Goal: Task Accomplishment & Management: Manage account settings

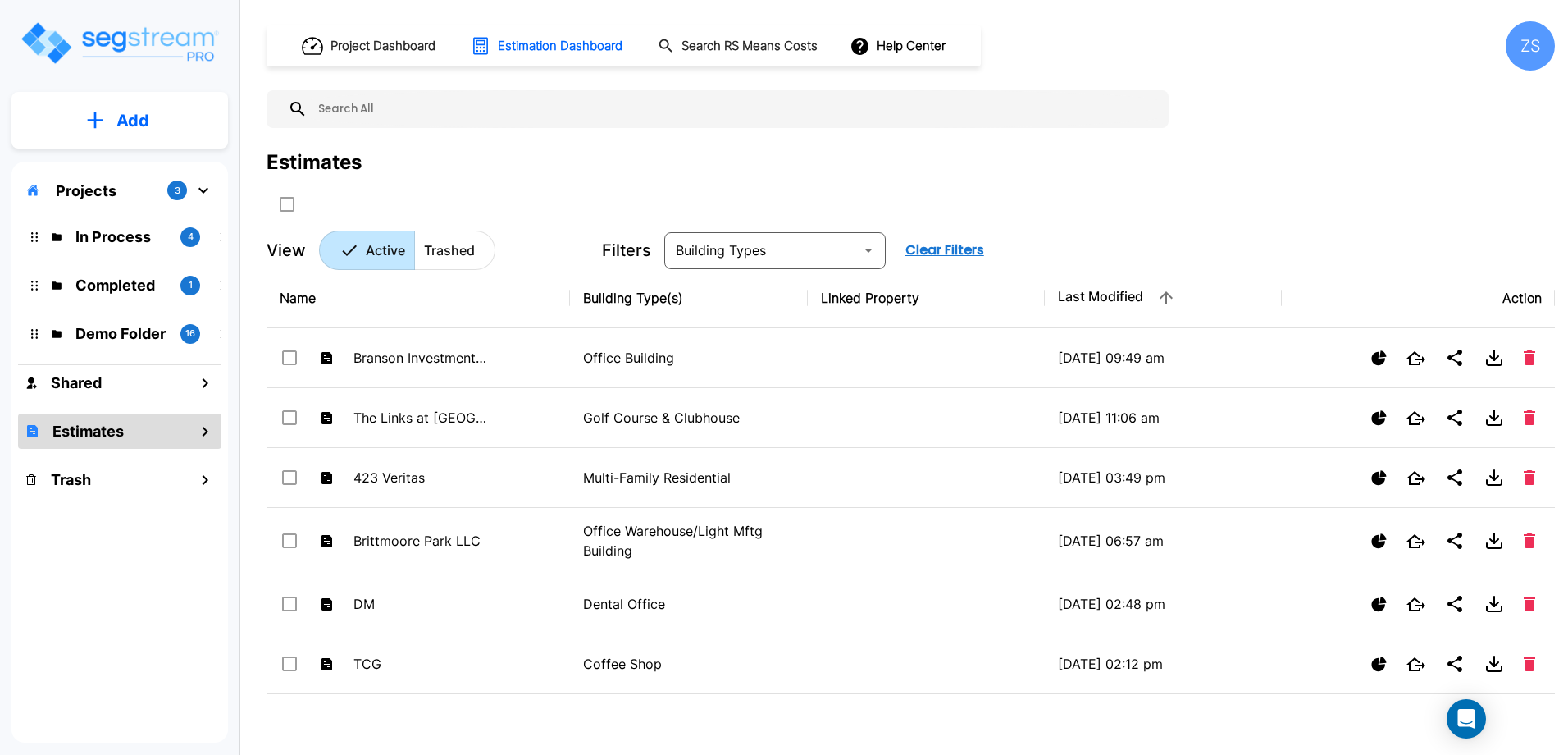
click at [102, 192] on p "Projects" at bounding box center [85, 191] width 61 height 23
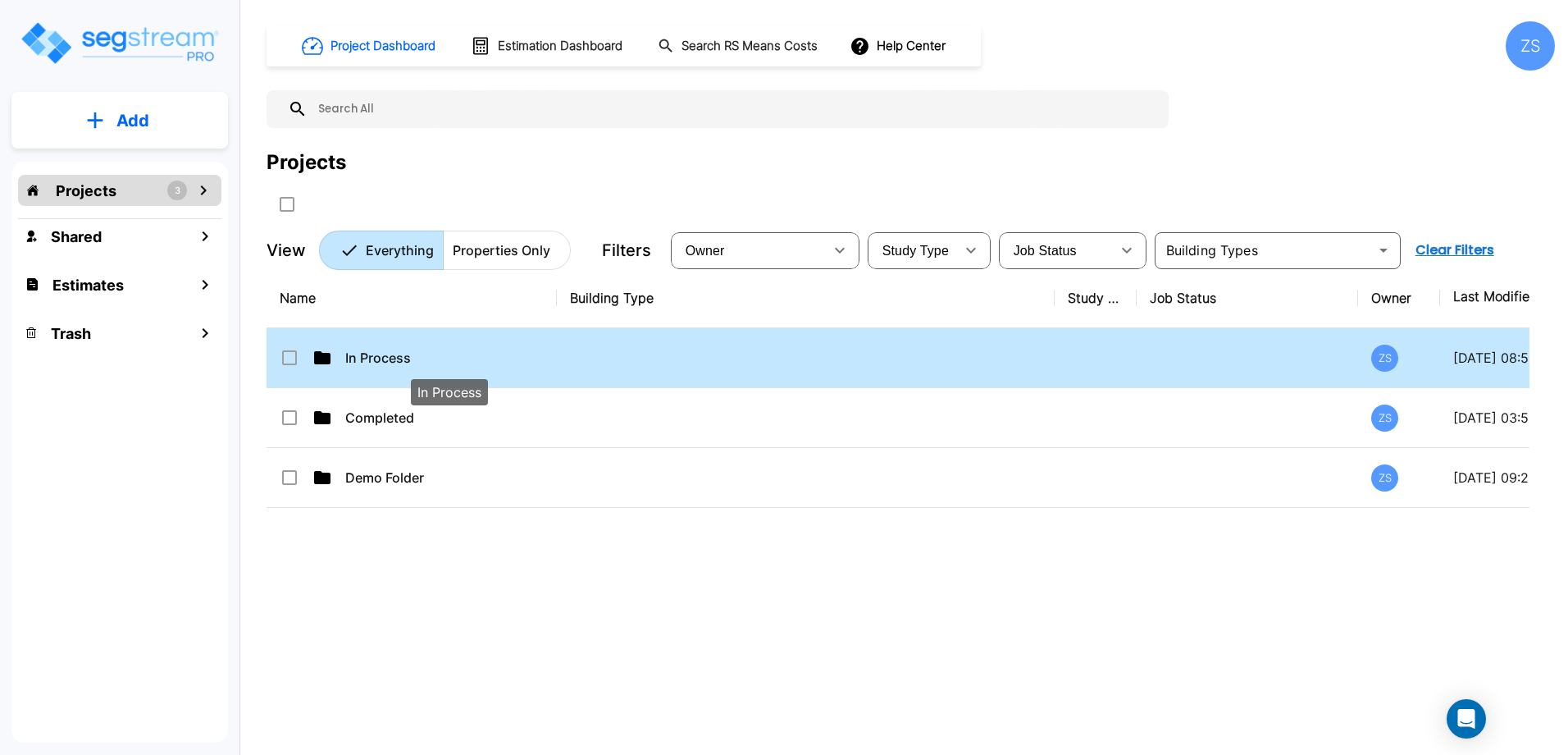
click at [380, 362] on p "In Process" at bounding box center [450, 357] width 208 height 20
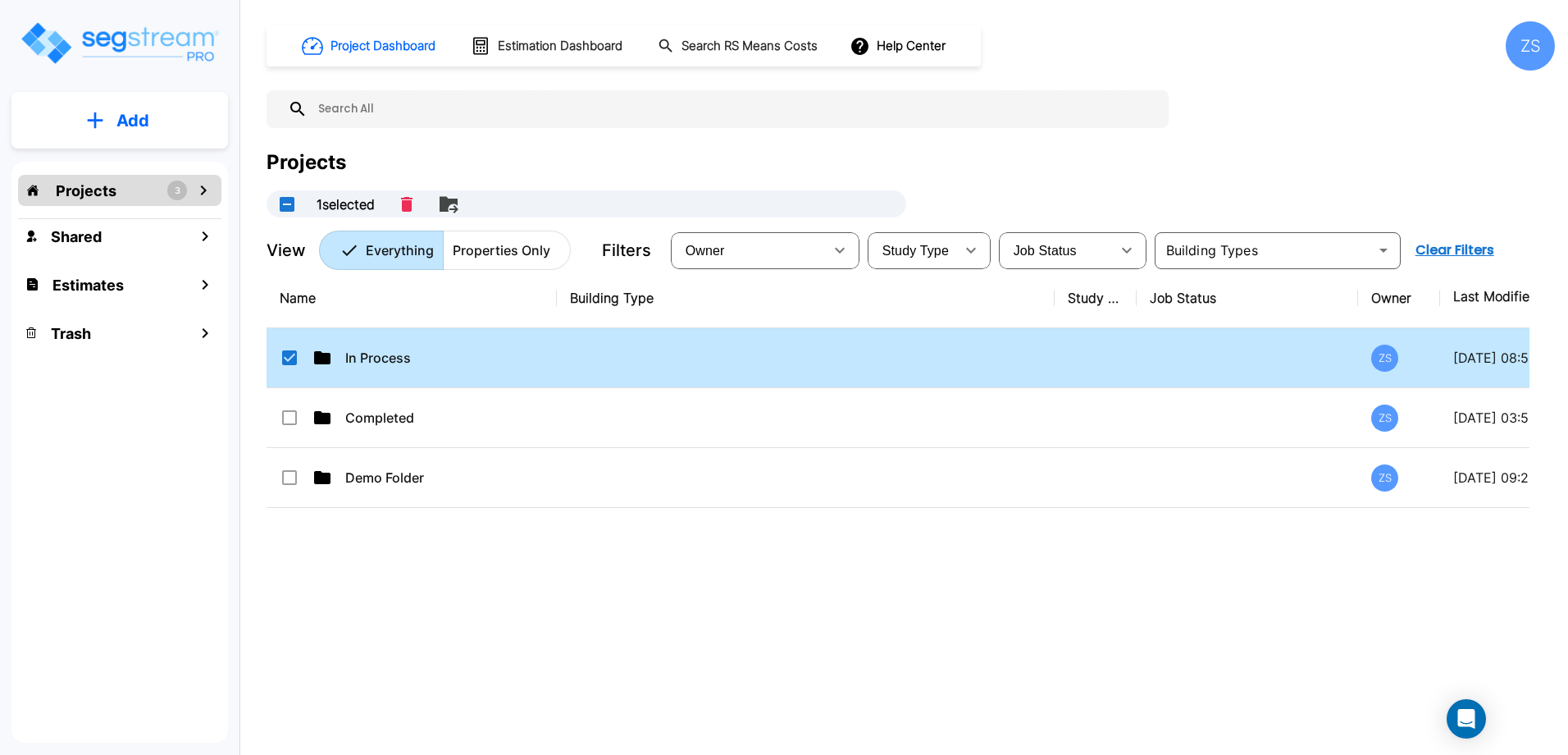
click at [119, 193] on div "Projects 3" at bounding box center [119, 190] width 204 height 31
checkbox input "false"
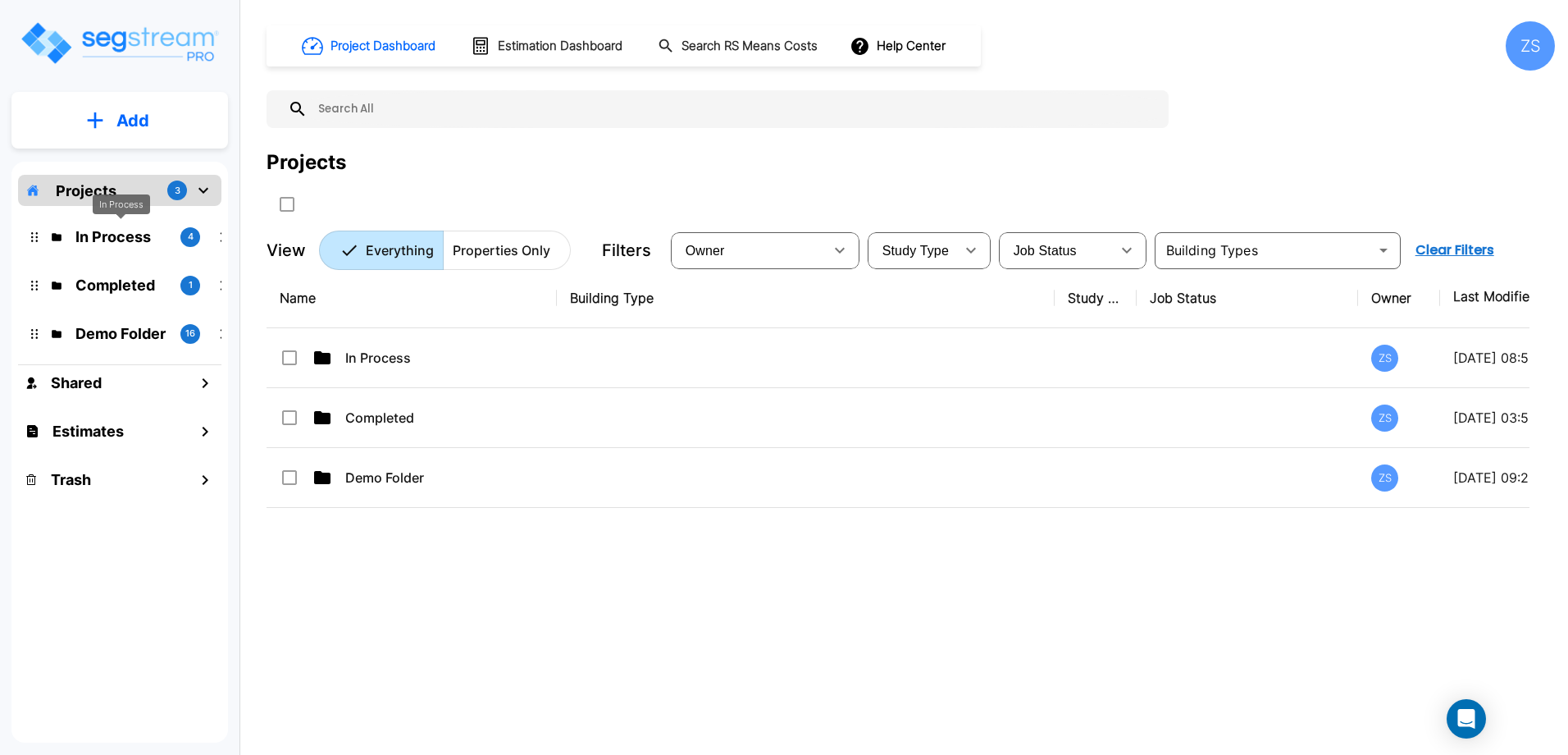
click at [115, 237] on p "In Process" at bounding box center [121, 237] width 92 height 23
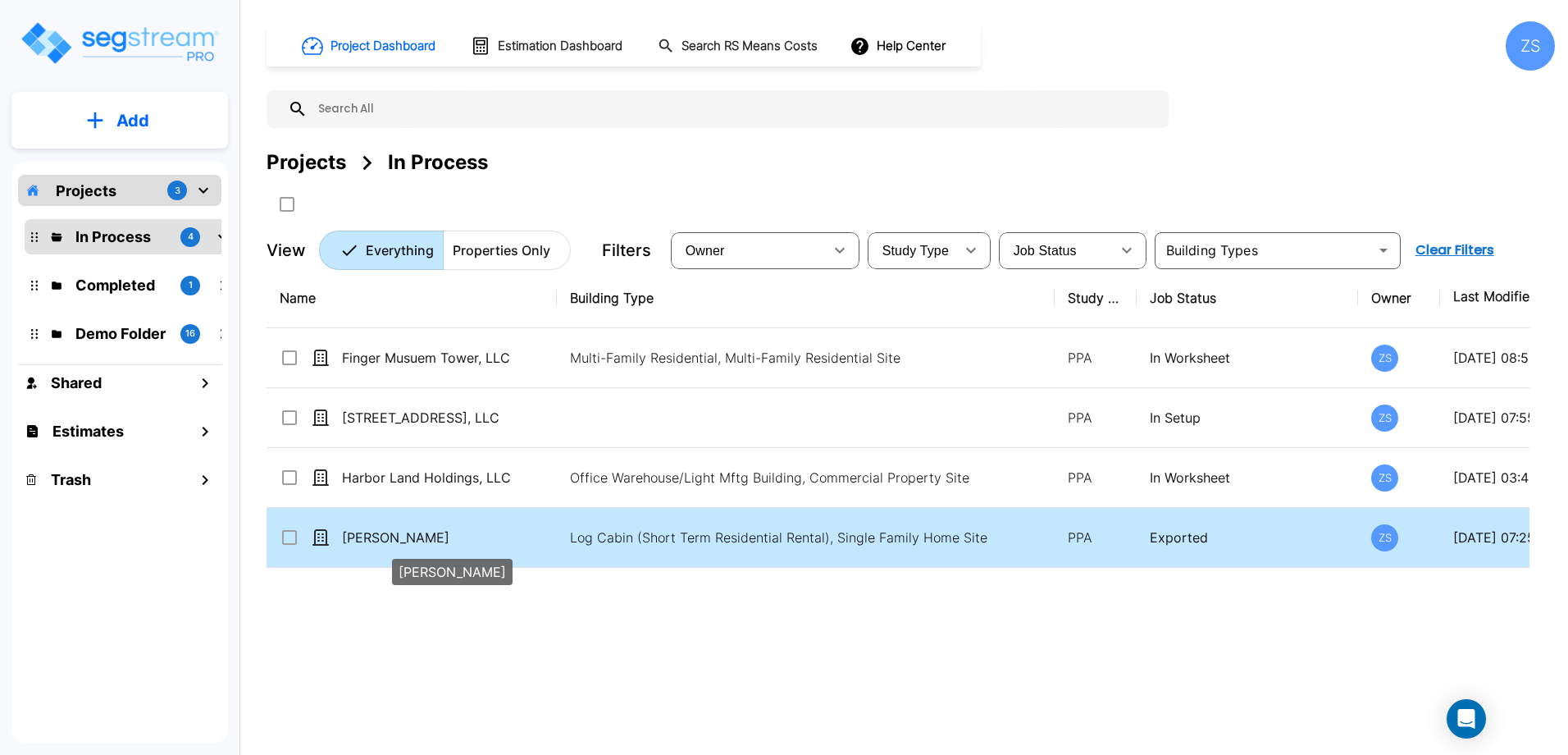
click at [453, 536] on p "[PERSON_NAME]" at bounding box center [446, 537] width 208 height 20
checkbox input "true"
click at [453, 536] on p "[PERSON_NAME]" at bounding box center [446, 537] width 208 height 20
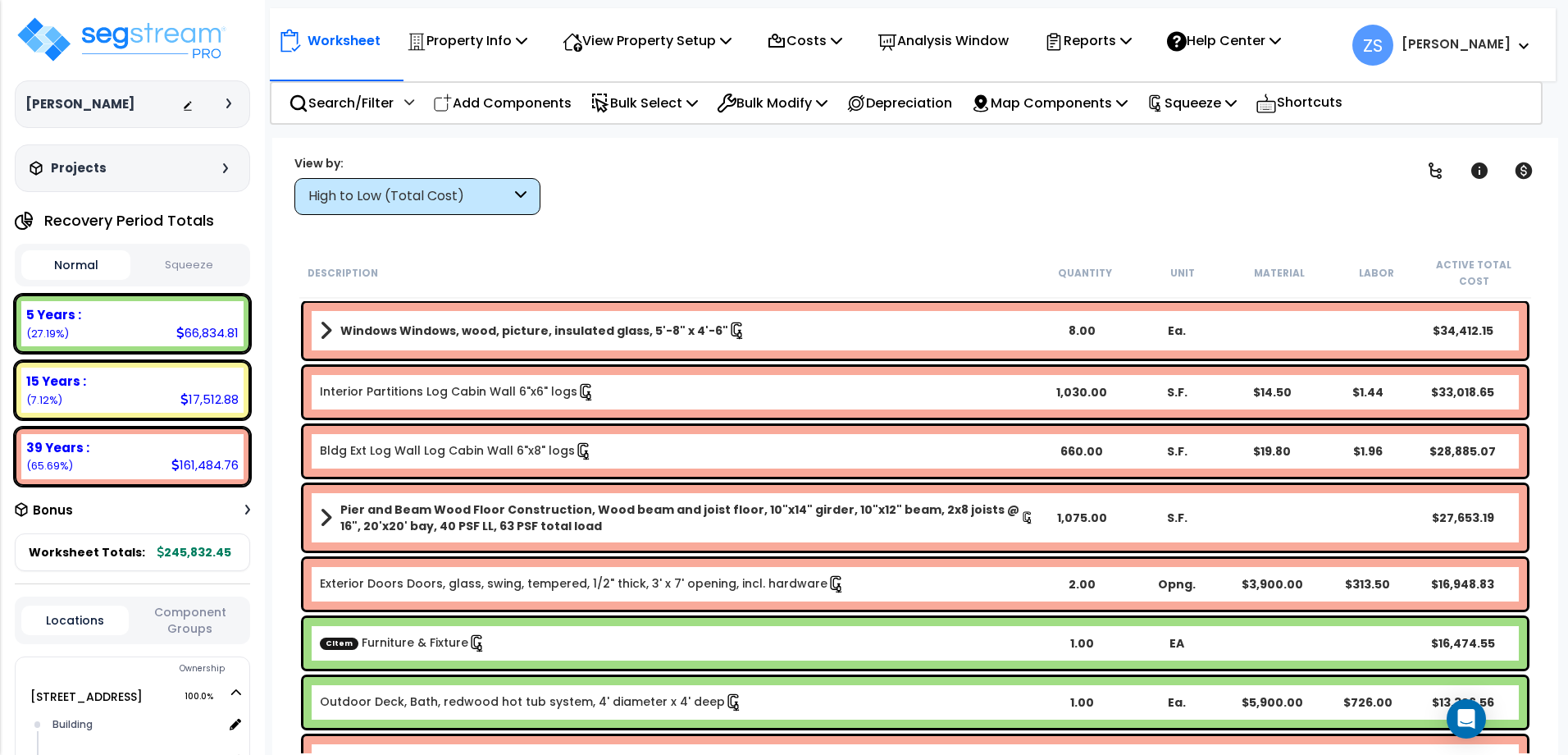
scroll to position [164, 0]
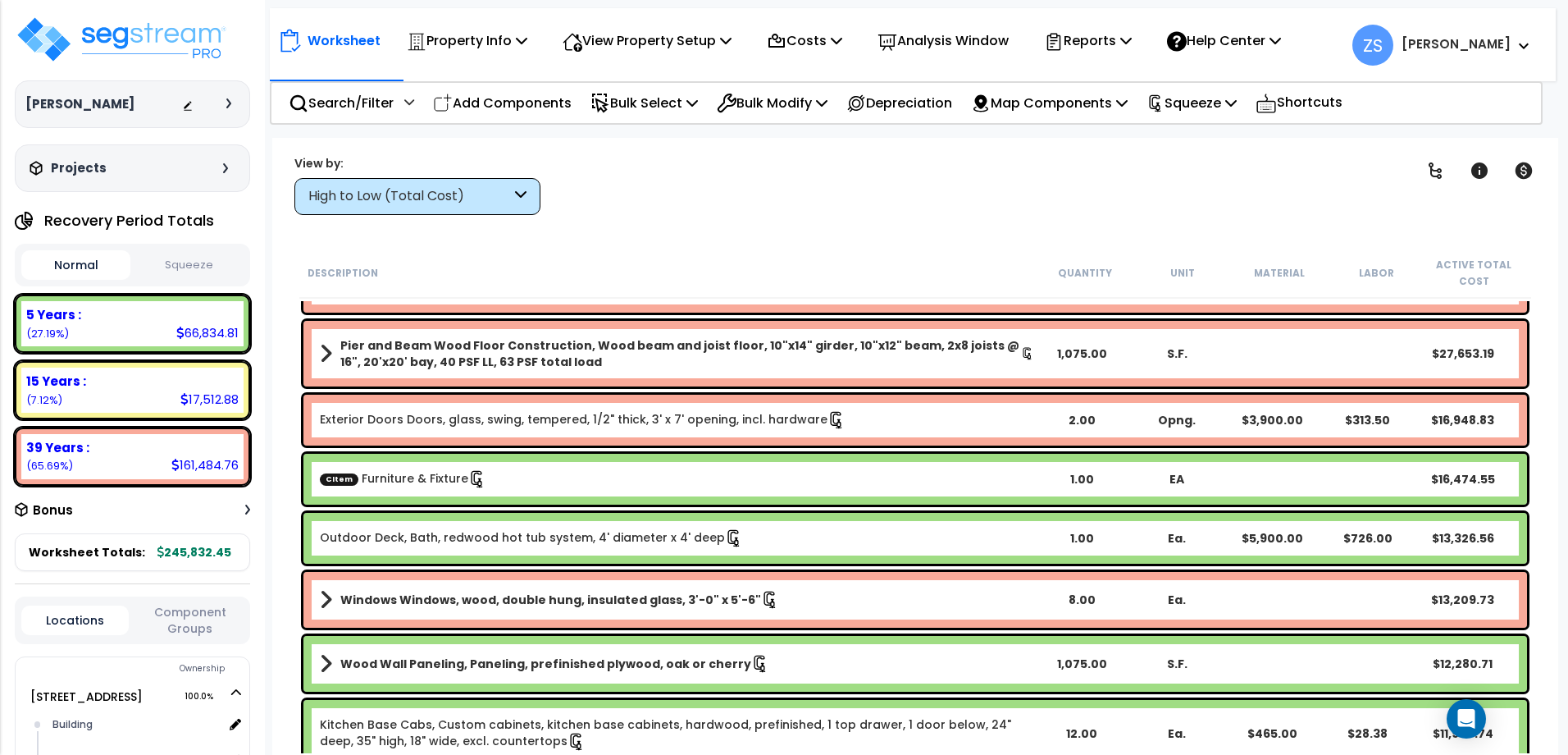
click at [529, 483] on div "CItem Furniture & Fixture" at bounding box center [677, 479] width 715 height 18
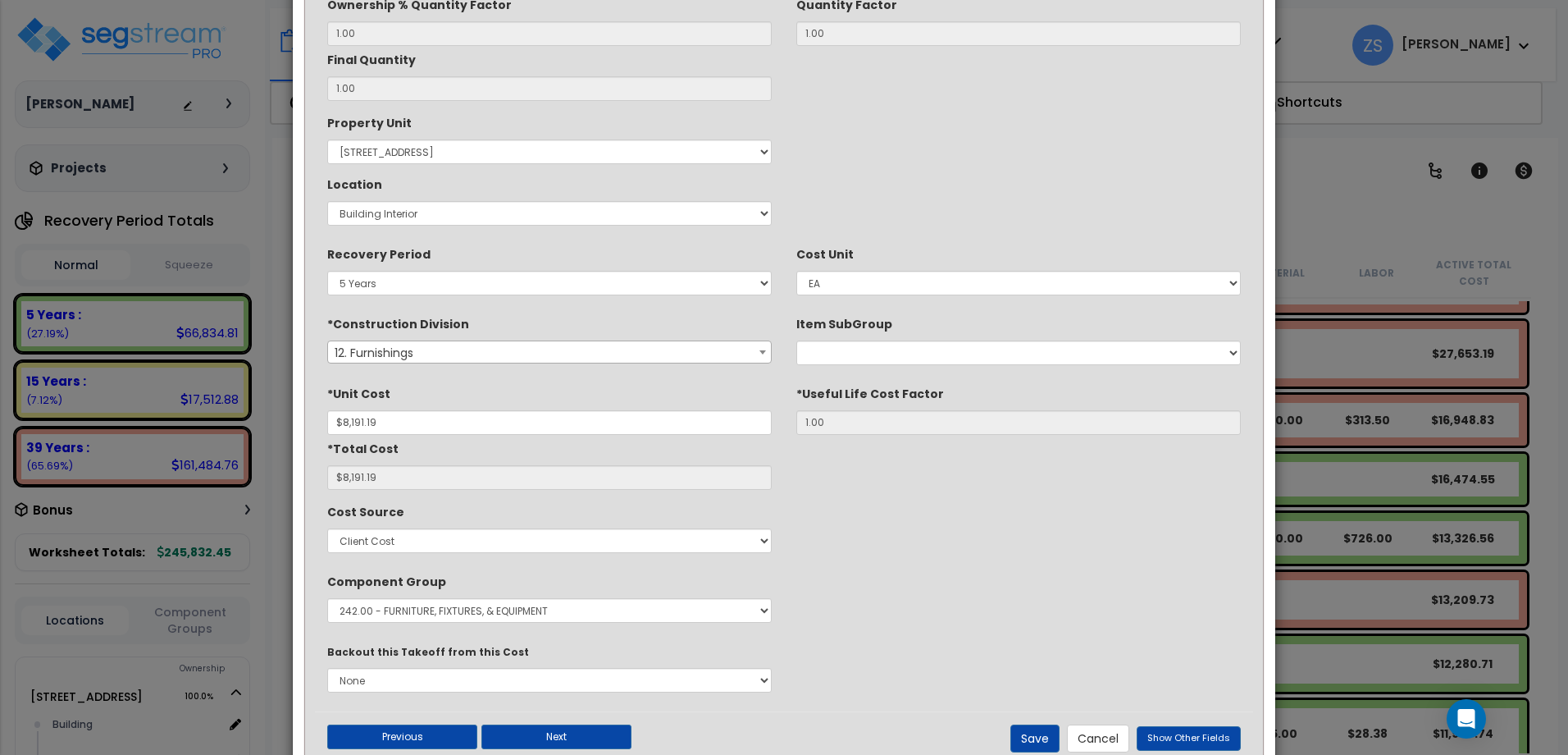
scroll to position [246, 0]
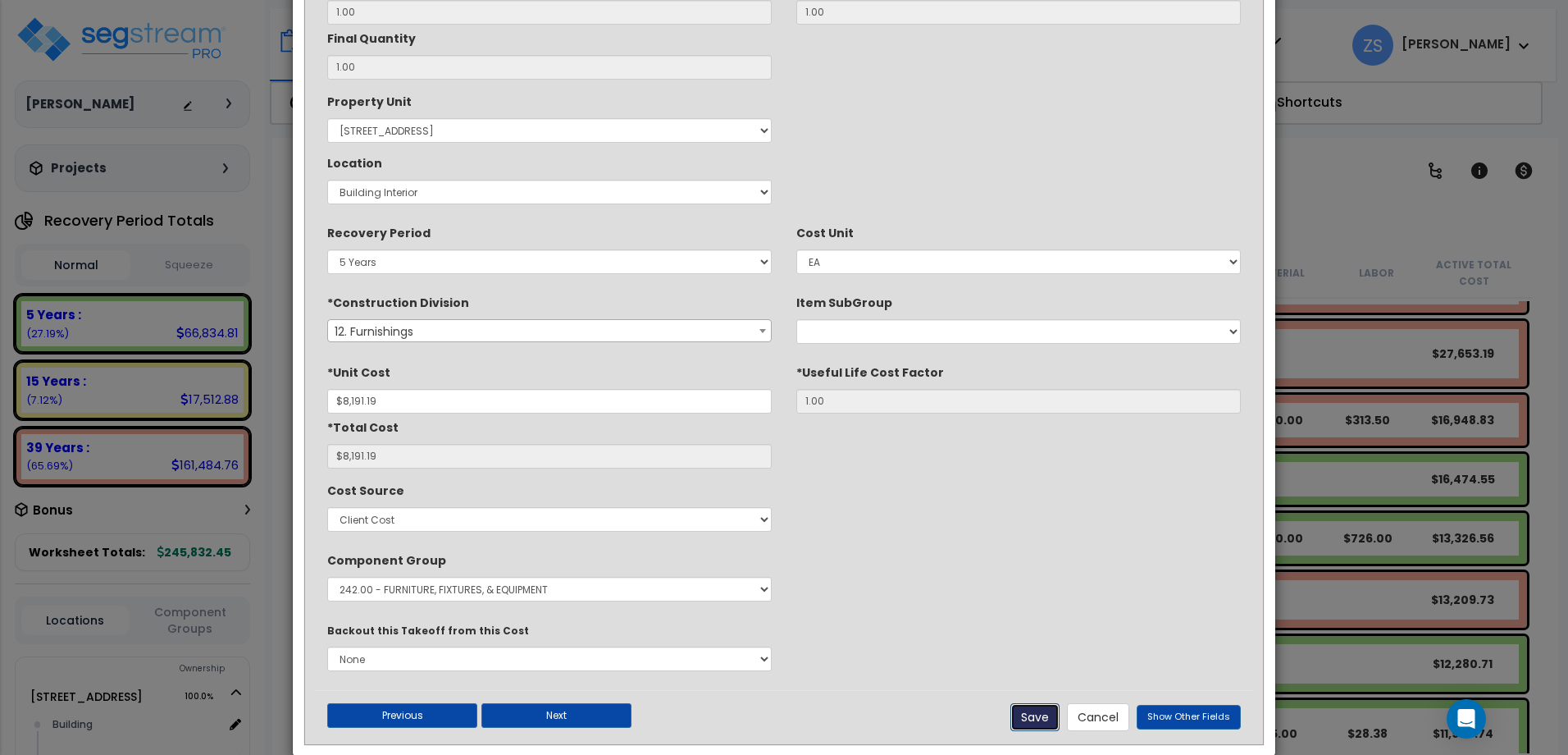
click at [1031, 715] on button "Save" at bounding box center [1035, 717] width 49 height 28
type input "8191.19"
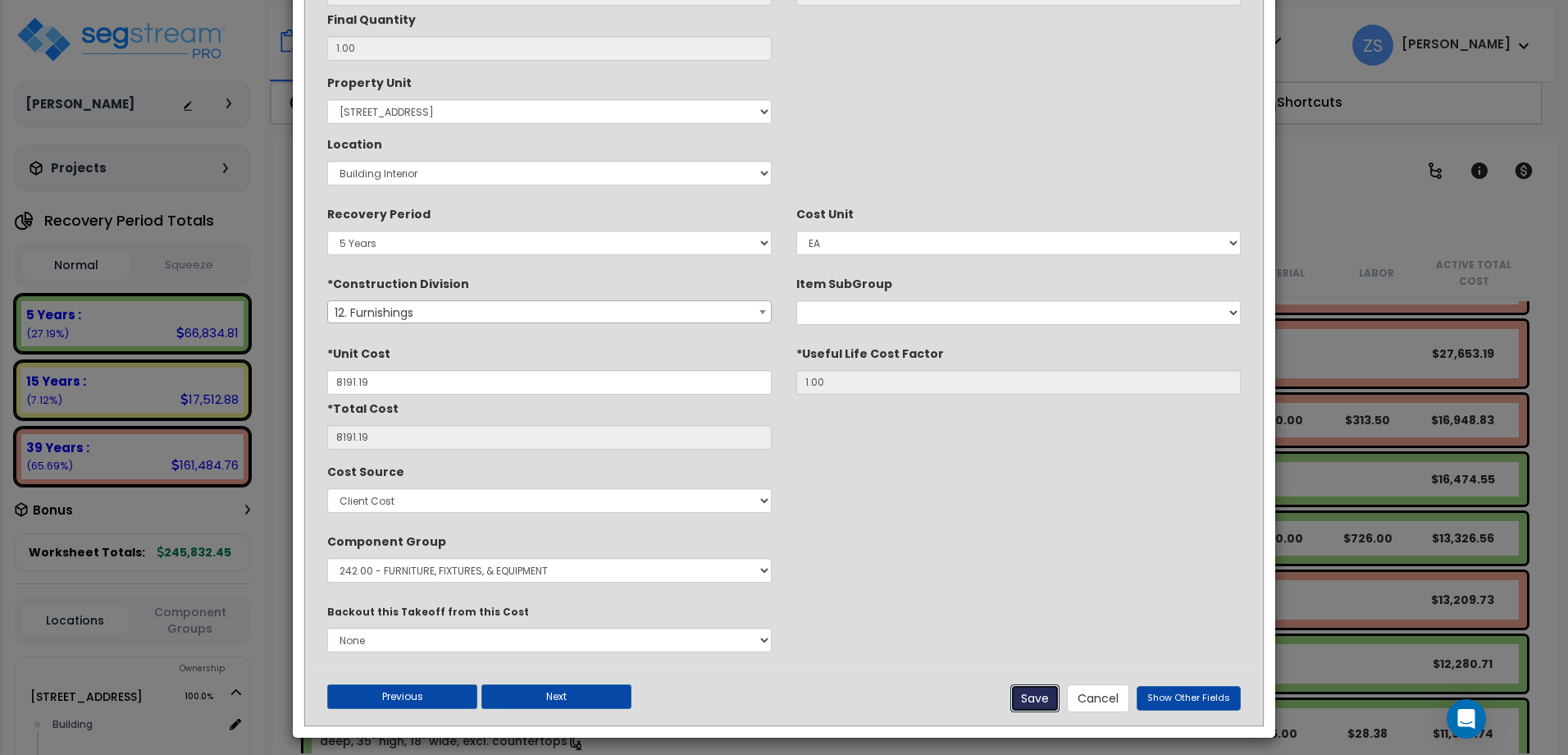
scroll to position [273, 0]
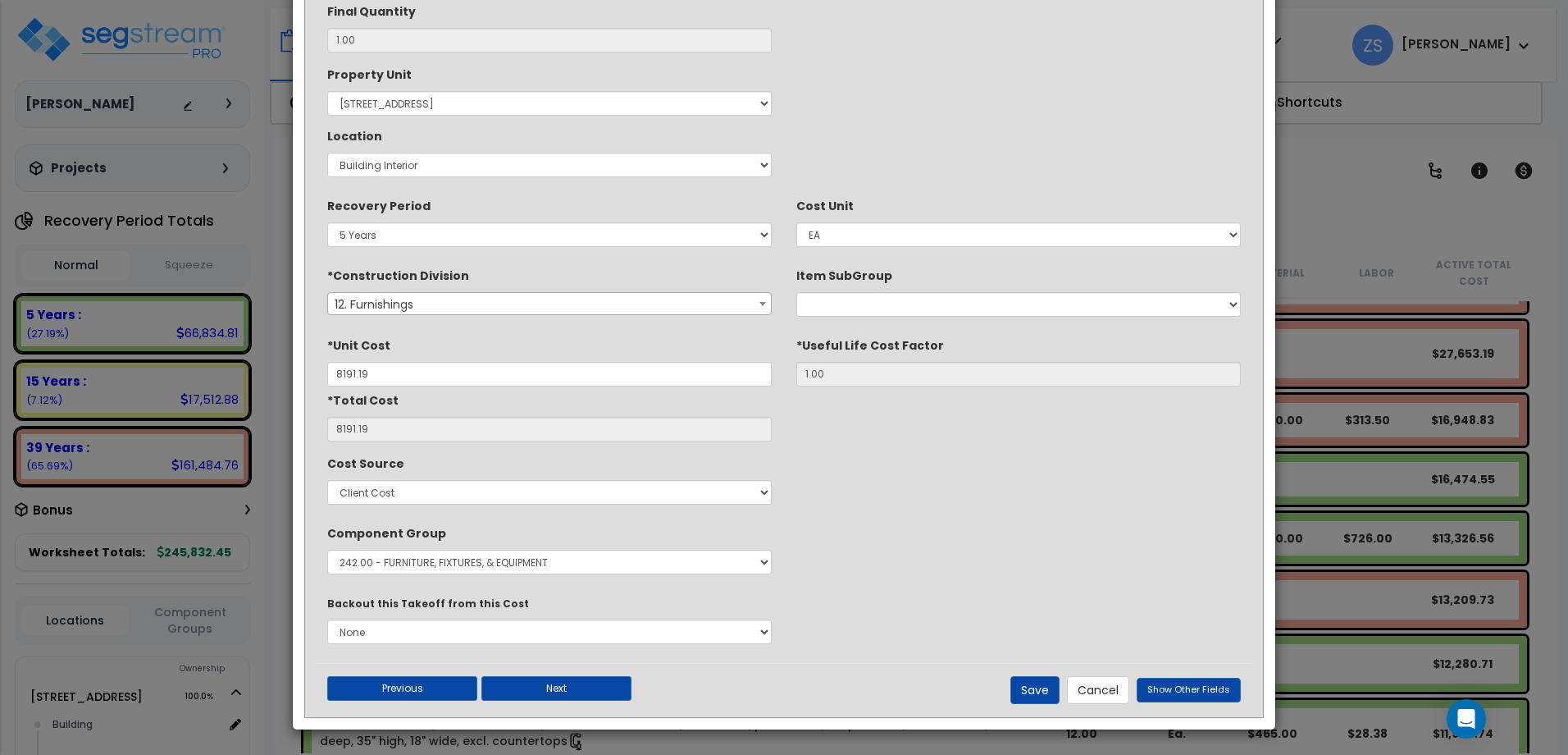
click at [1344, 227] on div "× Update Items/Assemblies to a Worksheet *Description Furniture & Fixture 1.00 …" at bounding box center [784, 378] width 1568 height 755
click at [1102, 693] on button "Cancel" at bounding box center [1099, 690] width 62 height 28
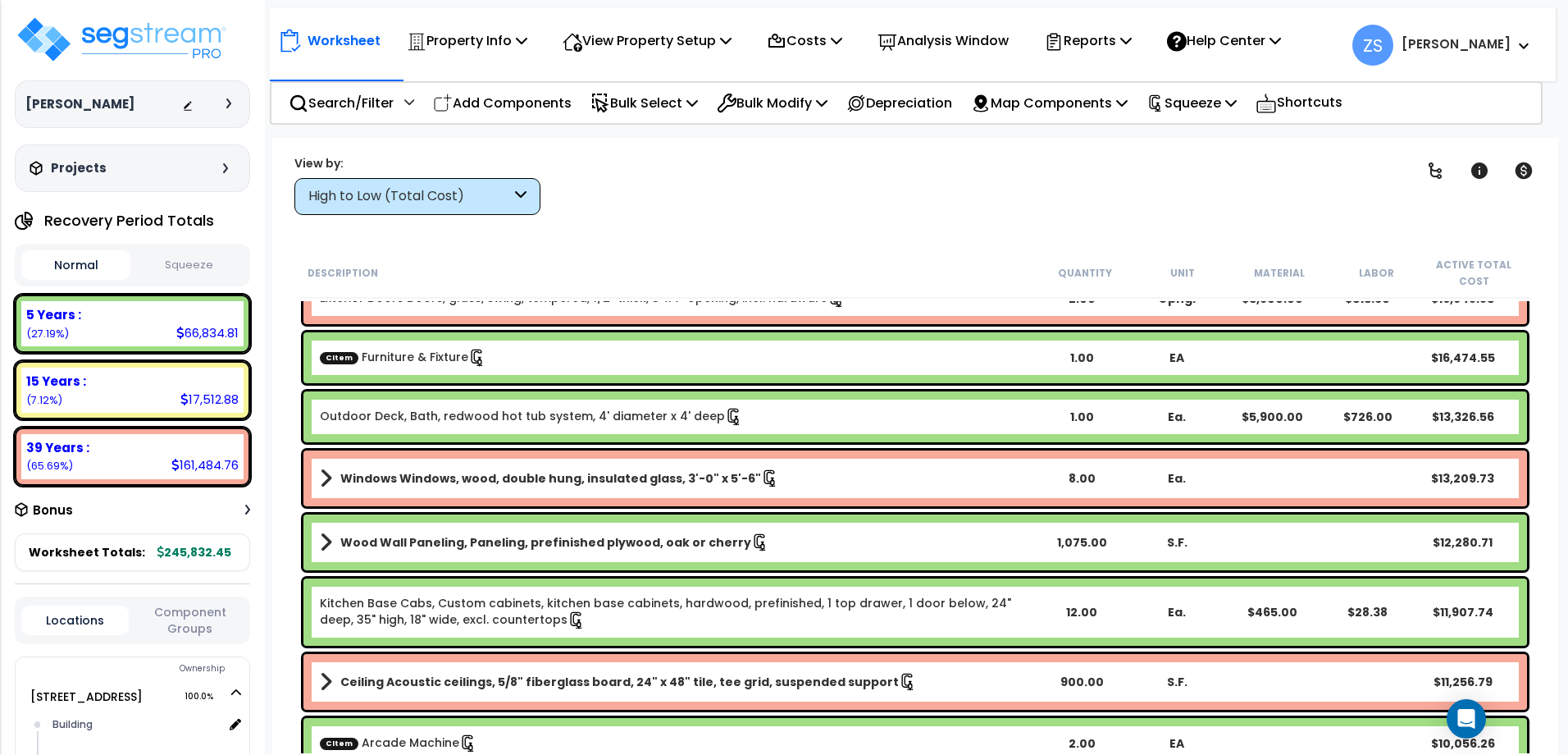
scroll to position [492, 0]
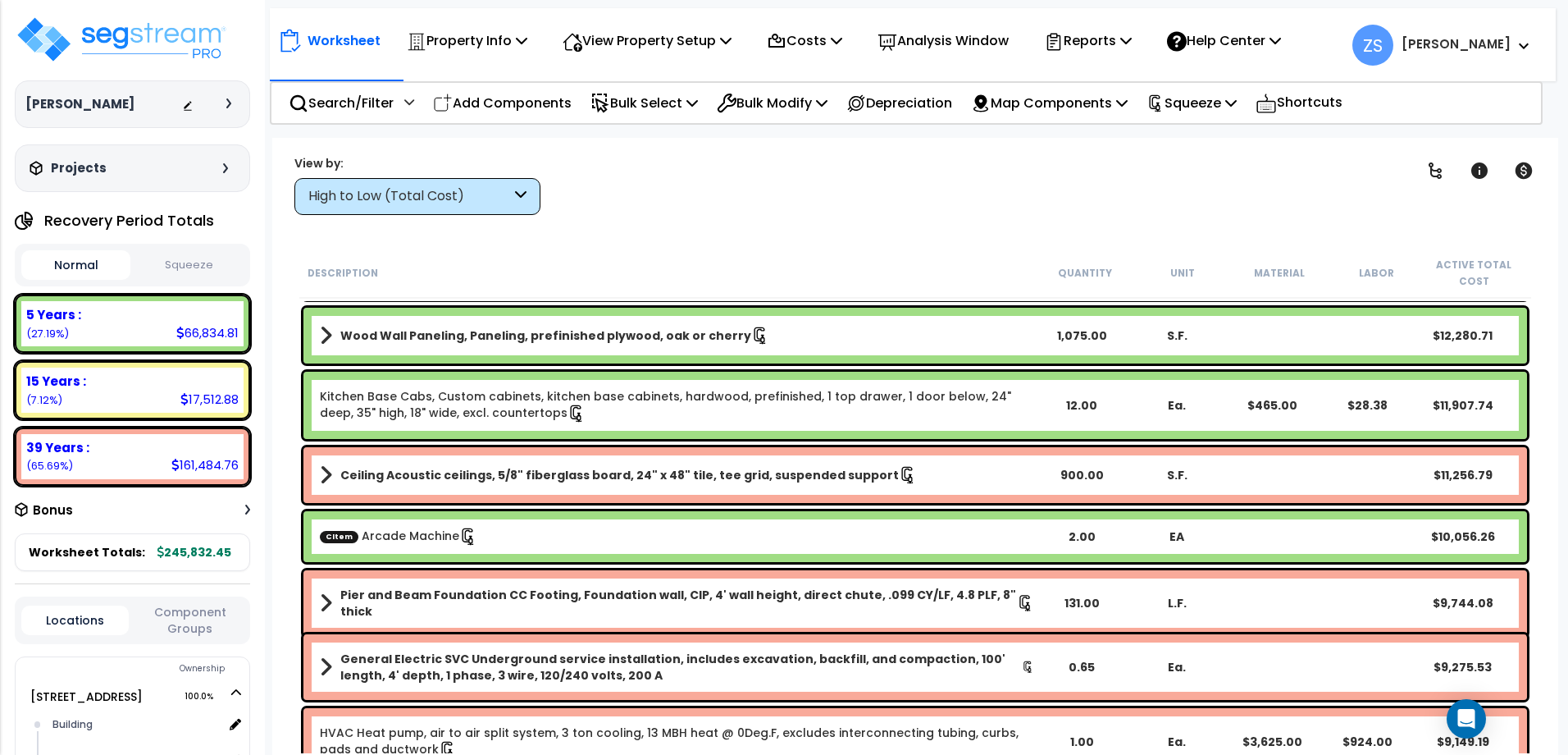
click at [809, 526] on div "CItem Arcade Machine 2.00 EA $10,056.26" at bounding box center [915, 536] width 1223 height 51
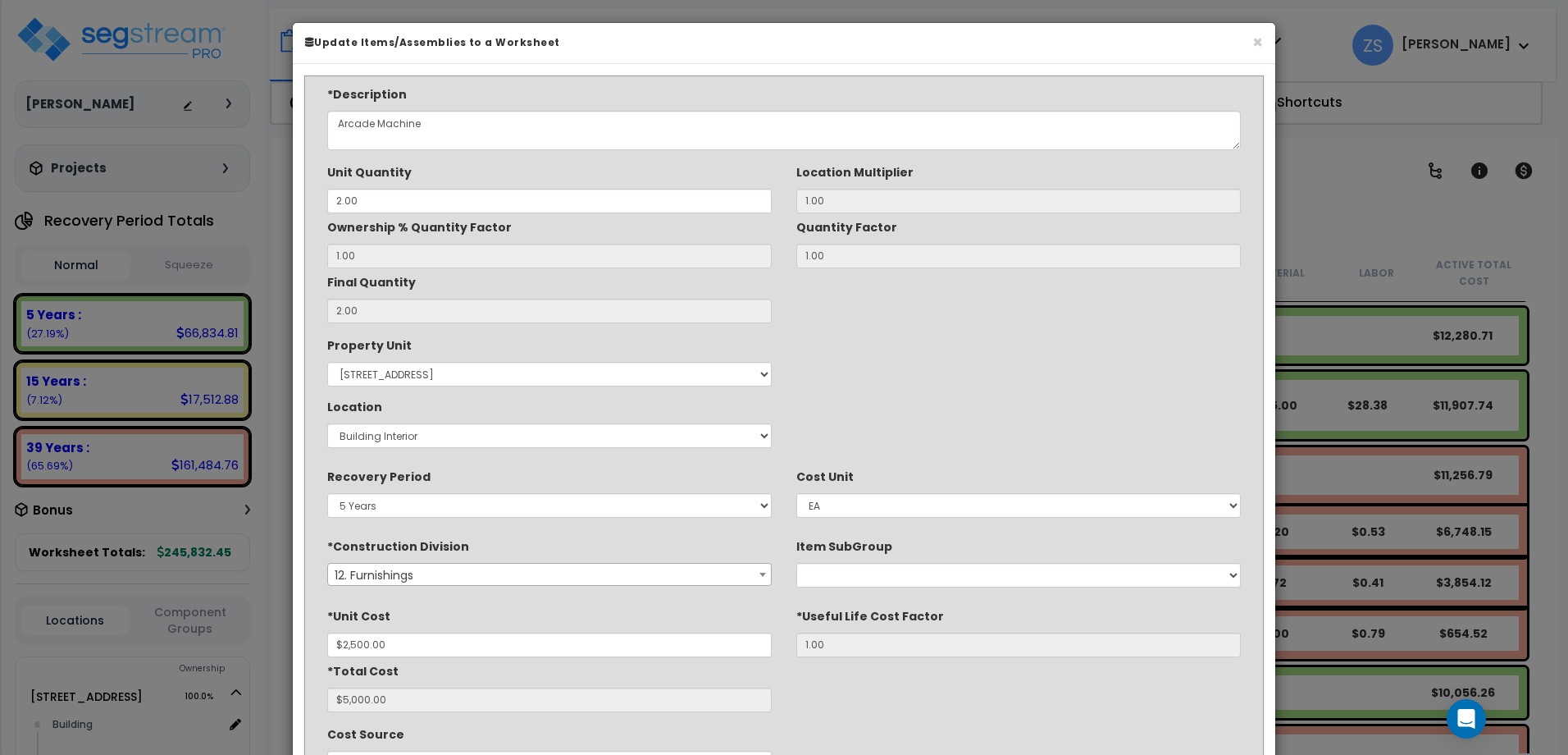
scroll to position [0, 0]
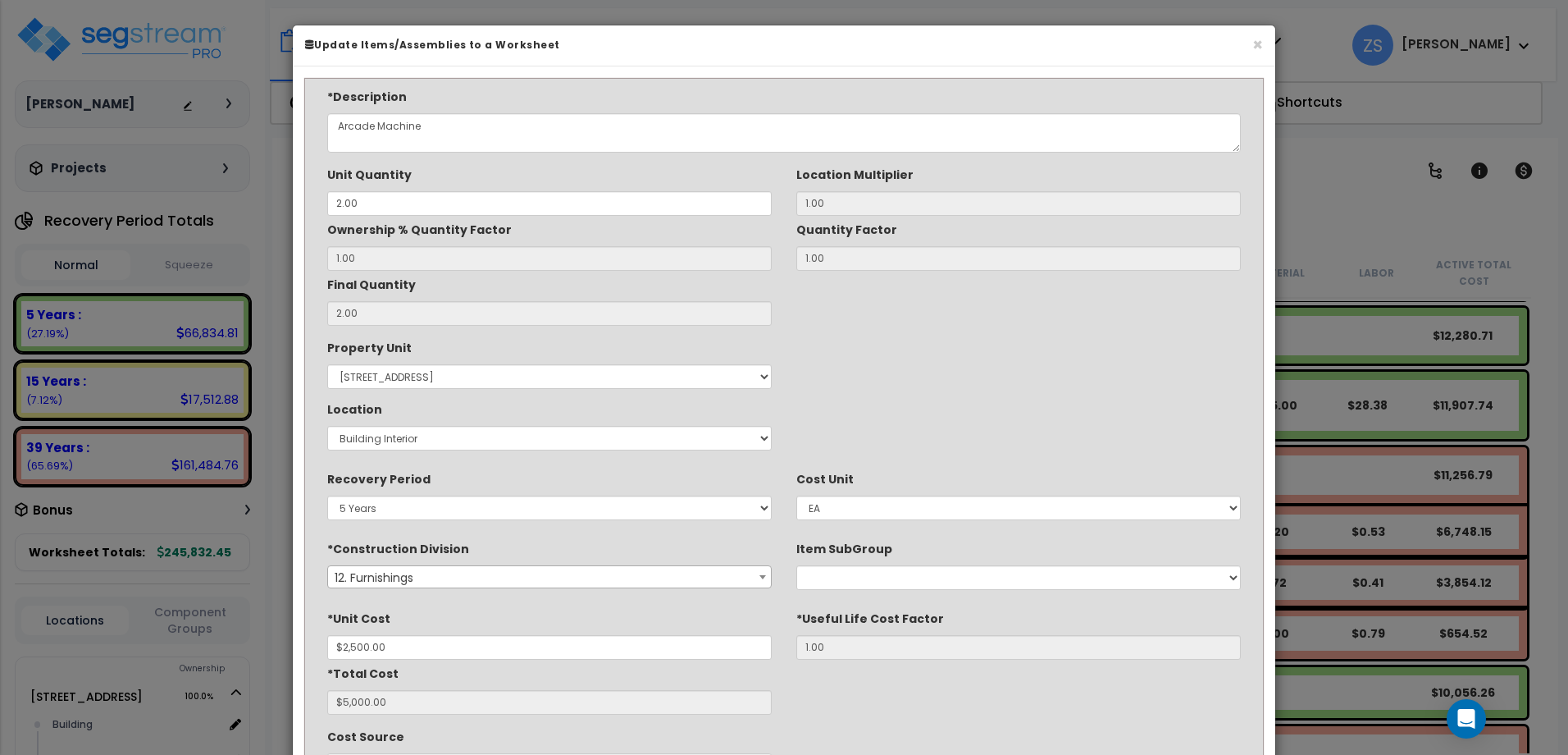
click at [453, 286] on div "Final Quantity 2.00" at bounding box center [549, 298] width 444 height 55
click at [424, 262] on input "1.00" at bounding box center [549, 258] width 444 height 24
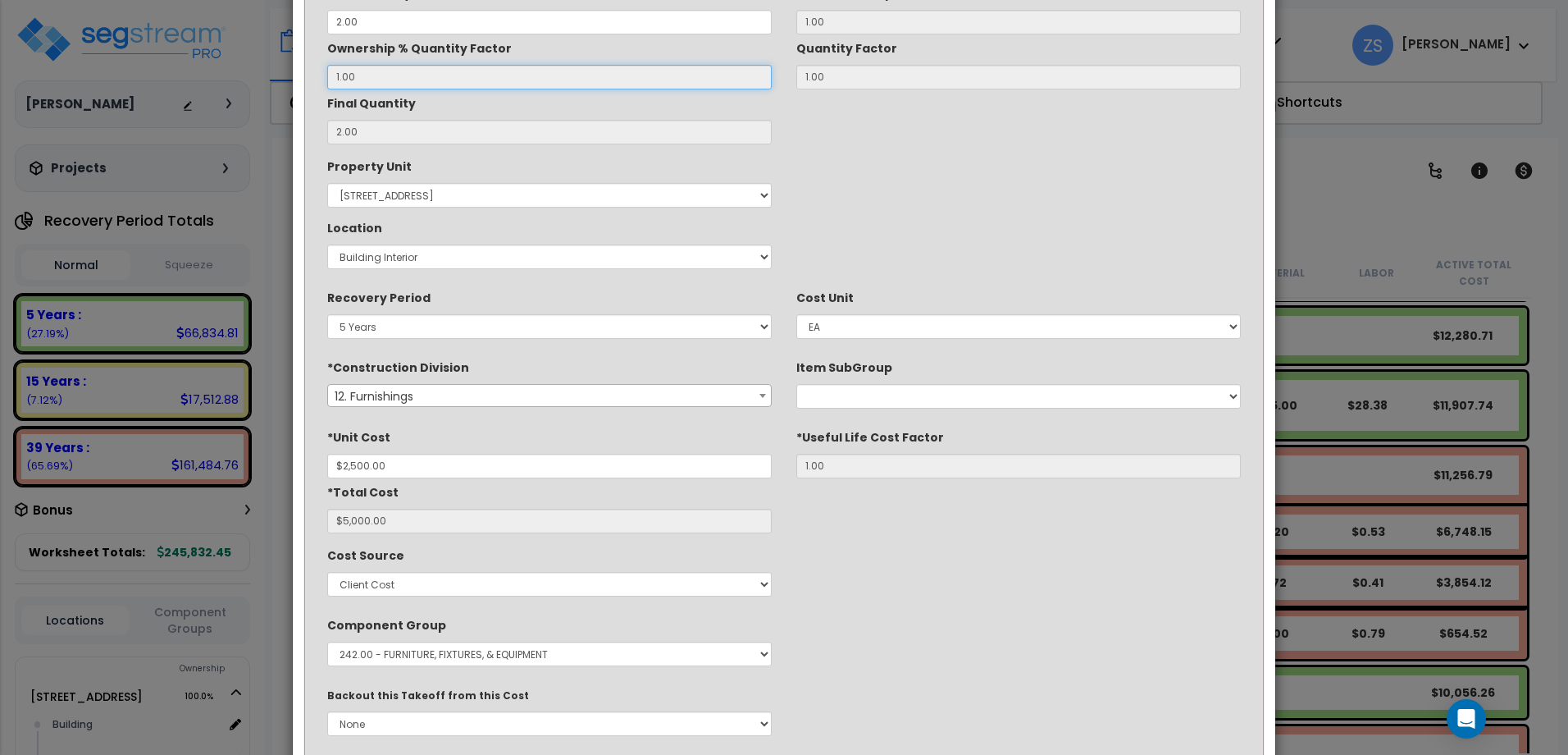
scroll to position [109, 0]
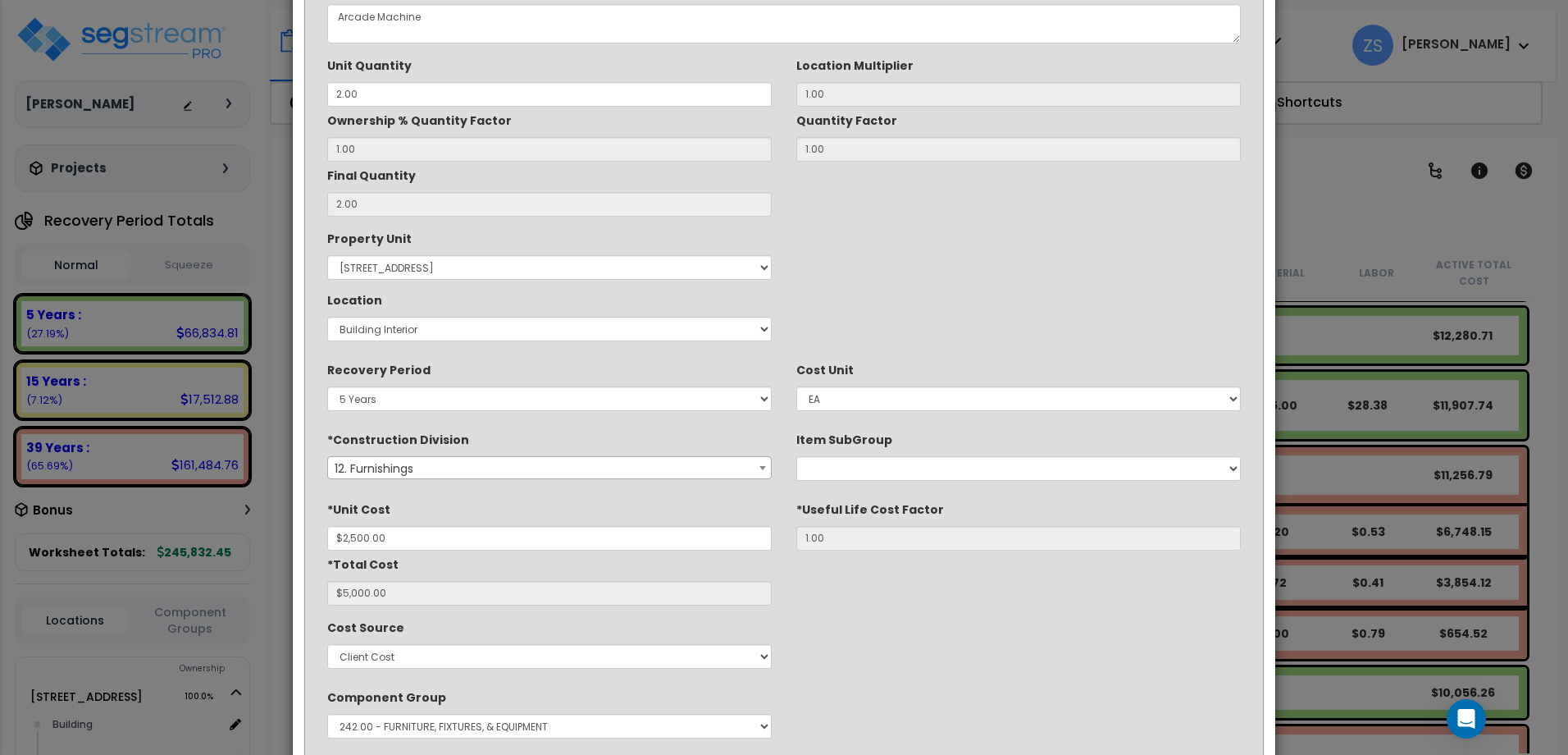
click at [435, 185] on div "Final Quantity 2.00" at bounding box center [549, 189] width 444 height 55
drag, startPoint x: 437, startPoint y: 201, endPoint x: 437, endPoint y: 186, distance: 15.0
click at [437, 193] on input "2.00" at bounding box center [549, 204] width 444 height 24
click at [434, 90] on input "2.00" at bounding box center [549, 94] width 444 height 24
drag, startPoint x: 405, startPoint y: 93, endPoint x: 295, endPoint y: 103, distance: 110.5
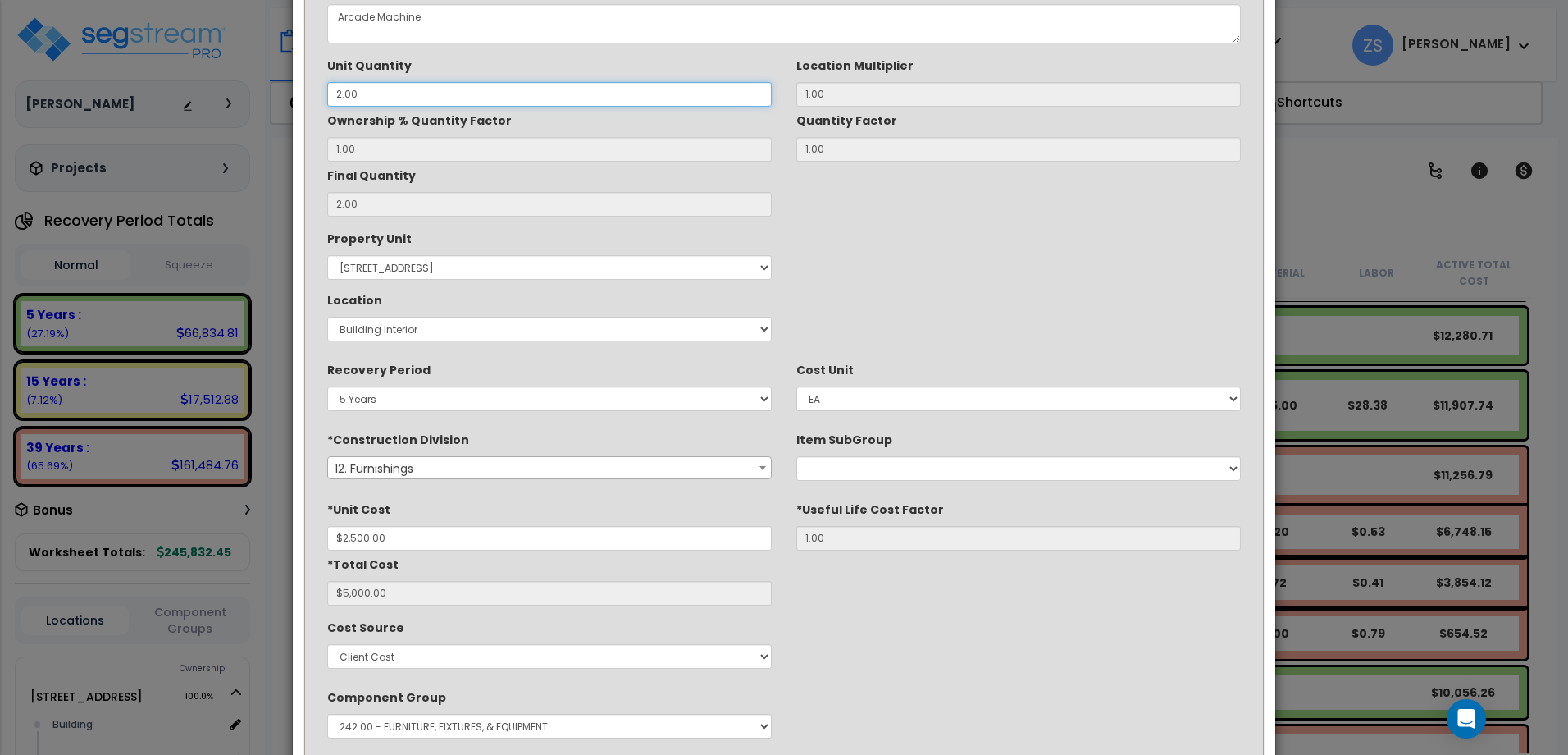
click at [295, 103] on div "*Description Arcade Machine Unit Quantity 2.00 1.00 1.00 1.00" at bounding box center [784, 425] width 983 height 936
type input "1"
type input "$2,500.00"
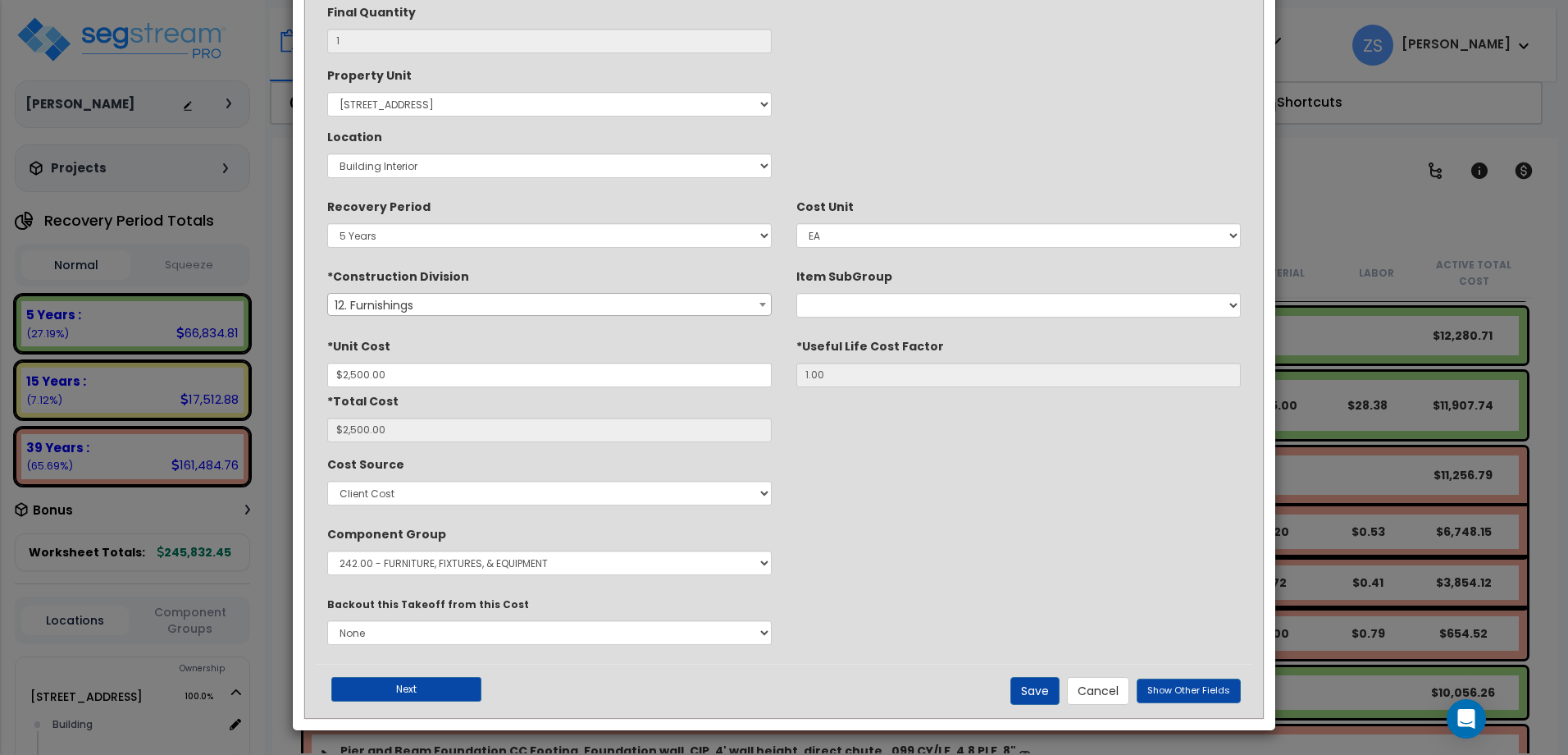
scroll to position [273, 0]
click at [1036, 691] on button "Save" at bounding box center [1035, 690] width 49 height 28
type input "1.00"
type input "2500.00"
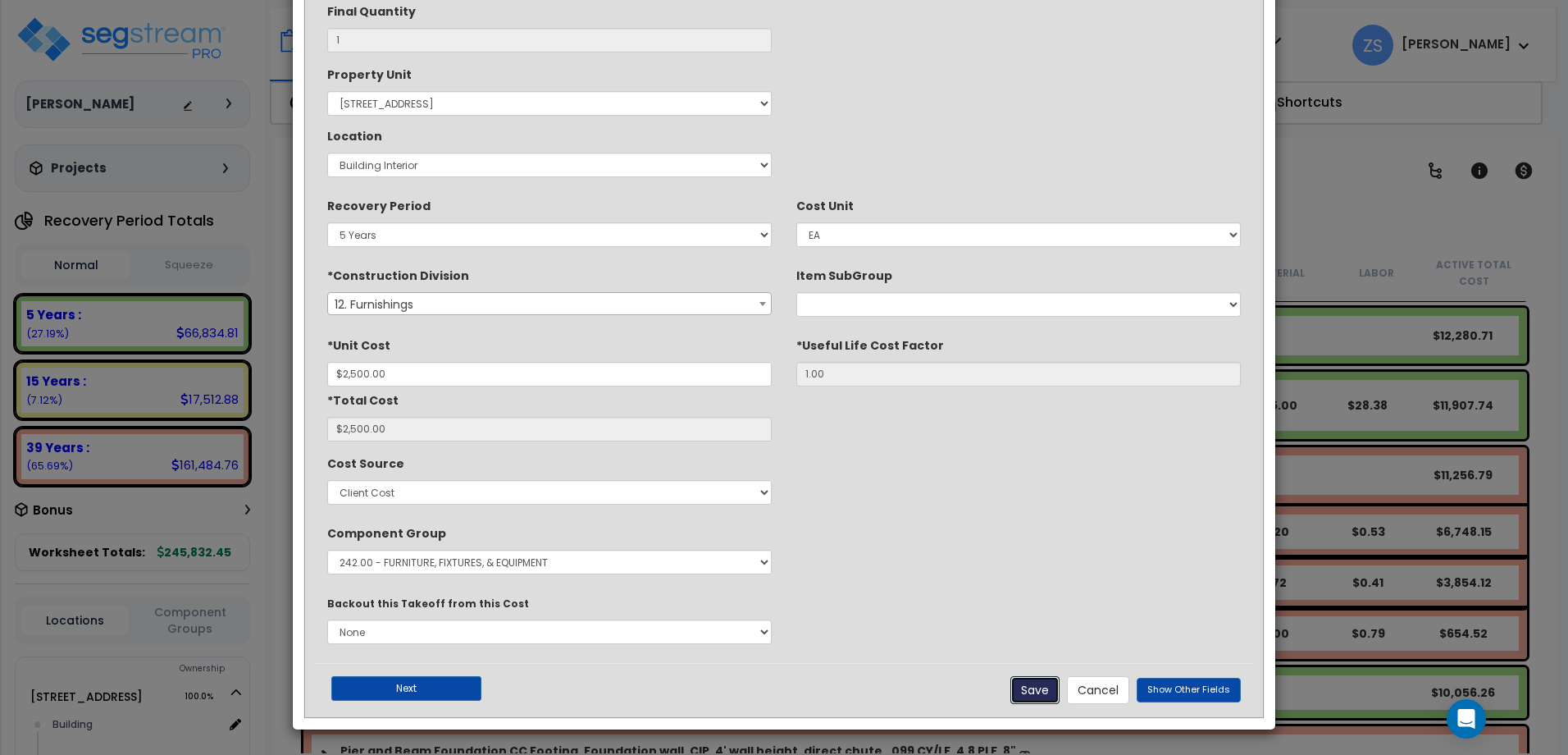
type input "2500.00"
click at [1040, 694] on button "Save" at bounding box center [1035, 690] width 49 height 28
click at [1060, 695] on button "Save" at bounding box center [1035, 690] width 49 height 28
click at [423, 682] on button "Next" at bounding box center [407, 688] width 150 height 24
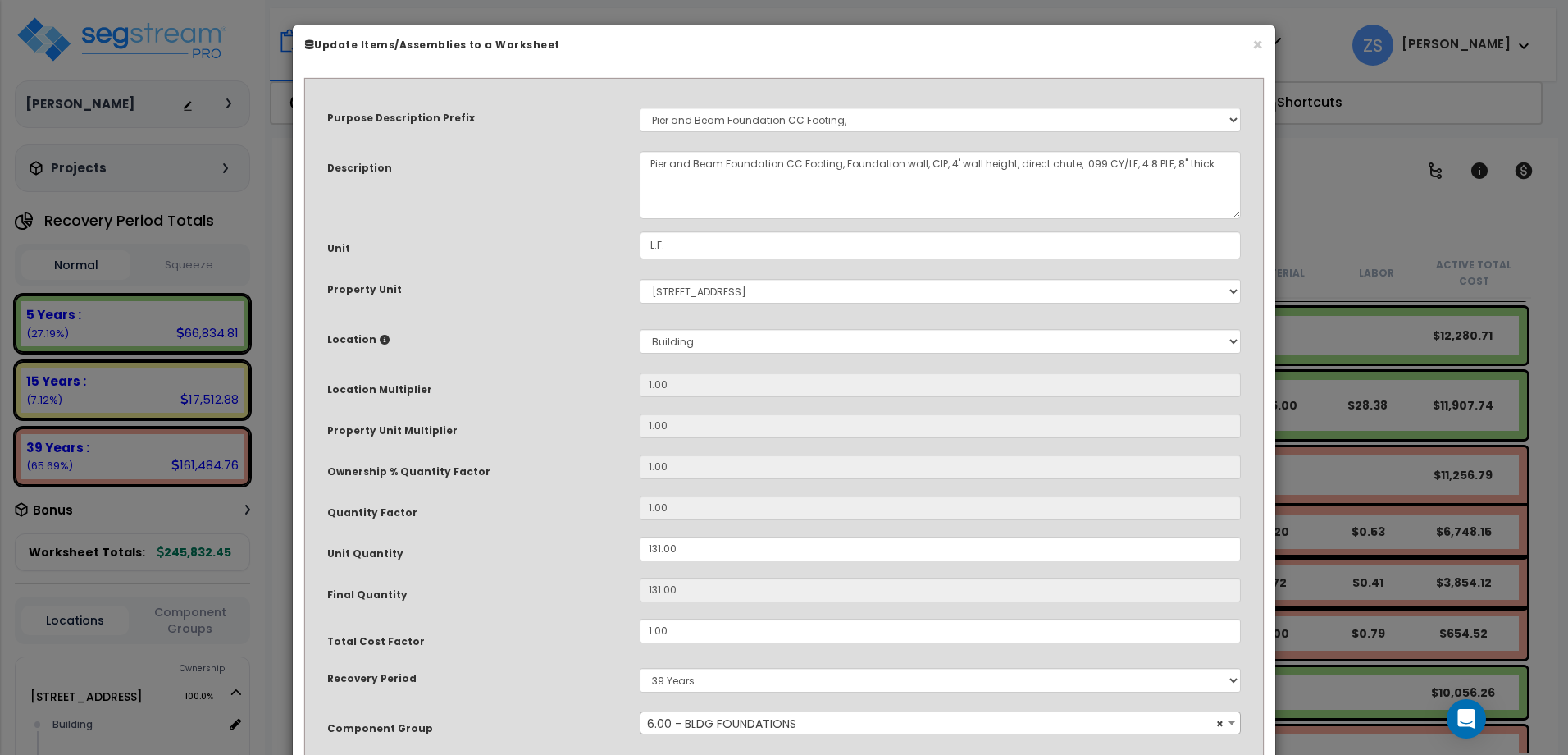
scroll to position [165, 0]
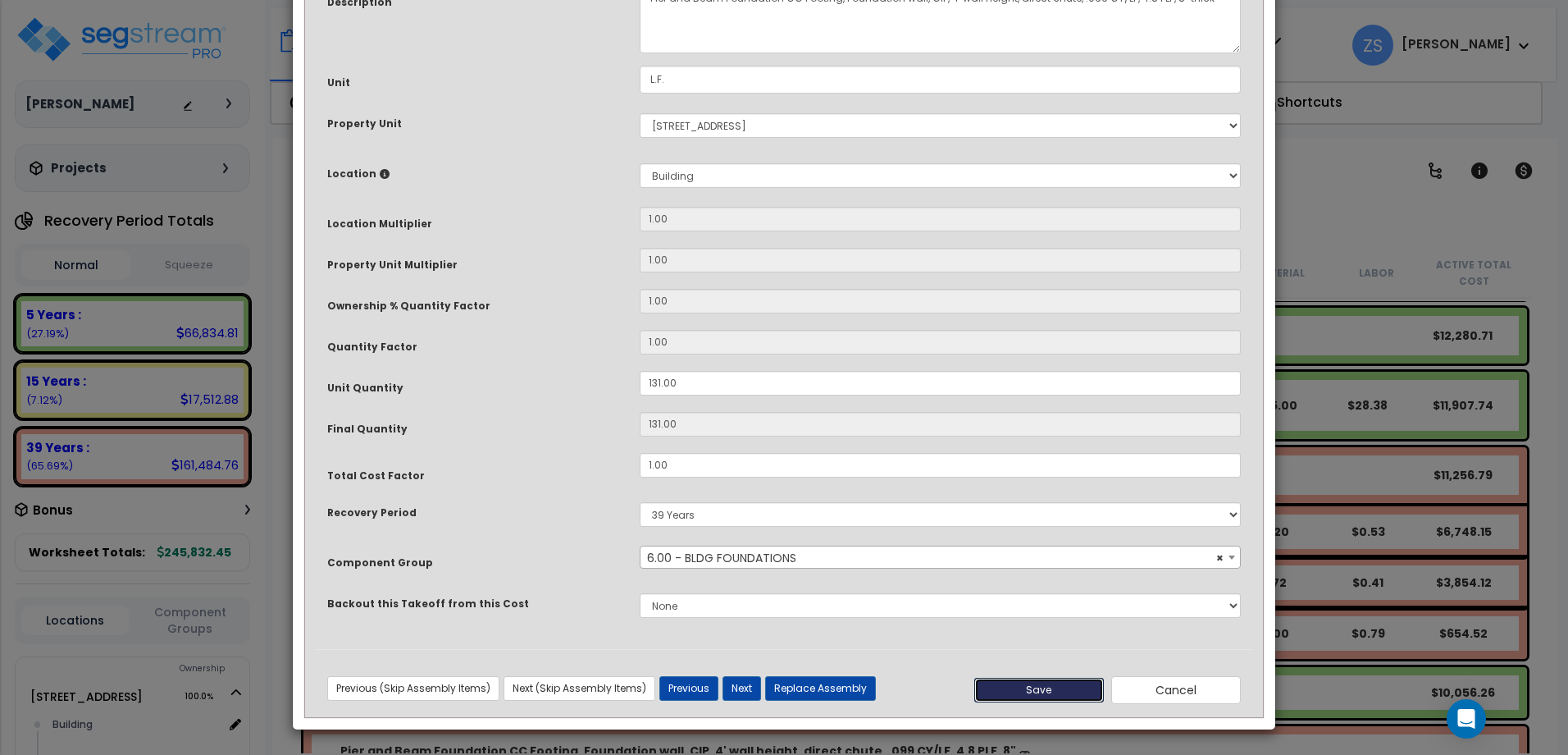
click at [1055, 691] on button "Save" at bounding box center [1039, 690] width 130 height 24
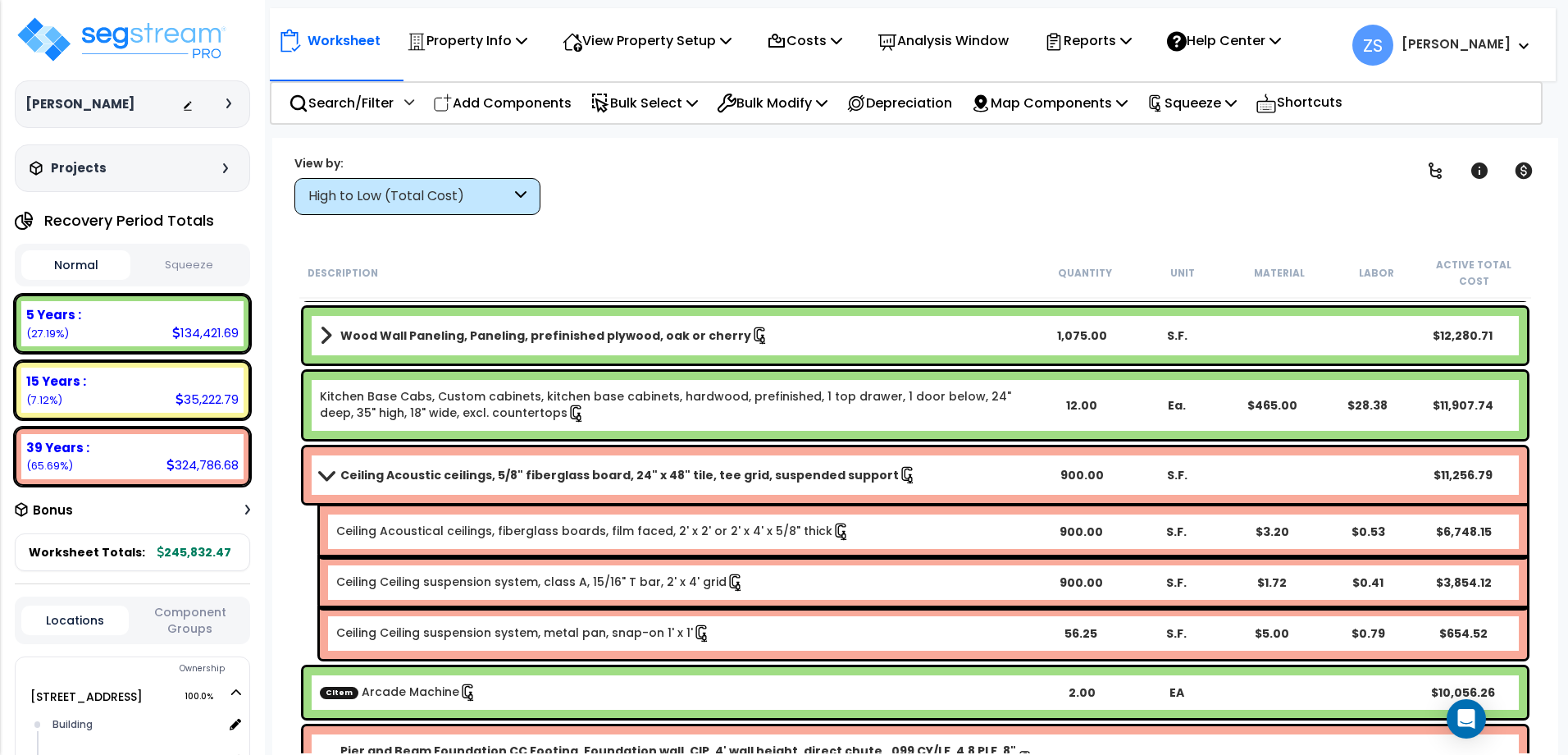
click at [208, 254] on button "Squeeze" at bounding box center [189, 265] width 109 height 29
click at [82, 263] on button "Normal" at bounding box center [76, 265] width 109 height 29
drag, startPoint x: 158, startPoint y: 552, endPoint x: 228, endPoint y: 555, distance: 70.1
click at [228, 555] on div "Worksheet Totals: 245,832.45" at bounding box center [132, 552] width 236 height 38
click at [664, 689] on div "CItem Arcade Machine" at bounding box center [677, 692] width 715 height 18
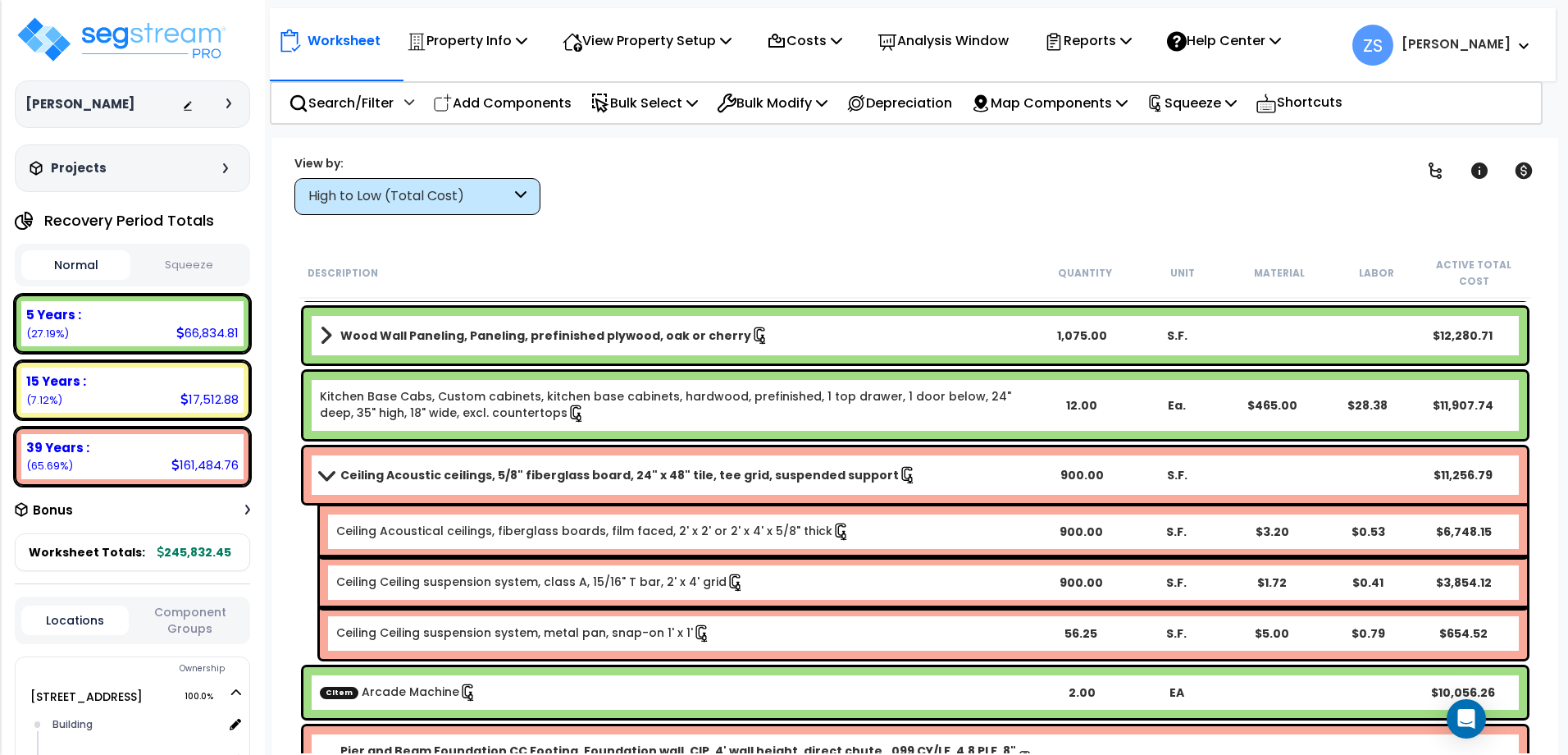
click at [590, 695] on div "CItem Arcade Machine" at bounding box center [677, 692] width 715 height 18
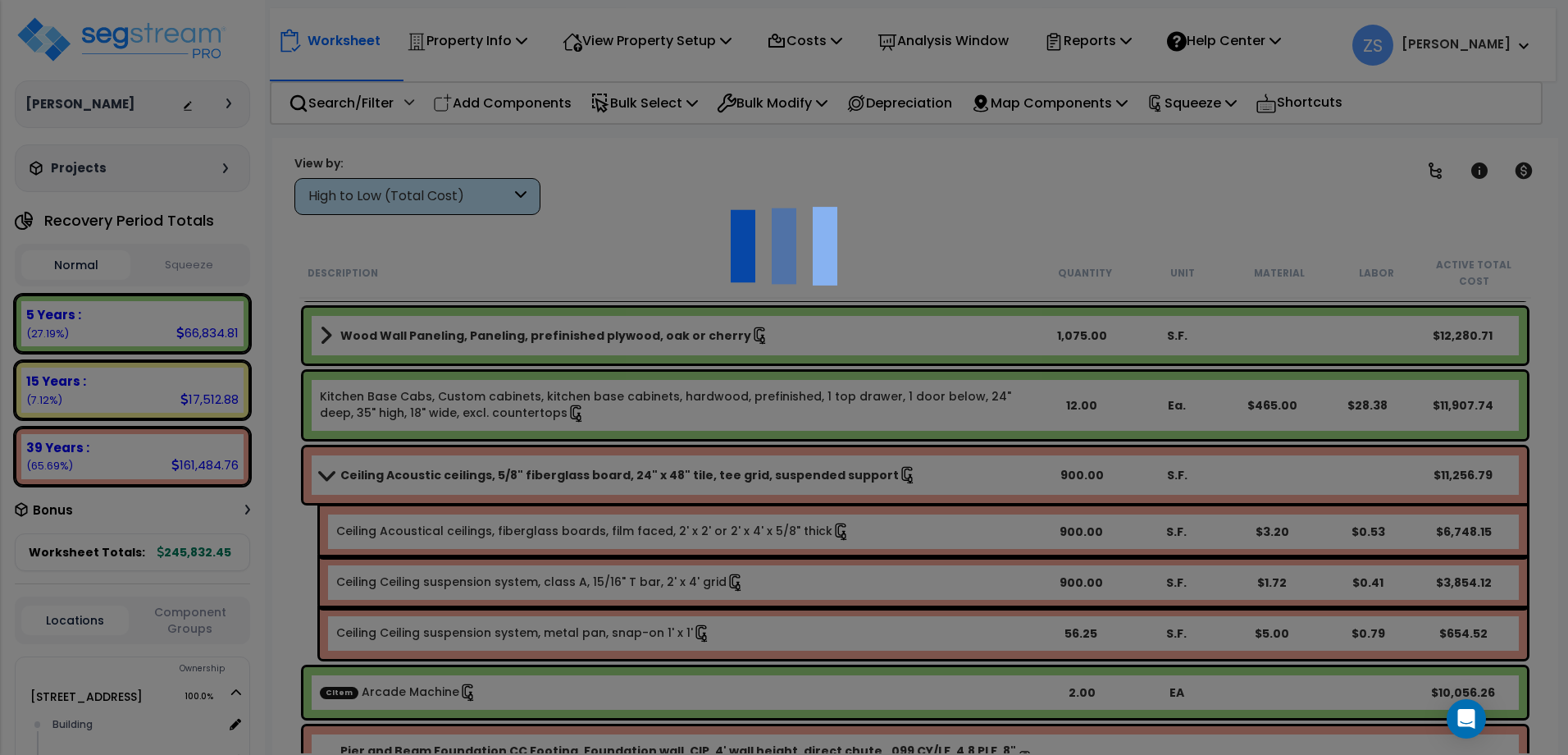
scroll to position [0, 0]
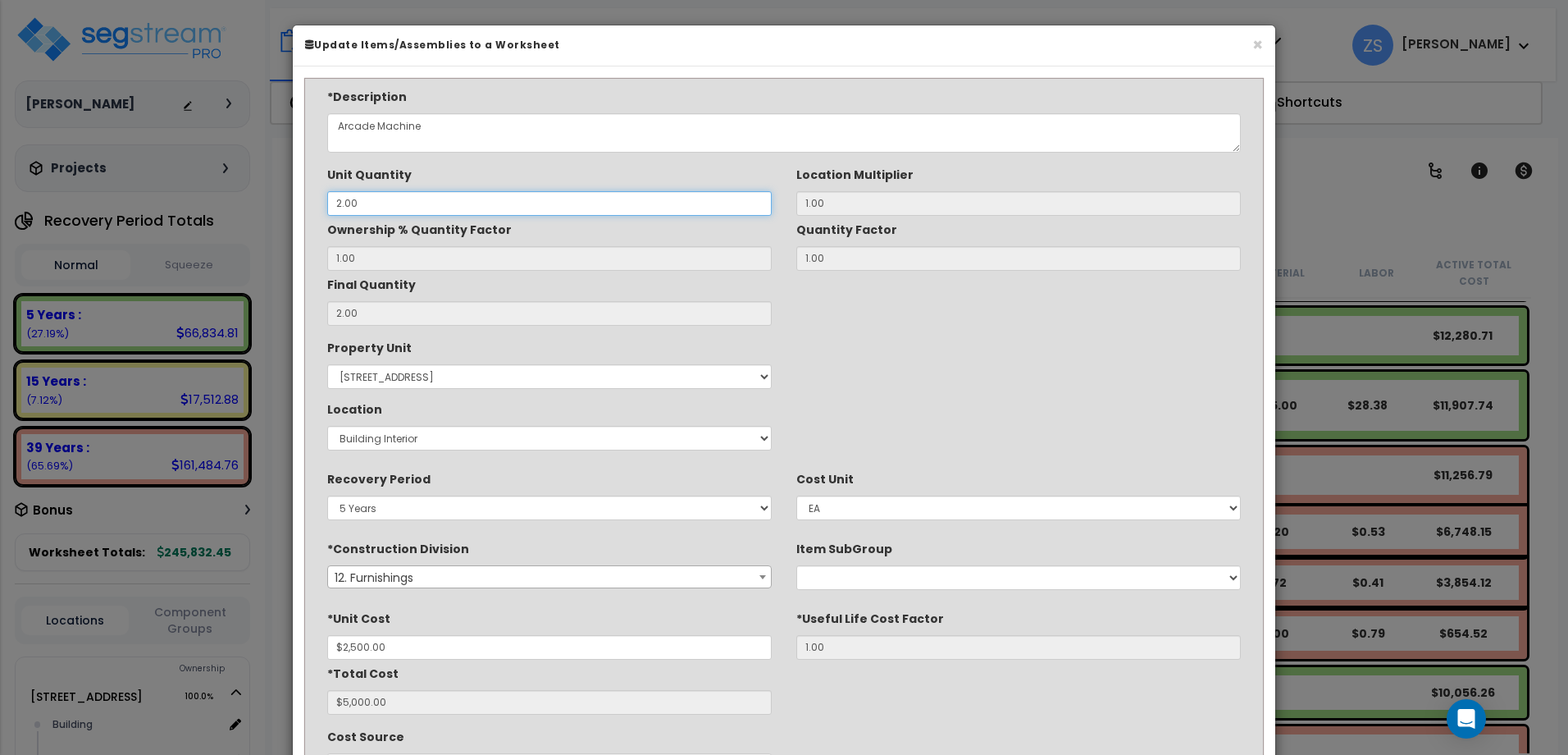
drag, startPoint x: 371, startPoint y: 206, endPoint x: 295, endPoint y: 209, distance: 76.1
click at [296, 209] on div "*Description Arcade Machine Unit Quantity 2.00 1.00 1.00 1.00" at bounding box center [784, 534] width 983 height 936
type input "1"
type input "$2,500.00"
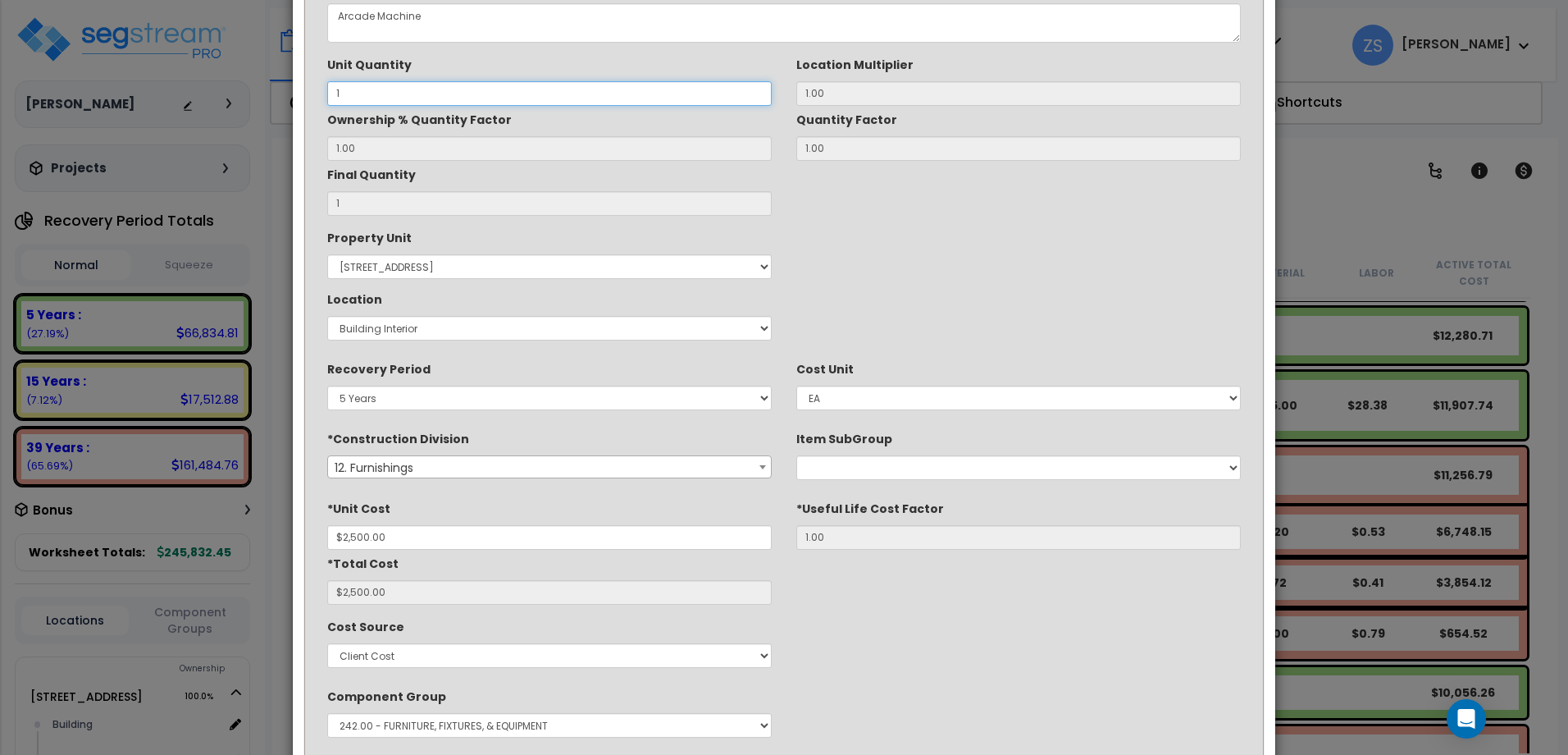
scroll to position [273, 0]
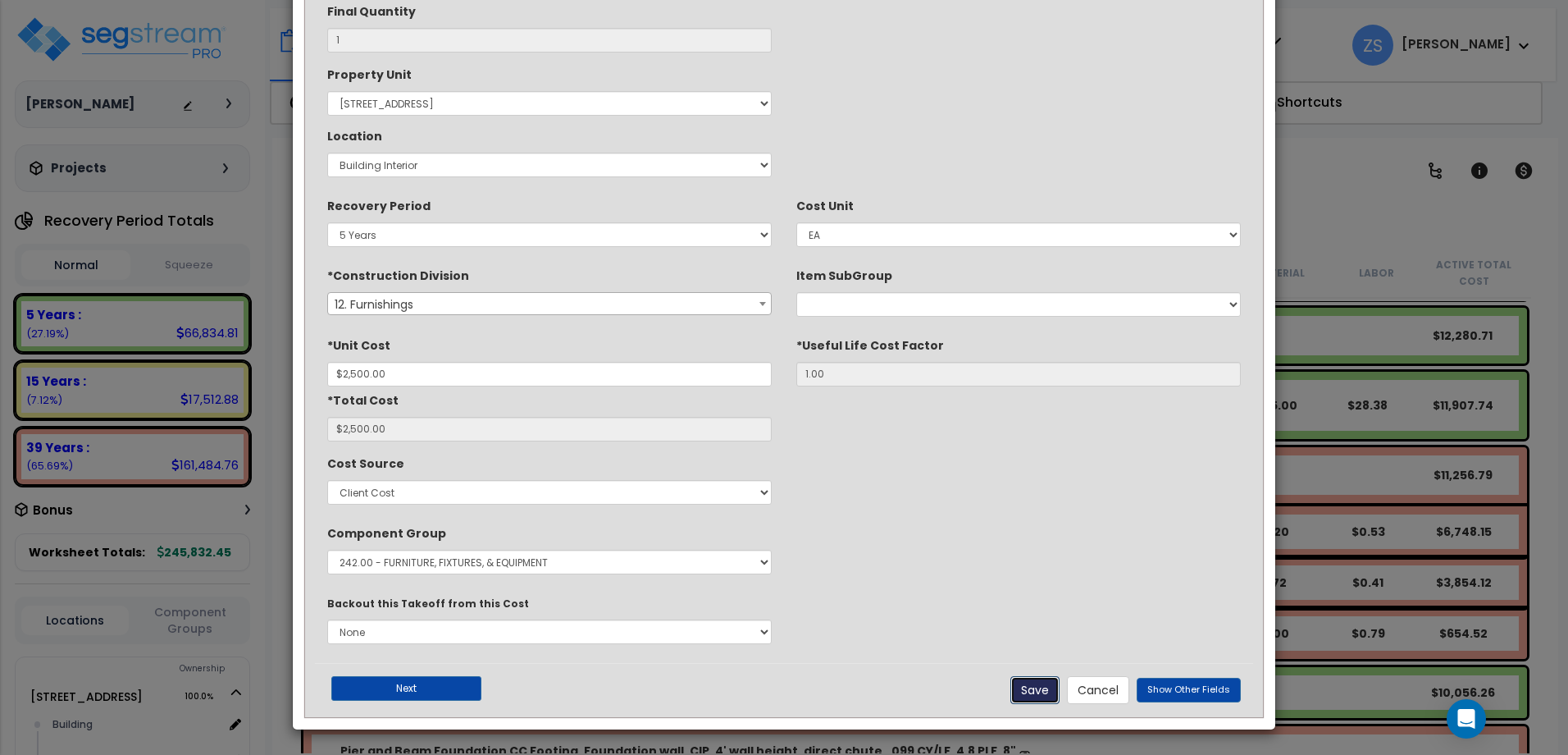
click at [1038, 691] on button "Save" at bounding box center [1035, 690] width 49 height 28
type input "1.00"
type input "2500.00"
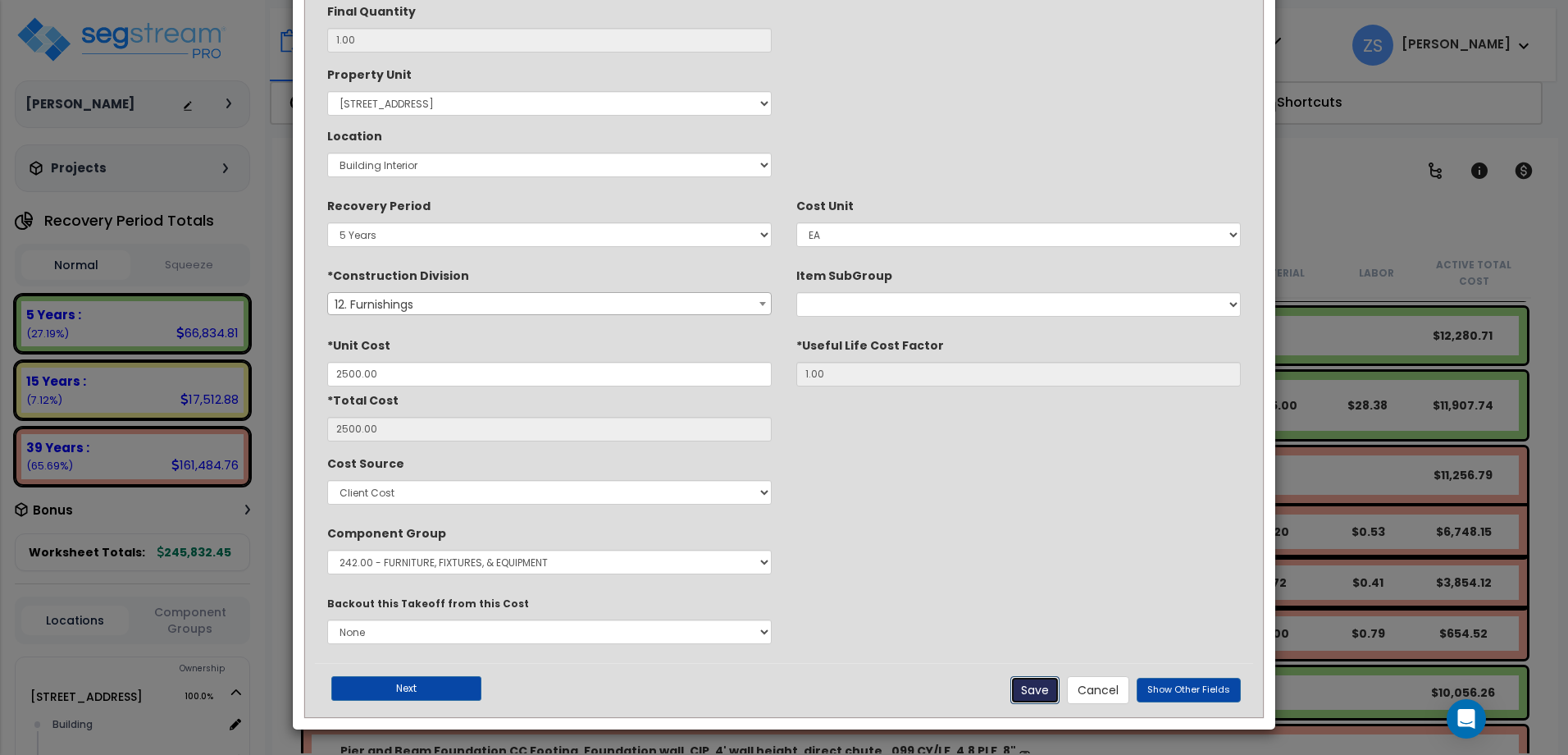
click at [1038, 689] on button "Save" at bounding box center [1035, 690] width 49 height 28
click at [1038, 688] on button "Save" at bounding box center [1035, 690] width 49 height 28
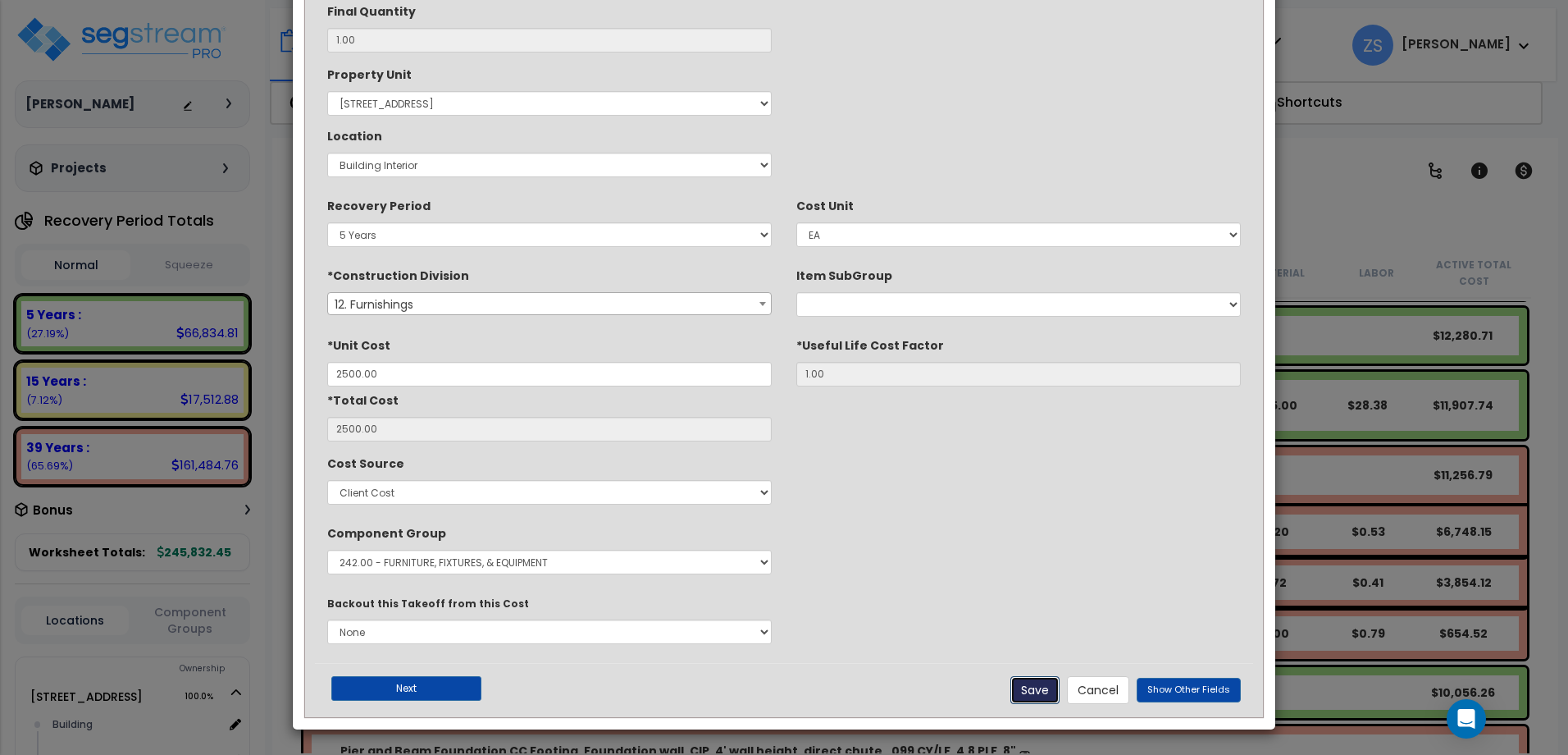
click at [1038, 688] on button "Save" at bounding box center [1035, 690] width 49 height 28
drag, startPoint x: 395, startPoint y: 682, endPoint x: 618, endPoint y: 653, distance: 224.9
click at [396, 682] on button "Next" at bounding box center [407, 688] width 150 height 24
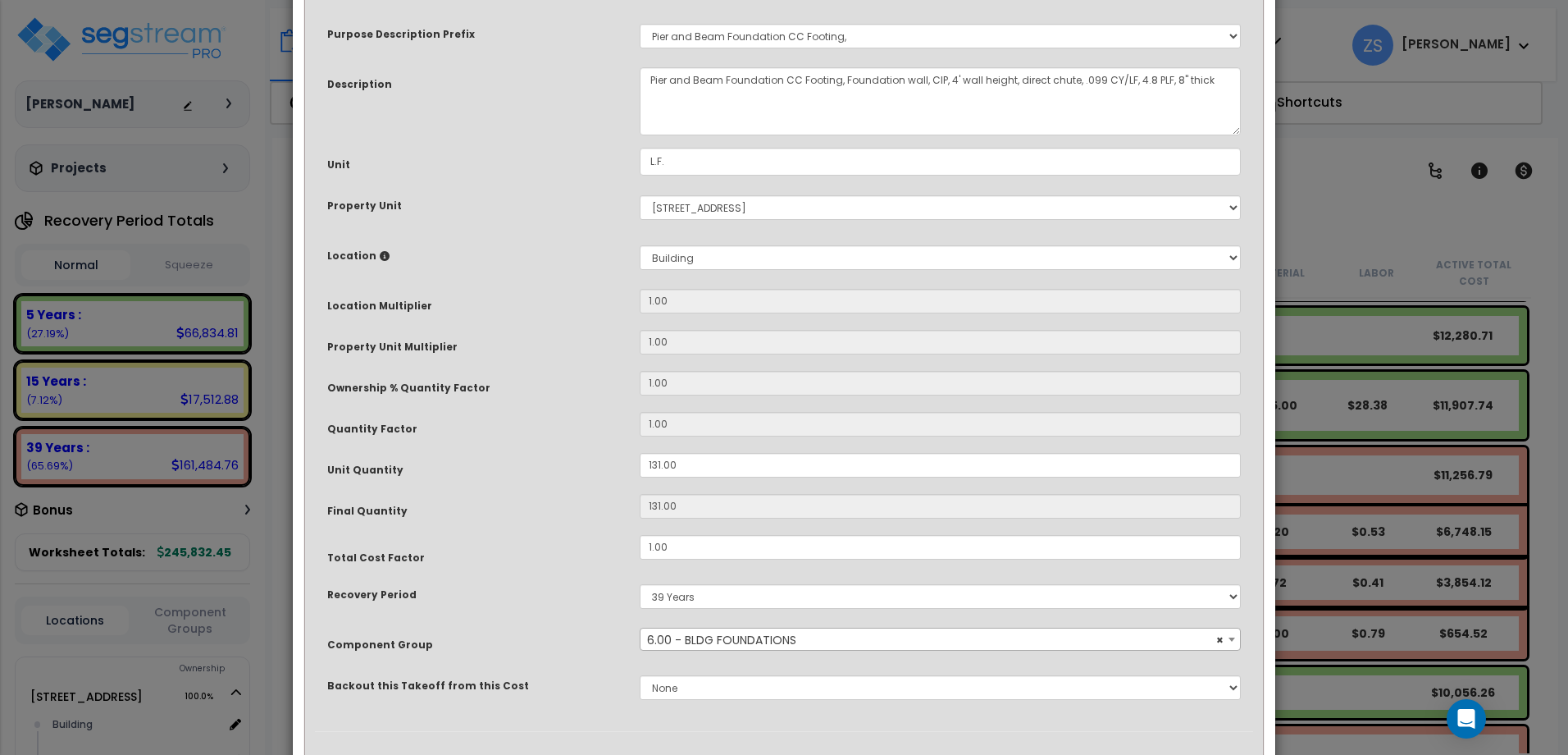
scroll to position [165, 0]
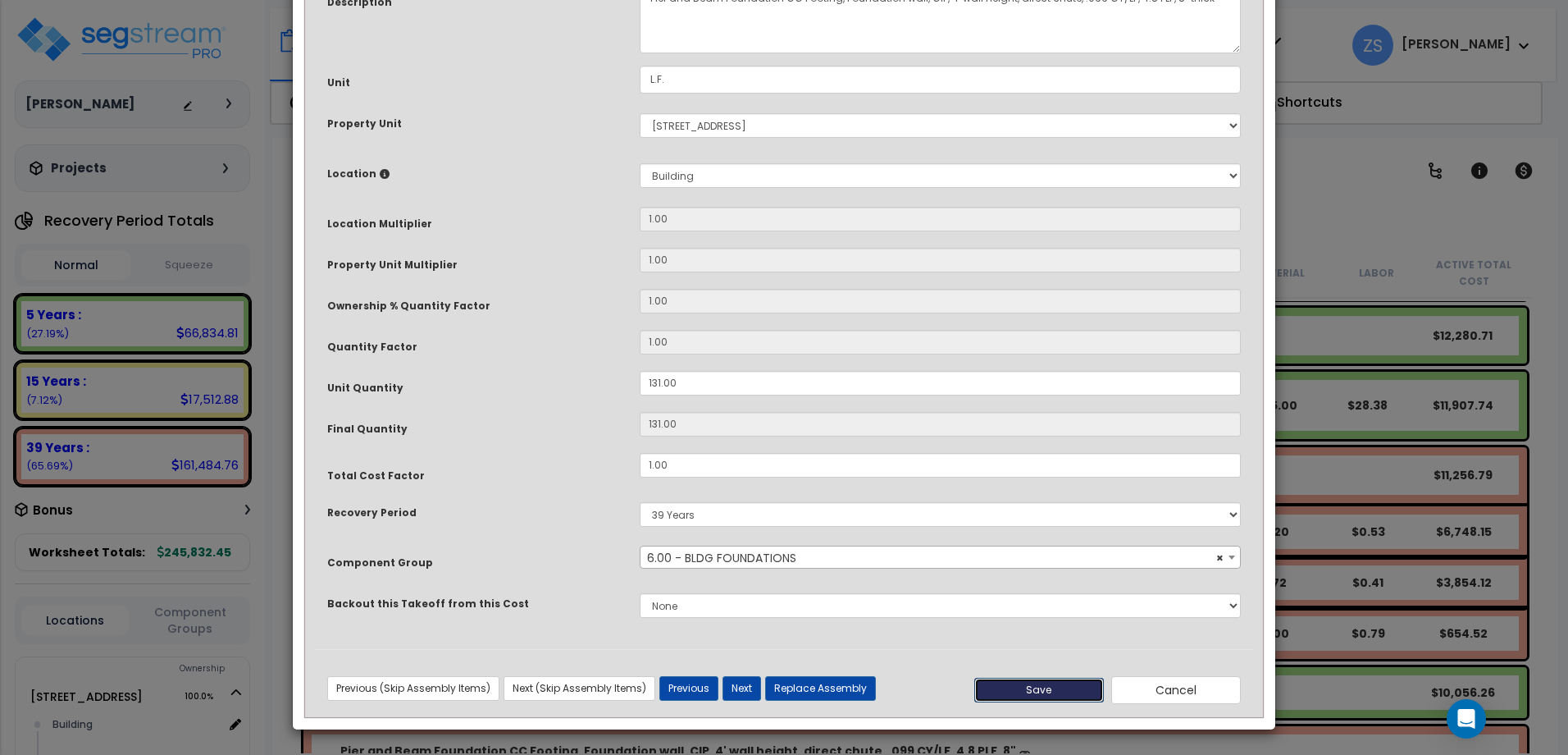
click at [1007, 685] on button "Save" at bounding box center [1039, 690] width 130 height 24
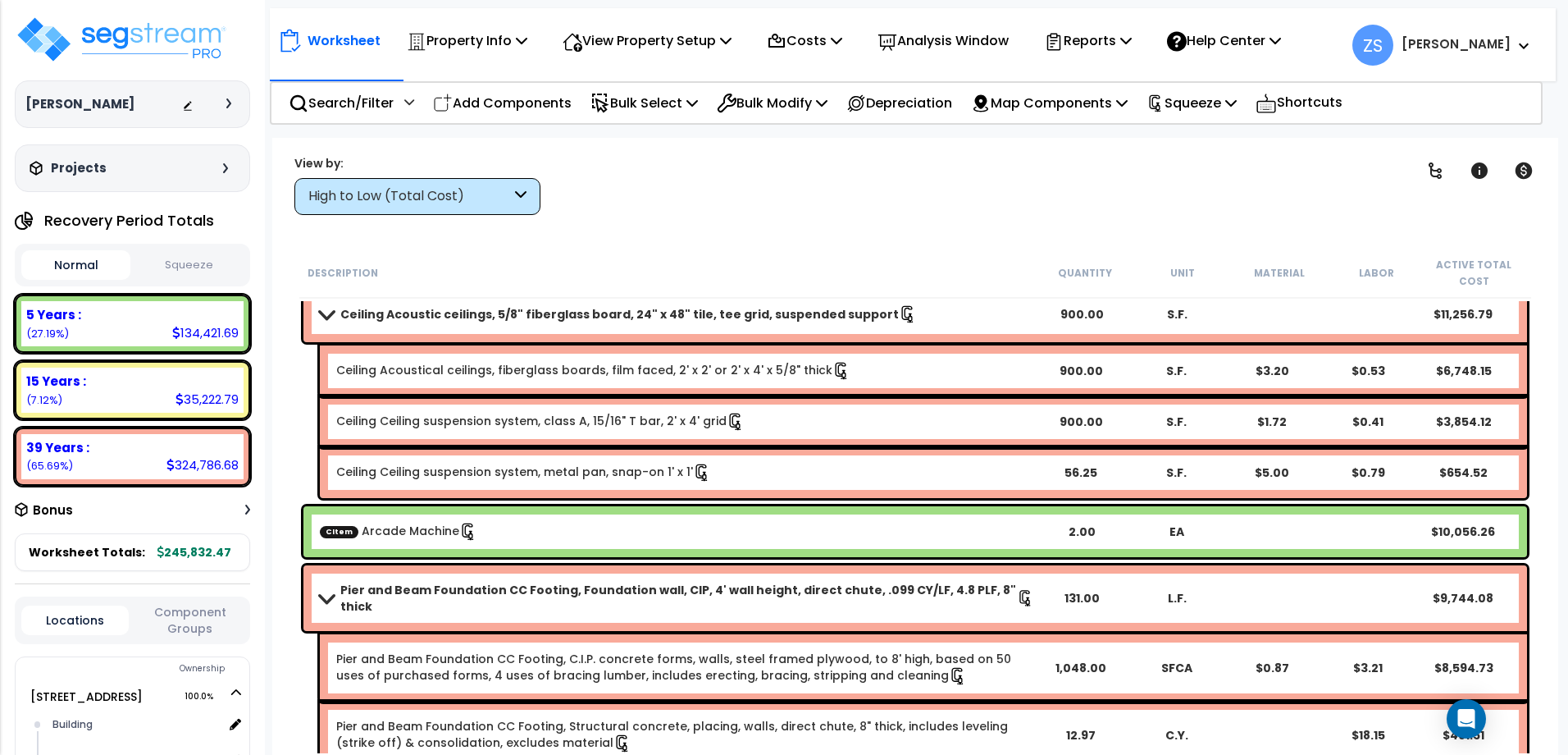
scroll to position [656, 0]
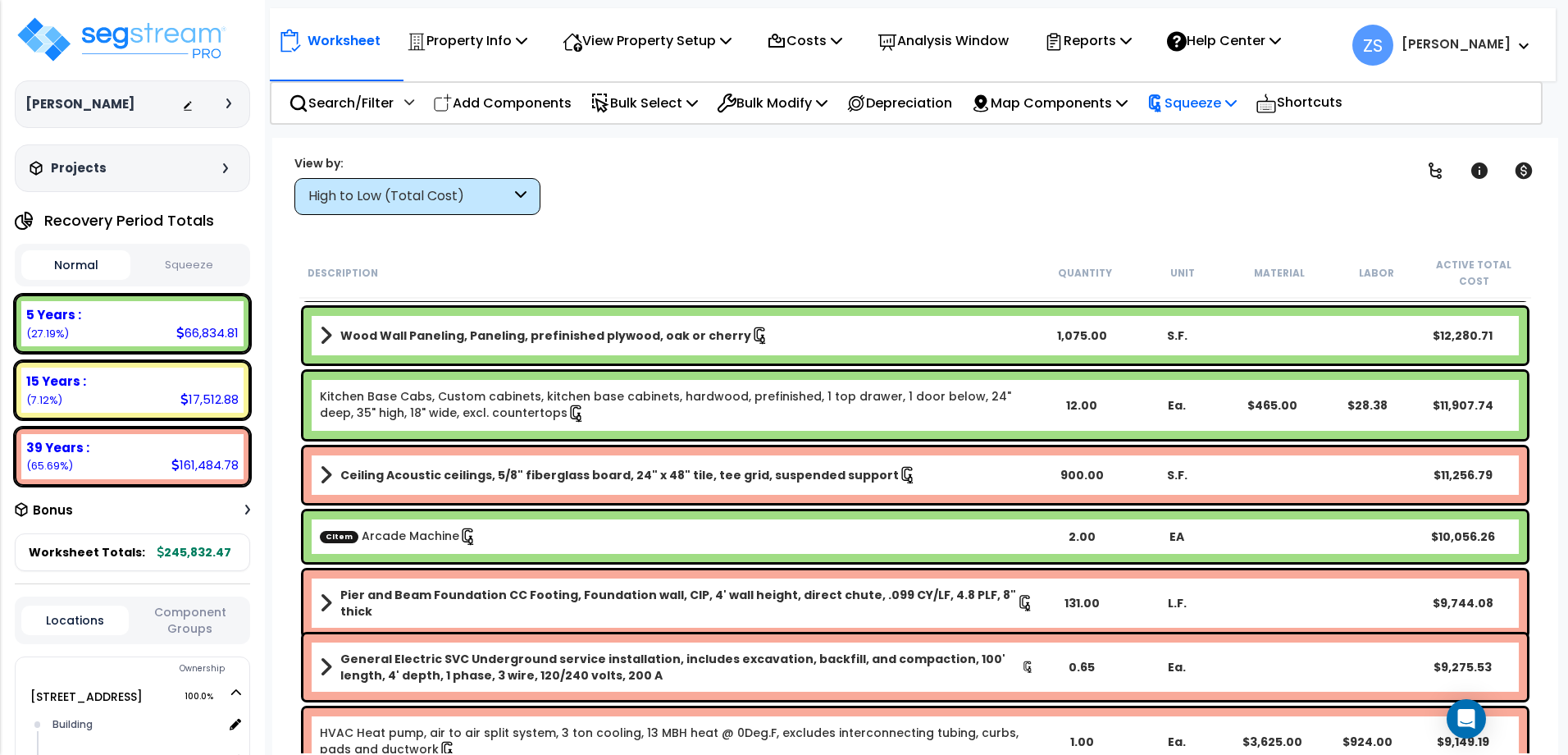
drag, startPoint x: 1258, startPoint y: 100, endPoint x: 1258, endPoint y: 116, distance: 16.0
click at [1237, 100] on icon at bounding box center [1231, 102] width 11 height 13
click at [1236, 179] on link "Reset Squeeze" at bounding box center [1220, 174] width 162 height 33
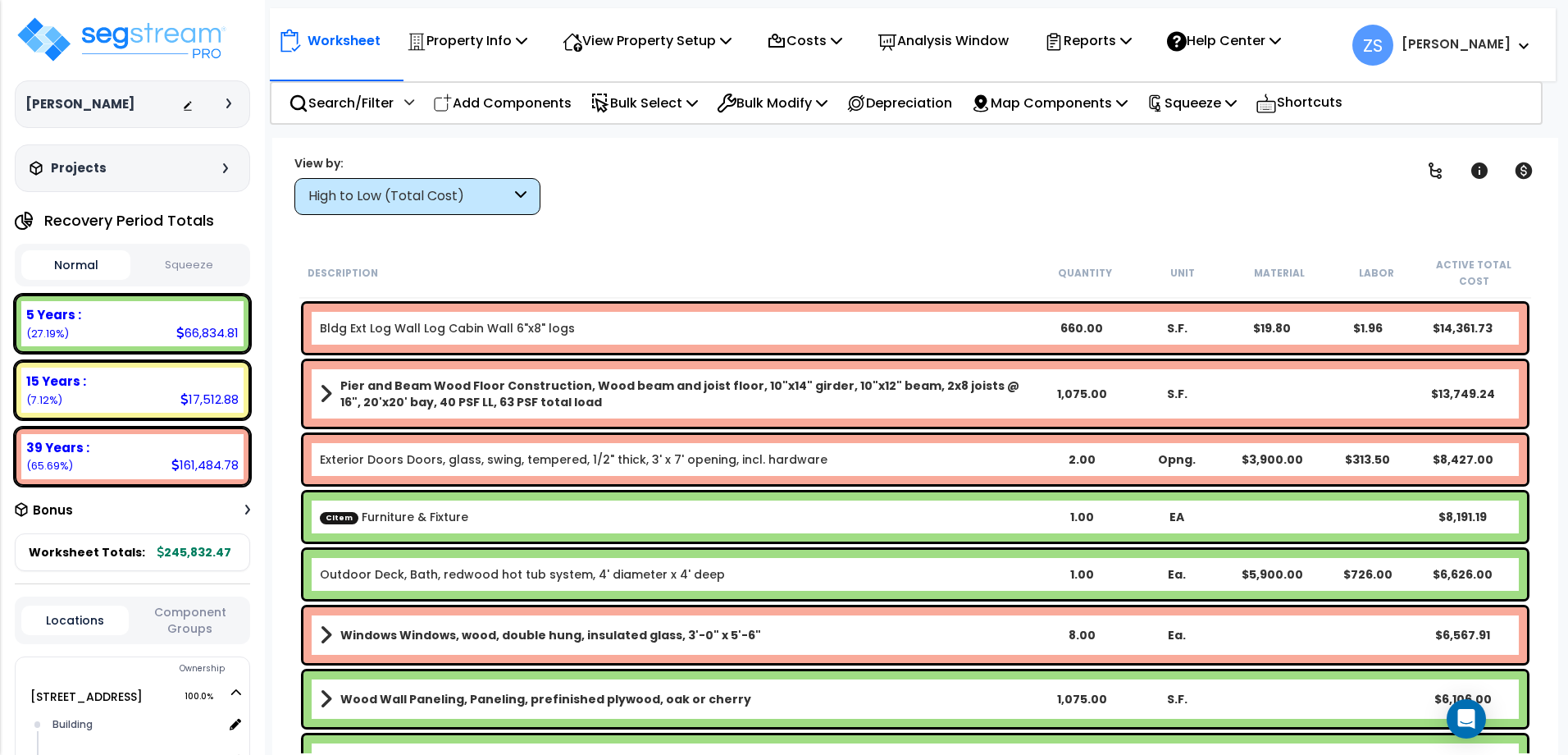
scroll to position [328, 0]
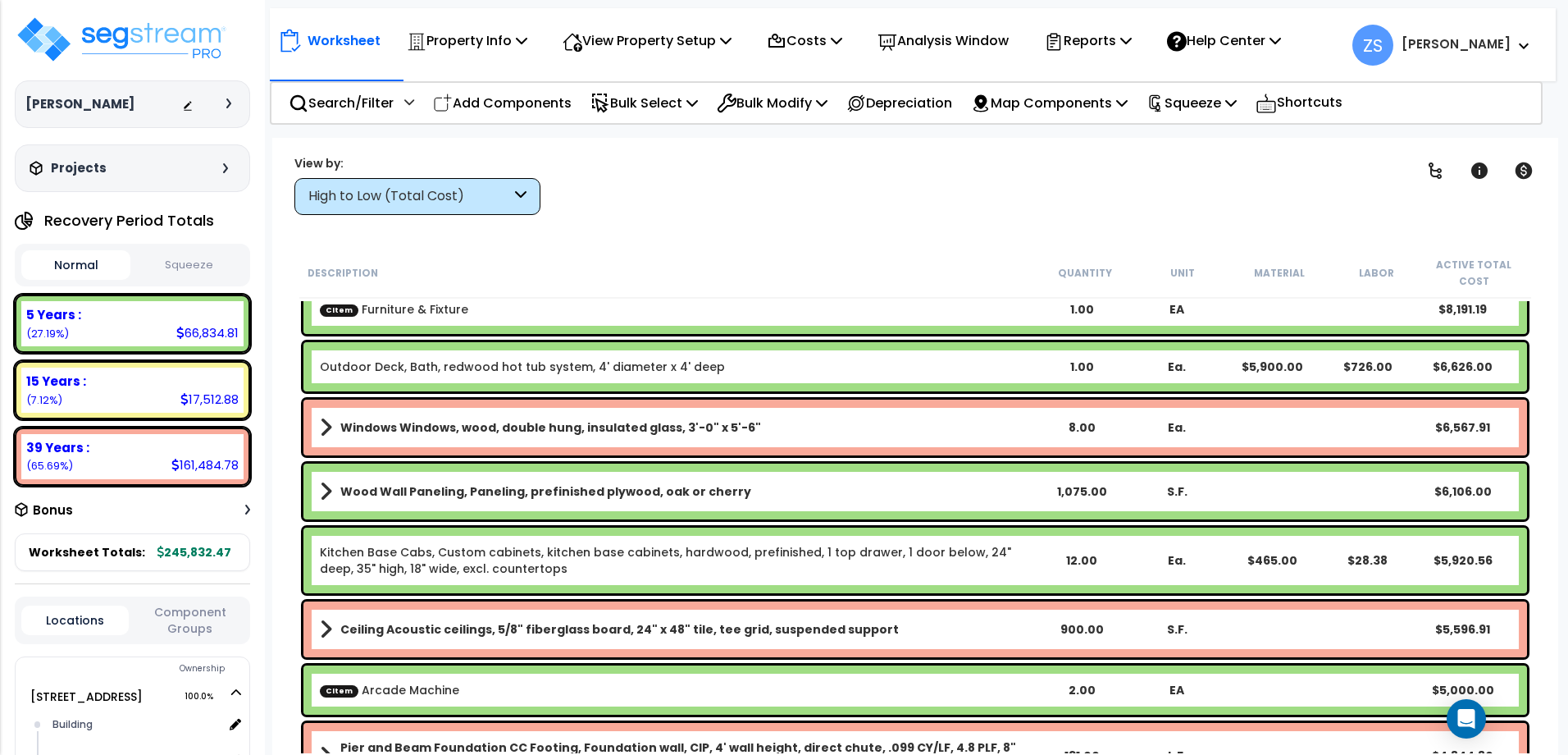
click at [893, 705] on div "CItem Arcade Machine 2.00 EA $5,000.00" at bounding box center [915, 689] width 1223 height 49
click at [848, 698] on div "CItem Arcade Machine 2.00 EA $5,000.00" at bounding box center [915, 689] width 1223 height 49
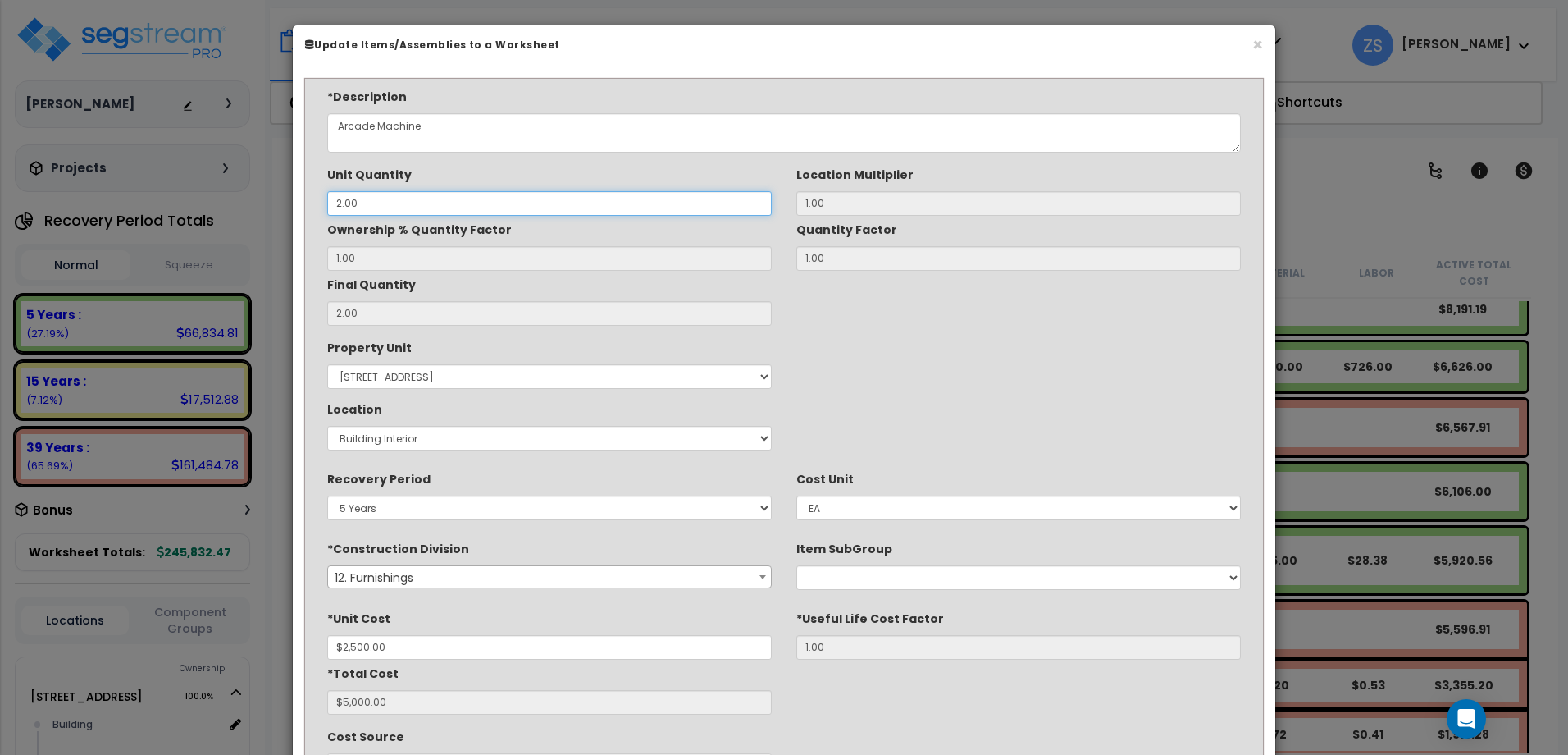
click at [436, 198] on input "2.00" at bounding box center [549, 204] width 444 height 24
drag, startPoint x: 395, startPoint y: 205, endPoint x: 223, endPoint y: 206, distance: 172.0
click at [222, 205] on div "× Update Items/Assemblies to a Worksheet *Description Arcade Machine Unit Quant…" at bounding box center [784, 378] width 1568 height 755
type input "1"
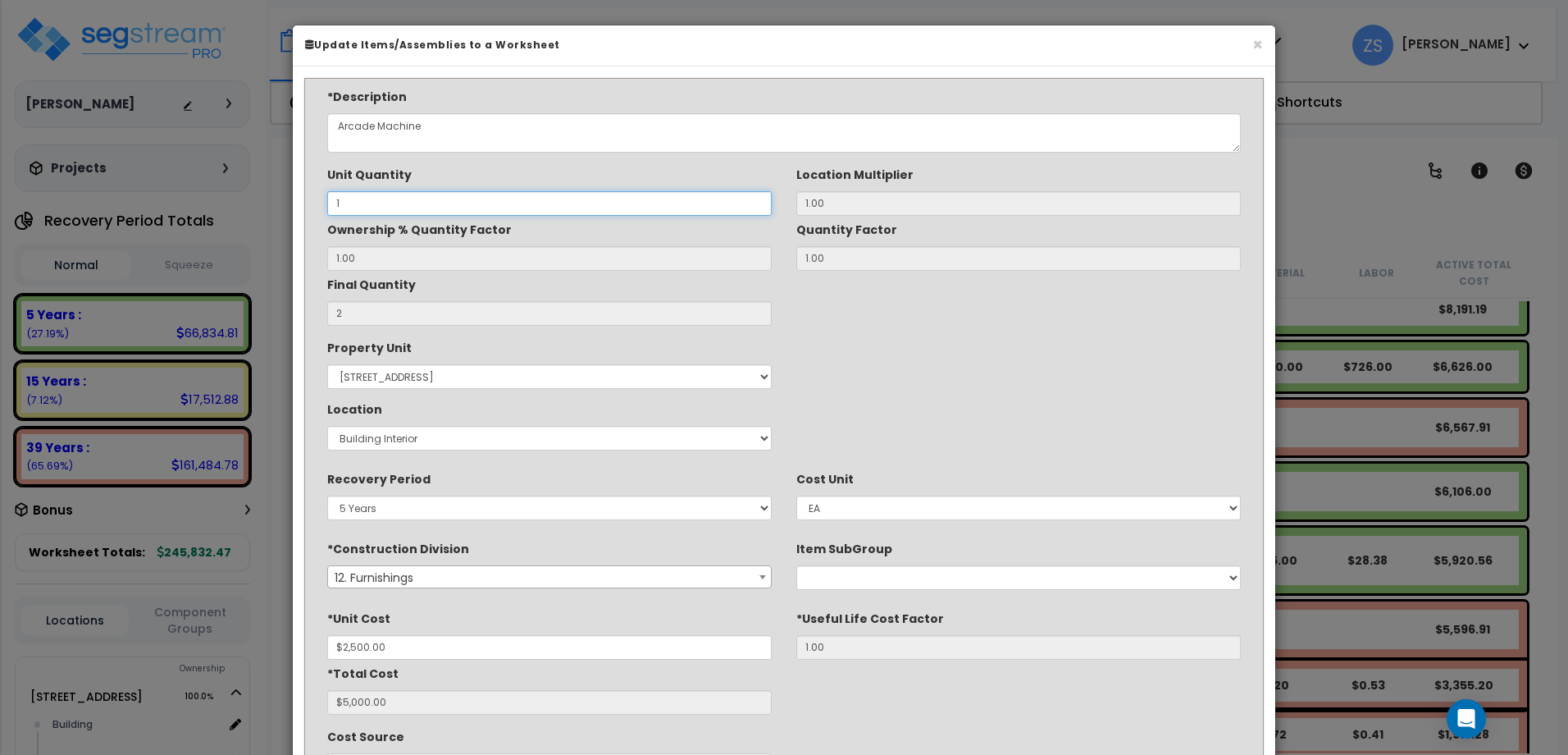
type input "$2,500.00"
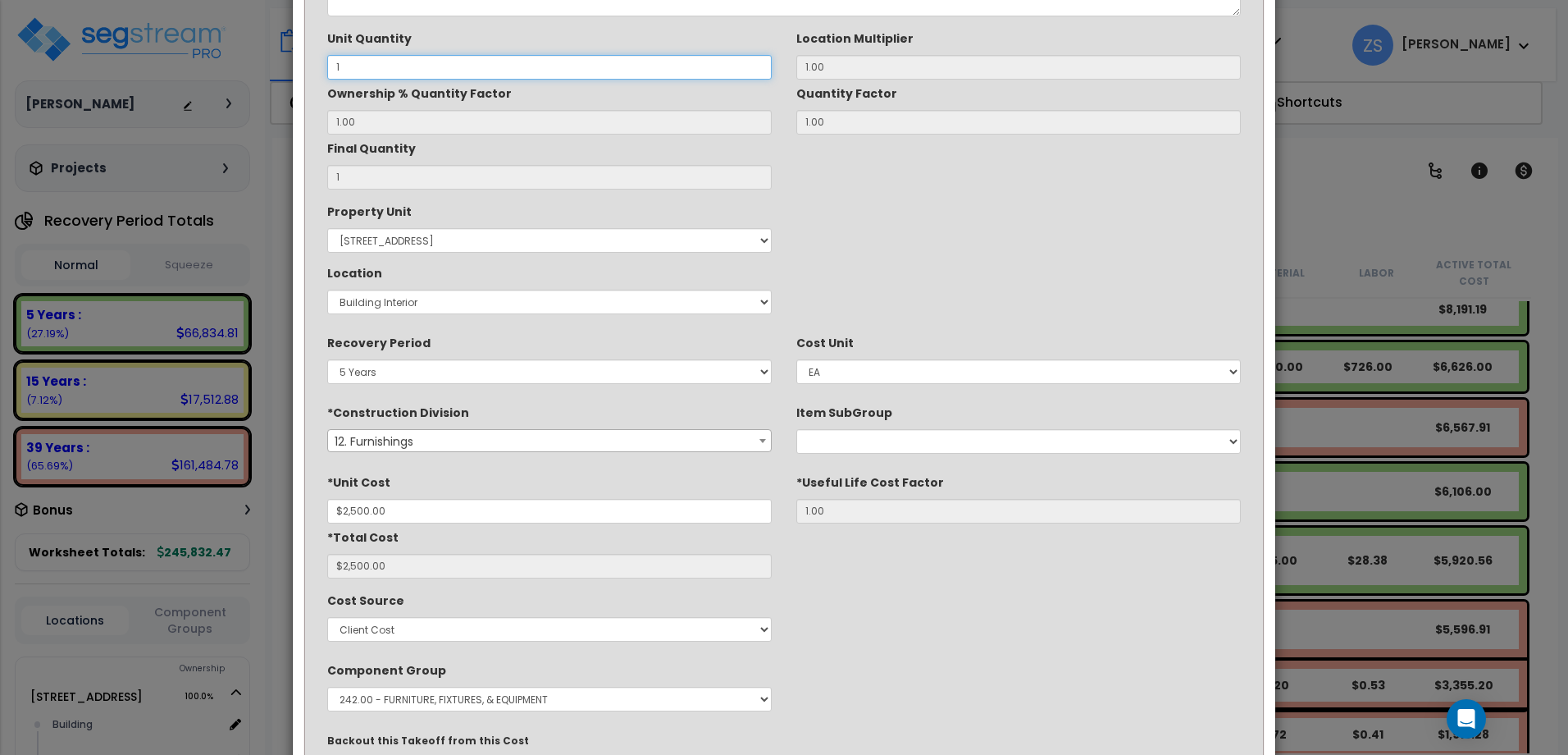
scroll to position [273, 0]
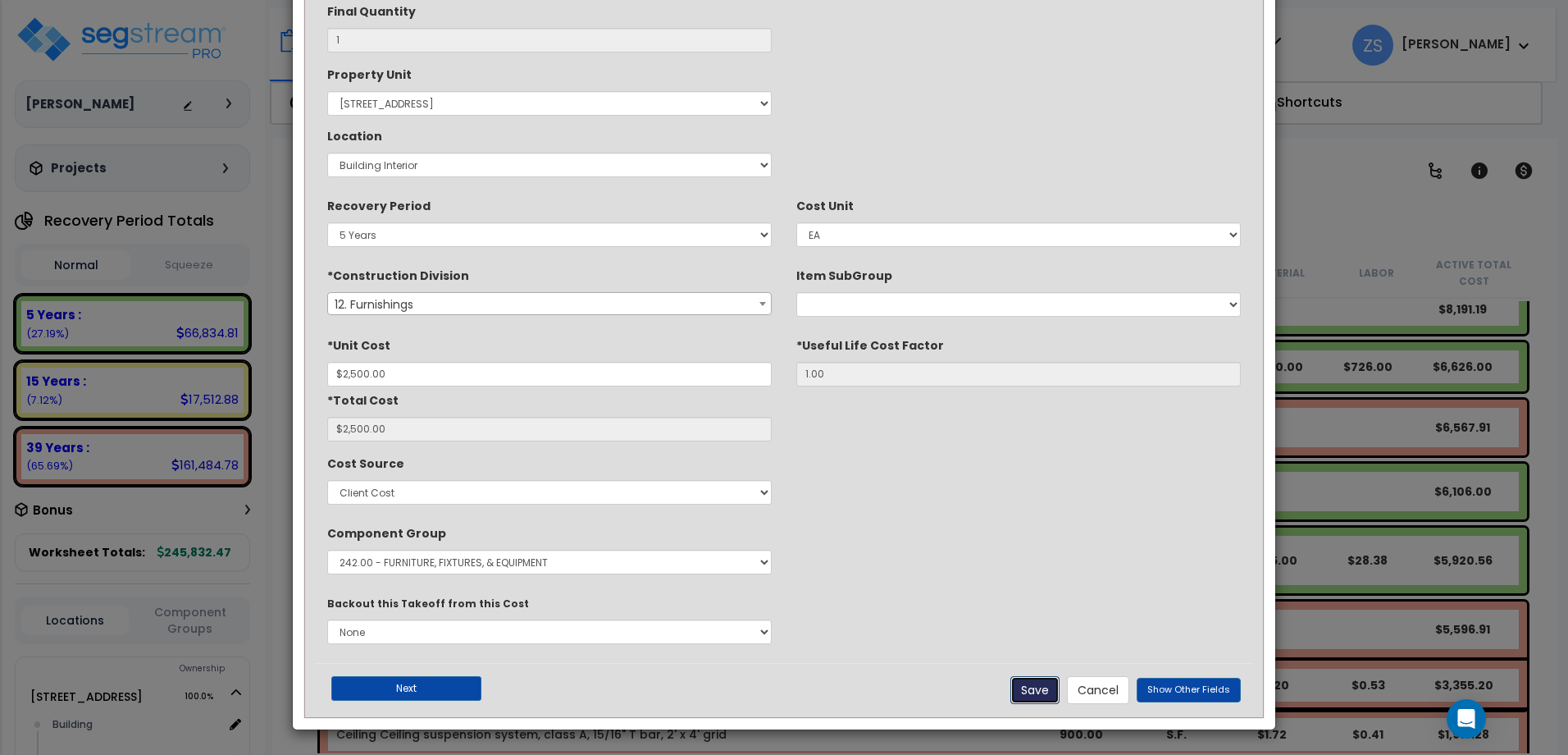
click at [1041, 691] on button "Save" at bounding box center [1035, 690] width 49 height 28
type input "1.00"
type input "2500.00"
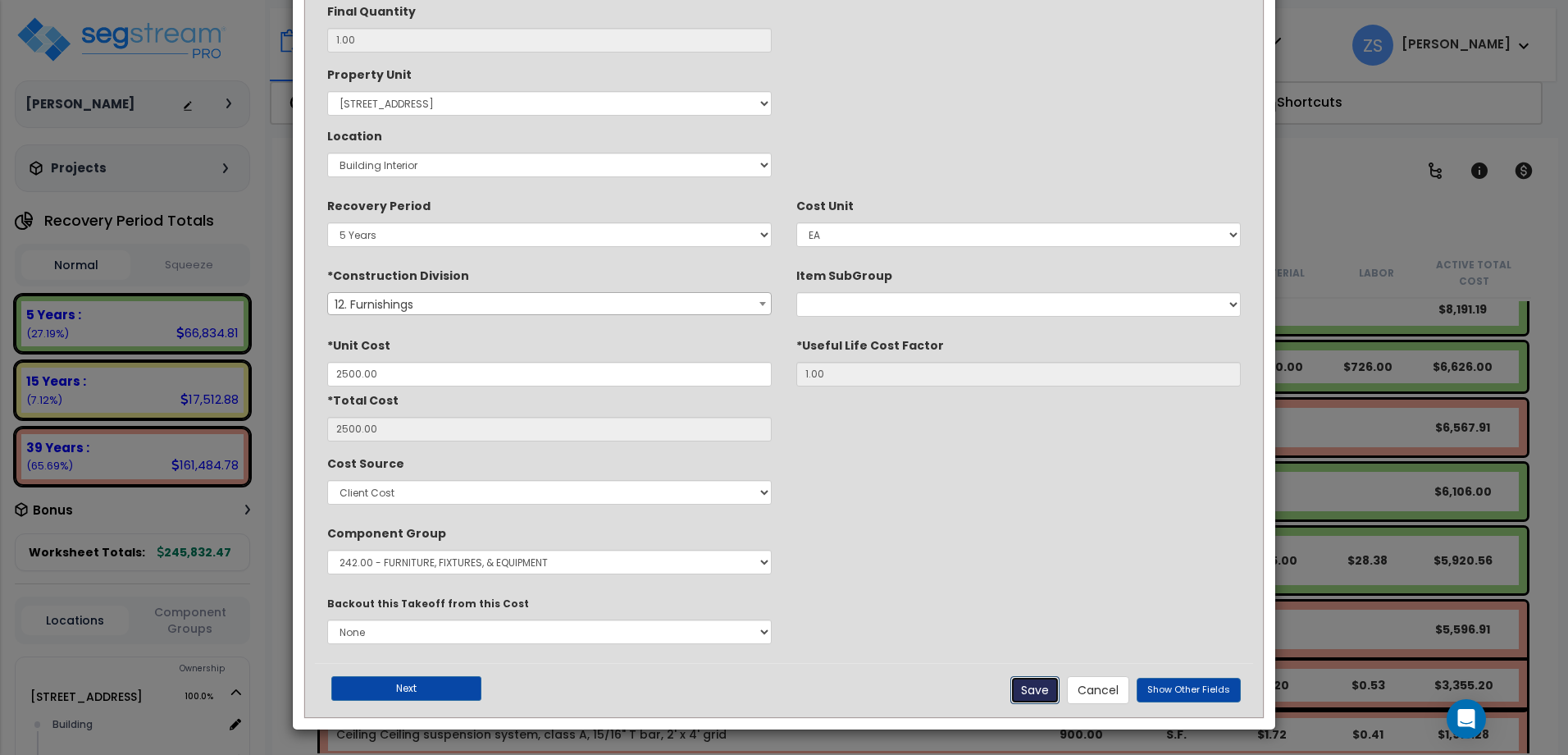
click at [1045, 692] on button "Save" at bounding box center [1035, 690] width 49 height 28
click at [408, 679] on button "Next" at bounding box center [407, 688] width 150 height 24
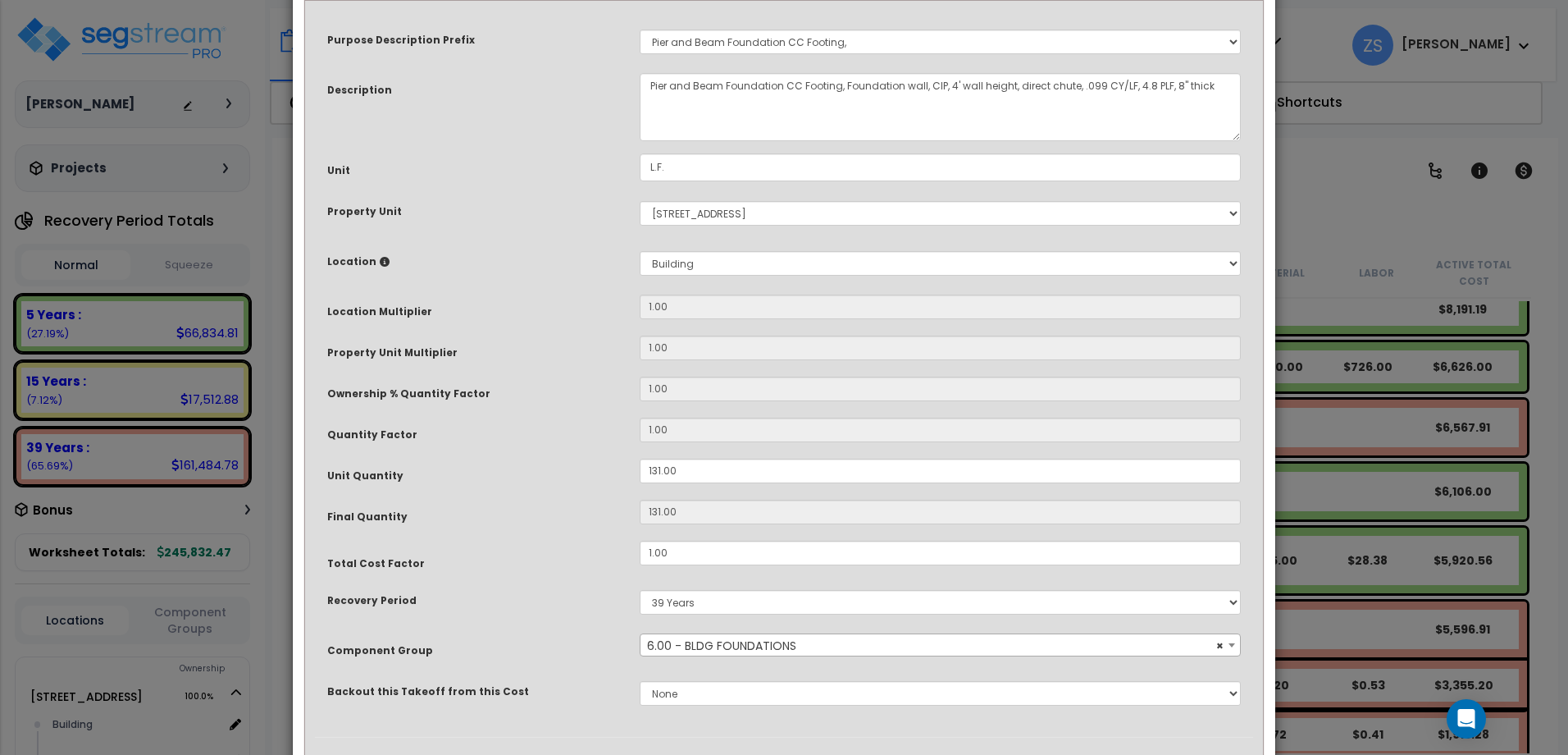
scroll to position [165, 0]
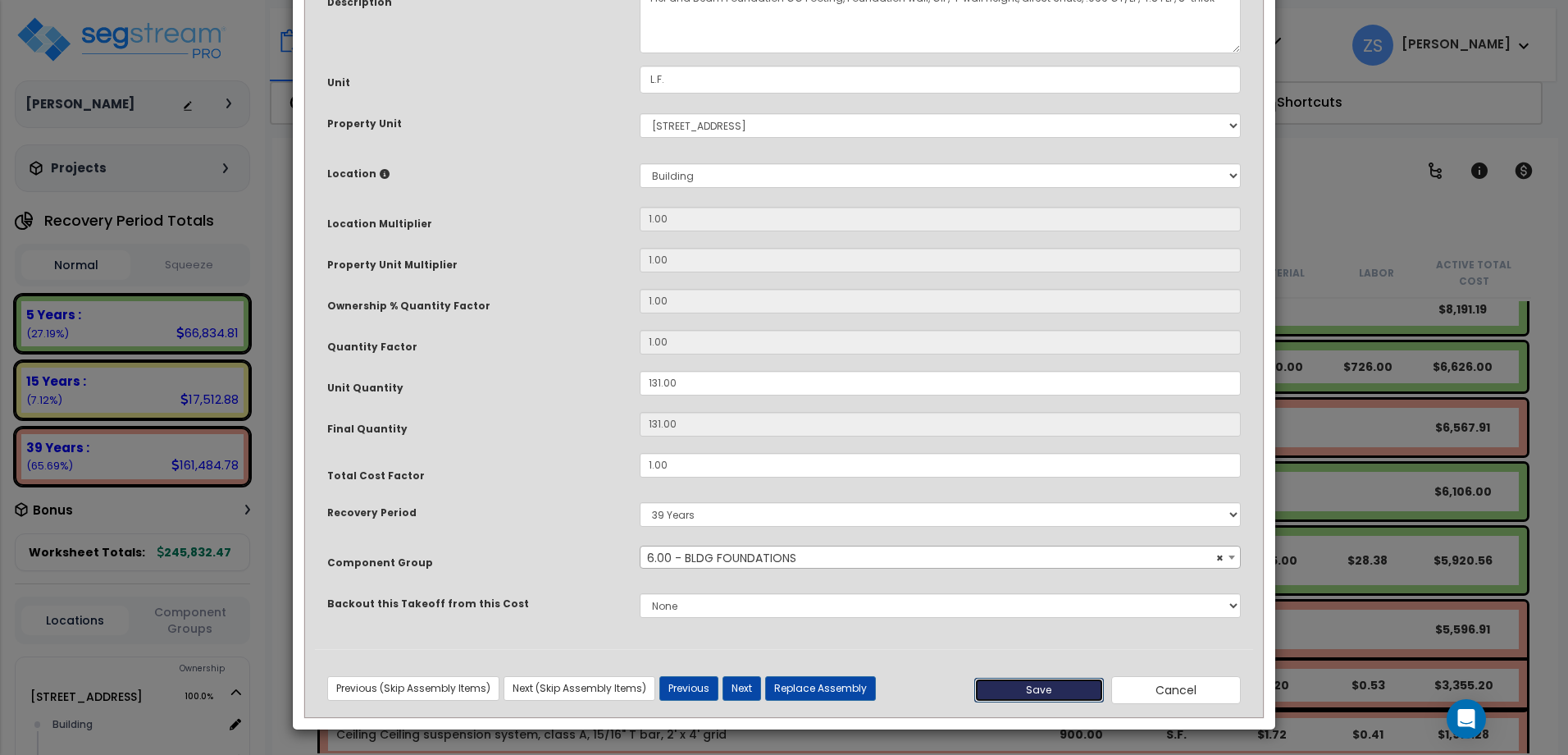
click at [1016, 697] on button "Save" at bounding box center [1039, 690] width 130 height 24
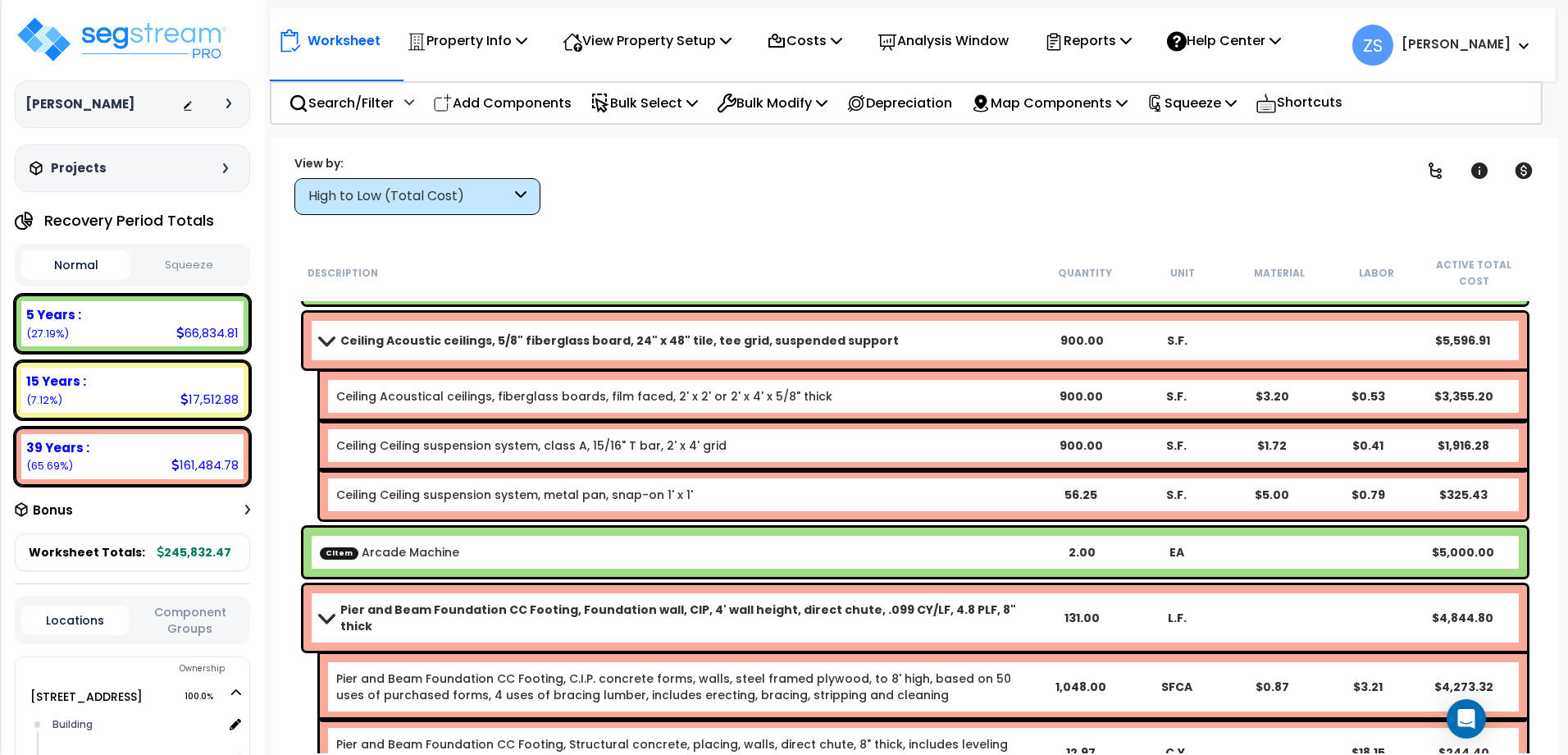
scroll to position [656, 0]
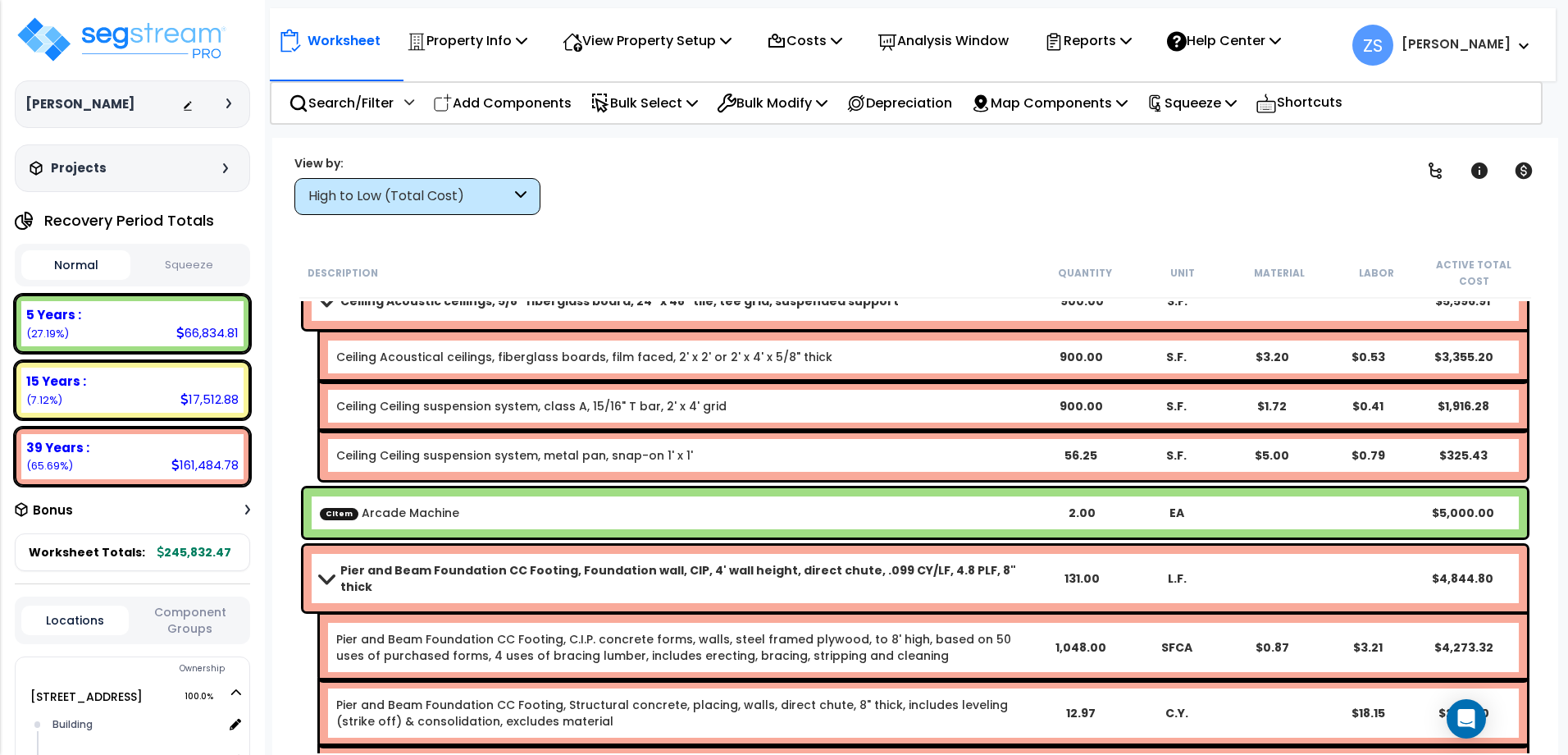
click at [972, 512] on div "CItem Arcade Machine" at bounding box center [677, 512] width 715 height 16
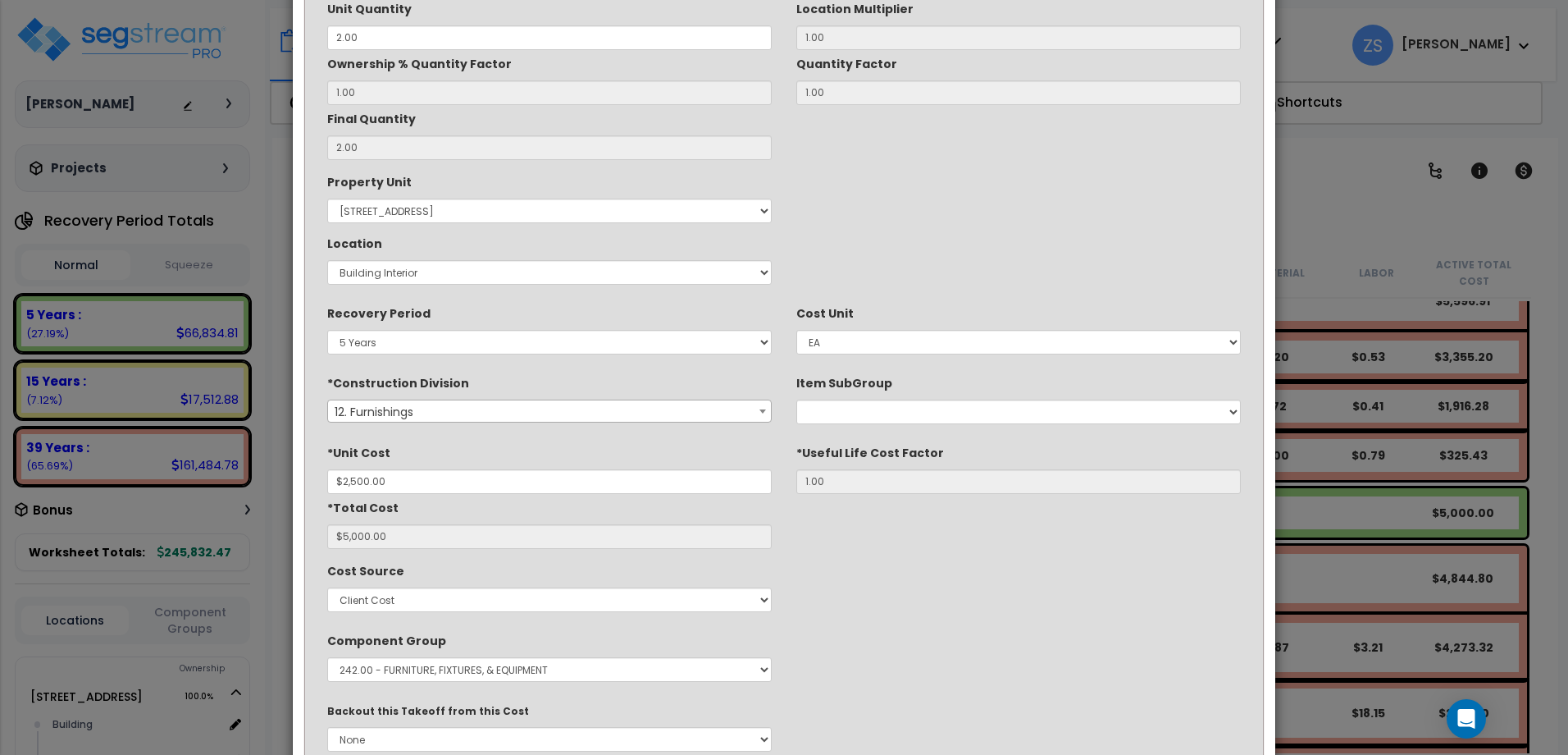
scroll to position [0, 0]
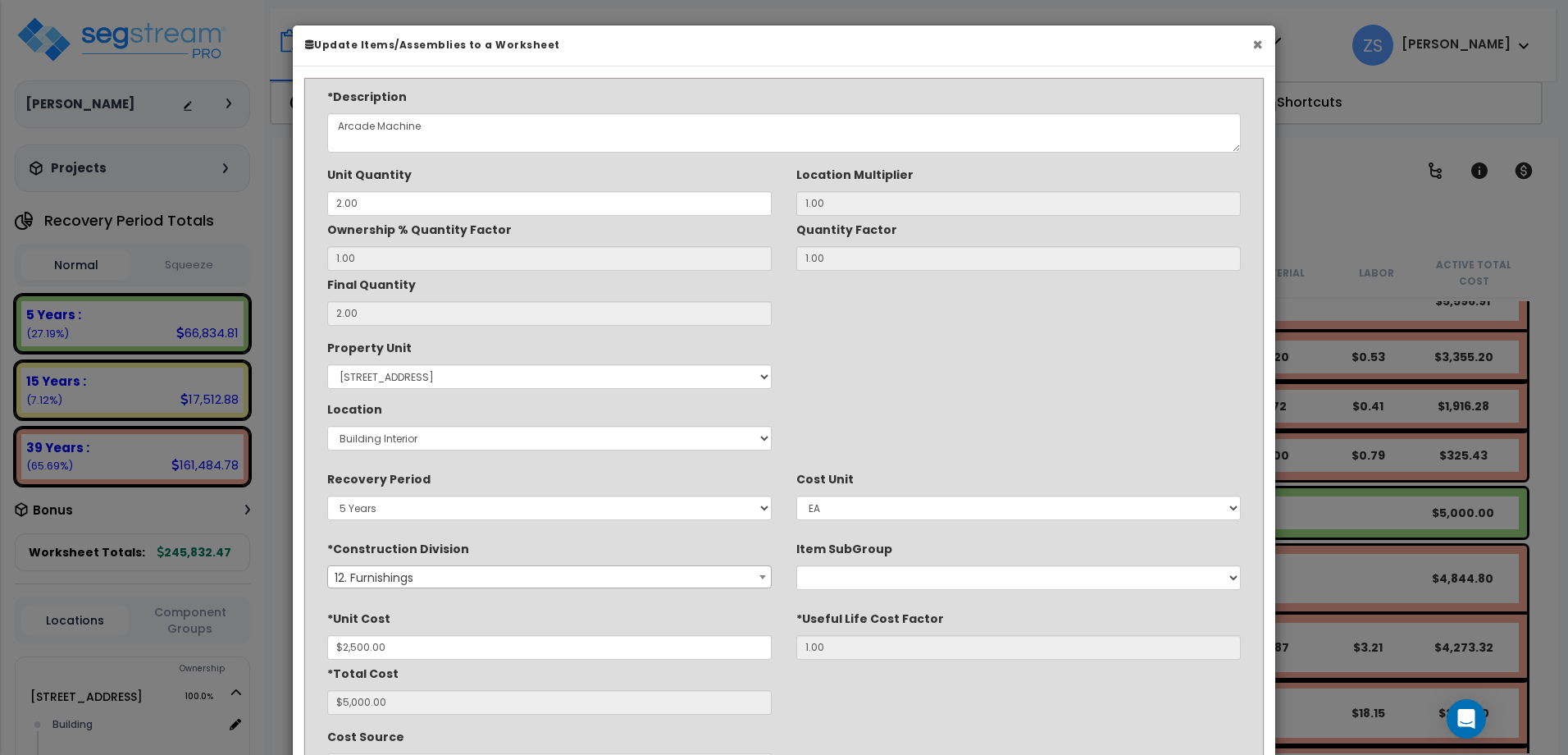
click at [1255, 42] on button "×" at bounding box center [1257, 44] width 10 height 17
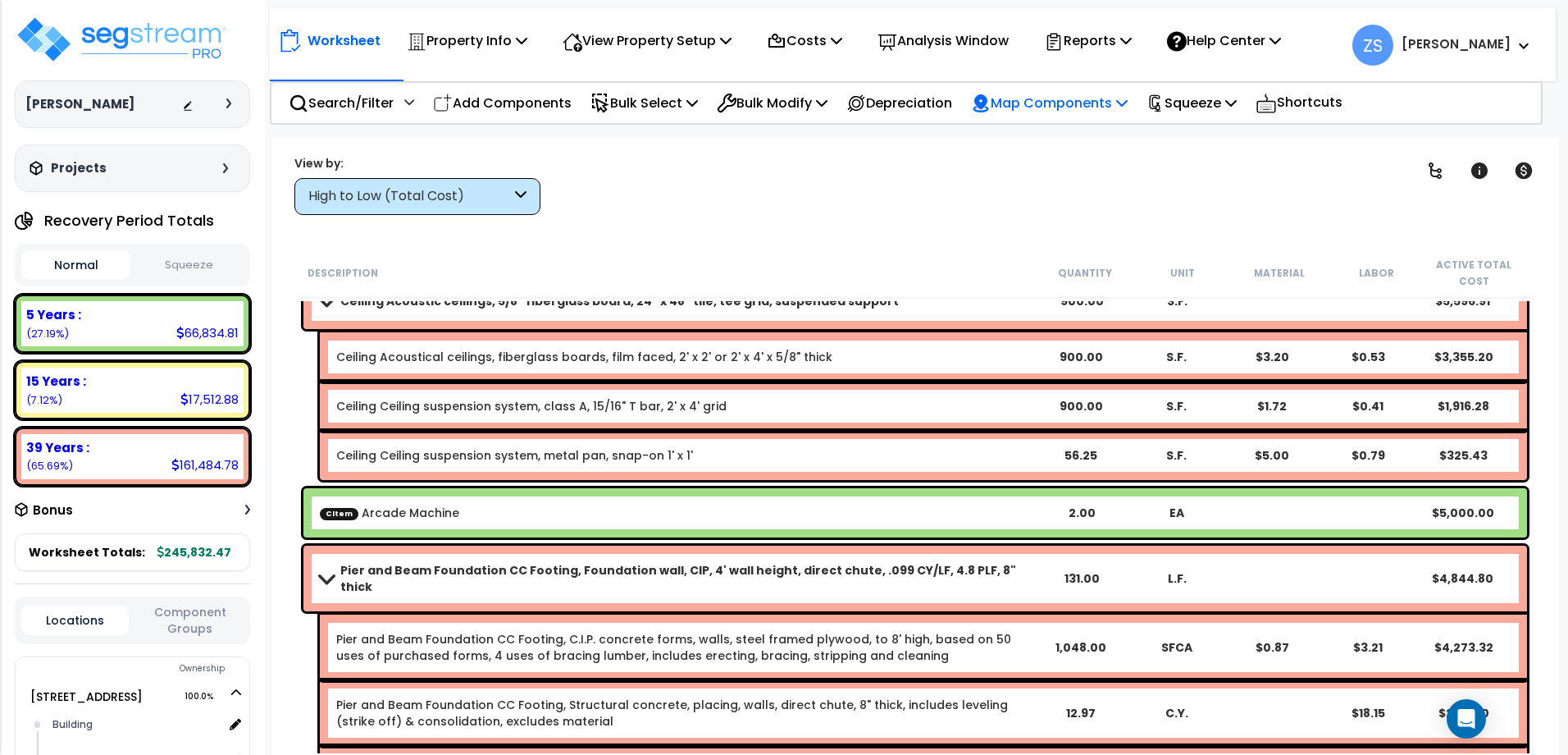
click at [1128, 104] on icon at bounding box center [1122, 102] width 11 height 13
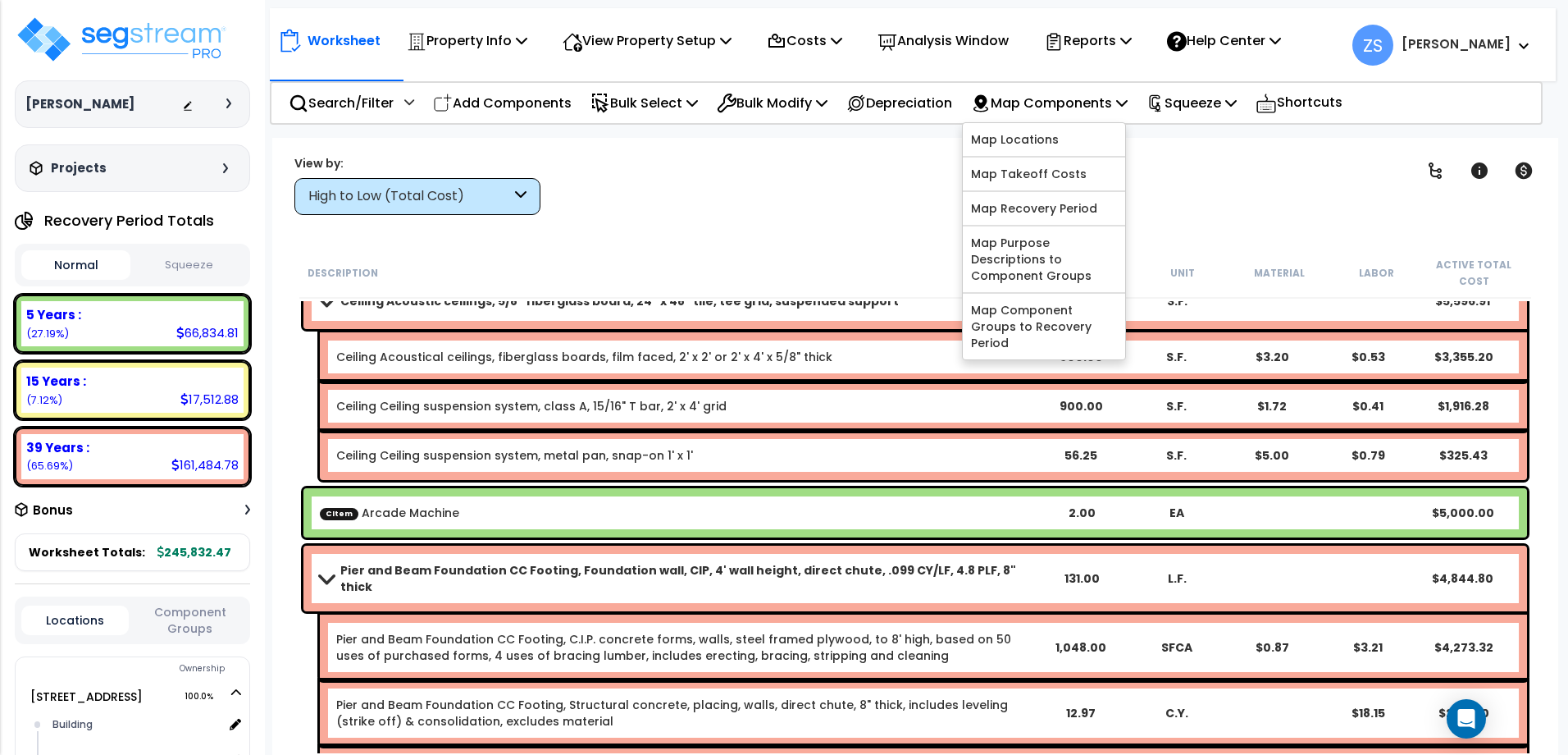
click at [1184, 145] on div "Worksheet Property Info Property Setup Add Property Unit Template property Clon…" at bounding box center [915, 516] width 1286 height 755
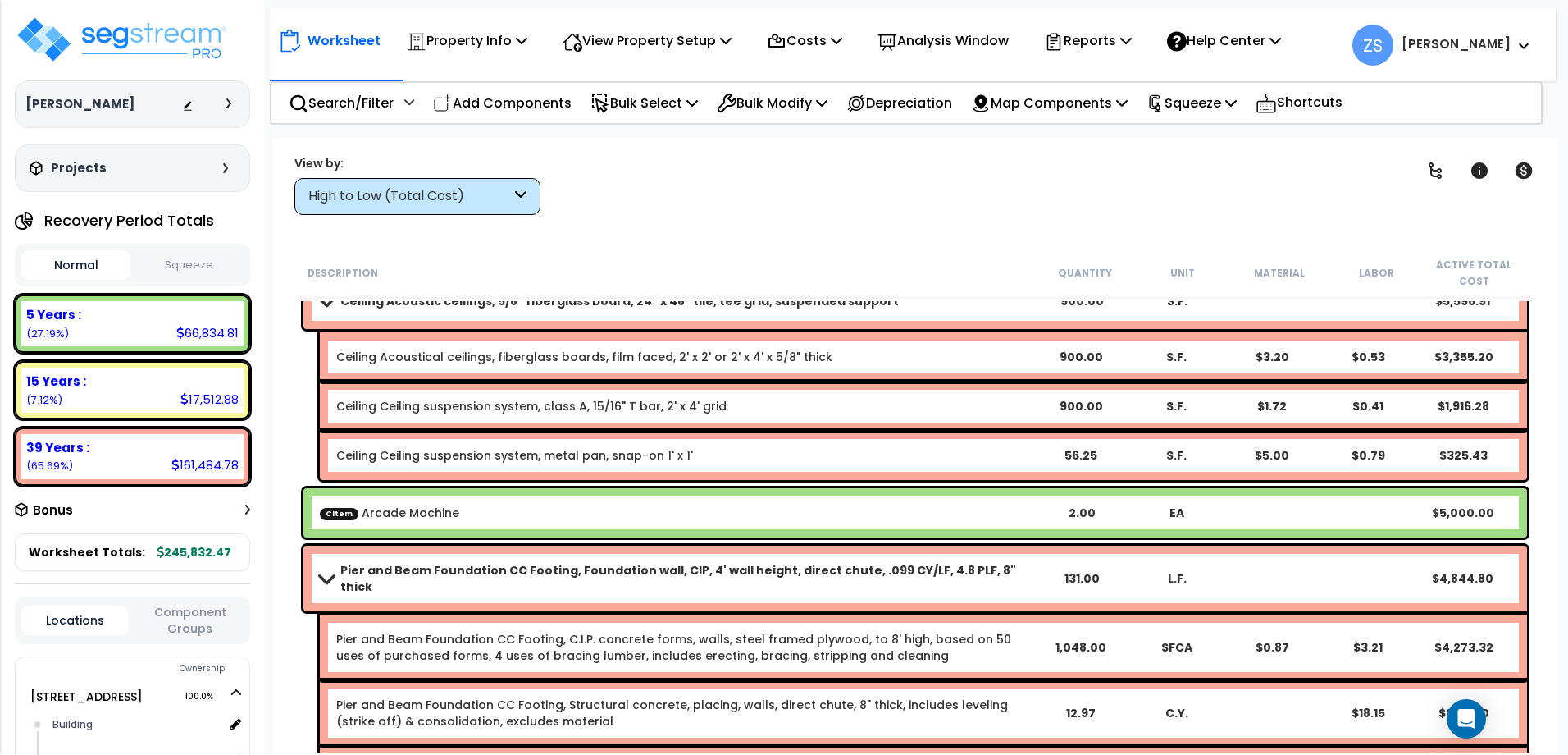
click at [990, 518] on div "CItem Arcade Machine" at bounding box center [677, 512] width 715 height 16
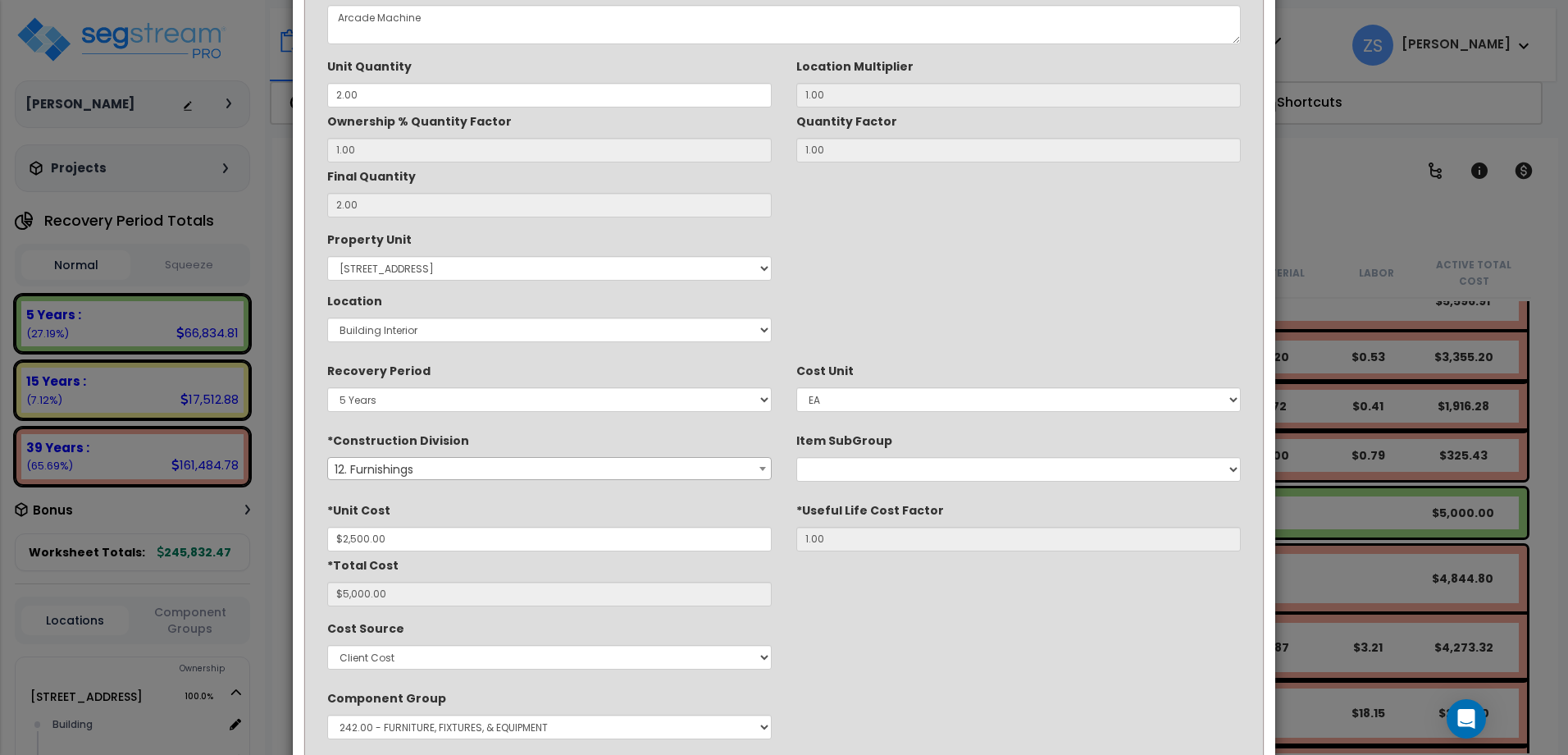
scroll to position [246, 0]
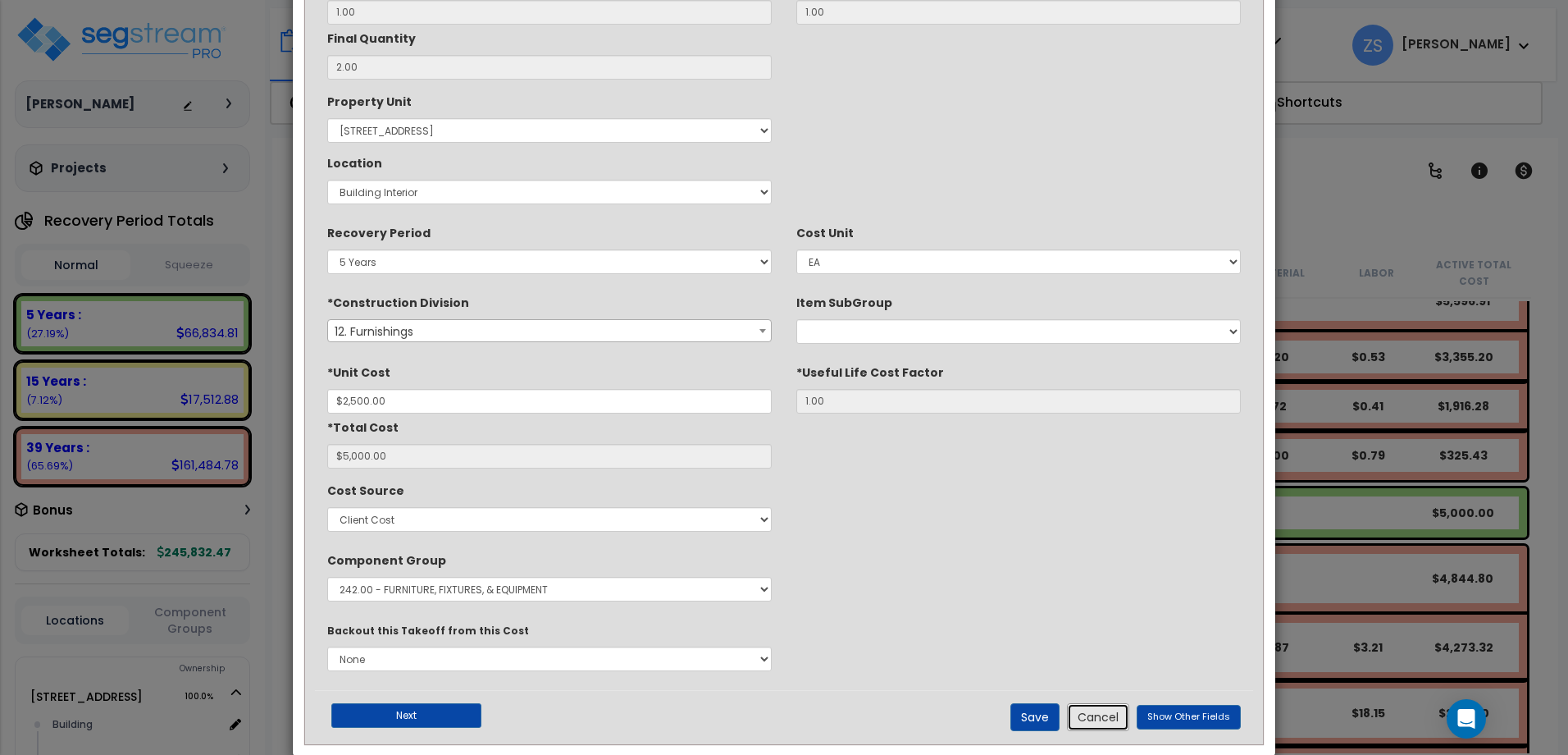
click at [1106, 719] on button "Cancel" at bounding box center [1099, 717] width 62 height 28
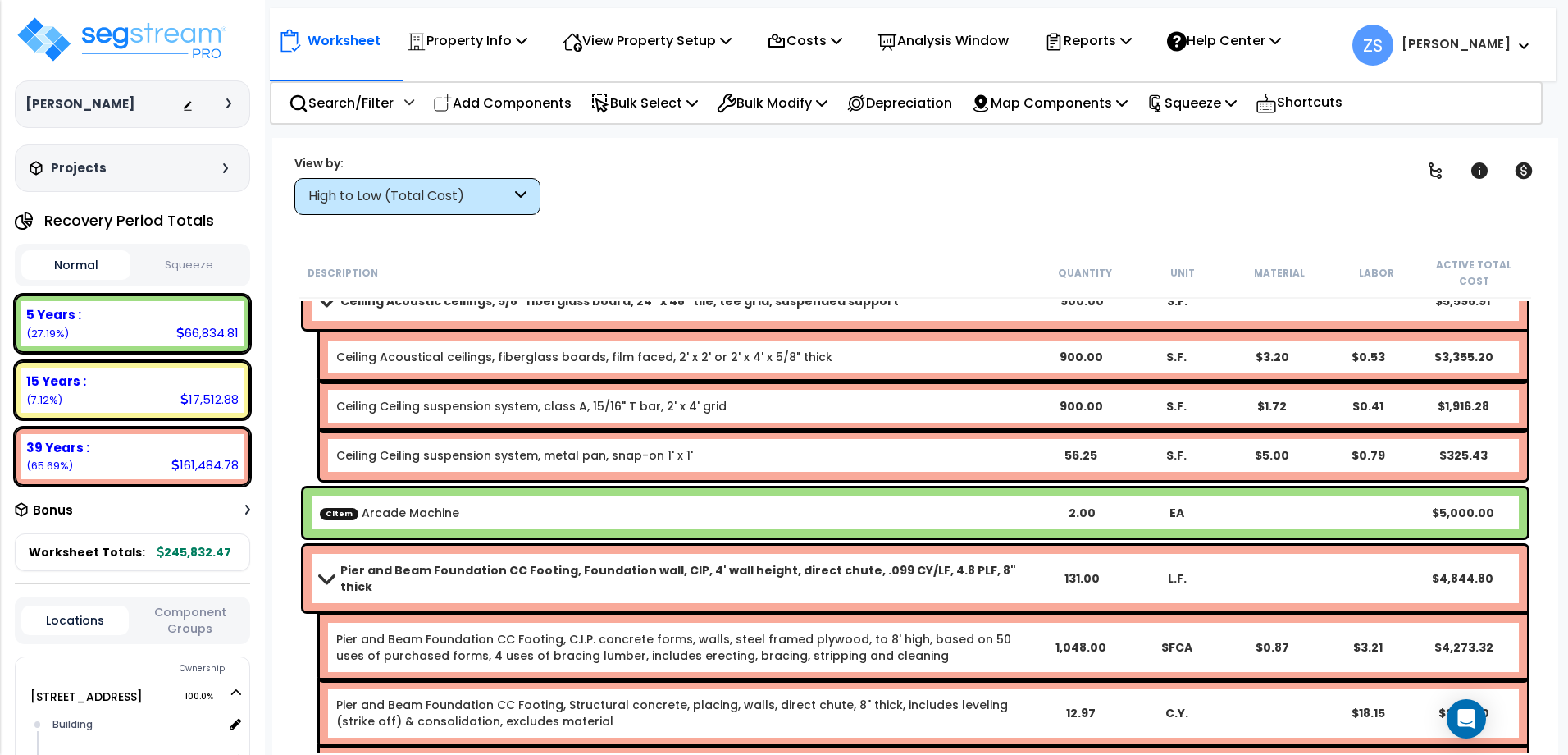
drag, startPoint x: 774, startPoint y: 509, endPoint x: 730, endPoint y: 510, distance: 44.0
click at [730, 510] on div "CItem Arcade Machine" at bounding box center [677, 512] width 715 height 16
click at [340, 509] on span "CItem" at bounding box center [339, 513] width 38 height 12
click at [334, 511] on span "CItem" at bounding box center [339, 513] width 38 height 12
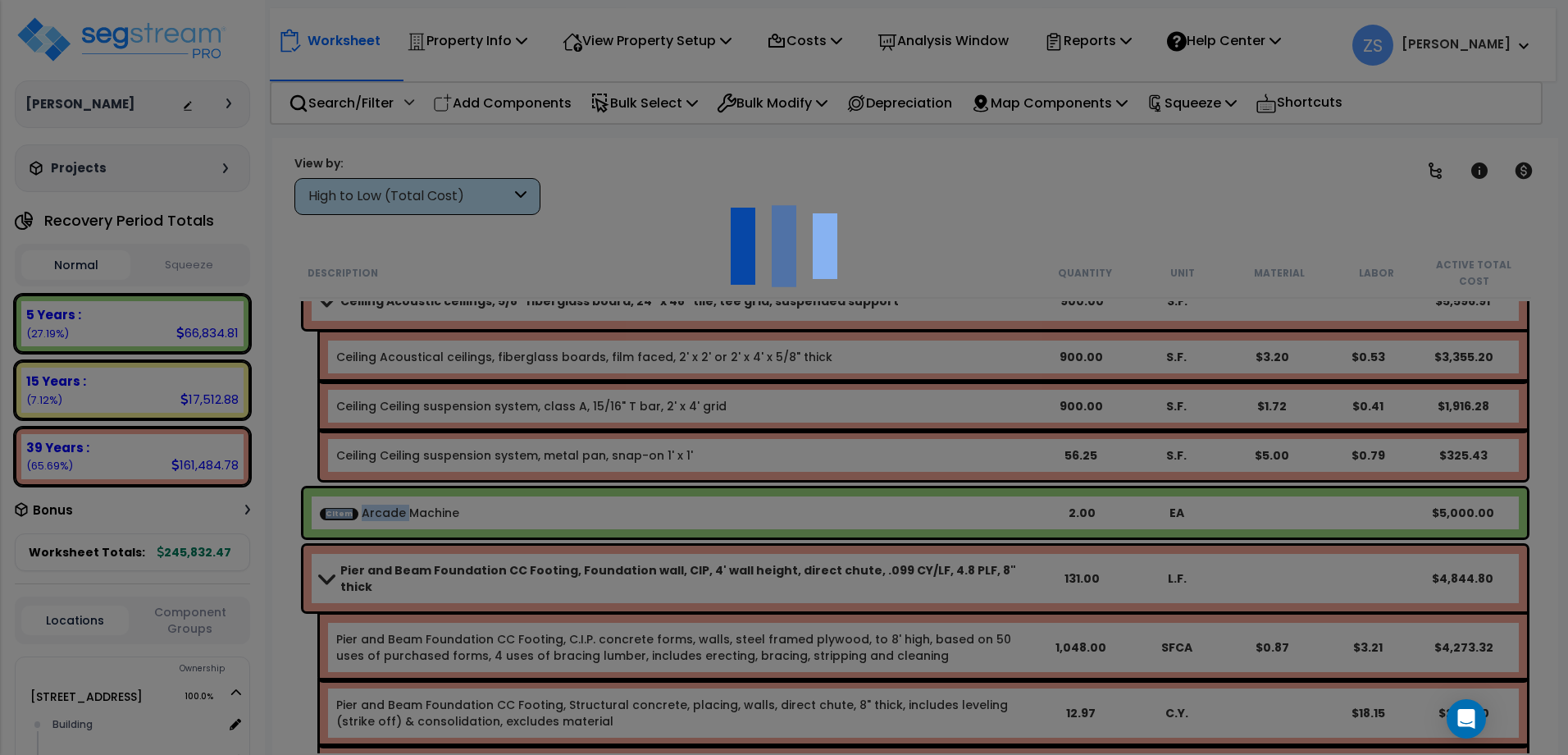
scroll to position [0, 0]
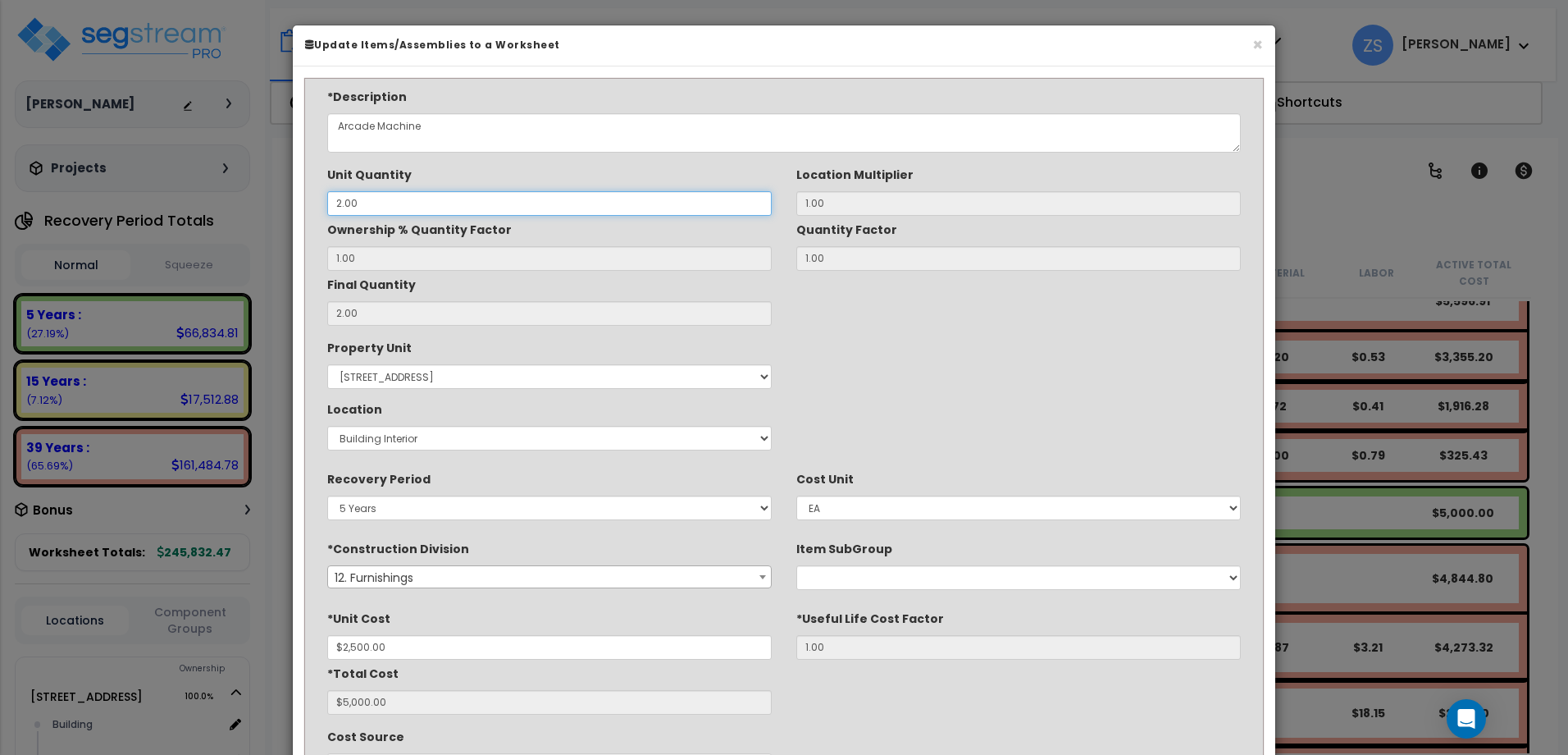
click at [593, 208] on input "2.00" at bounding box center [549, 204] width 444 height 24
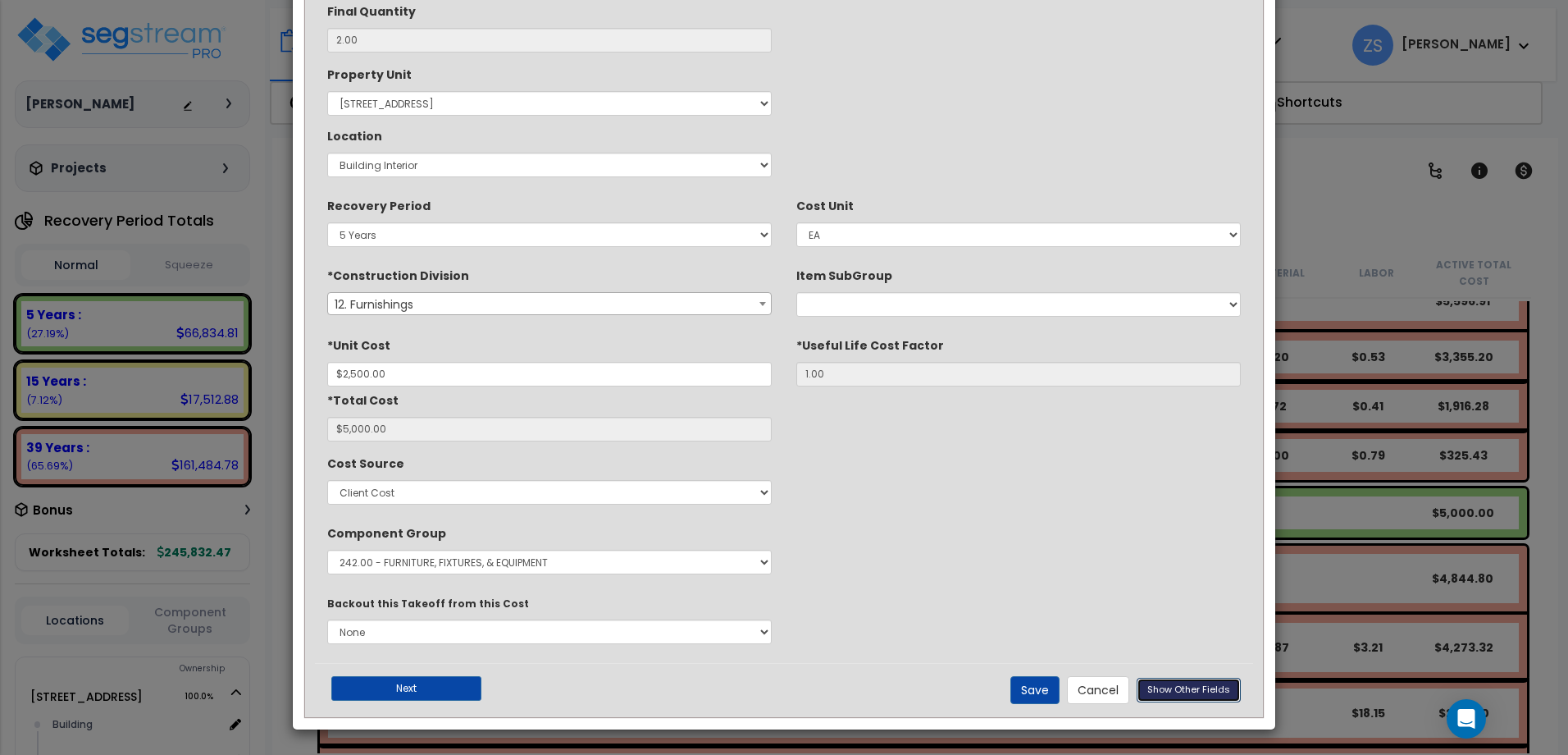
click at [1170, 685] on span "Show Other Fields" at bounding box center [1189, 689] width 83 height 13
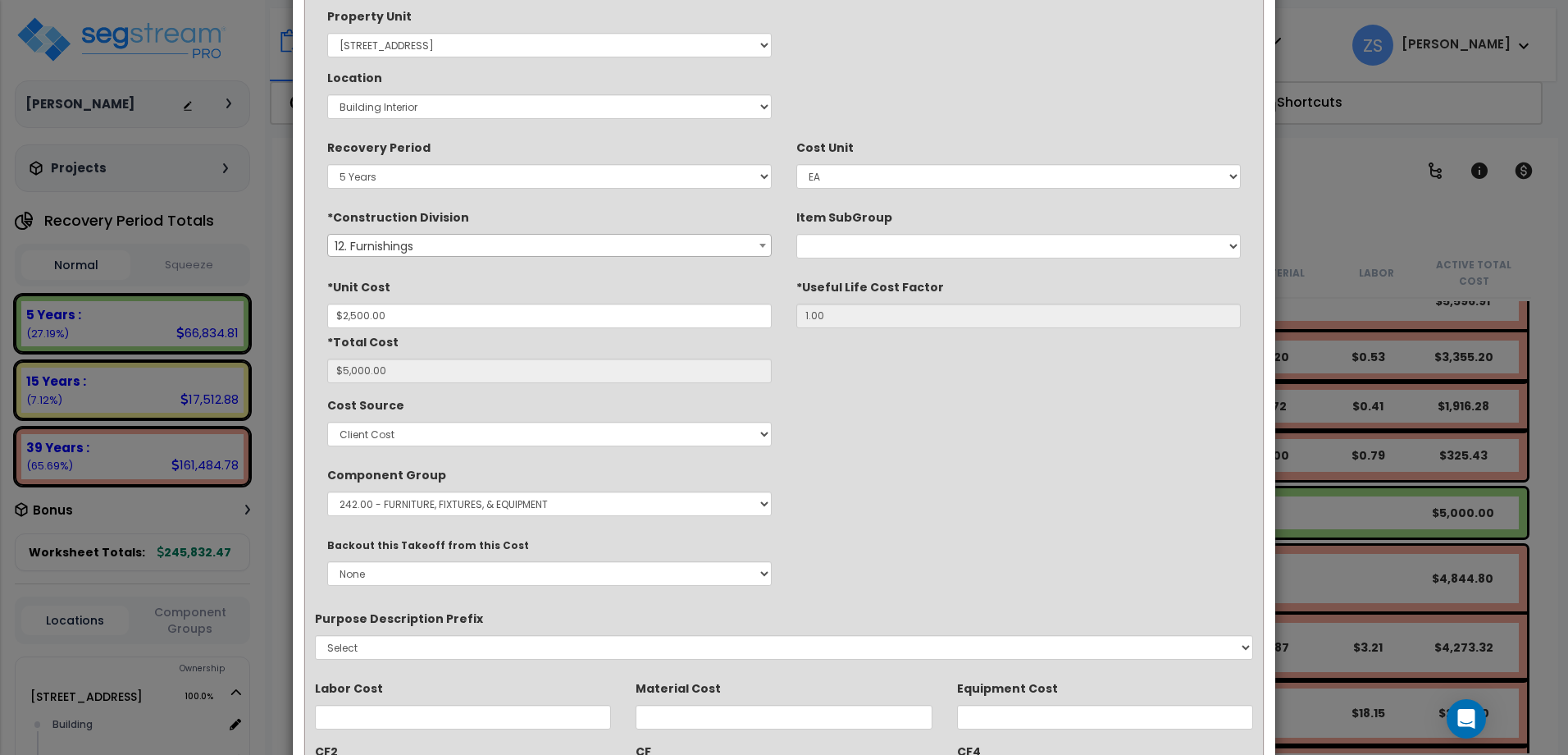
scroll to position [133, 0]
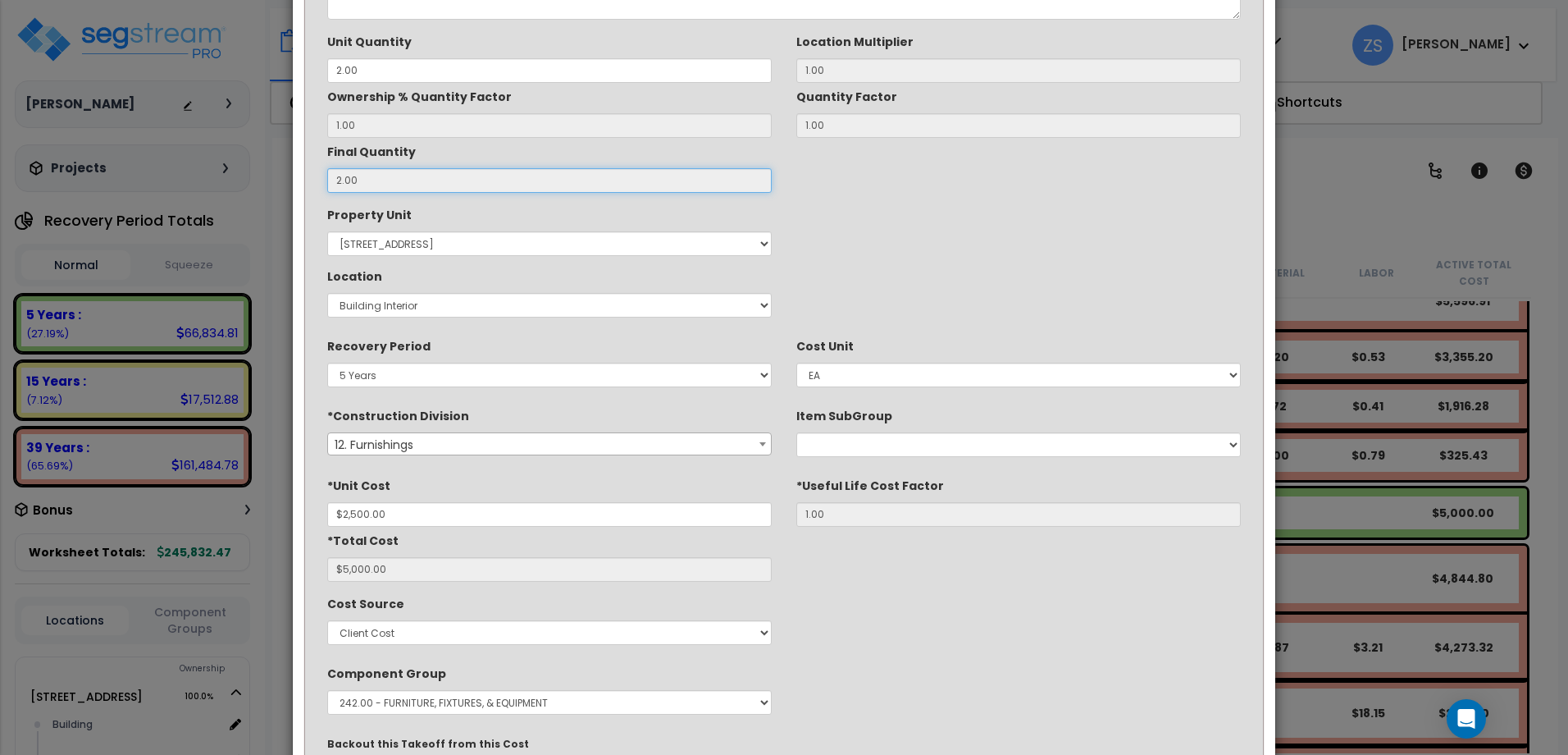
click at [387, 180] on input "2.00" at bounding box center [549, 180] width 444 height 24
click at [373, 76] on input "2.00" at bounding box center [549, 70] width 444 height 24
type input "2.0"
type input "2"
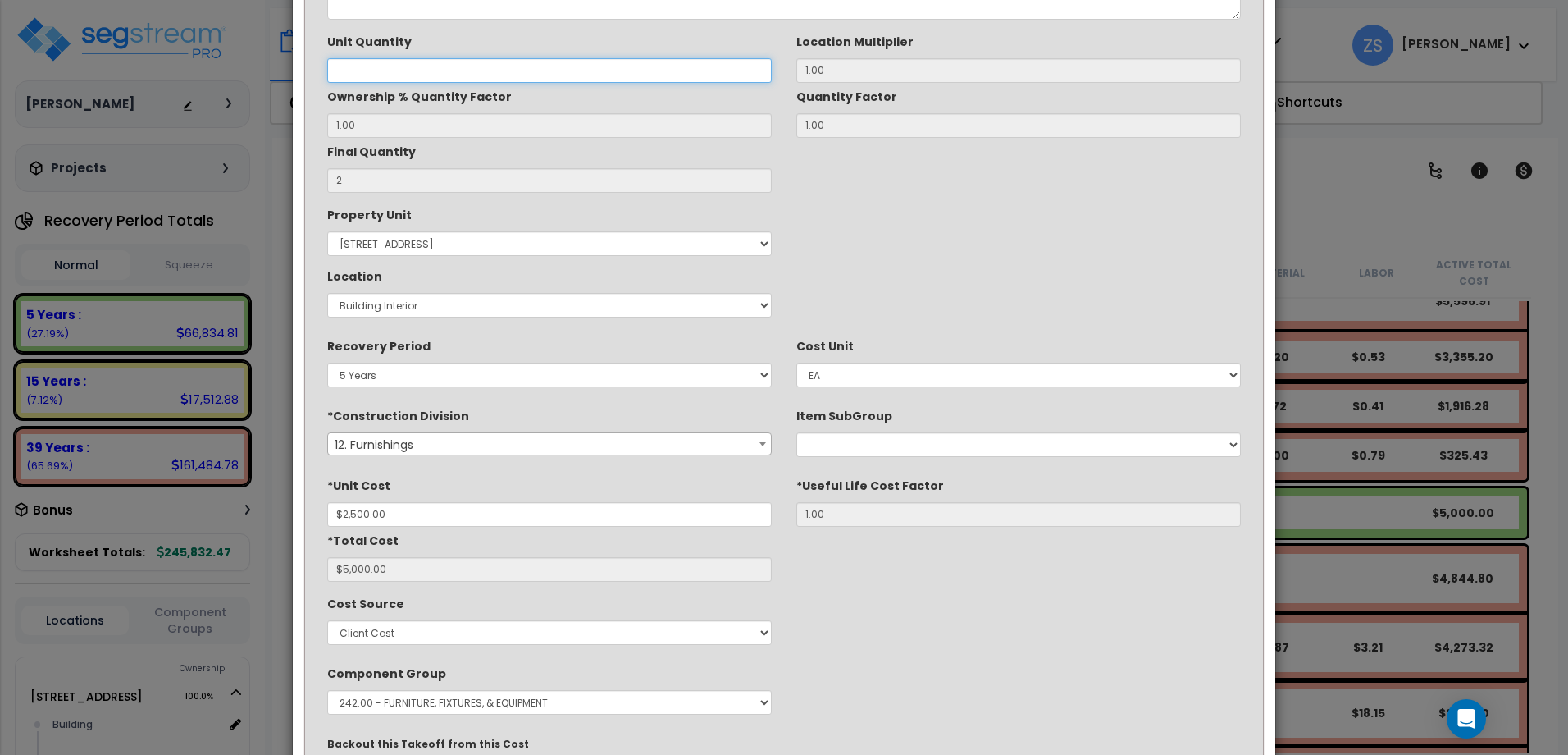
type input "0"
type input "$0.00"
type input "1"
type input "$2,500.00"
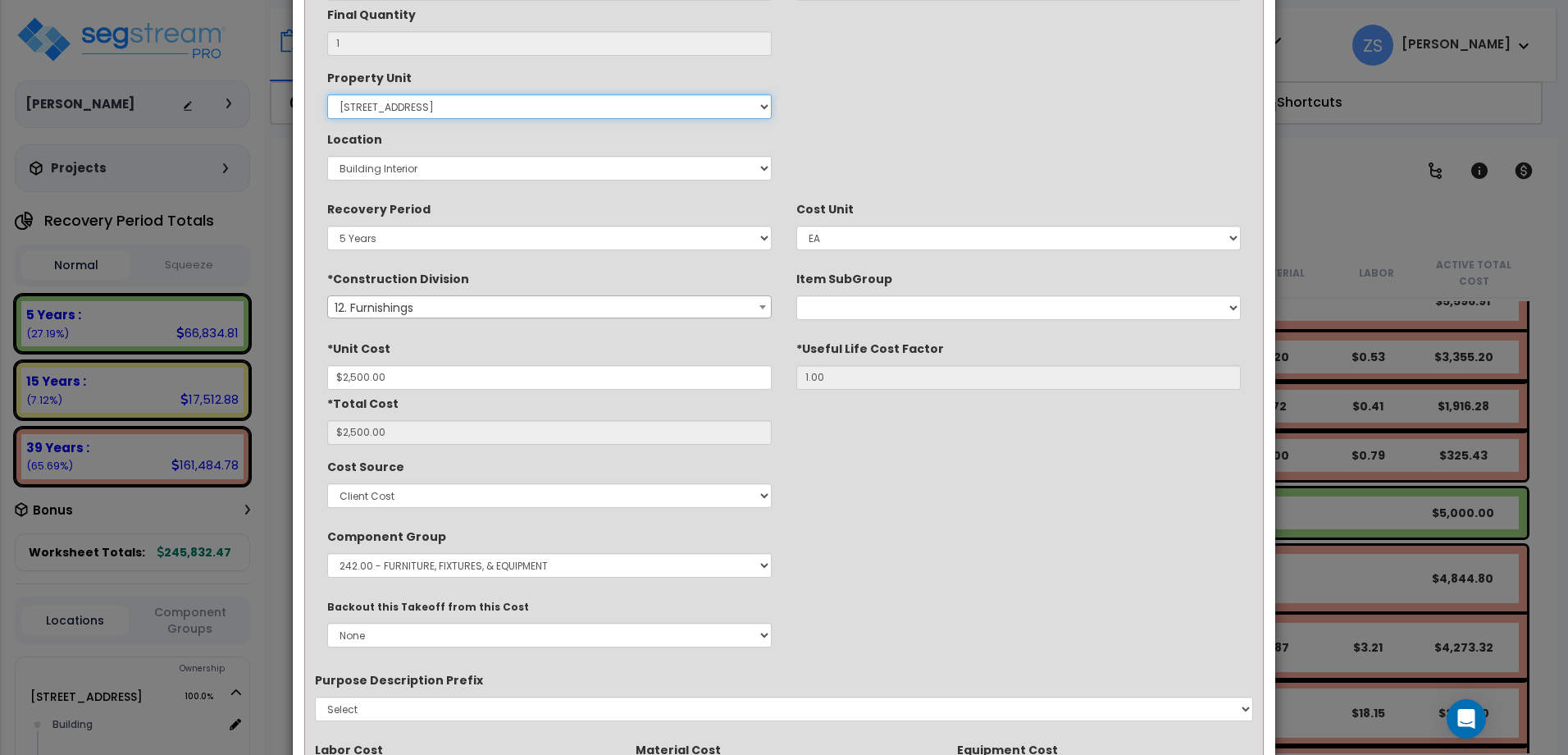
scroll to position [461, 0]
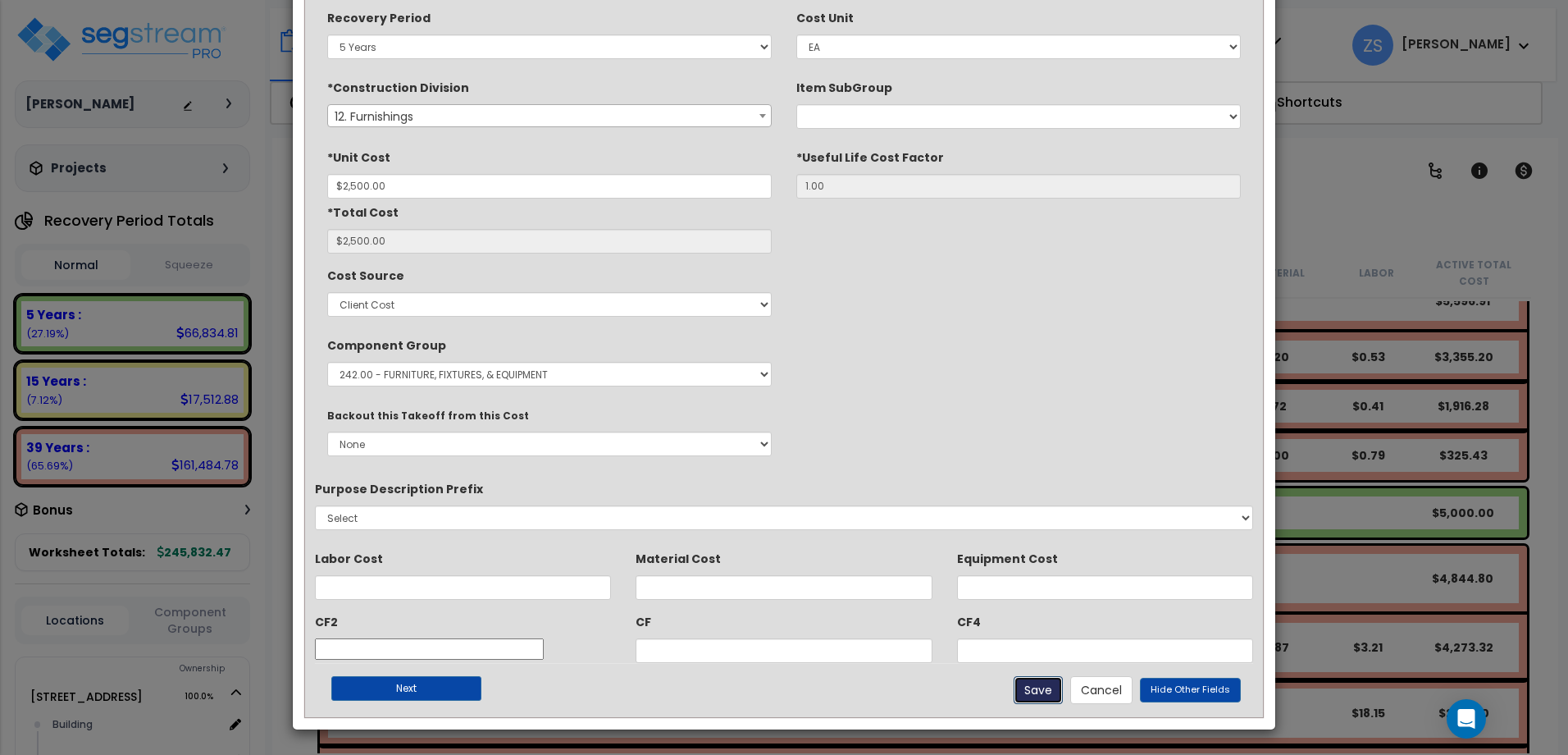
click at [1035, 689] on button "Save" at bounding box center [1038, 690] width 49 height 28
type input "1.00"
type input "2500.00"
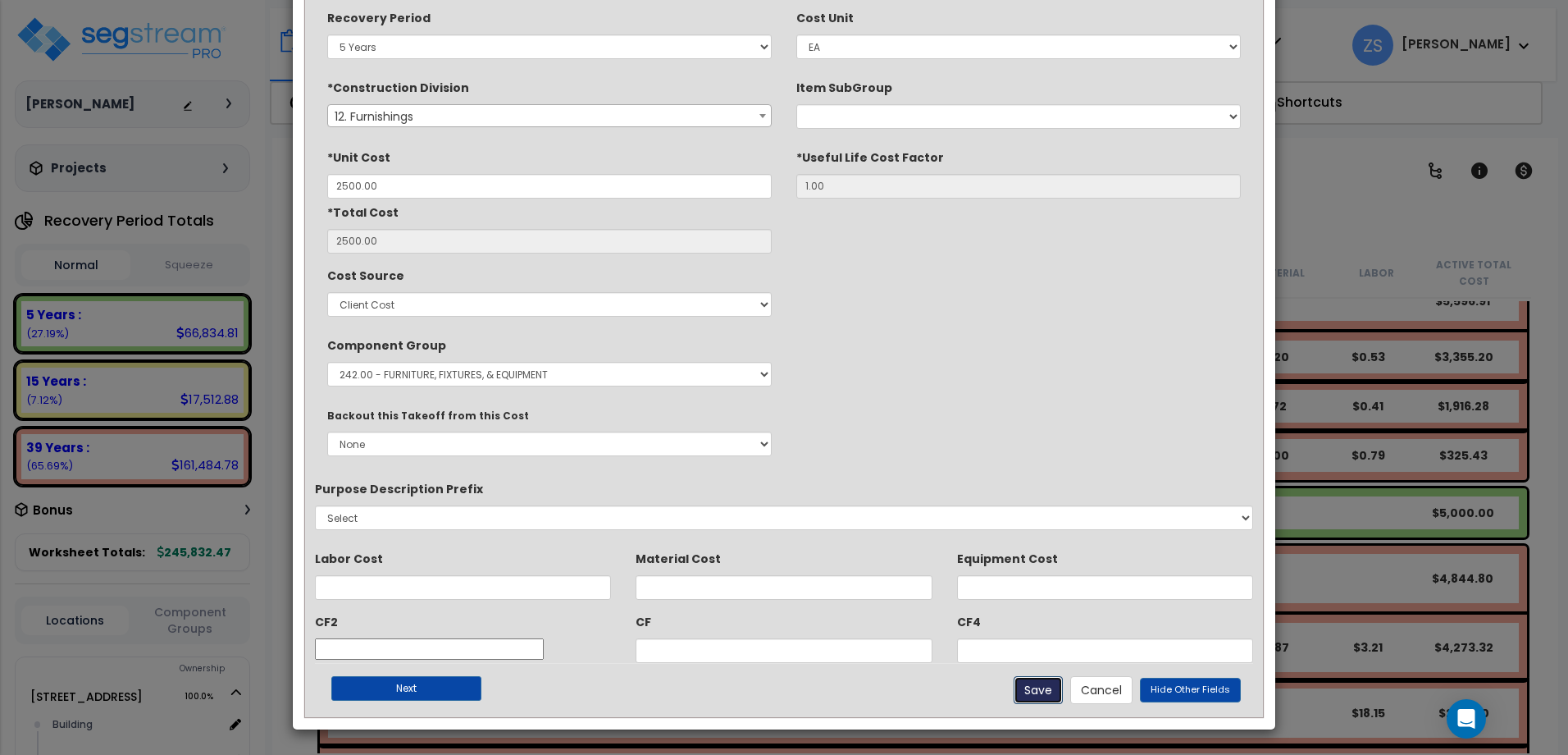
click at [1040, 700] on button "Save" at bounding box center [1038, 690] width 49 height 28
click at [1040, 698] on button "Save" at bounding box center [1038, 690] width 49 height 28
click at [1040, 697] on button "Save" at bounding box center [1038, 690] width 49 height 28
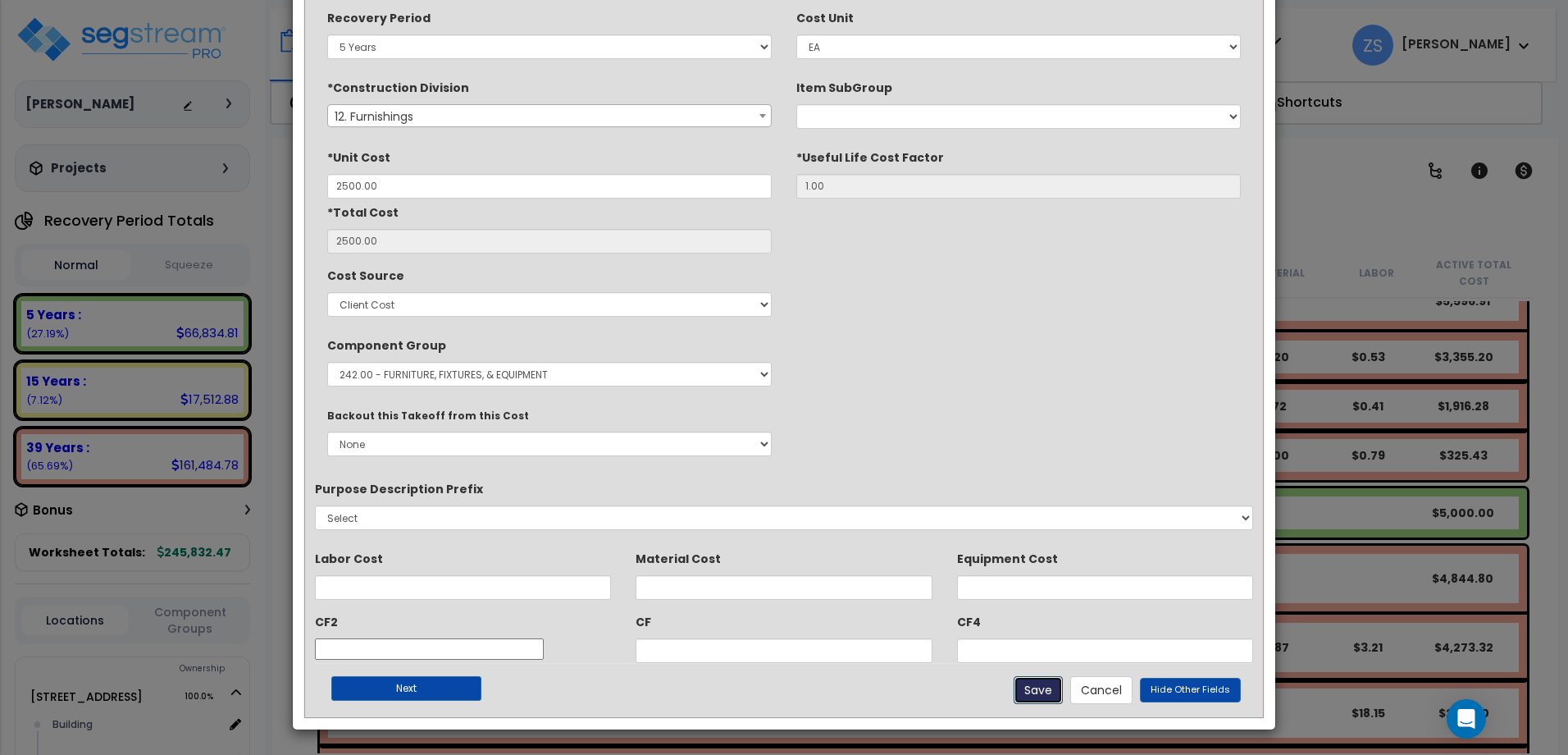
click at [1039, 695] on button "Save" at bounding box center [1038, 690] width 49 height 28
click at [1039, 694] on button "Save" at bounding box center [1038, 690] width 49 height 28
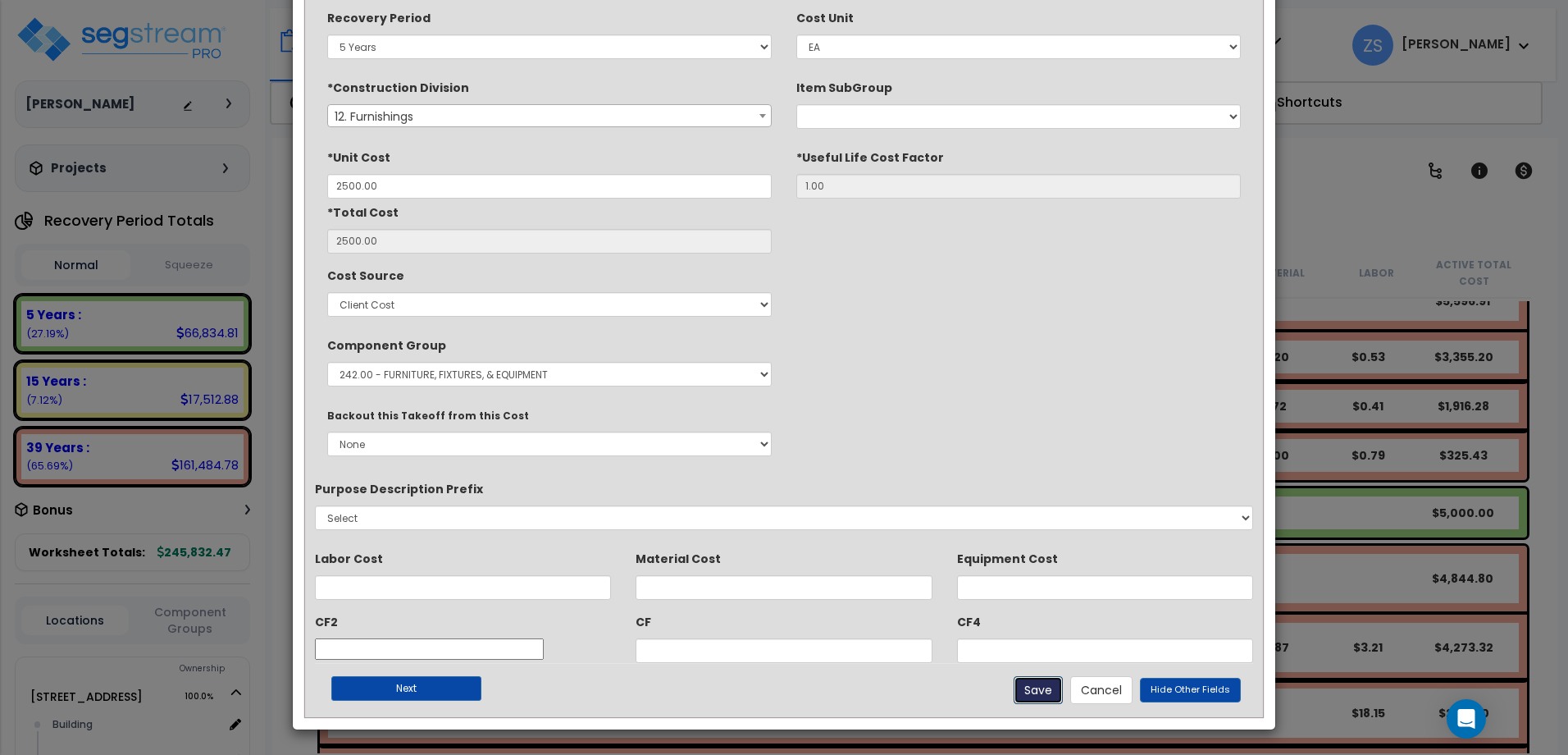
click at [1039, 694] on button "Save" at bounding box center [1038, 690] width 49 height 28
click at [1039, 693] on button "Save" at bounding box center [1038, 690] width 49 height 28
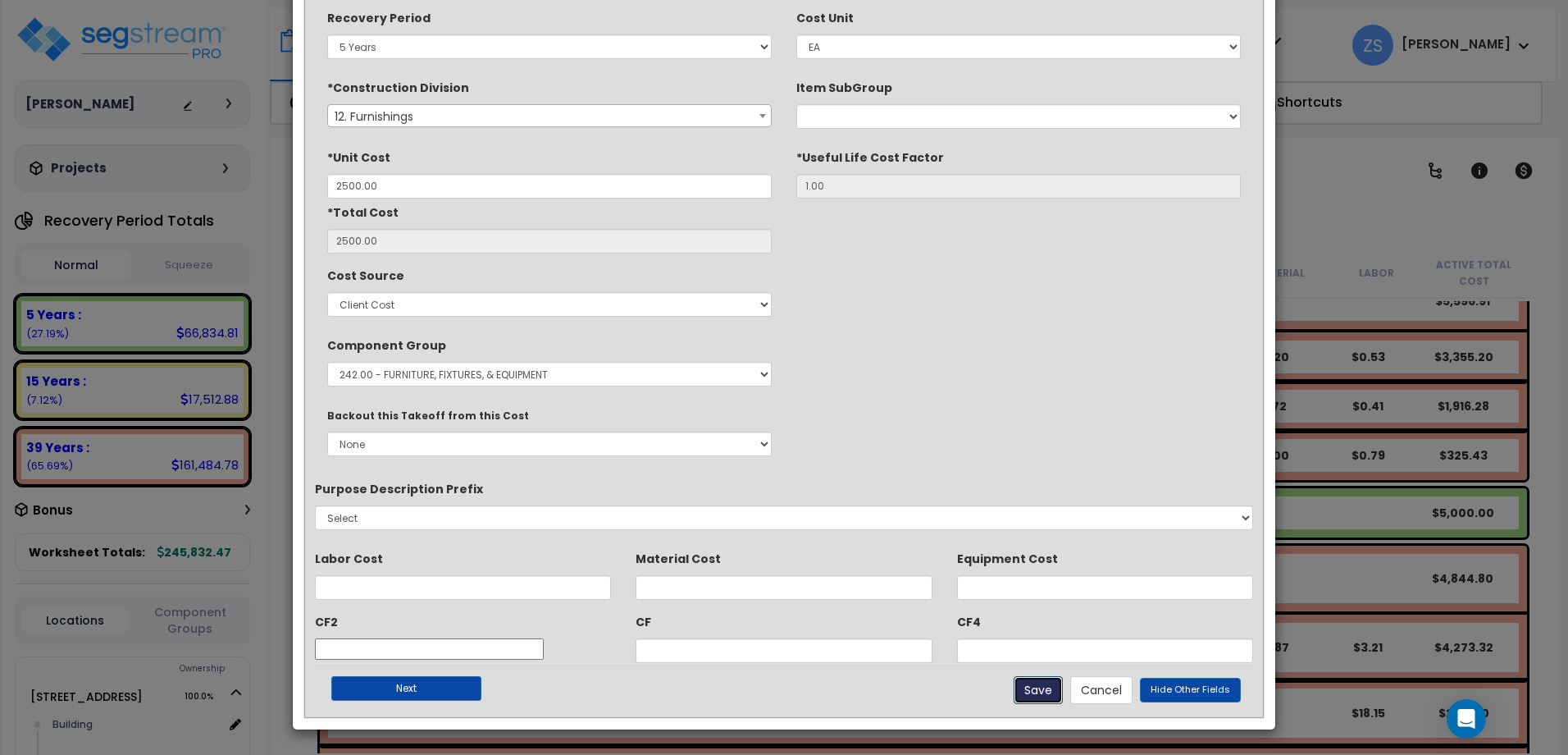
click at [1039, 693] on button "Save" at bounding box center [1038, 690] width 49 height 28
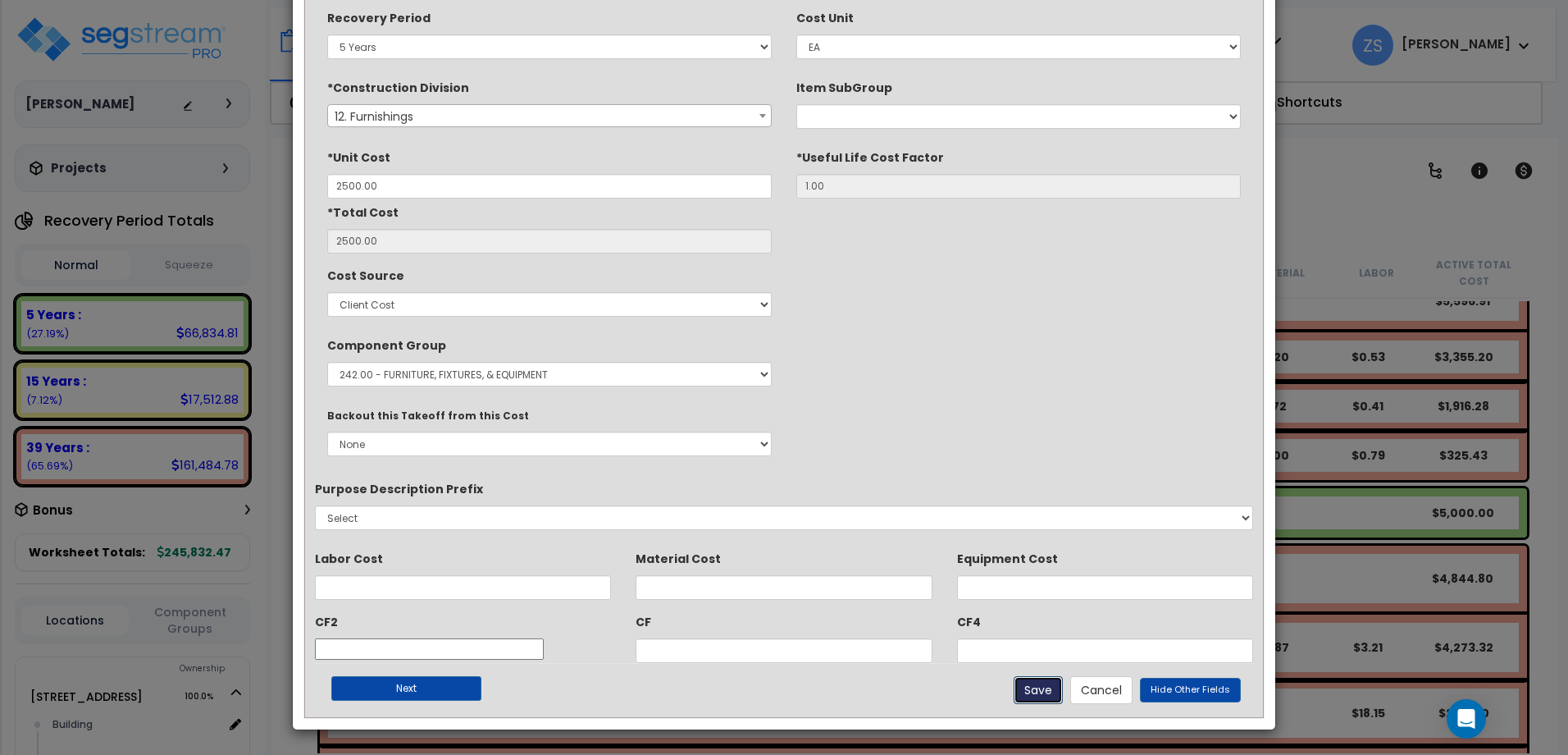
click at [1039, 693] on button "Save" at bounding box center [1038, 690] width 49 height 28
click at [446, 690] on button "Next" at bounding box center [407, 688] width 150 height 24
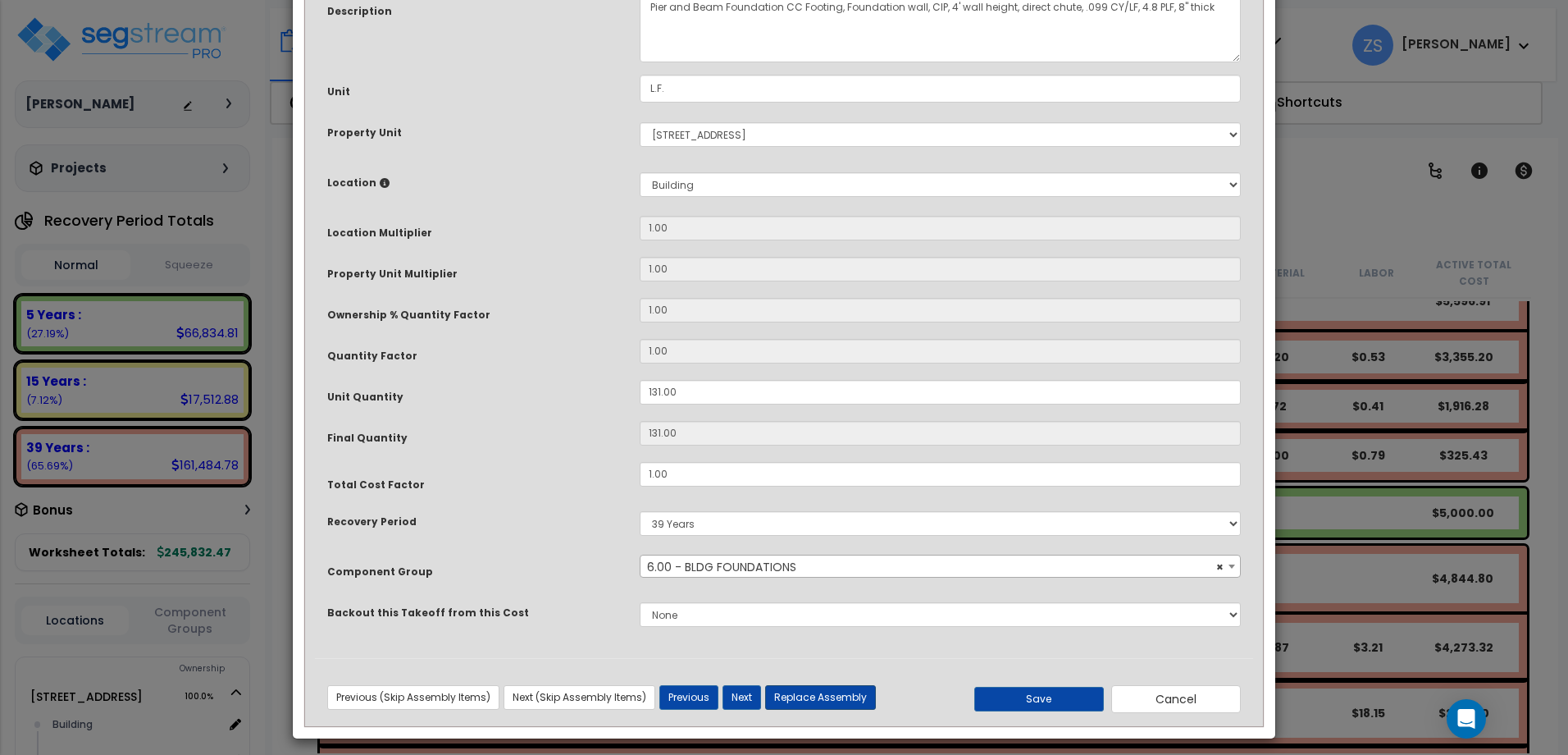
scroll to position [165, 0]
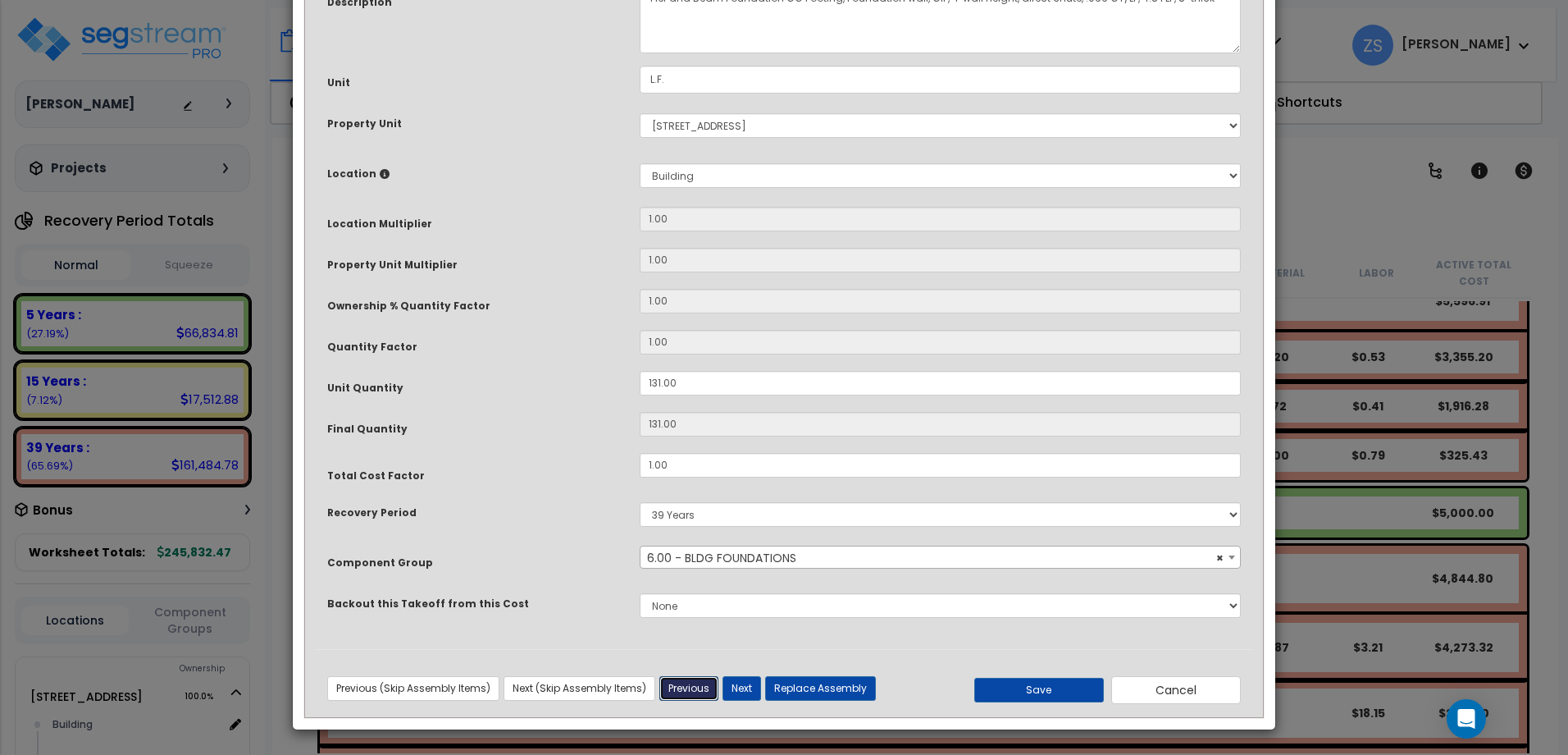
click at [677, 686] on button "Previous" at bounding box center [688, 688] width 59 height 24
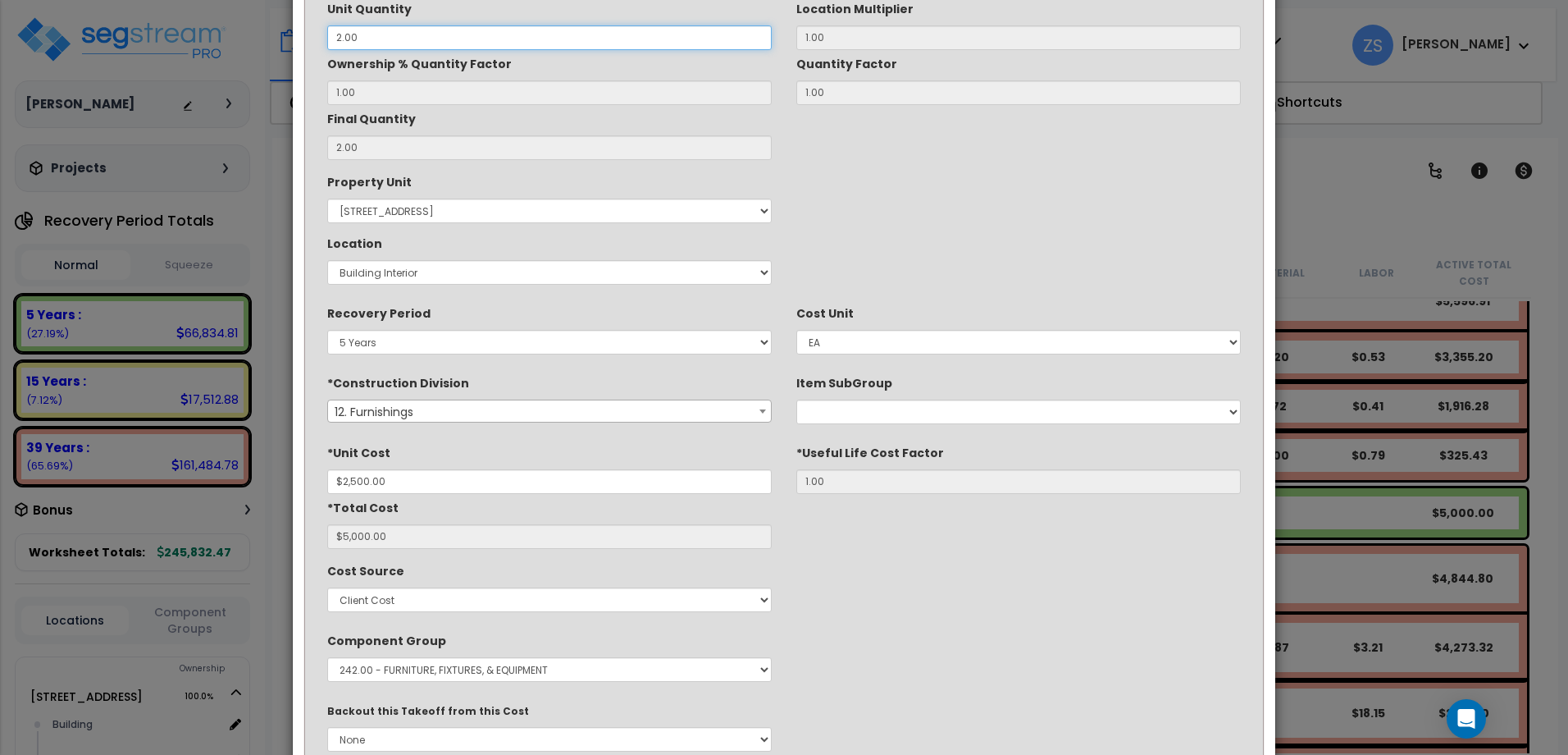
click at [403, 28] on input "2.00" at bounding box center [549, 38] width 444 height 24
drag, startPoint x: 311, startPoint y: 18, endPoint x: 275, endPoint y: 10, distance: 36.9
click at [277, 11] on div "× Update Items/Assemblies to a Worksheet *Description Arcade Machine Unit Quant…" at bounding box center [784, 378] width 1568 height 755
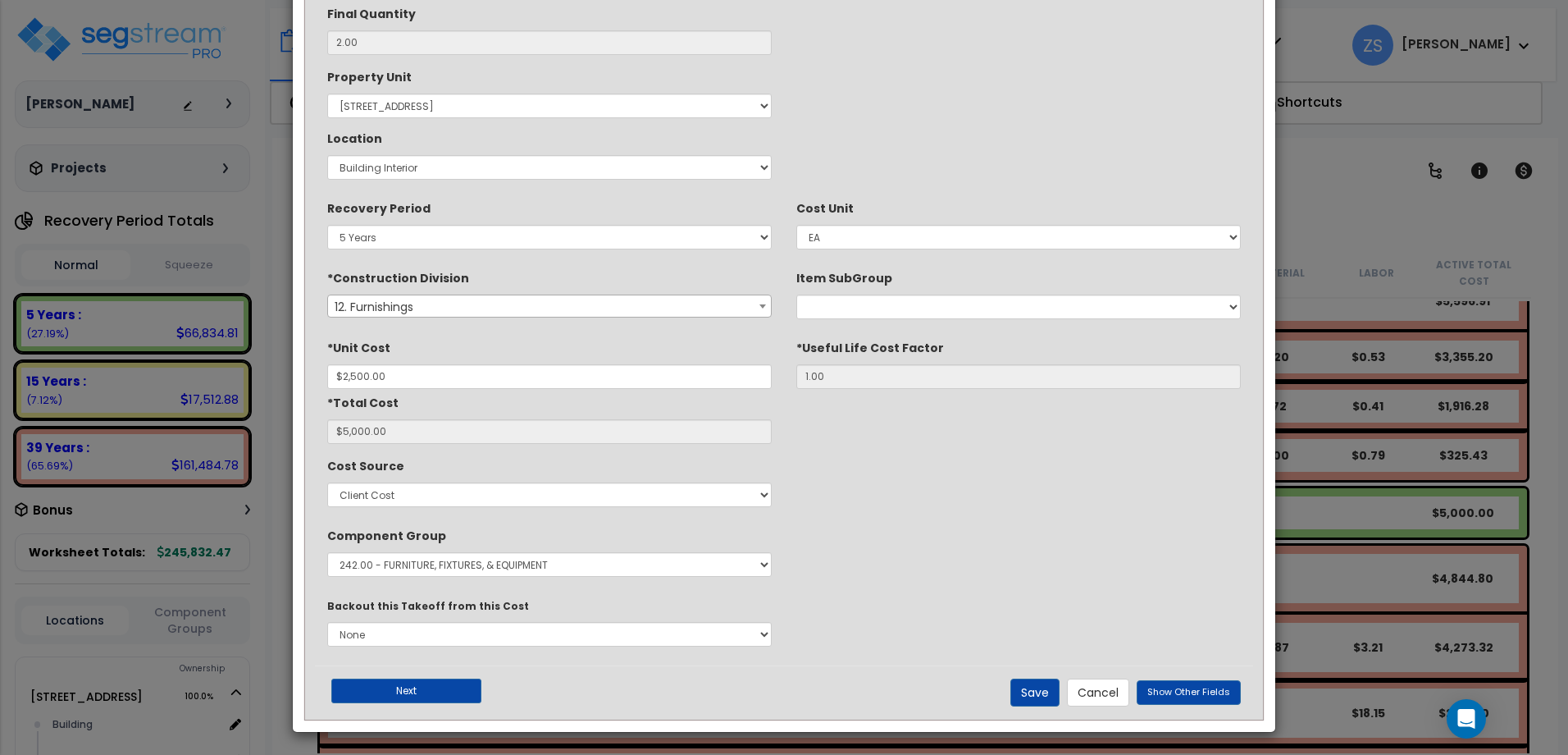
scroll to position [273, 0]
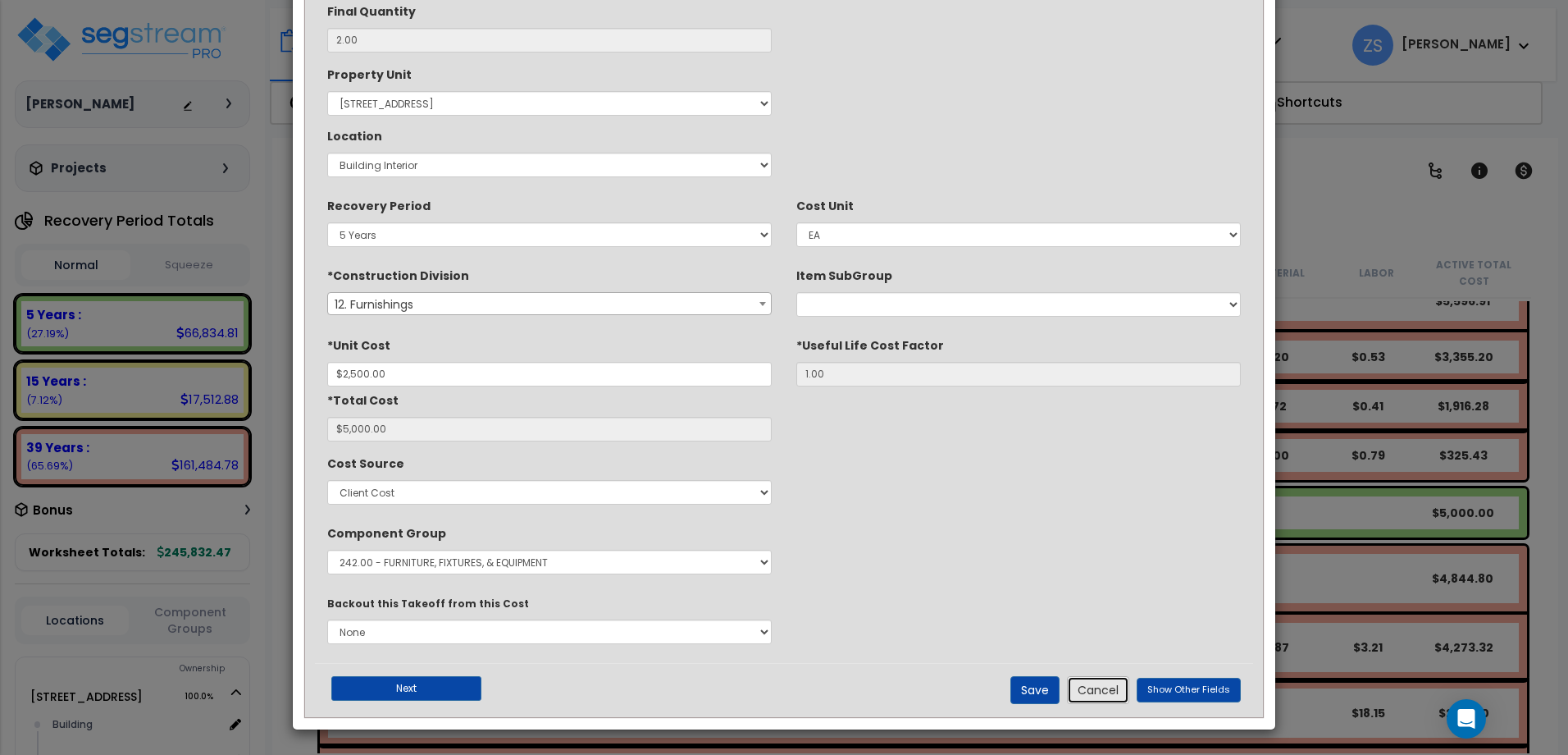
click at [1099, 686] on button "Cancel" at bounding box center [1099, 690] width 62 height 28
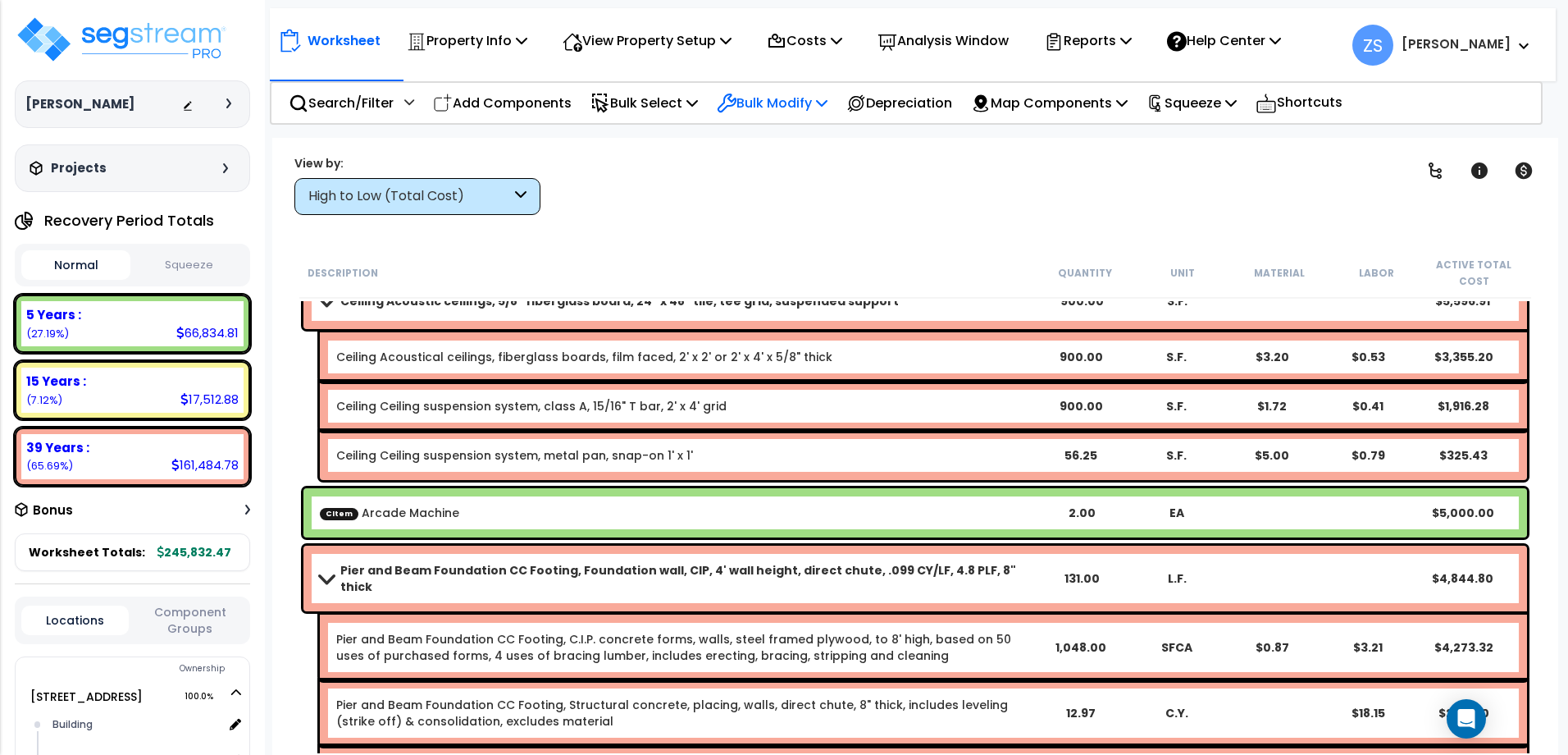
click at [827, 94] on p "Bulk Modify" at bounding box center [772, 103] width 111 height 23
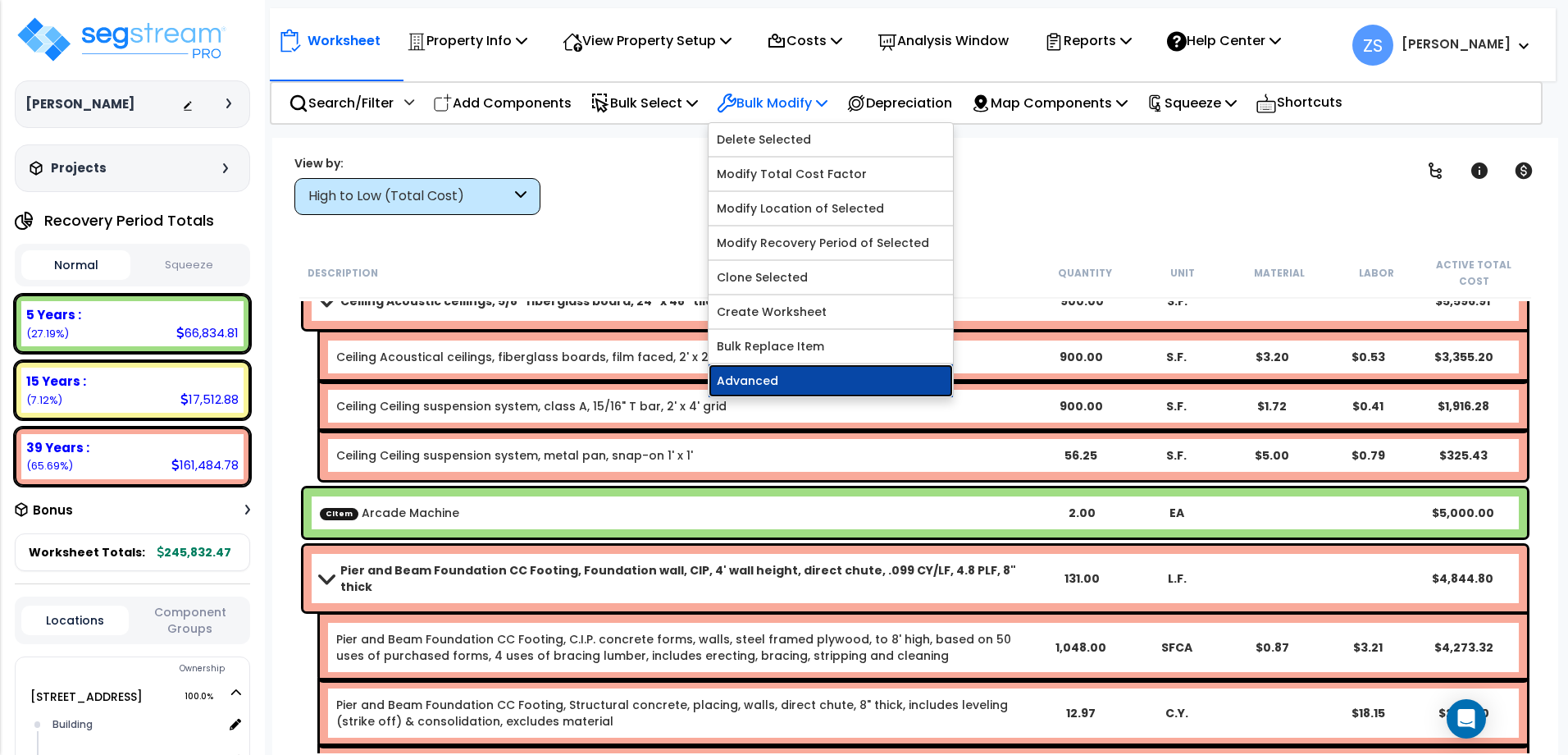
click at [883, 388] on link "Advanced" at bounding box center [831, 380] width 244 height 33
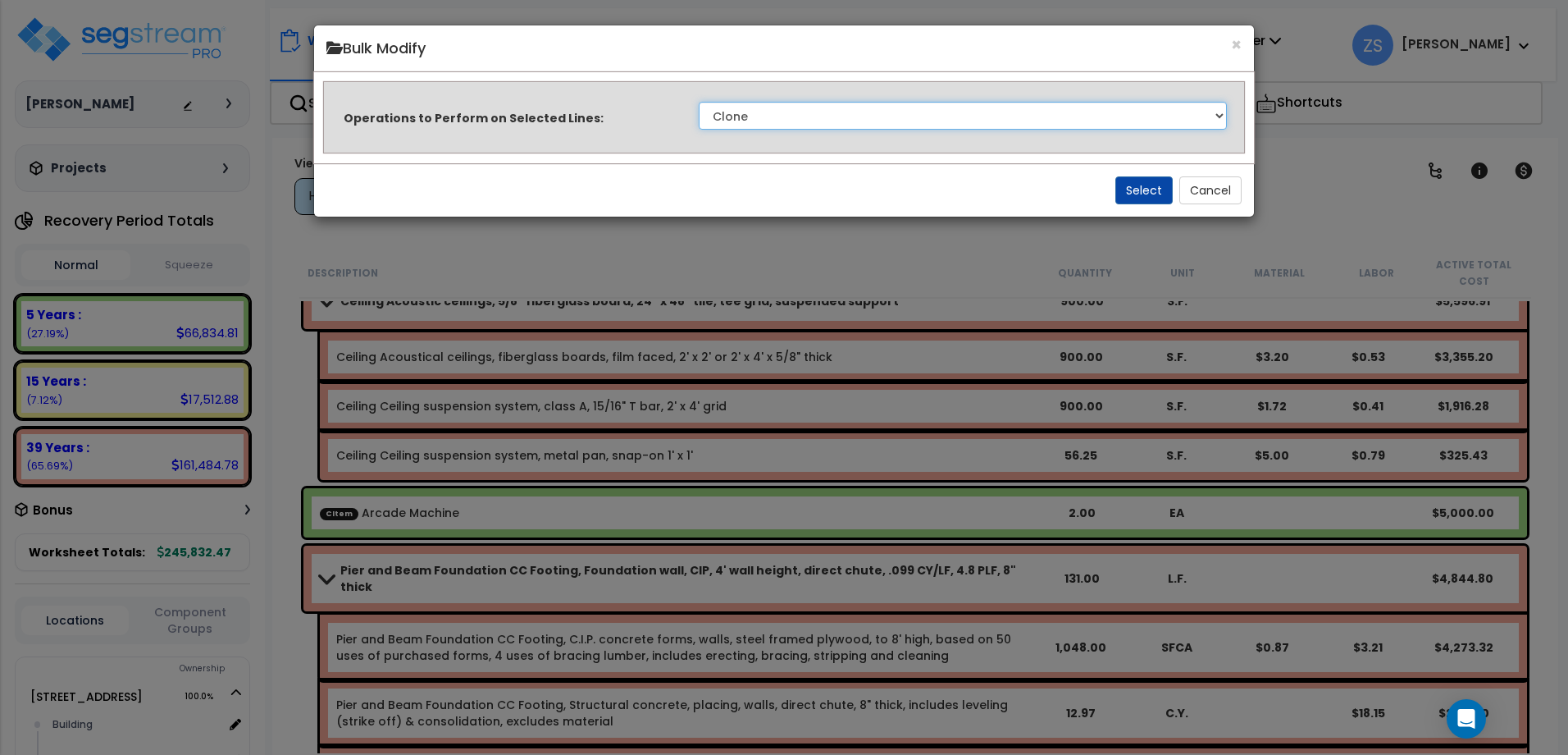
click at [829, 121] on select "Clone Delete Delete Zero Quantities Modify Component Group Modify Cost Sources …" at bounding box center [962, 116] width 529 height 28
select select "modifyQuantityFactor"
click at [699, 101] on select "Clone Delete Delete Zero Quantities Modify Component Group Modify Cost Sources …" at bounding box center [962, 116] width 529 height 28
click at [1132, 183] on button "Select" at bounding box center [1144, 191] width 57 height 28
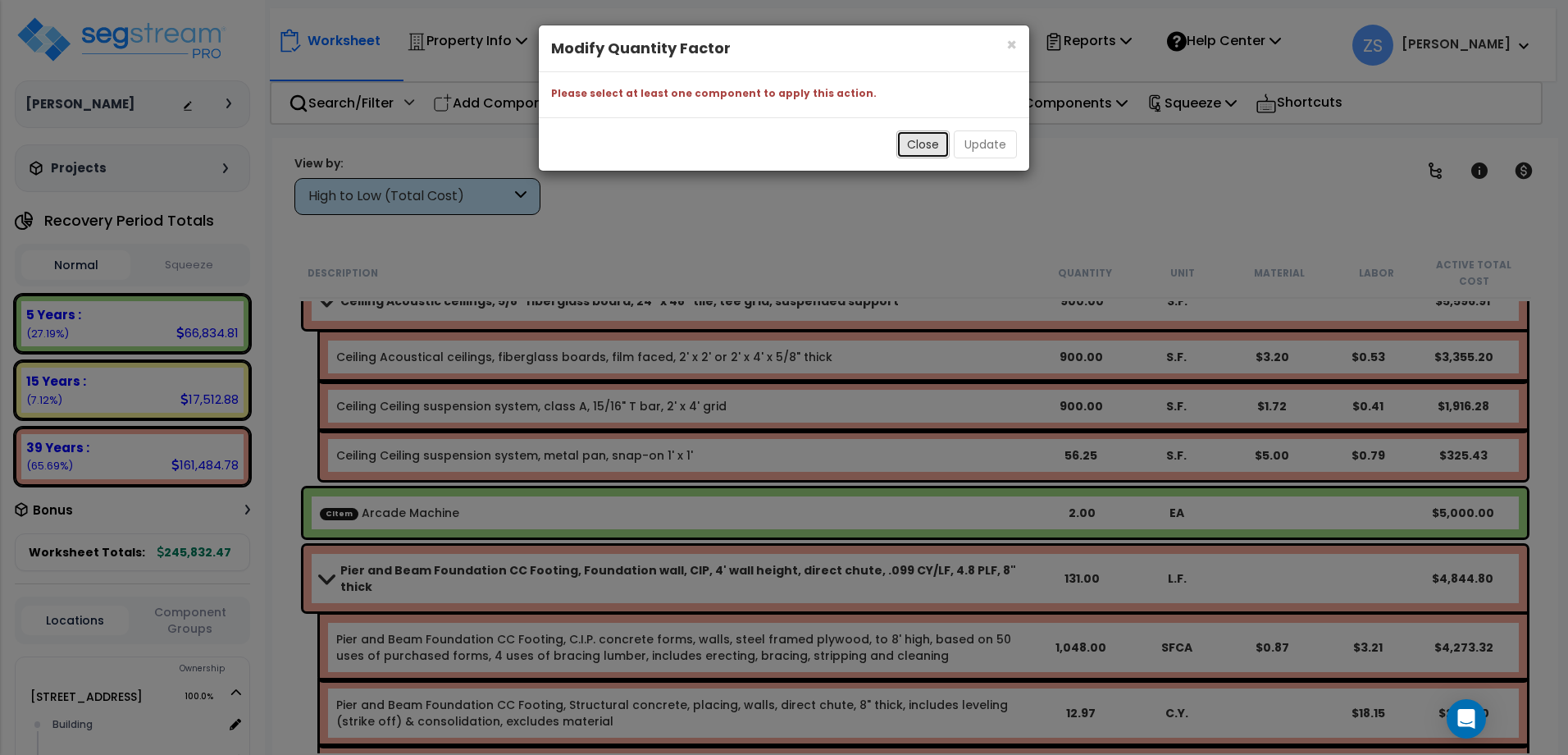
click at [921, 143] on button "Close" at bounding box center [923, 145] width 54 height 28
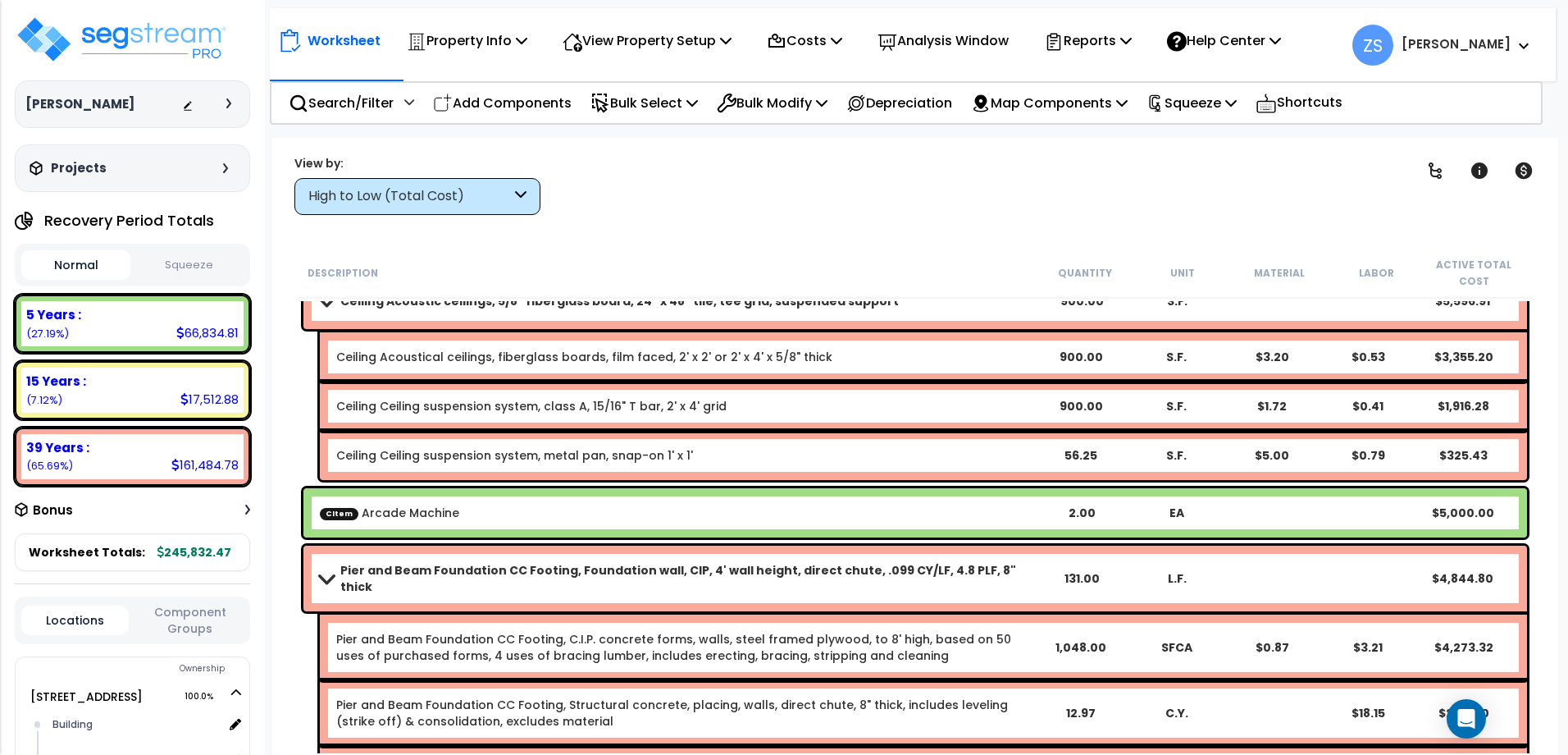
click at [641, 503] on div "CItem Arcade Machine 2.00 EA $5,000.00" at bounding box center [915, 513] width 1223 height 49
click at [658, 512] on div "CItem Arcade Machine" at bounding box center [677, 512] width 715 height 16
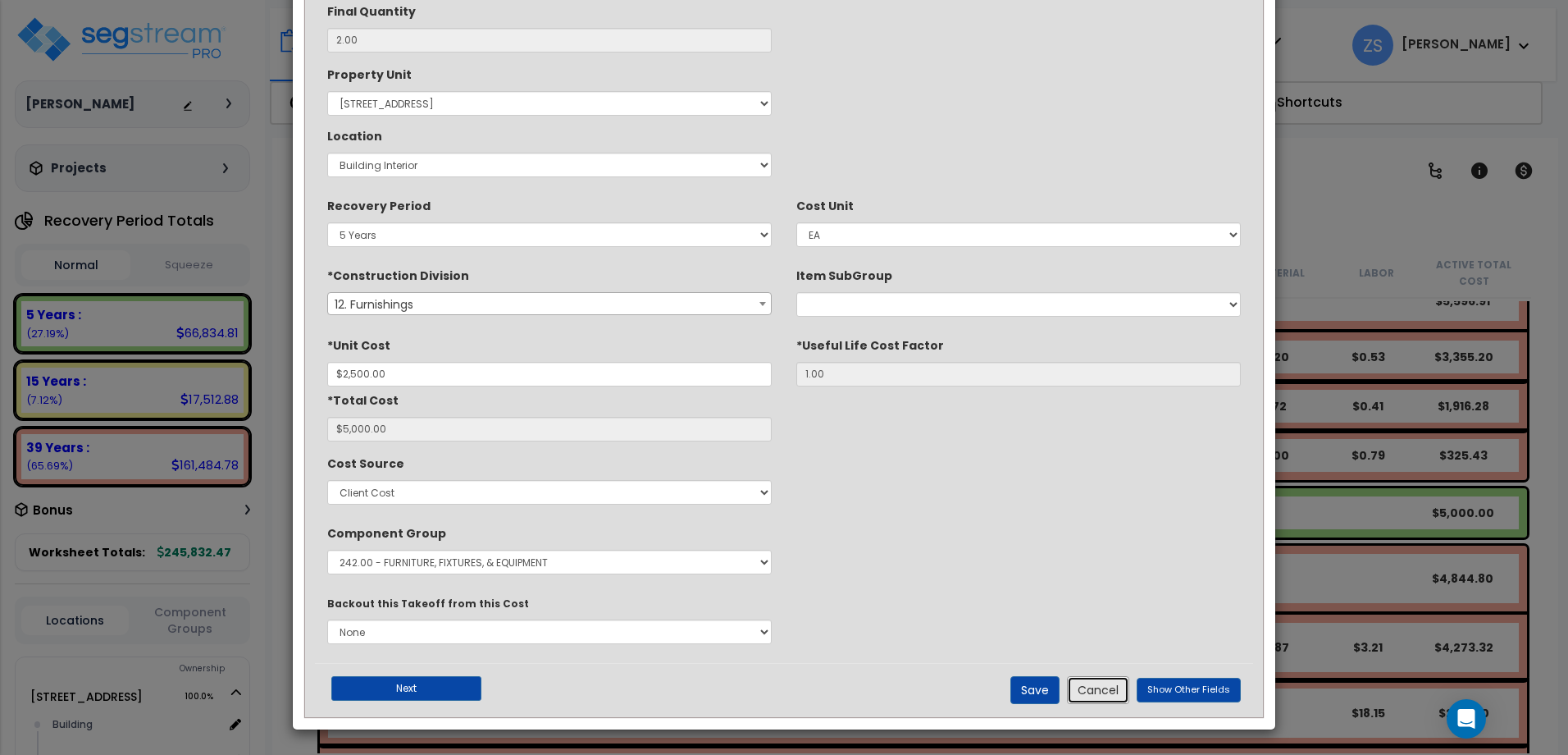
drag, startPoint x: 1089, startPoint y: 691, endPoint x: 1070, endPoint y: 670, distance: 28.3
click at [1089, 691] on button "Cancel" at bounding box center [1099, 690] width 62 height 28
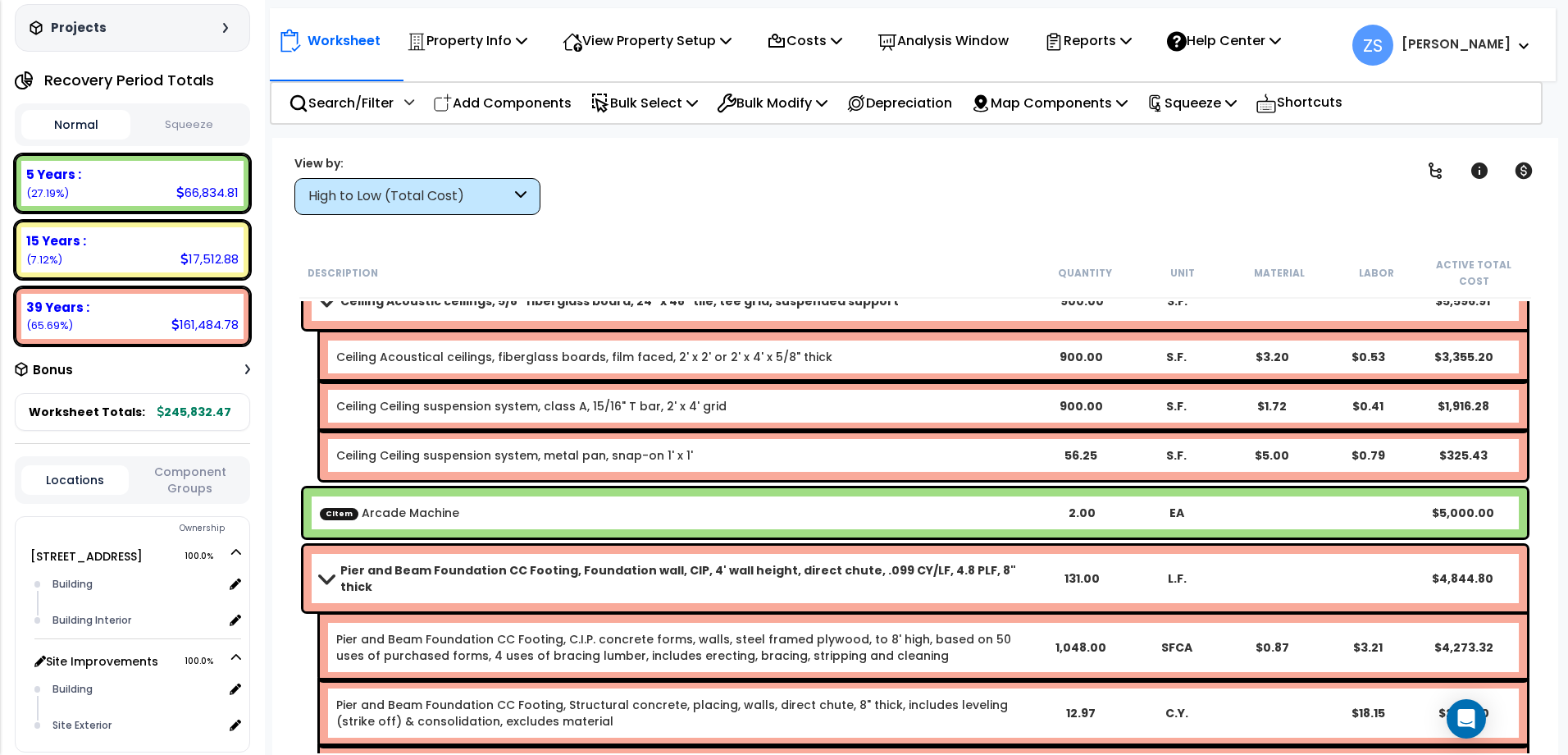
scroll to position [255, 0]
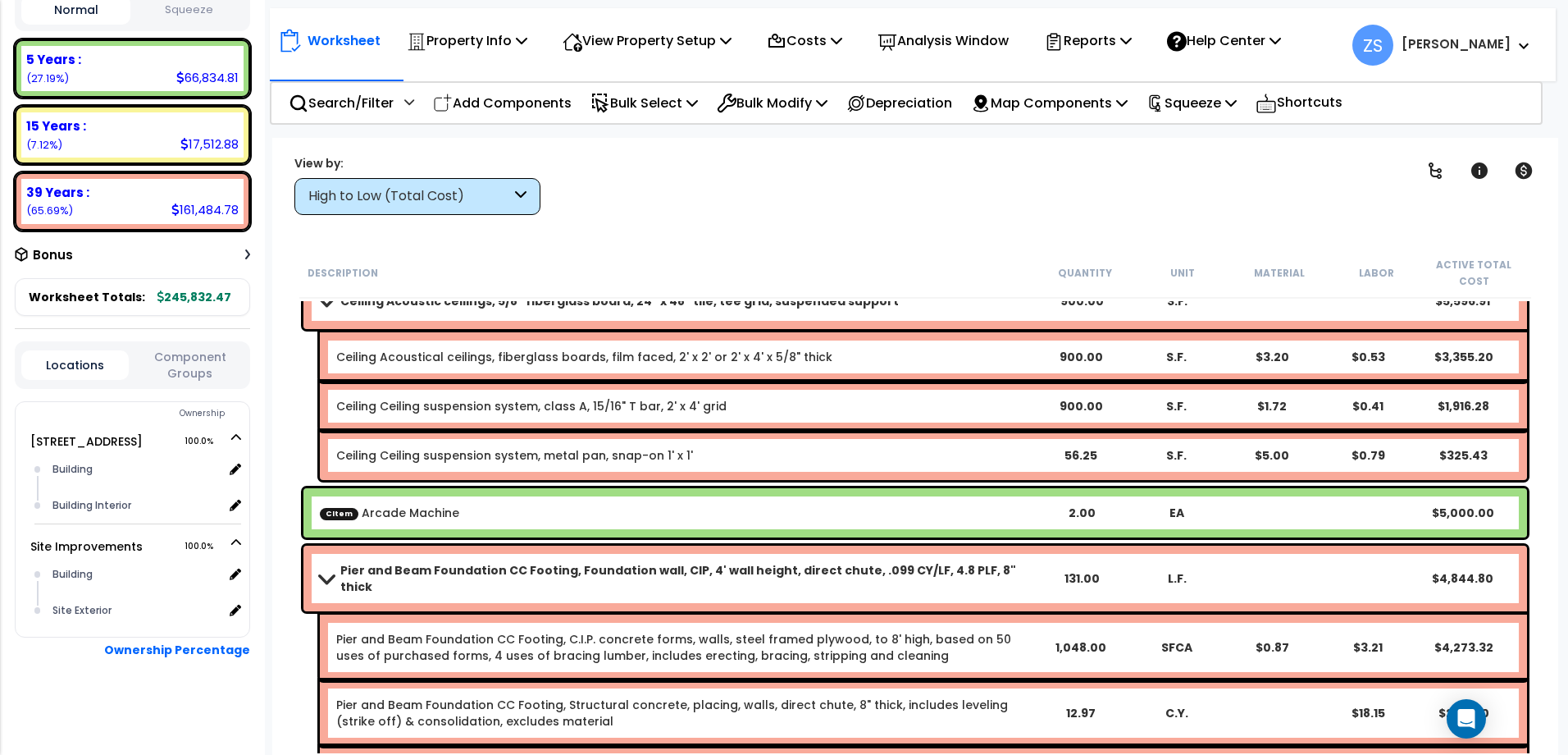
click at [457, 509] on div "CItem Arcade Machine" at bounding box center [677, 512] width 715 height 16
click at [1041, 511] on div "2.00" at bounding box center [1082, 512] width 95 height 16
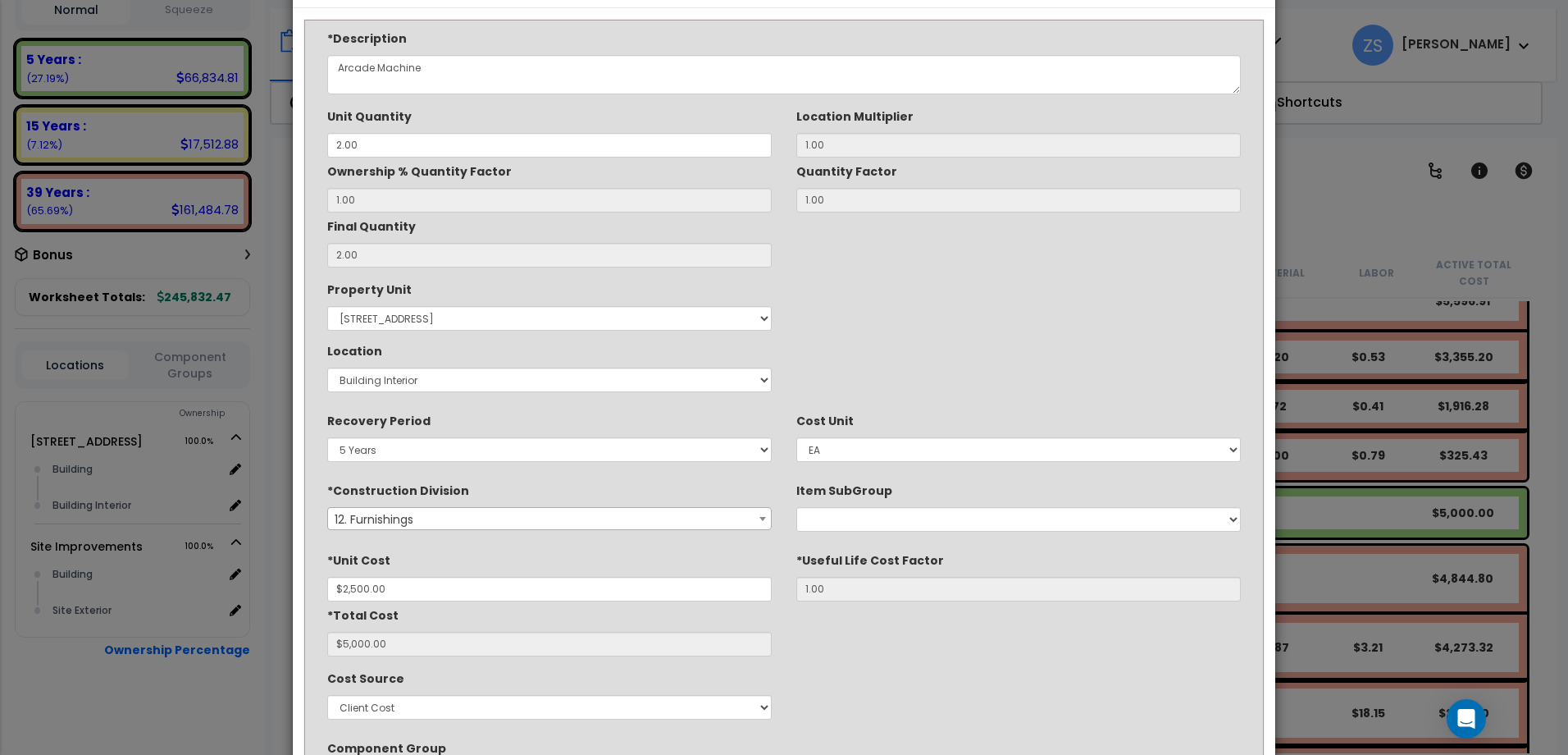
scroll to position [82, 0]
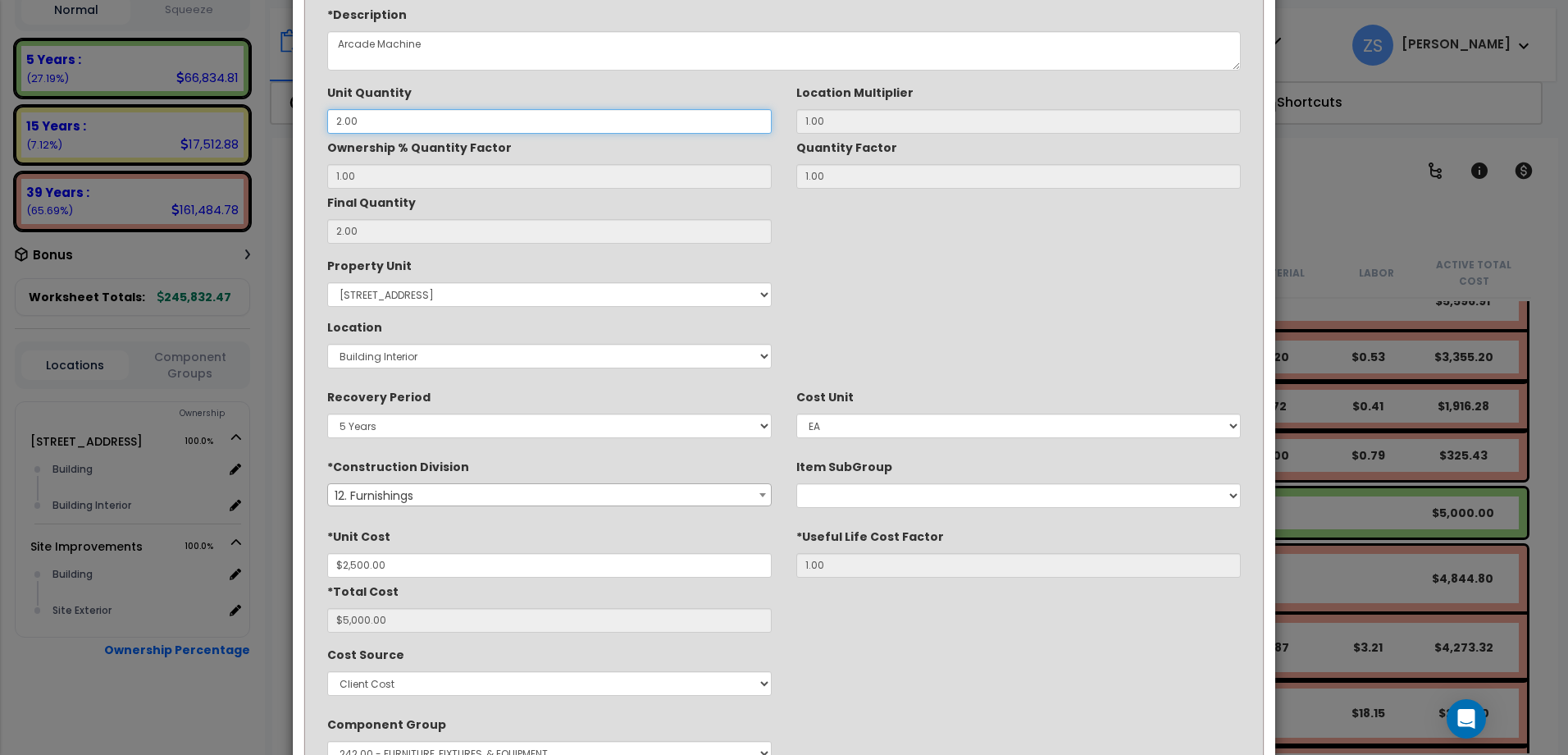
click at [417, 126] on input "2.00" at bounding box center [549, 121] width 444 height 24
drag, startPoint x: 419, startPoint y: 117, endPoint x: 247, endPoint y: 110, distance: 172.1
click at [251, 110] on div "× Update Items/Assemblies to a Worksheet *Description Arcade Machine Unit Quant…" at bounding box center [784, 378] width 1568 height 755
type input "1"
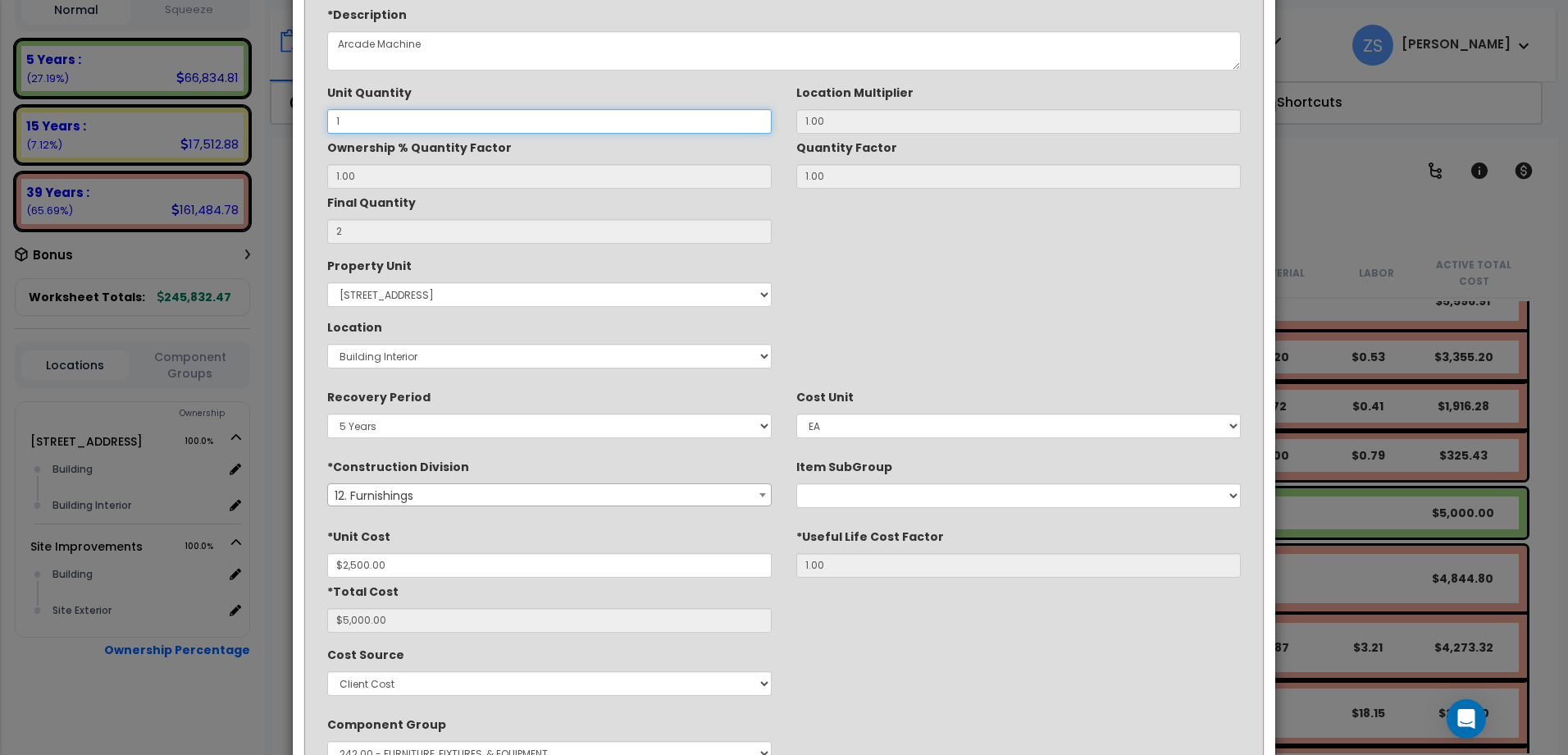
type input "$2,500.00"
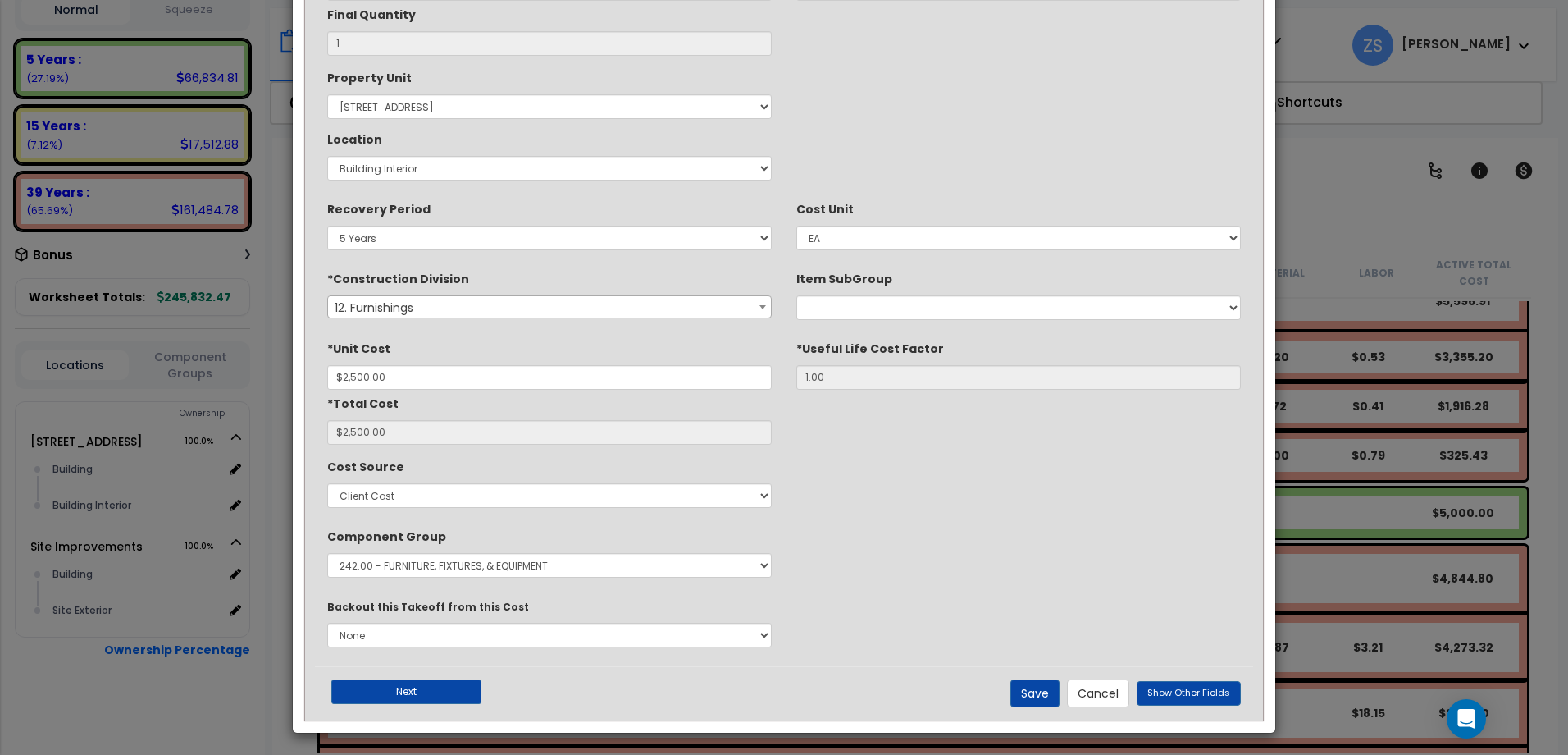
scroll to position [273, 0]
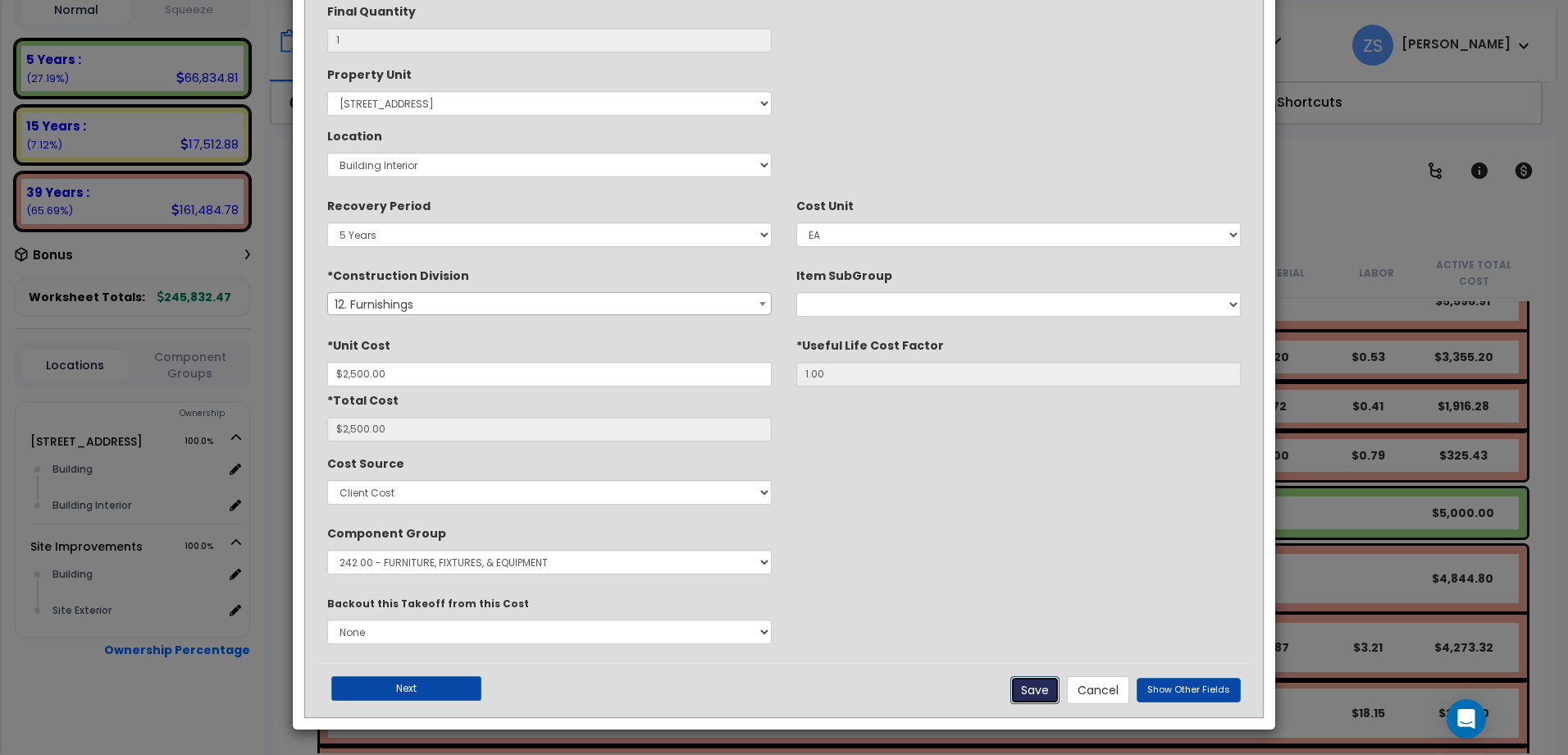
click at [1047, 688] on button "Save" at bounding box center [1035, 690] width 49 height 28
type input "1.00"
type input "2500.00"
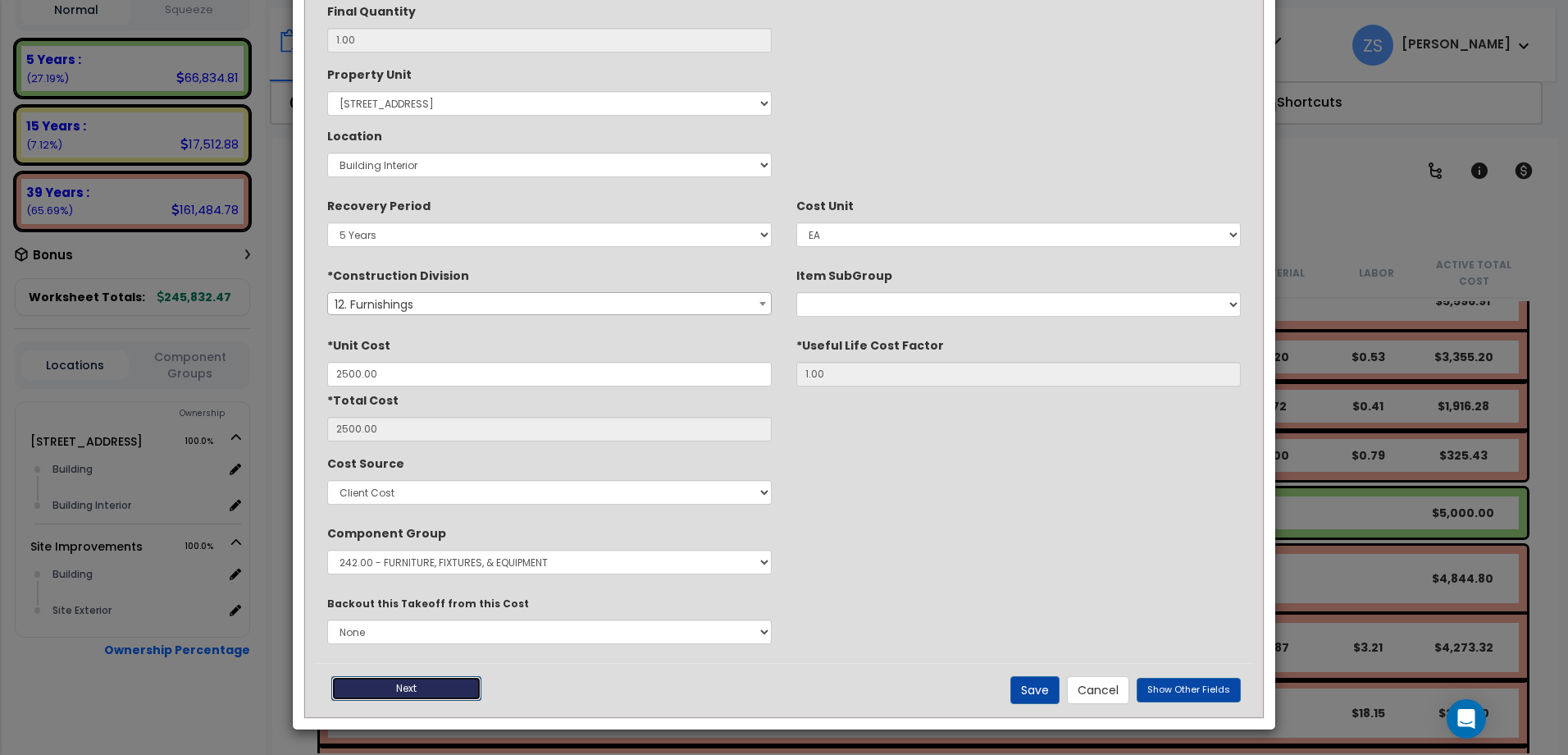
drag, startPoint x: 369, startPoint y: 688, endPoint x: 435, endPoint y: 678, distance: 66.8
click at [371, 687] on button "Next" at bounding box center [407, 688] width 150 height 24
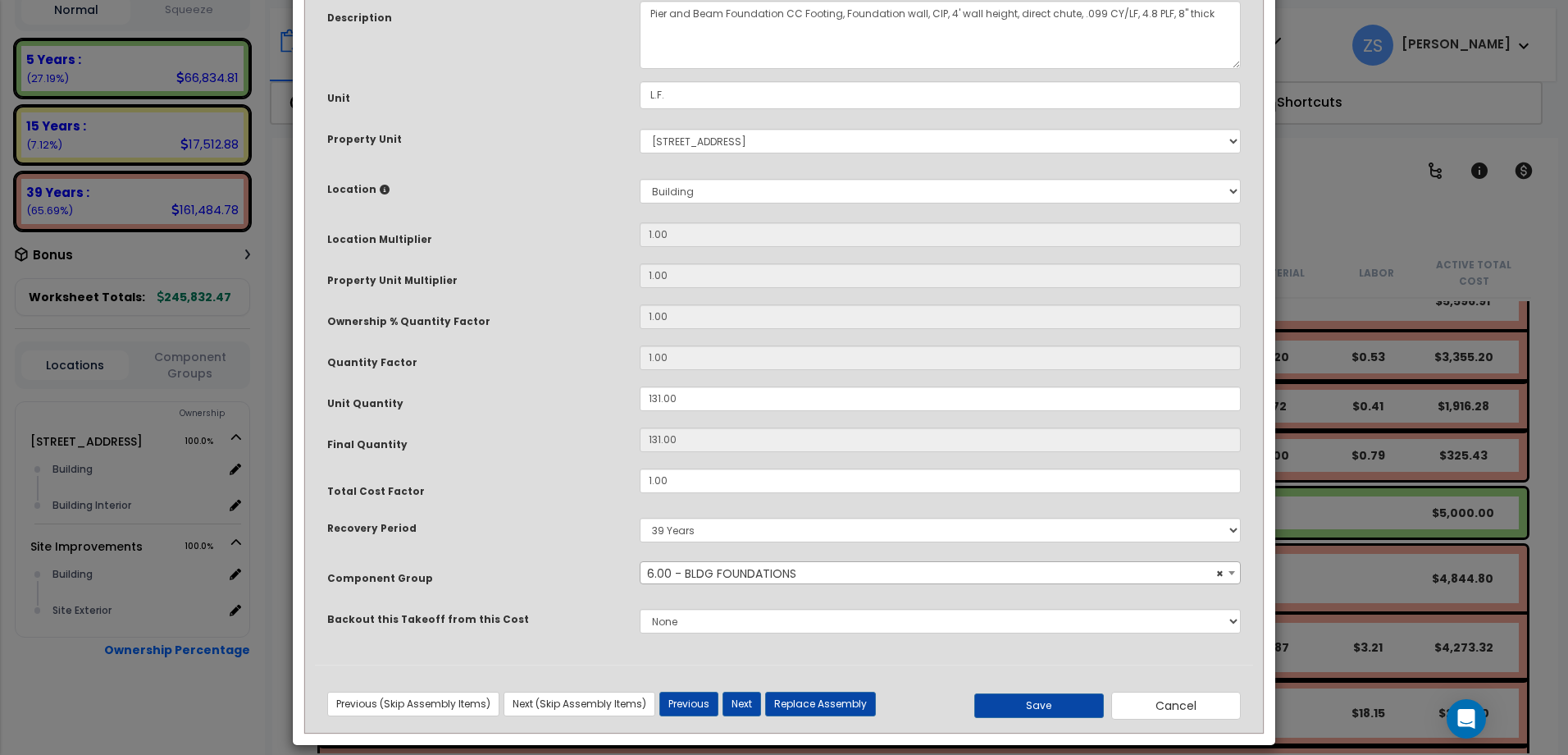
scroll to position [165, 0]
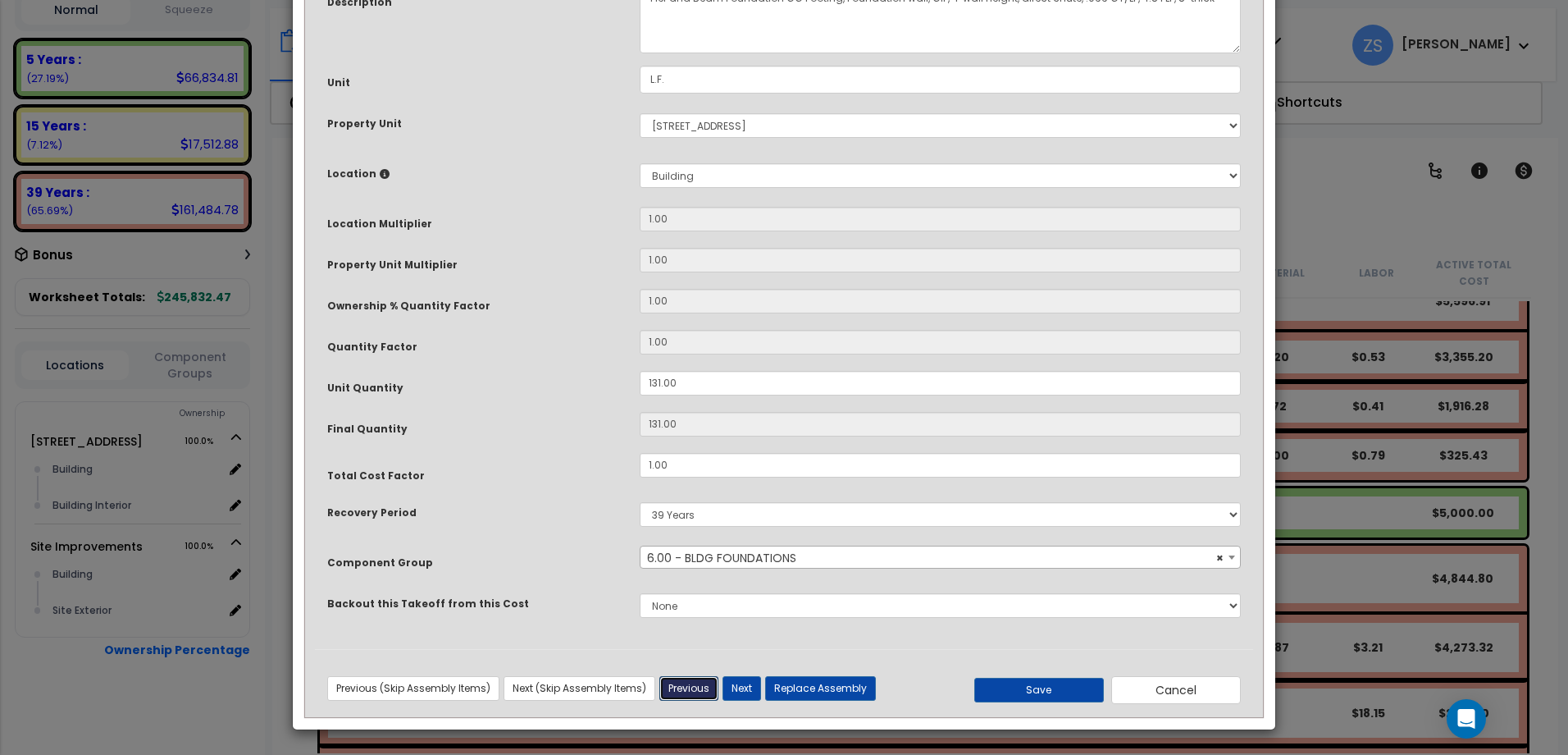
click at [702, 688] on button "Previous" at bounding box center [688, 688] width 59 height 24
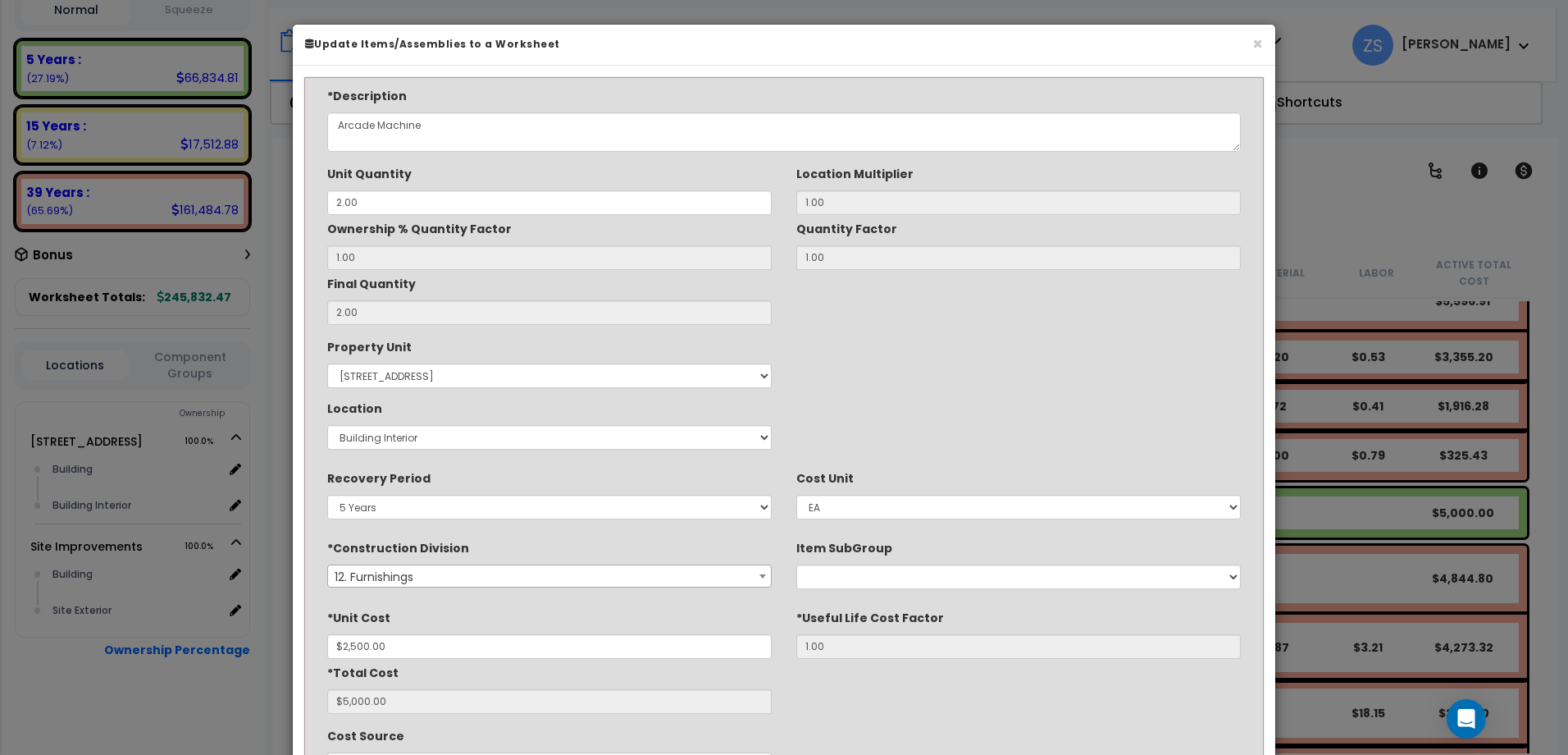
scroll to position [0, 0]
drag, startPoint x: 399, startPoint y: 203, endPoint x: 271, endPoint y: 208, distance: 128.1
click at [274, 208] on div "× Update Items/Assemblies to a Worksheet *Description Arcade Machine Unit Quant…" at bounding box center [784, 378] width 1568 height 755
type input "1"
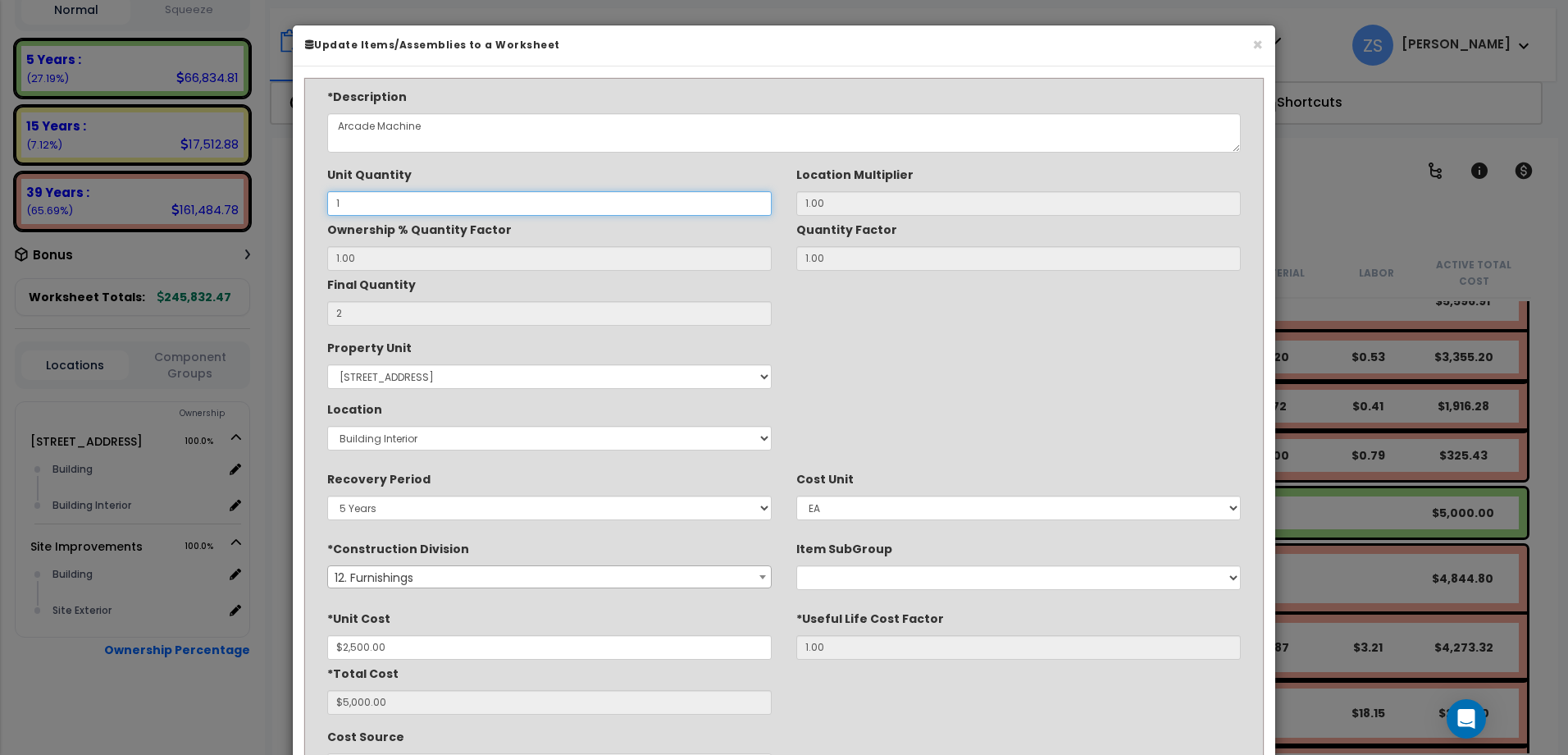
type input "$2,500.00"
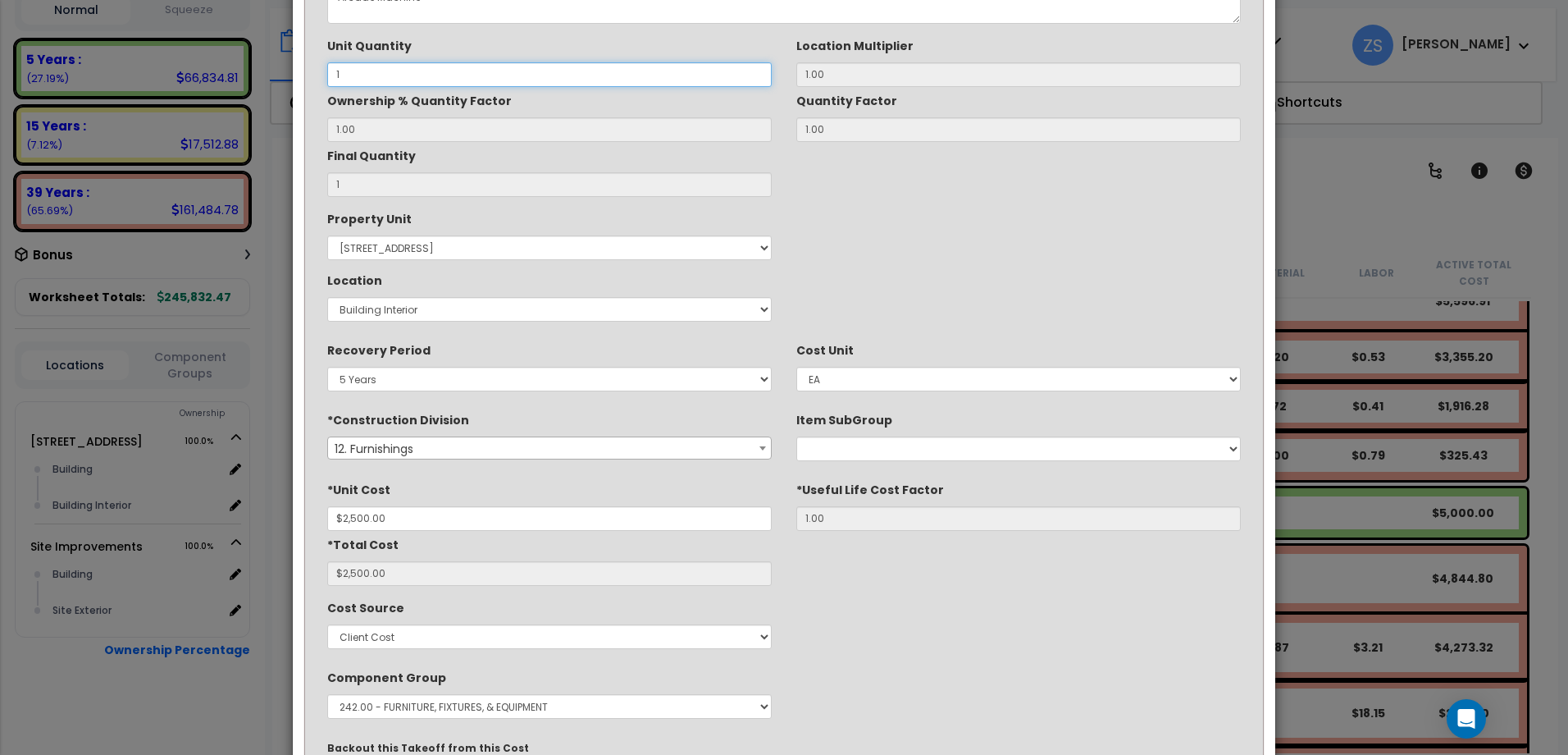
scroll to position [273, 0]
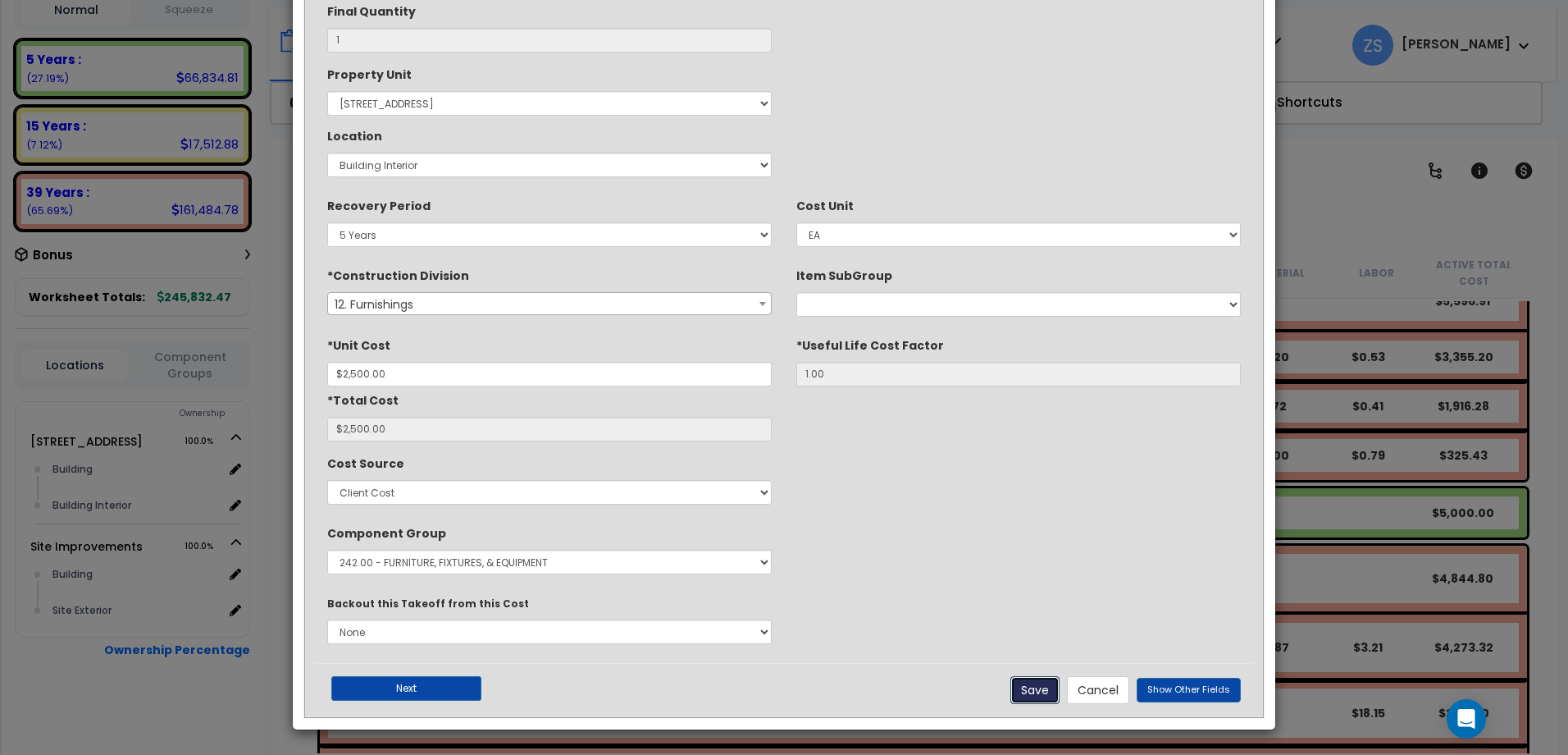
click at [1038, 689] on button "Save" at bounding box center [1035, 690] width 49 height 28
type input "1.00"
type input "2500.00"
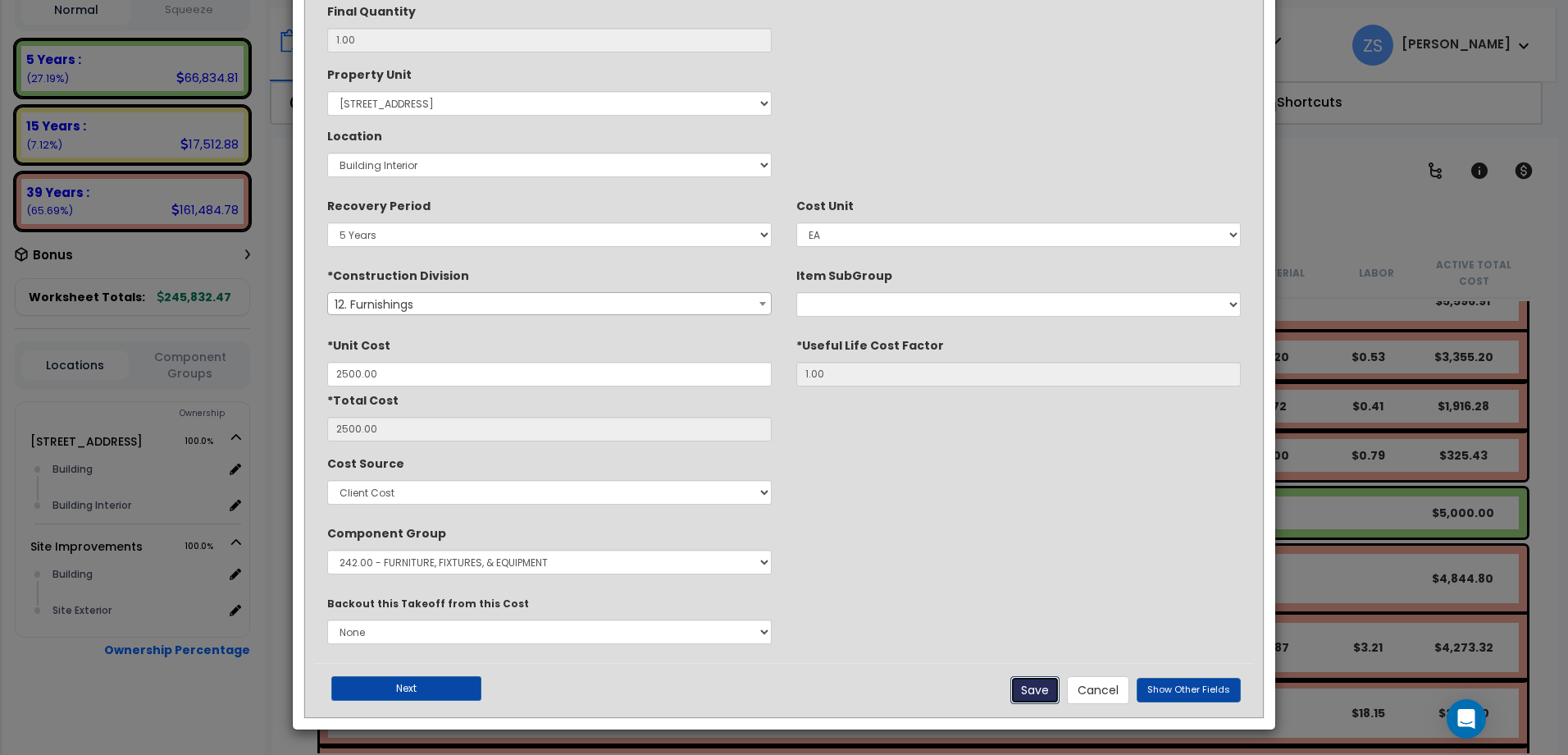
click at [1038, 689] on button "Save" at bounding box center [1035, 690] width 49 height 28
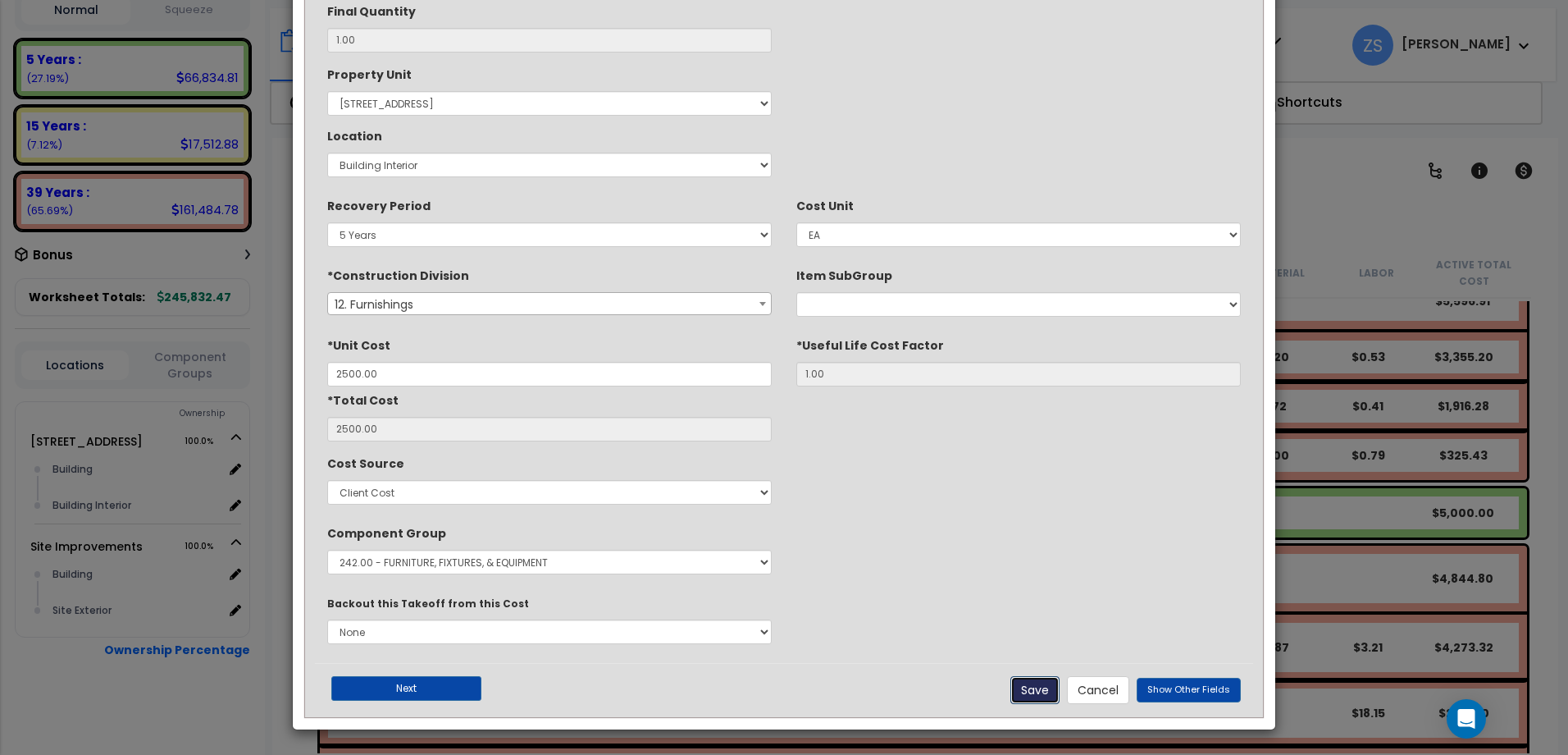
click at [1038, 689] on button "Save" at bounding box center [1035, 690] width 49 height 28
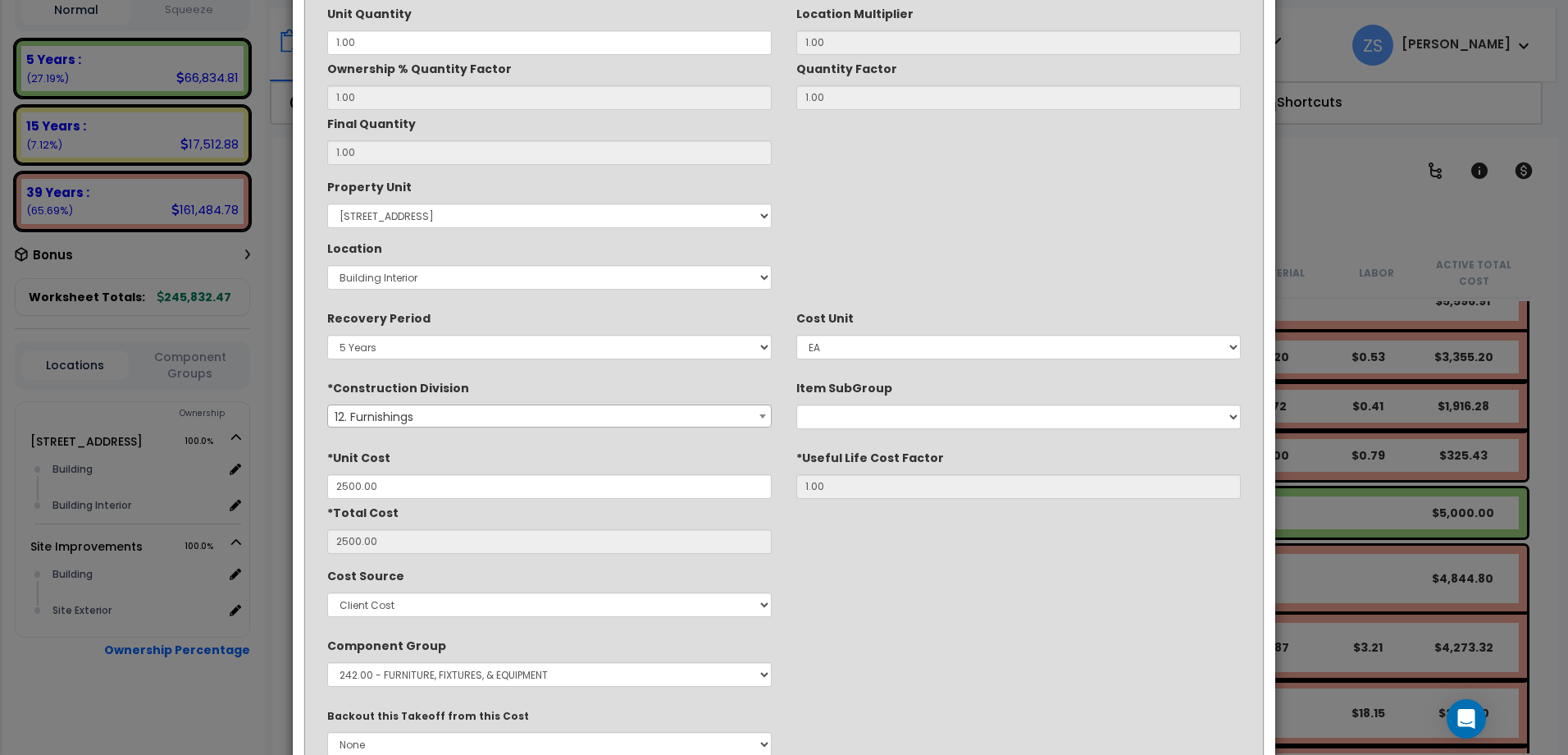
scroll to position [0, 0]
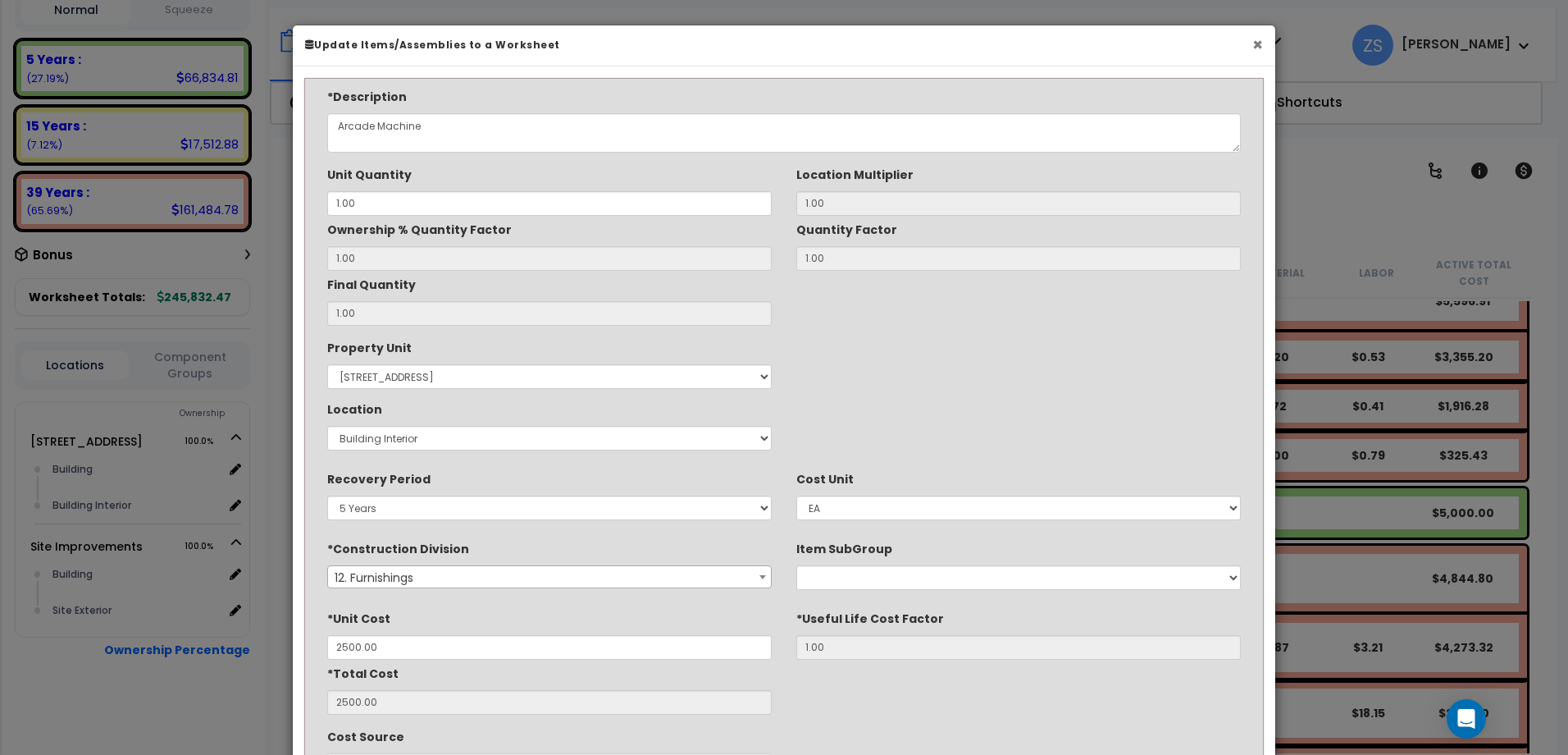
click at [1255, 47] on button "×" at bounding box center [1257, 44] width 10 height 17
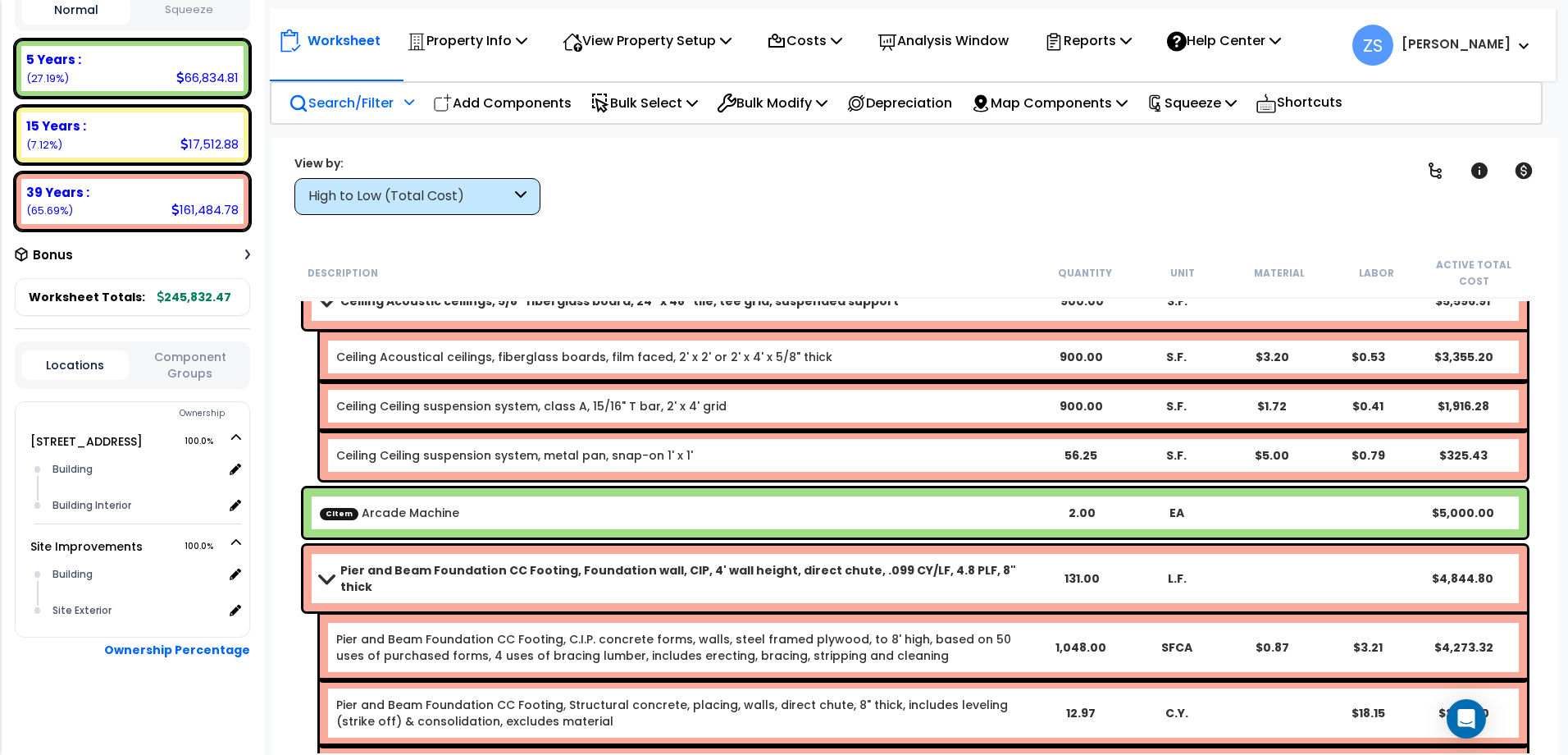
click at [419, 107] on div "Search/Filter Additional Search / Filter" at bounding box center [351, 102] width 144 height 39
click at [412, 96] on icon at bounding box center [409, 101] width 9 height 11
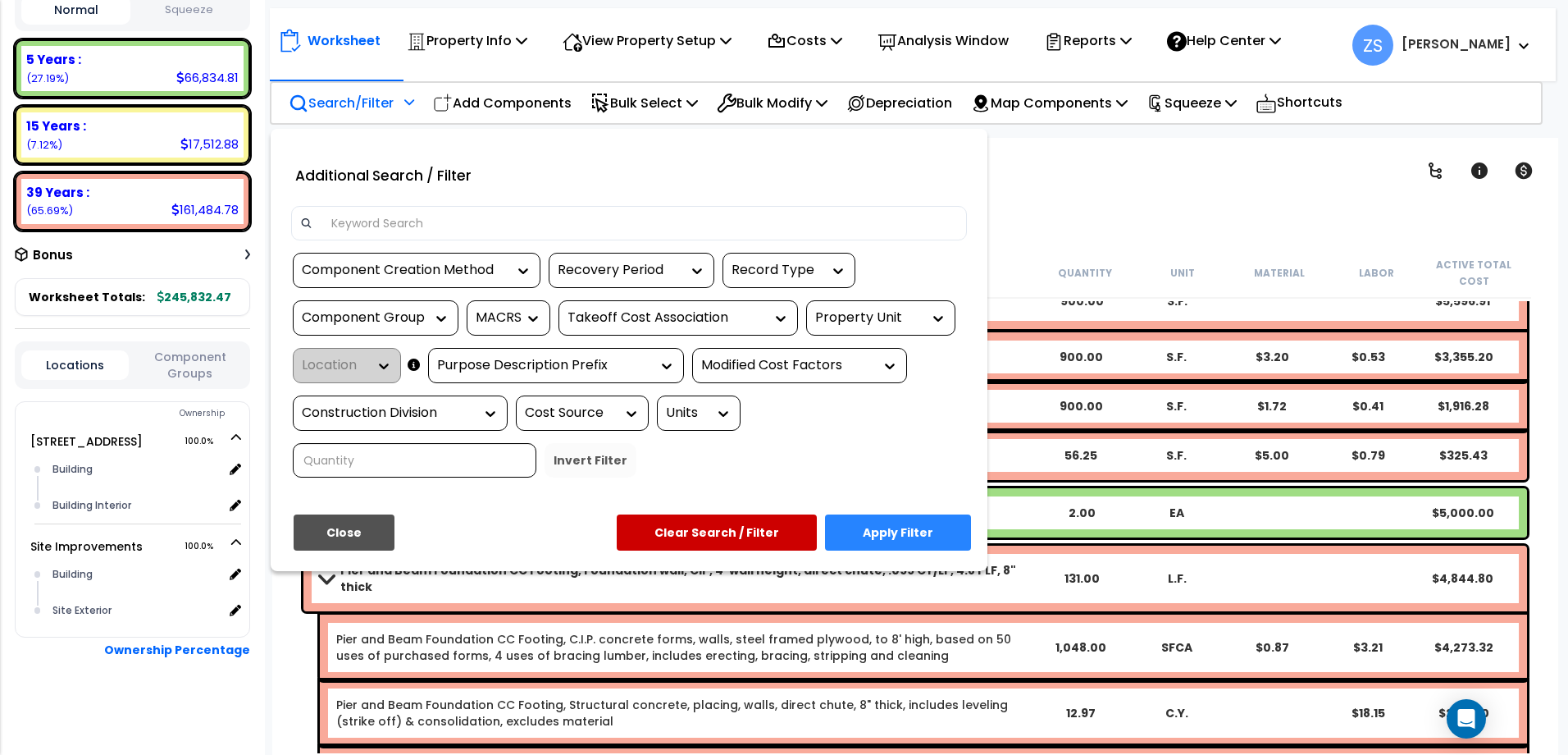
click at [1106, 183] on div at bounding box center [784, 378] width 1568 height 755
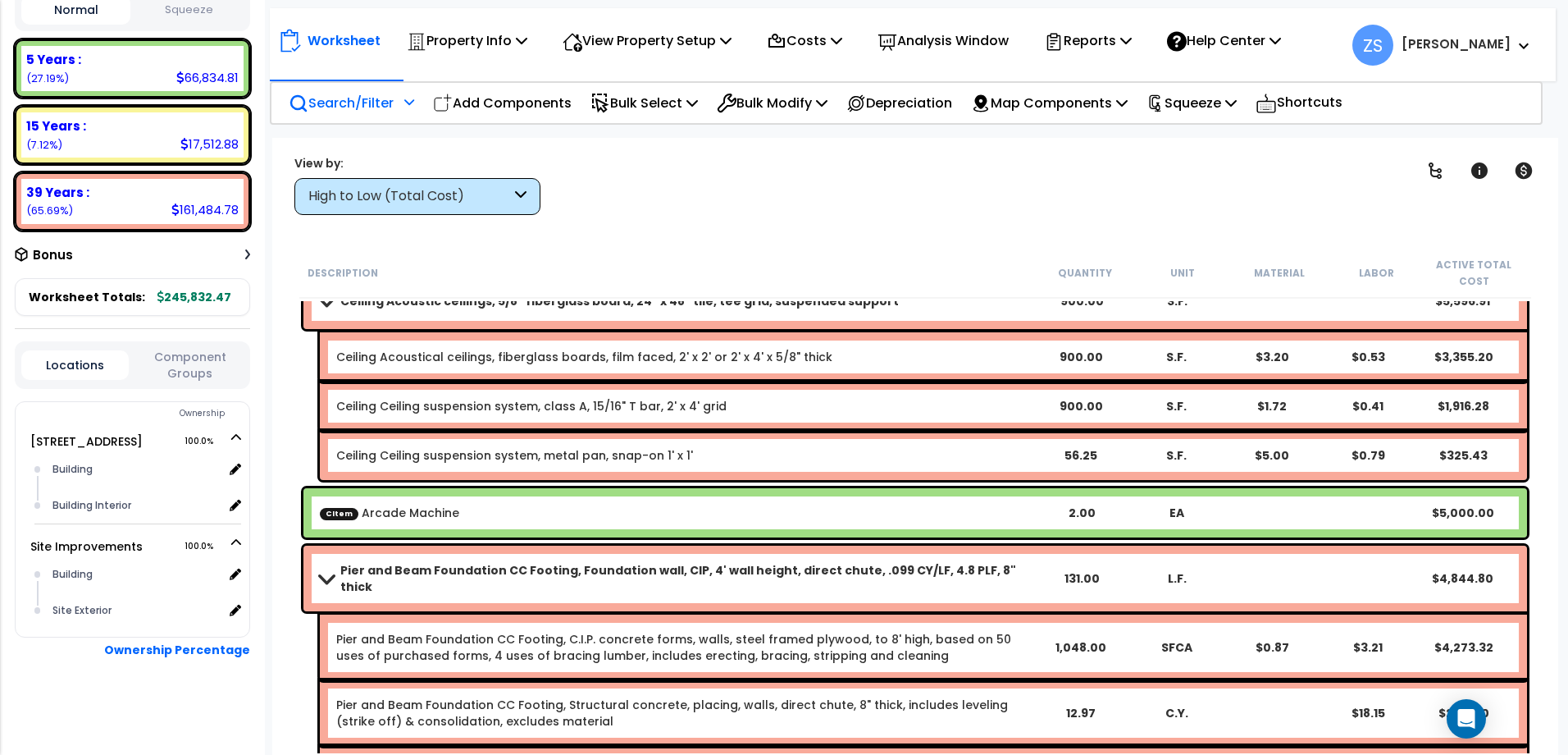
click at [684, 518] on div "CItem Arcade Machine" at bounding box center [677, 512] width 715 height 16
click at [1237, 106] on icon at bounding box center [1231, 102] width 11 height 13
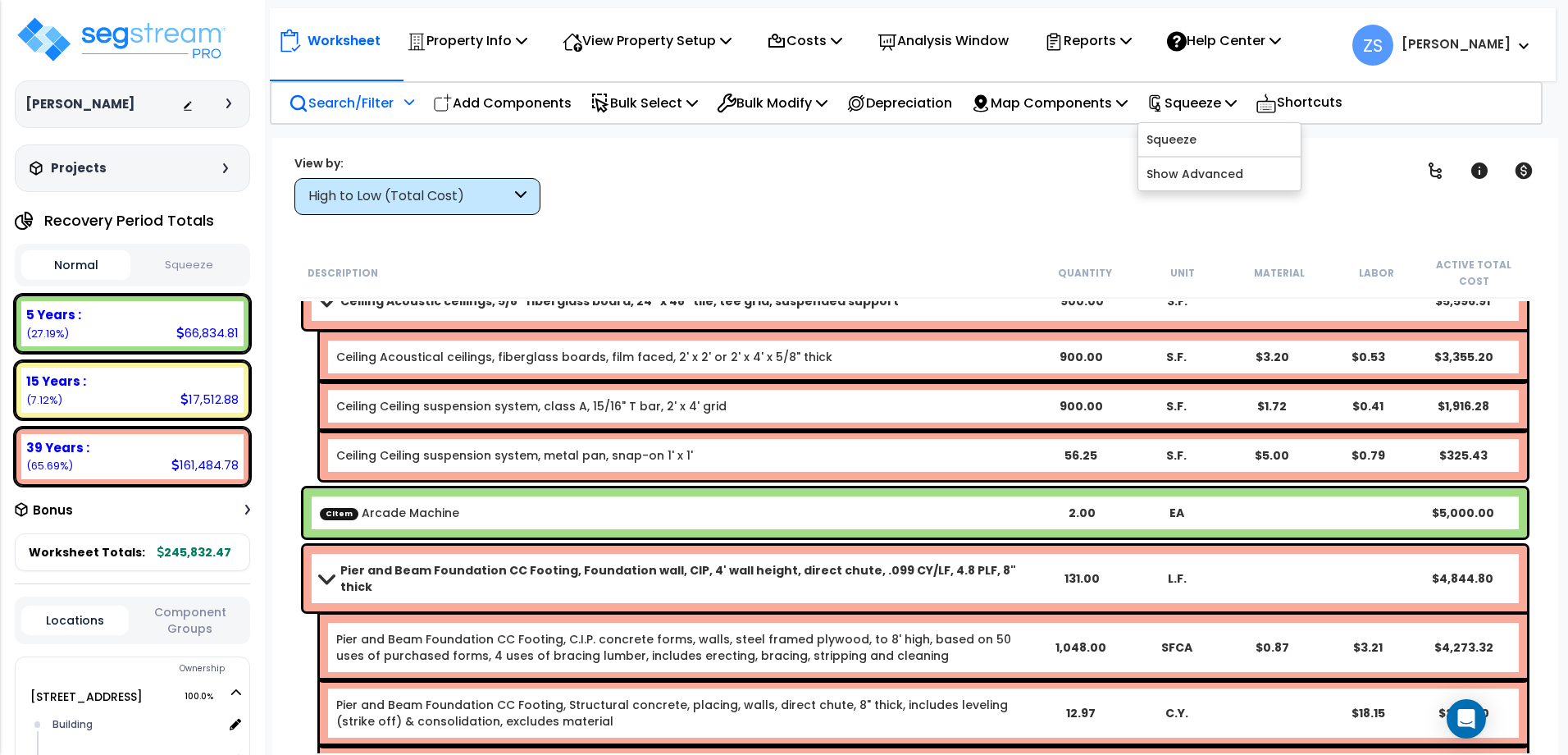
click at [837, 230] on div "Worksheet Property Info Property Setup Add Property Unit Template property Clon…" at bounding box center [915, 516] width 1286 height 755
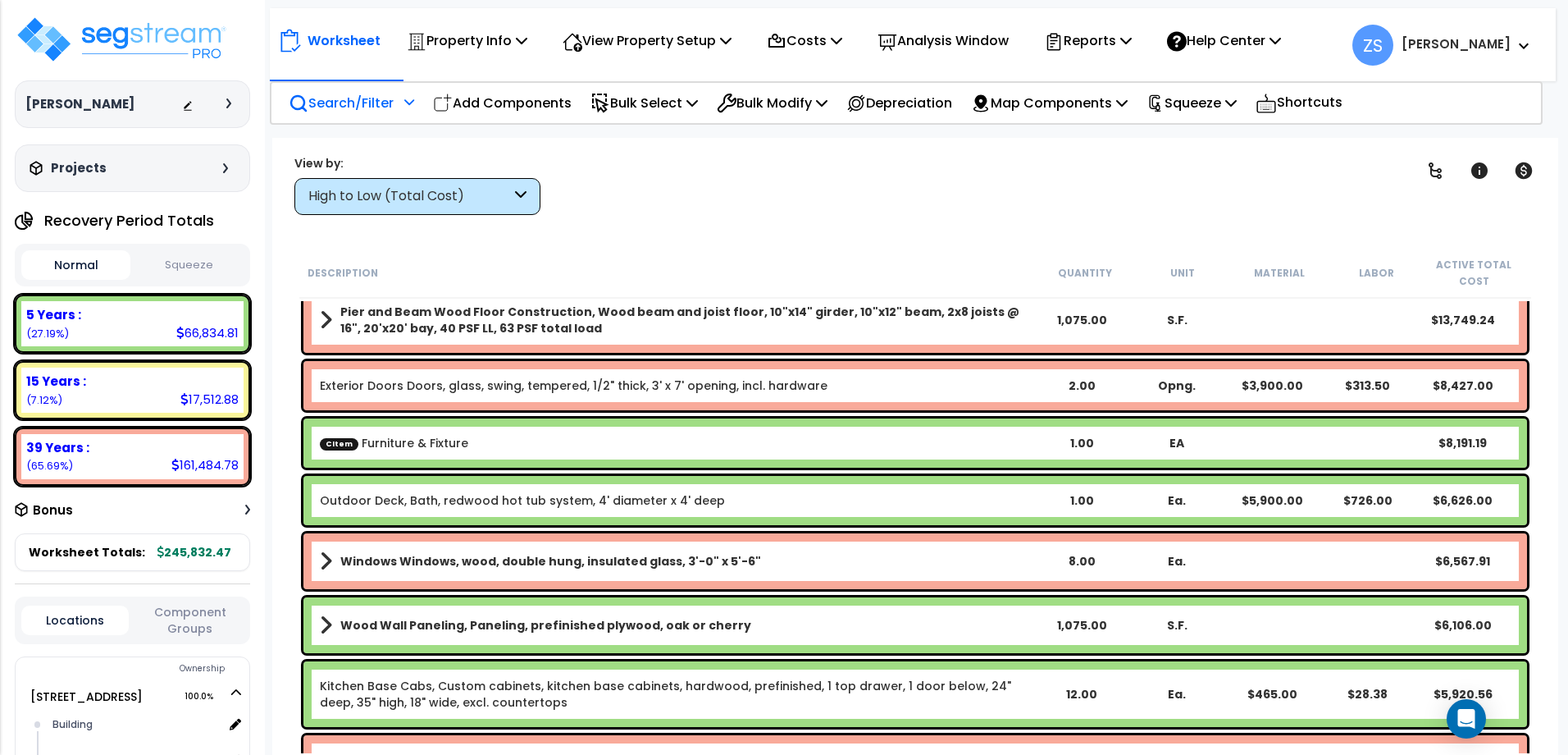
scroll to position [410, 0]
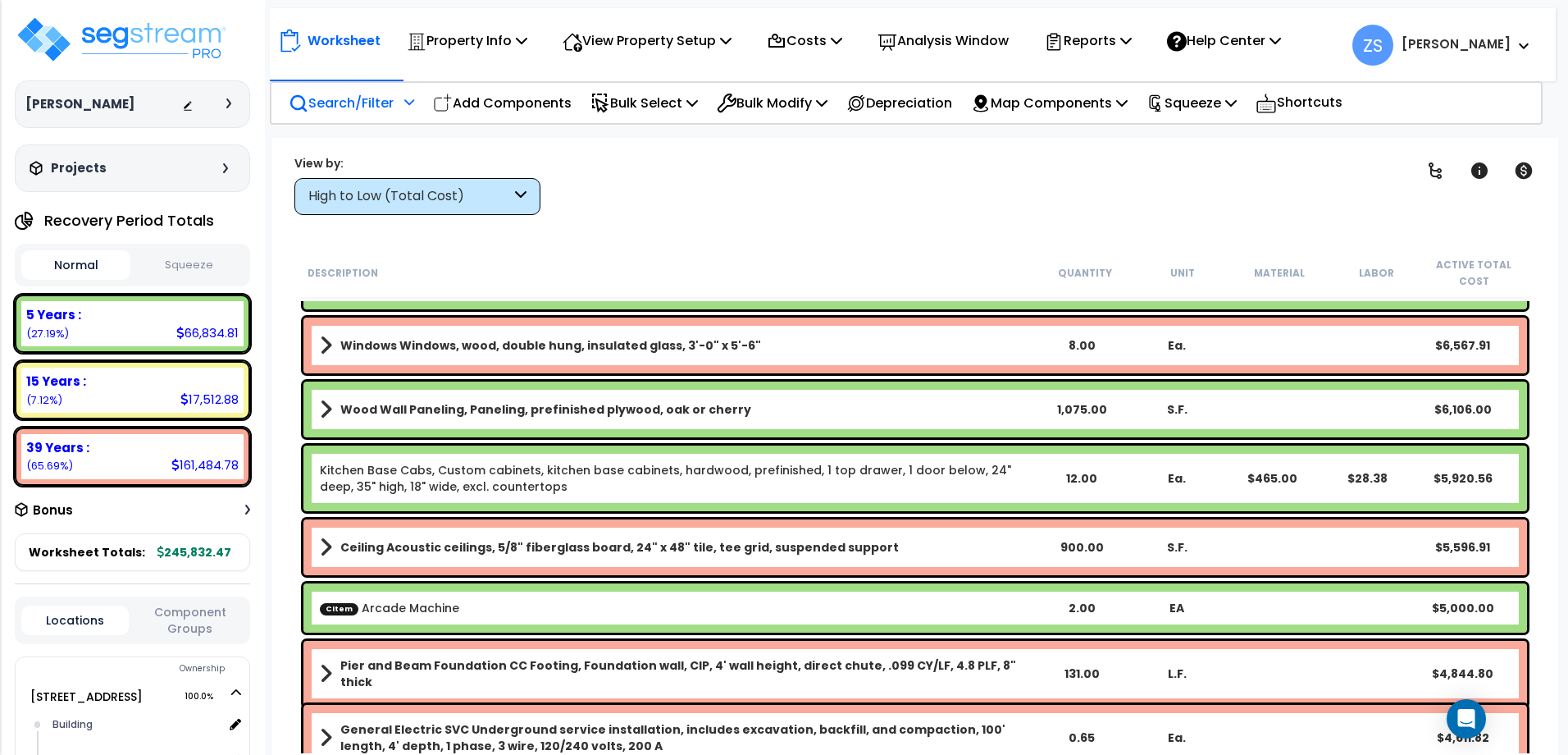
click at [574, 604] on div "CItem Arcade Machine" at bounding box center [677, 608] width 715 height 16
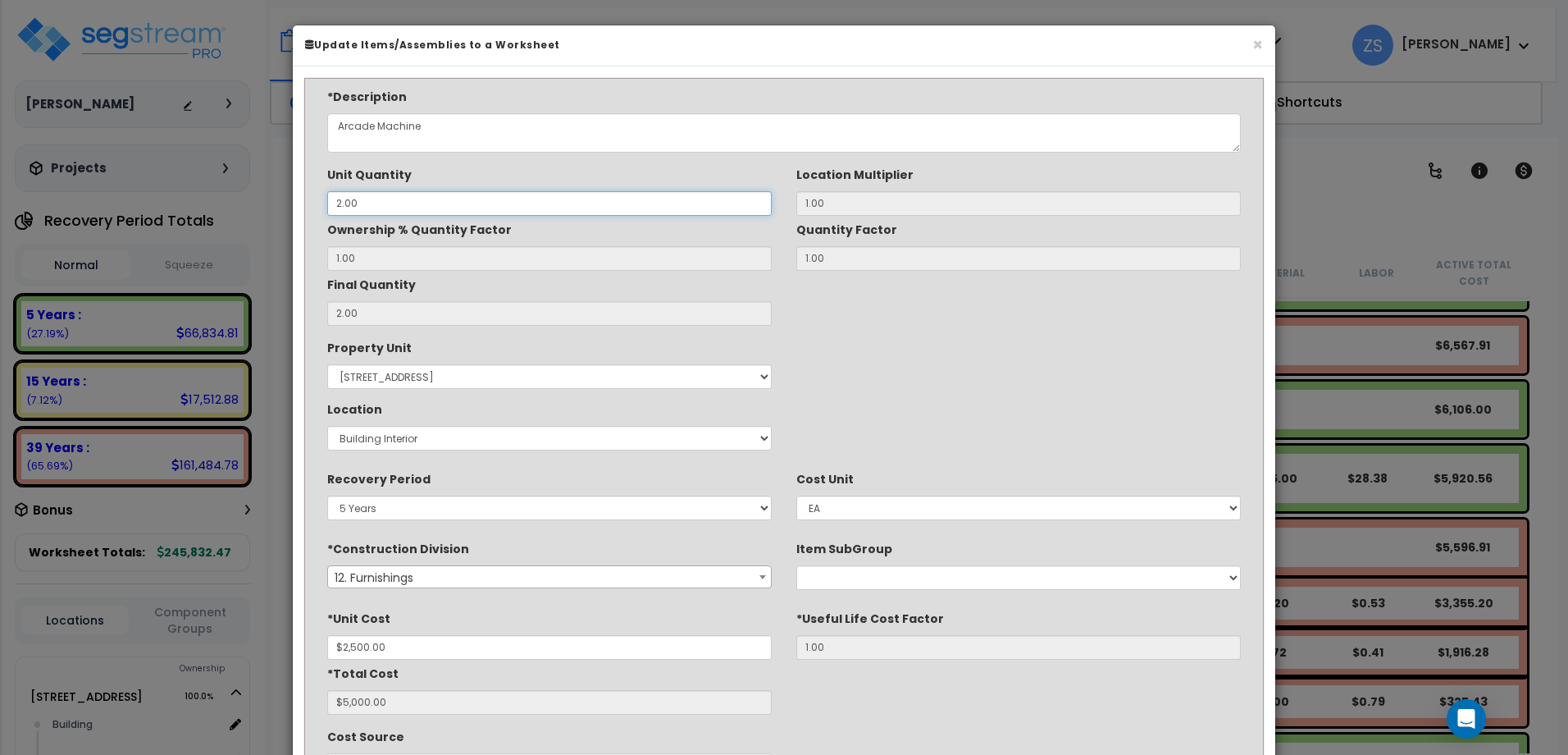
drag, startPoint x: 347, startPoint y: 202, endPoint x: 323, endPoint y: 204, distance: 24.1
click at [323, 204] on div "Unit Quantity 2.00" at bounding box center [549, 188] width 469 height 55
type input "1"
type input "$2,500.00"
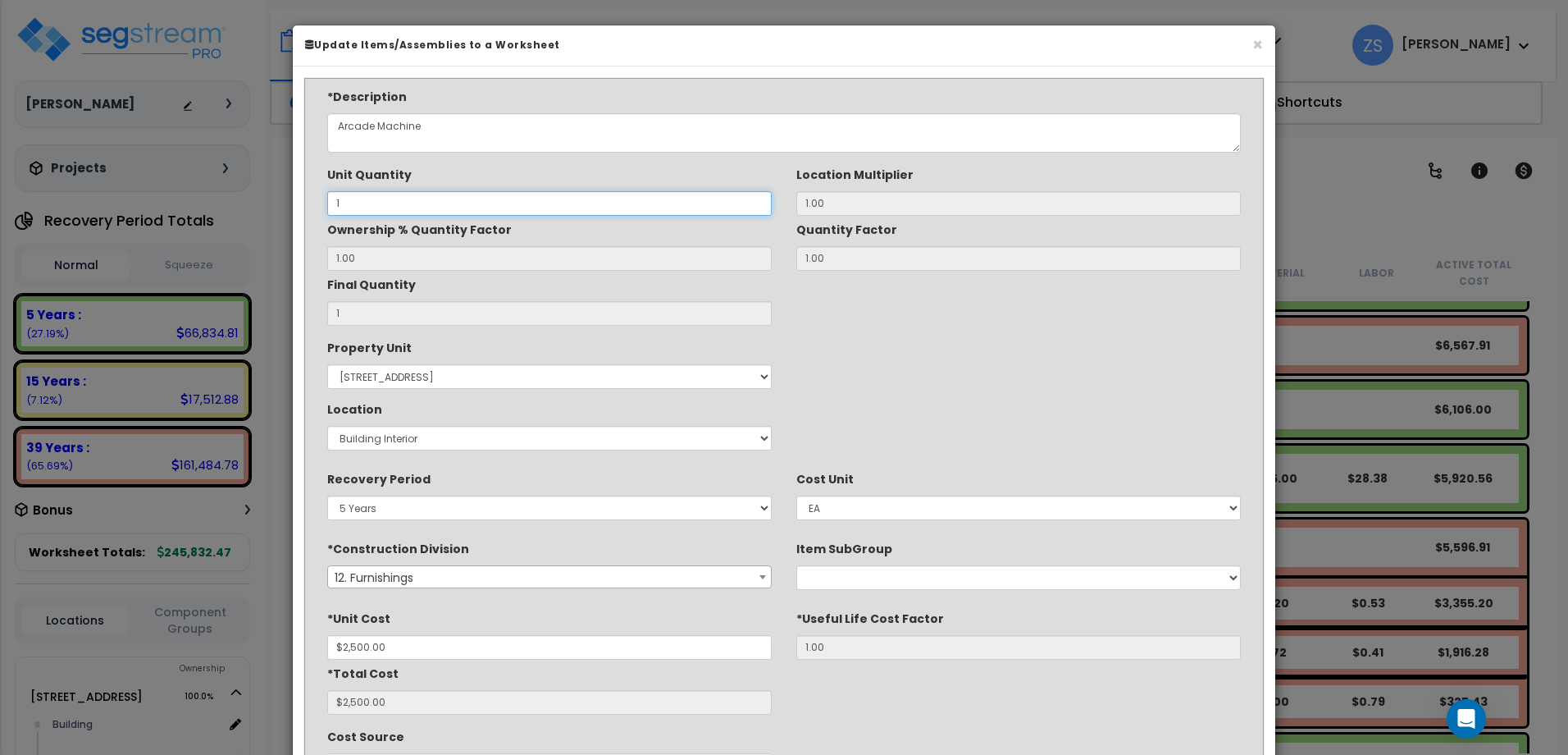
type input "1"
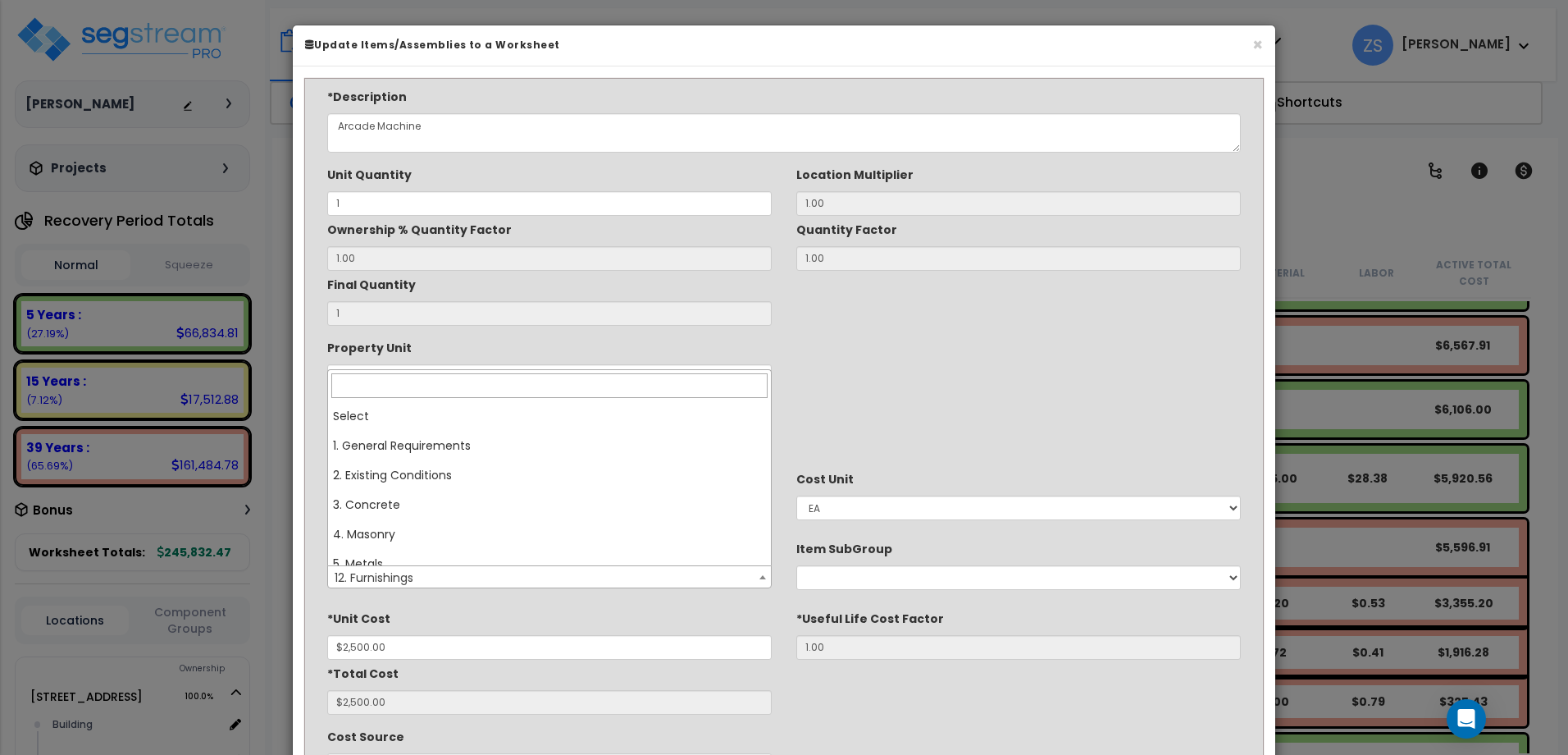
click at [472, 580] on span "12. Furnishings" at bounding box center [549, 578] width 443 height 23
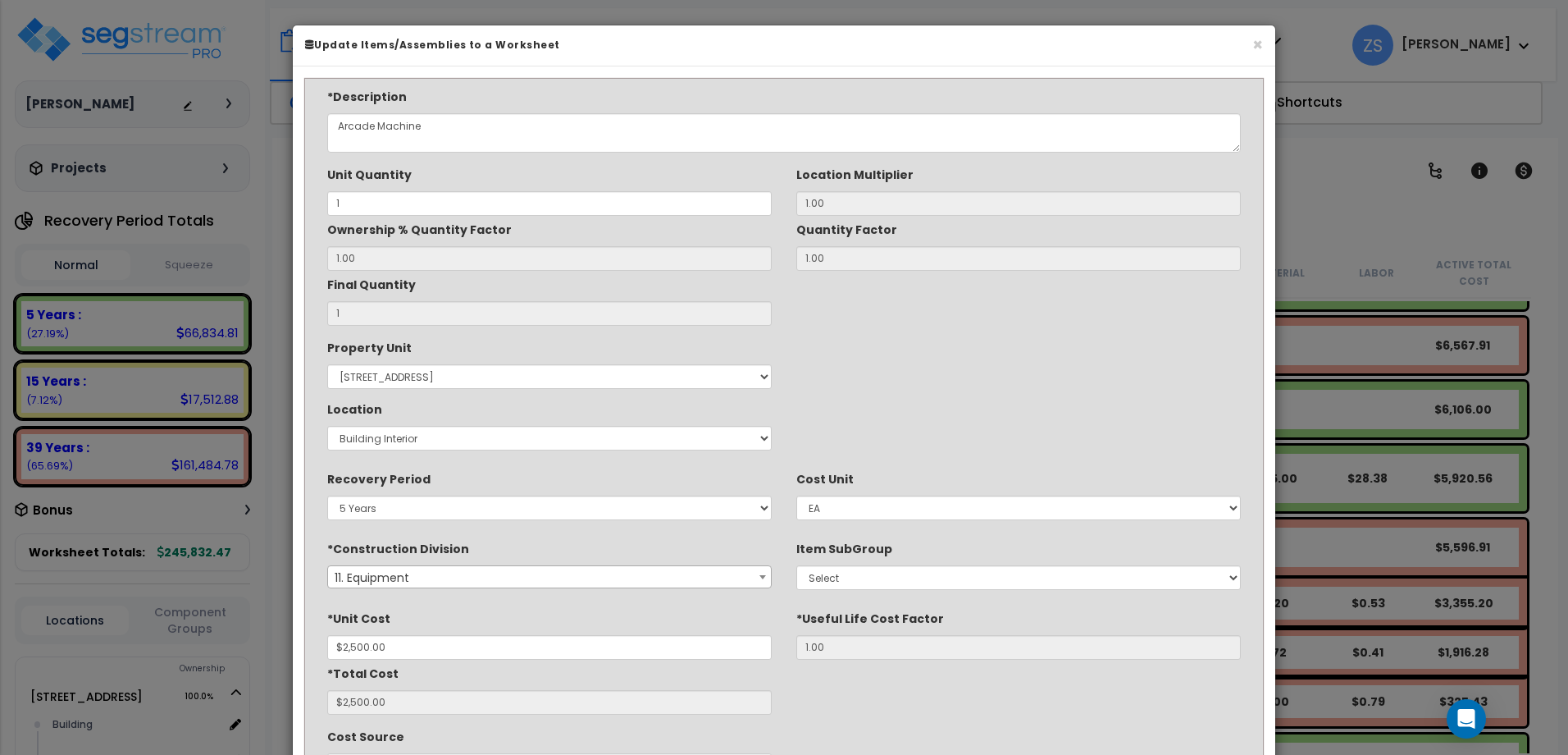
click at [475, 580] on span "11. Equipment" at bounding box center [549, 578] width 443 height 23
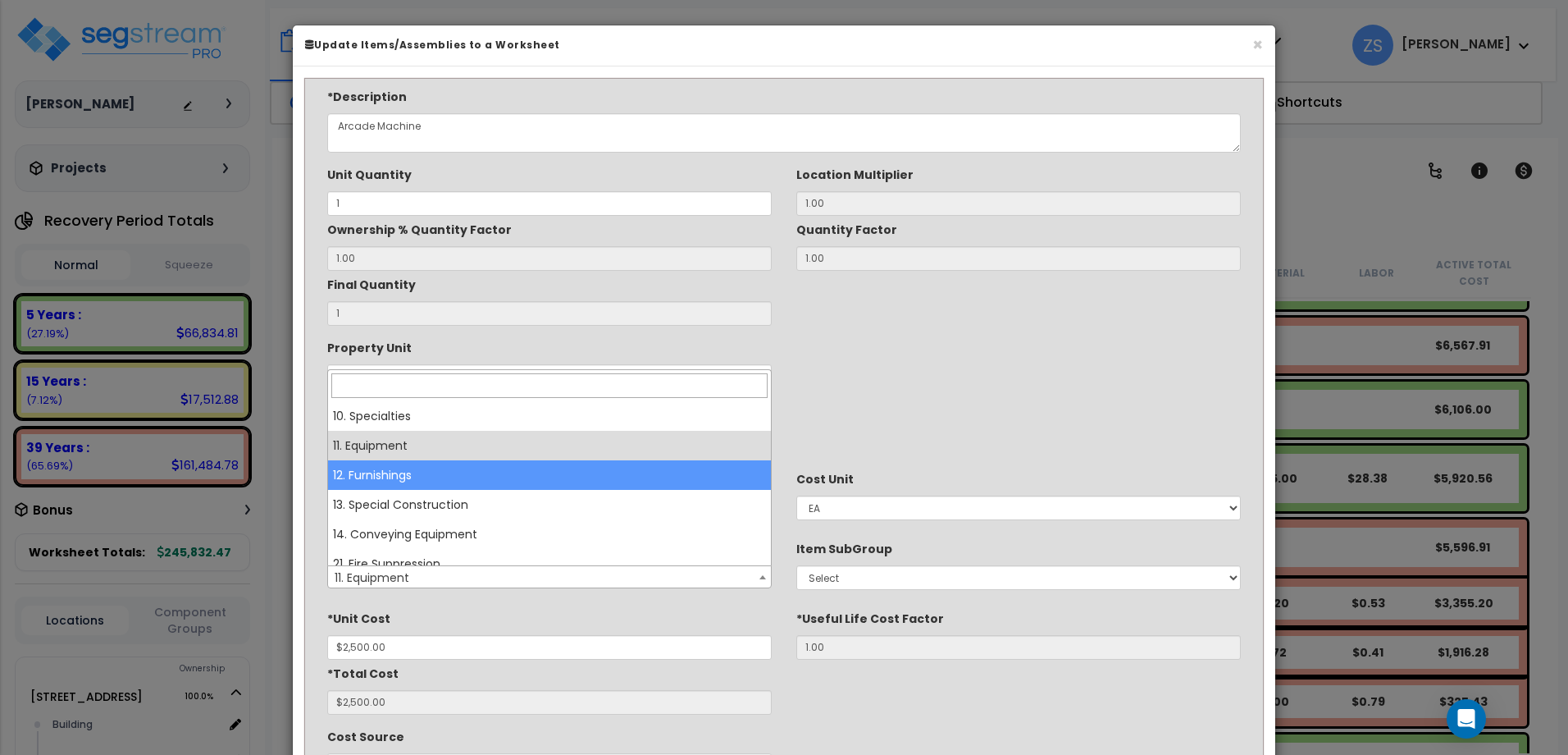
select select "12"
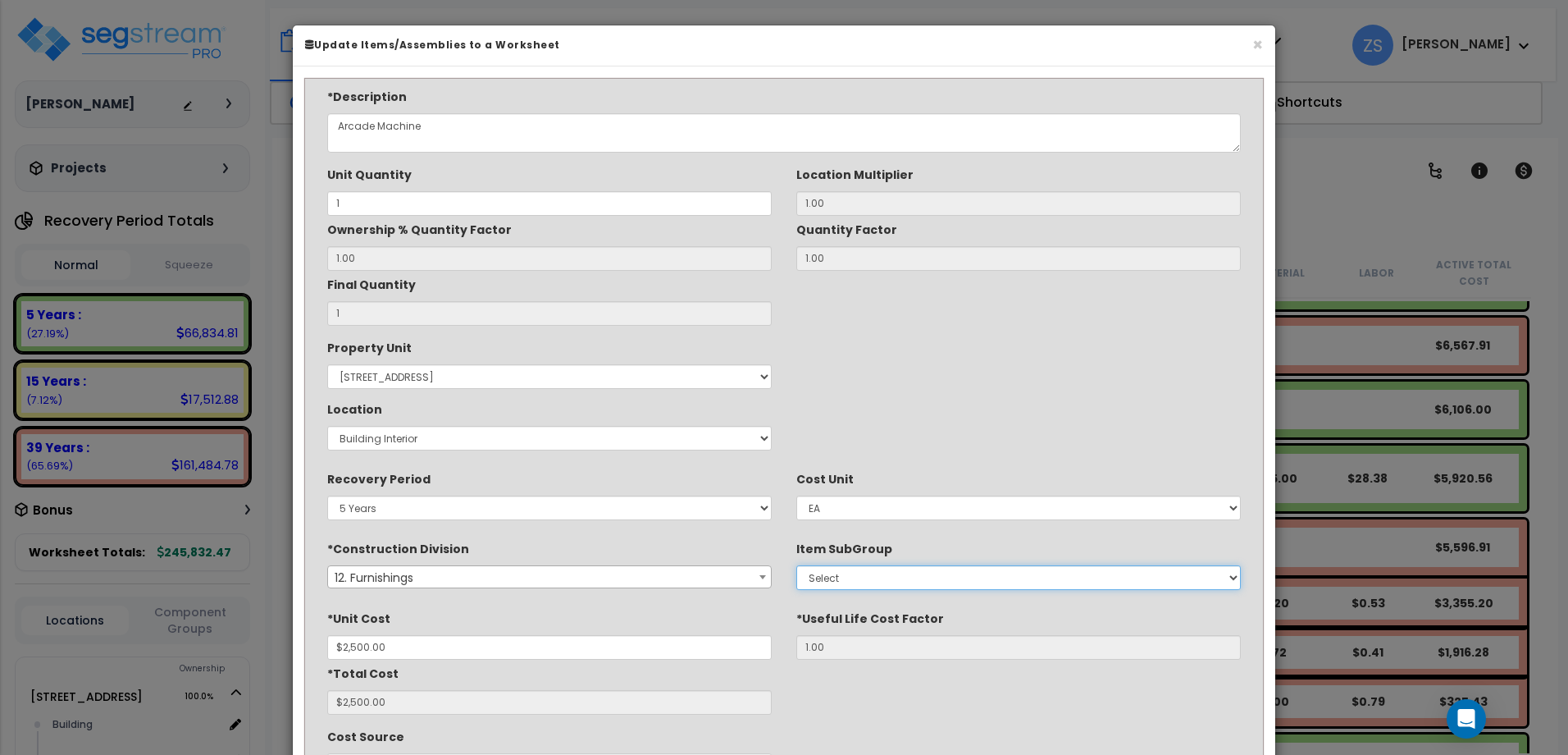
click at [876, 578] on select "Select 1. Selective Demolition, Interiors (12050510) 2. Upholstery Materials (1…" at bounding box center [1018, 578] width 444 height 24
click at [1034, 610] on div "*Useful Life Cost Factor 1.00" at bounding box center [1019, 632] width 469 height 55
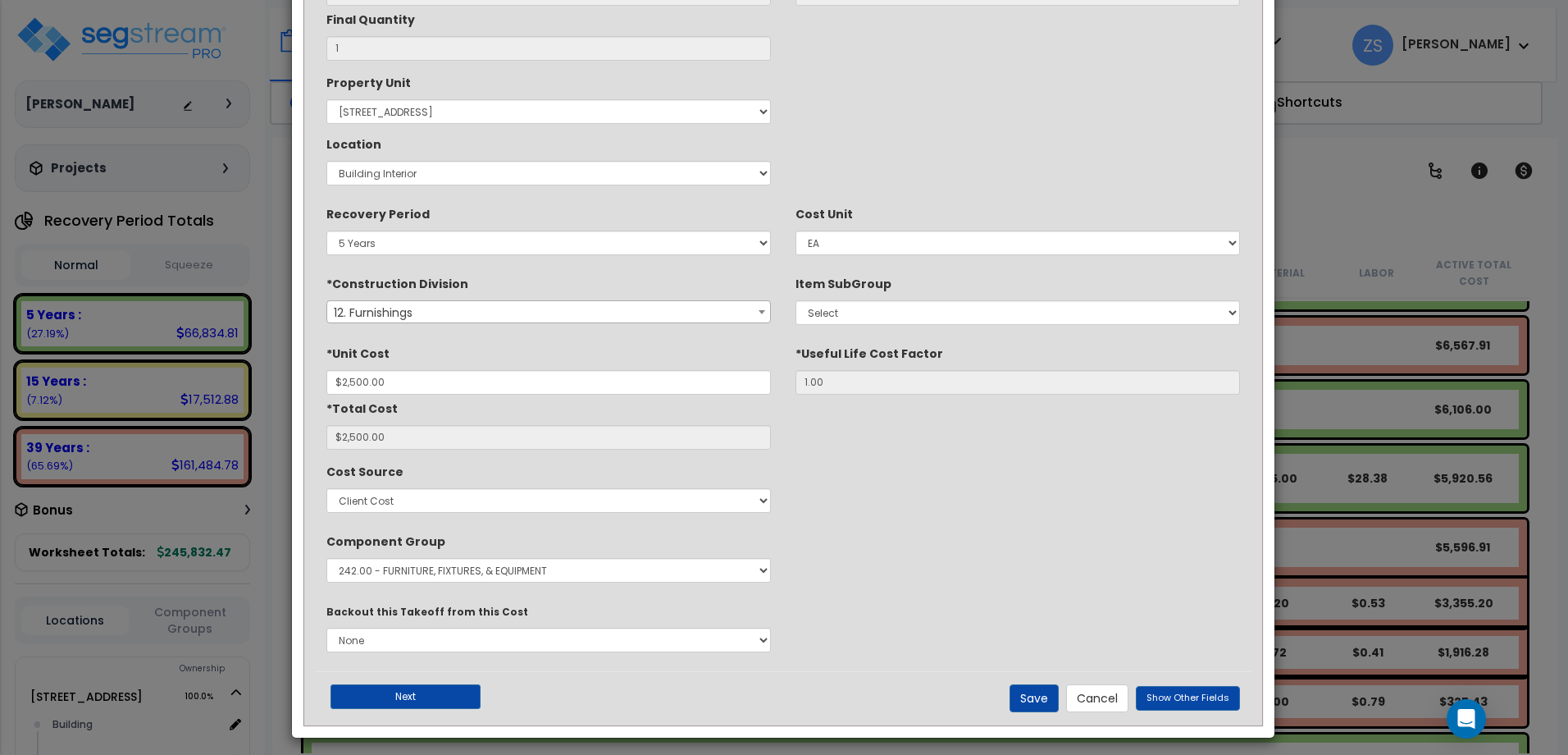
scroll to position [273, 0]
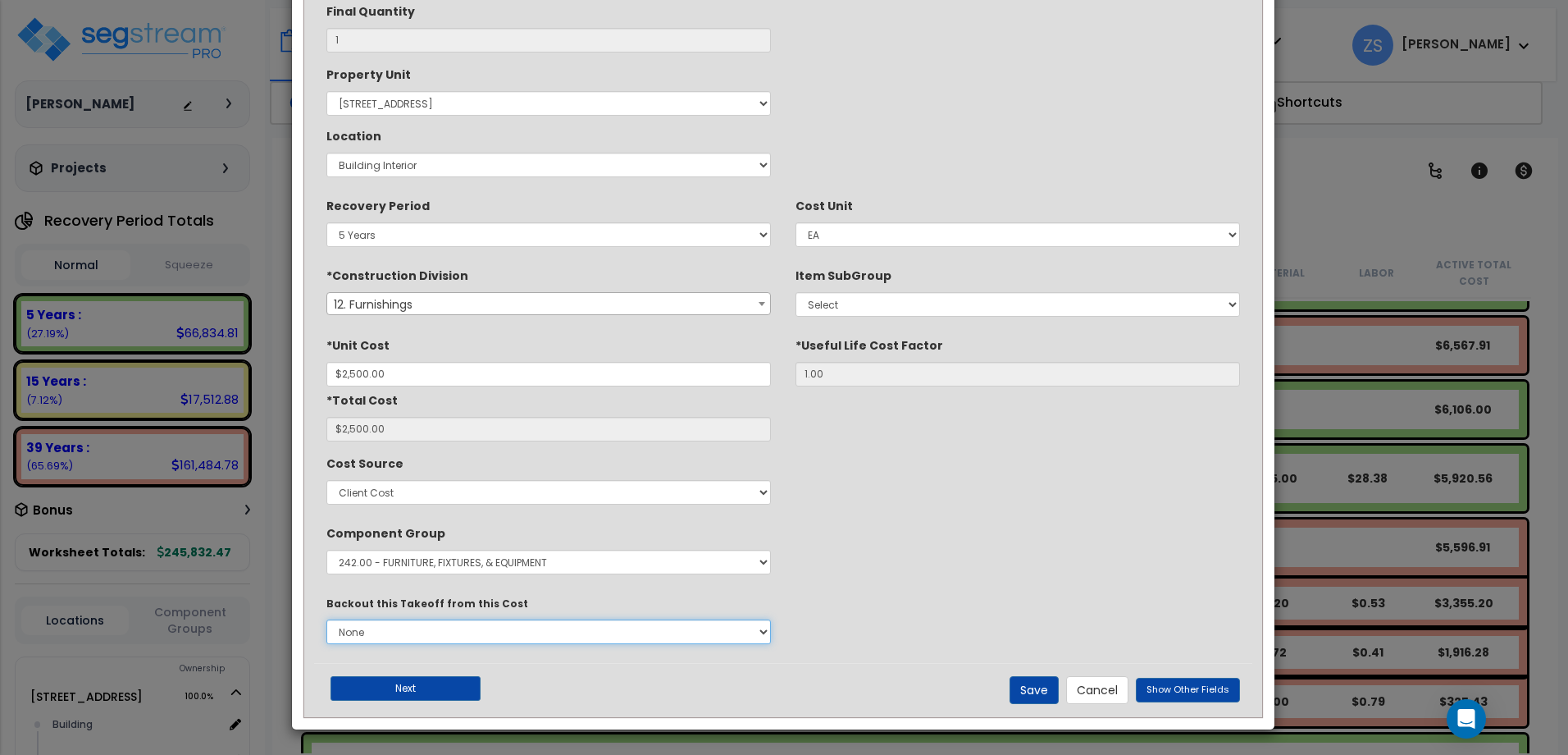
click at [693, 638] on select "None" at bounding box center [548, 632] width 444 height 24
click at [830, 600] on div "Backout this Takeoff from this Cost None" at bounding box center [783, 620] width 938 height 62
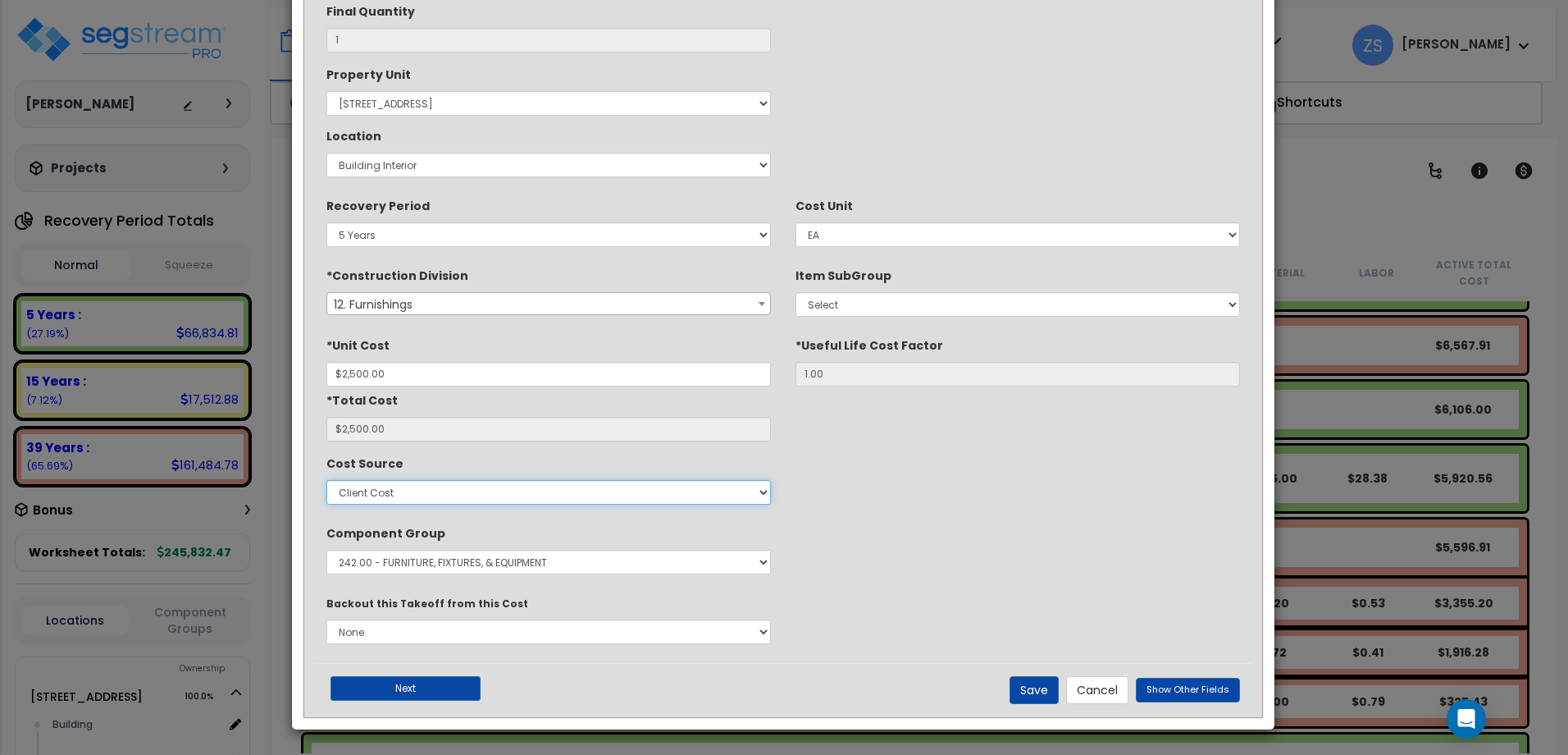
click at [678, 486] on select "Select Contractor Cost Client Cost RS Means RS Means Custom Cost MVS test444 te…" at bounding box center [548, 492] width 444 height 24
click at [967, 230] on select "Select EA TOT SF LF SY LS CAR" at bounding box center [1017, 235] width 444 height 24
click at [795, 223] on select "Select EA TOT SF LF SY LS CAR" at bounding box center [1017, 235] width 444 height 24
click at [1030, 691] on button "Save" at bounding box center [1034, 690] width 49 height 28
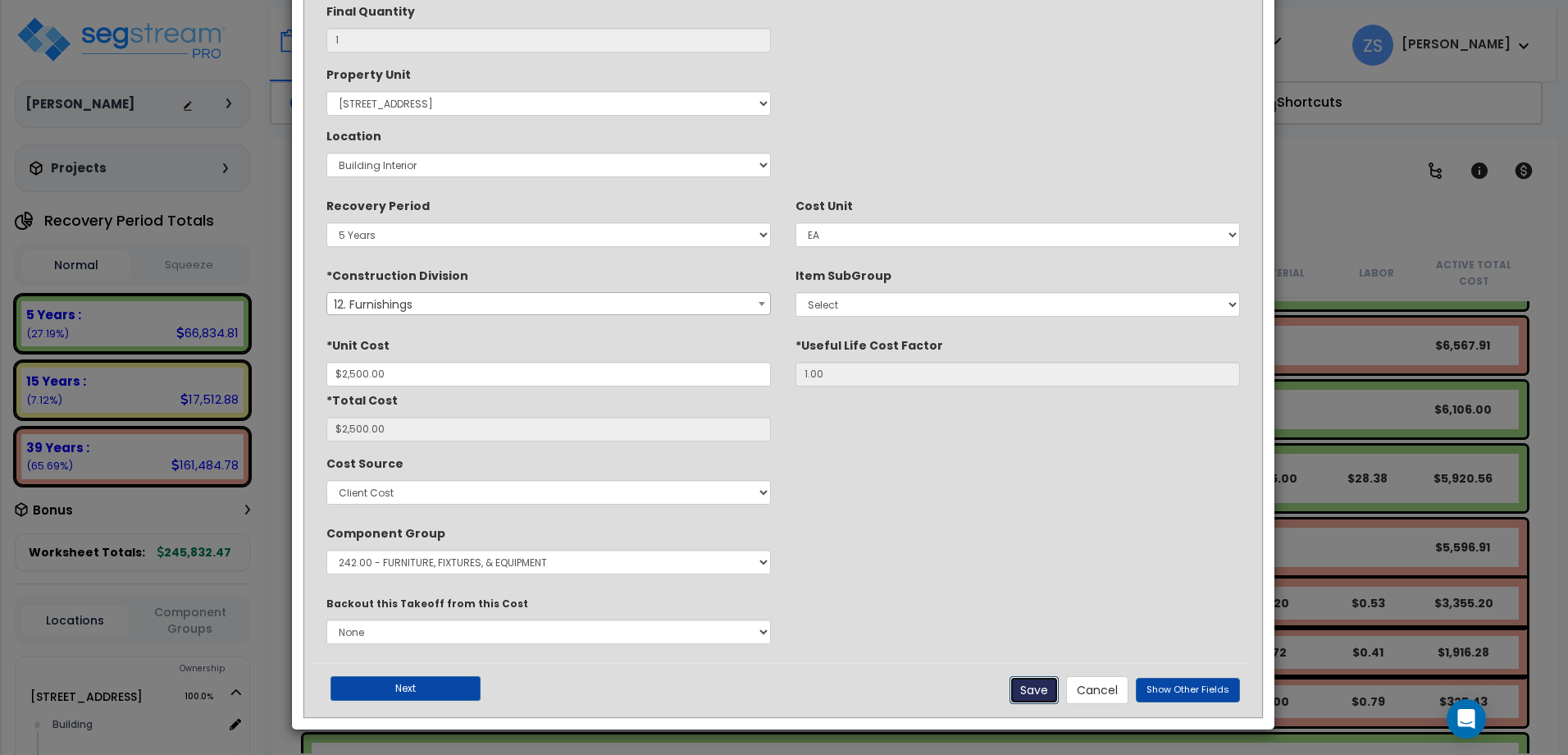
type input "1.00"
type input "2500.00"
click at [1035, 694] on button "Save" at bounding box center [1034, 690] width 49 height 28
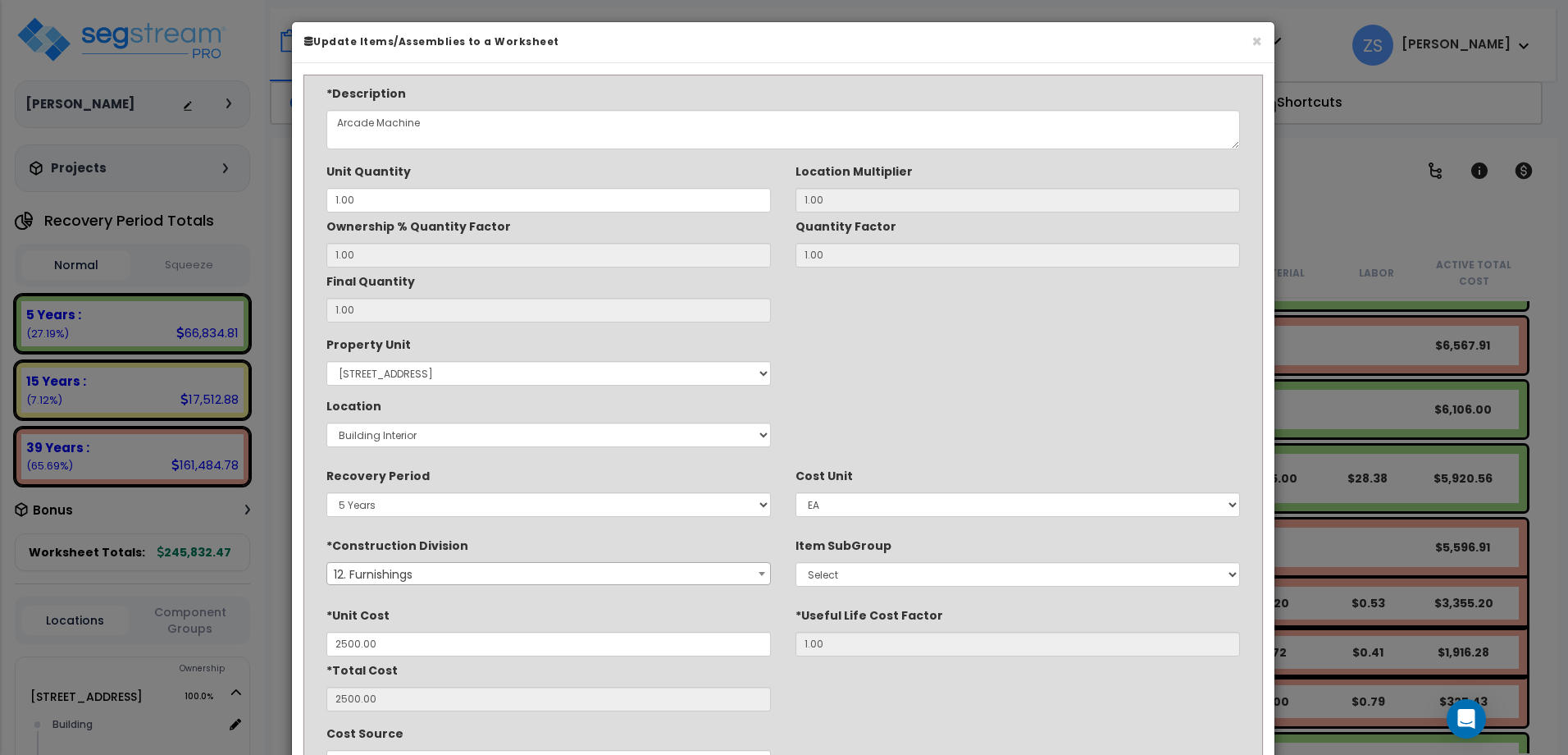
scroll to position [0, 0]
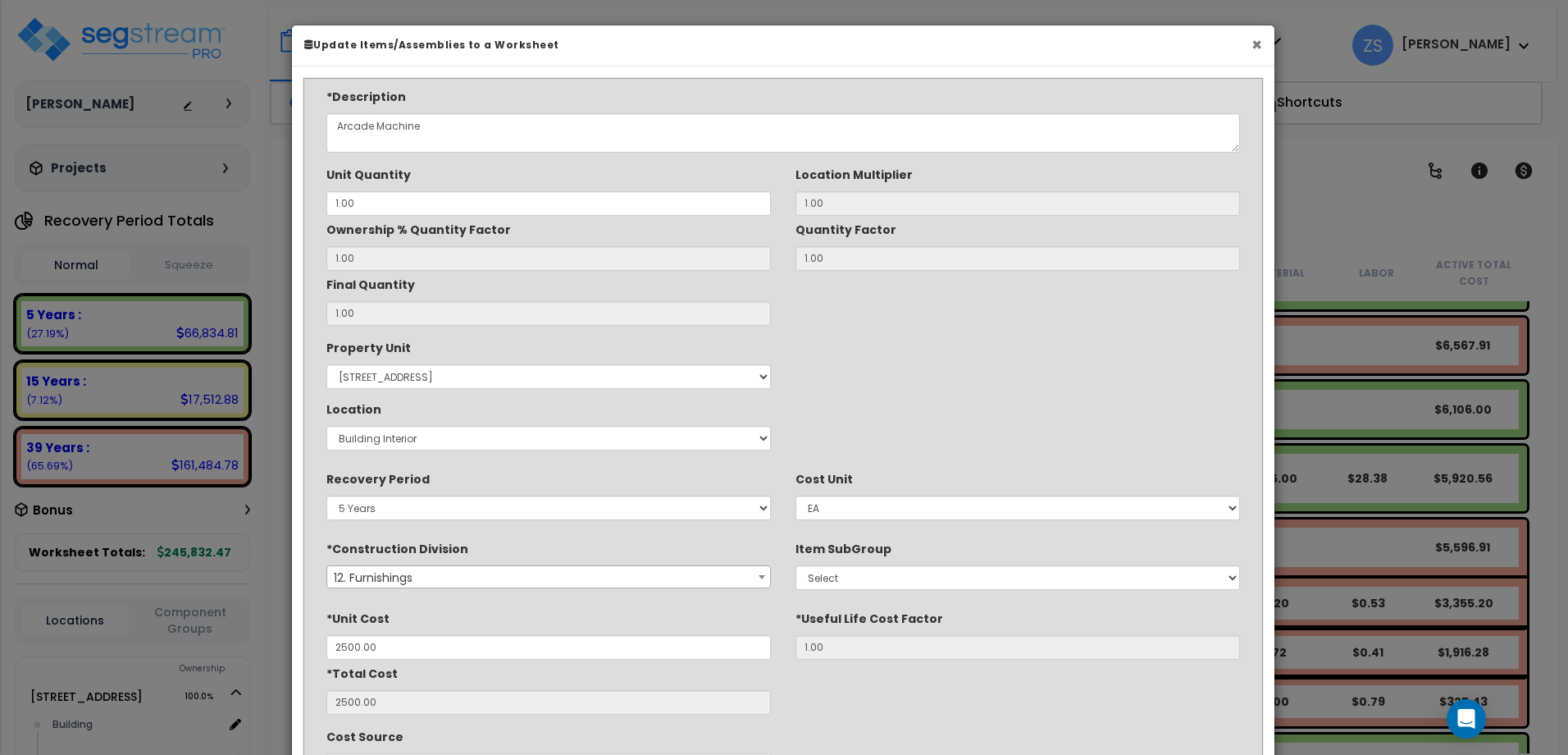
click at [1257, 49] on button "×" at bounding box center [1256, 44] width 10 height 17
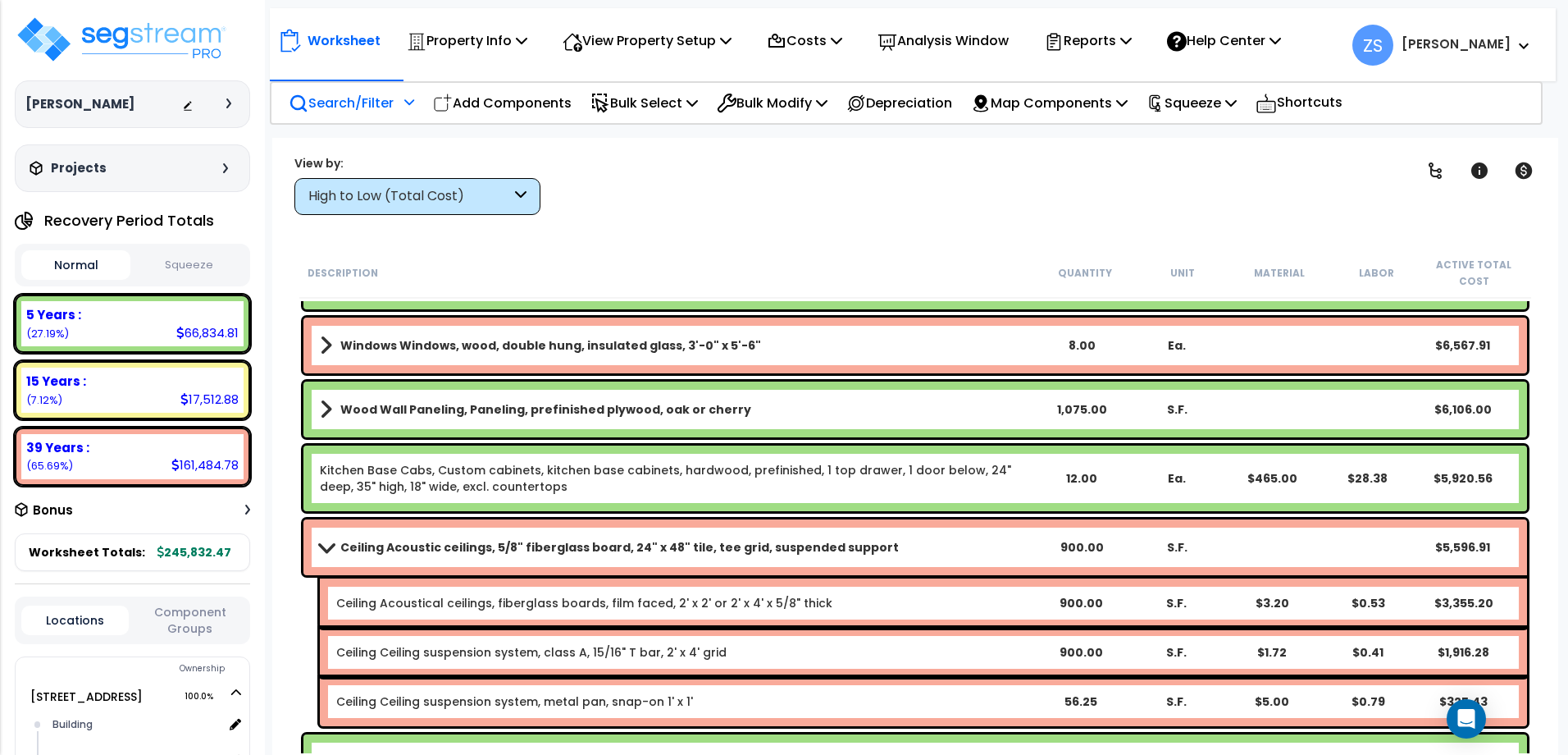
scroll to position [574, 0]
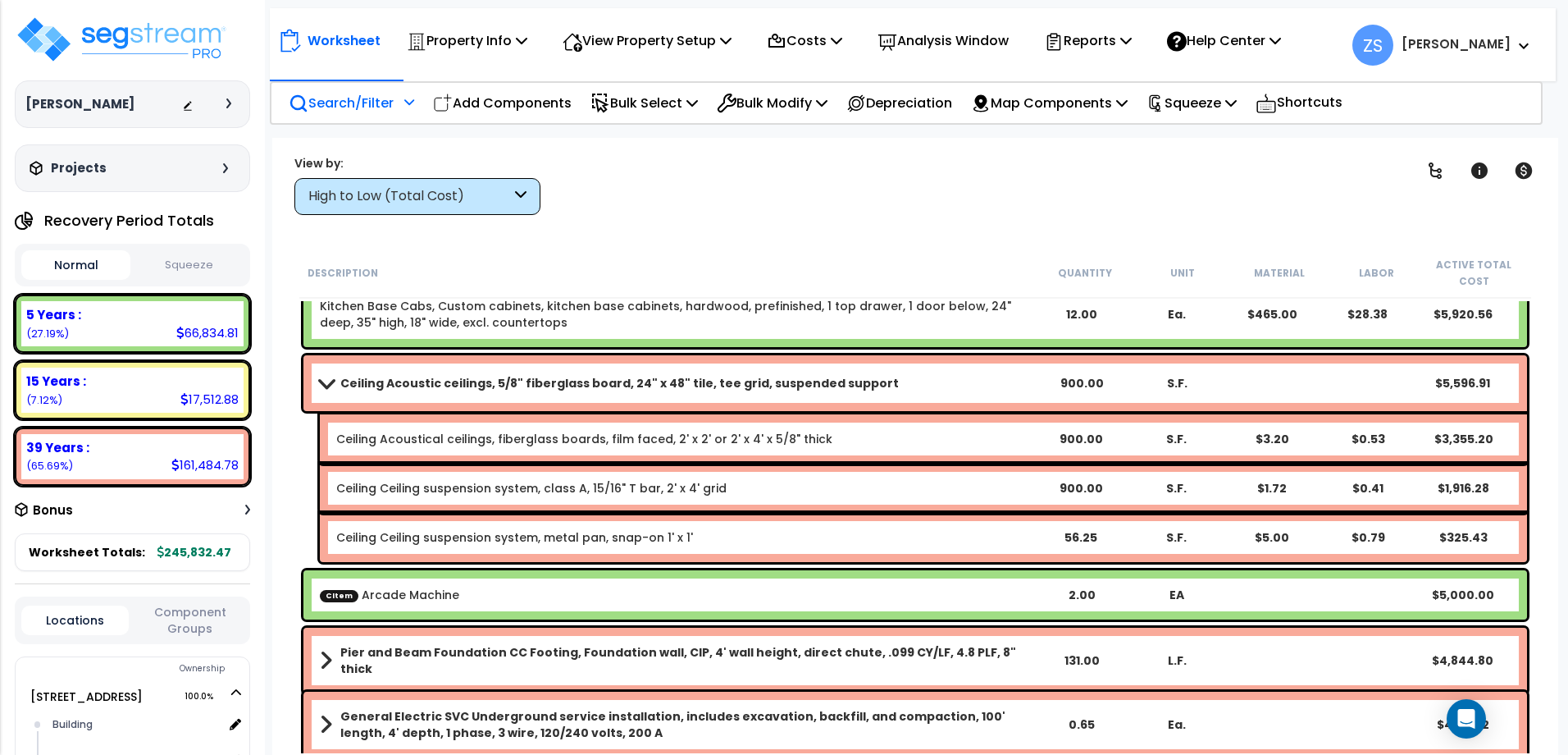
click at [324, 597] on span "CItem" at bounding box center [339, 594] width 38 height 12
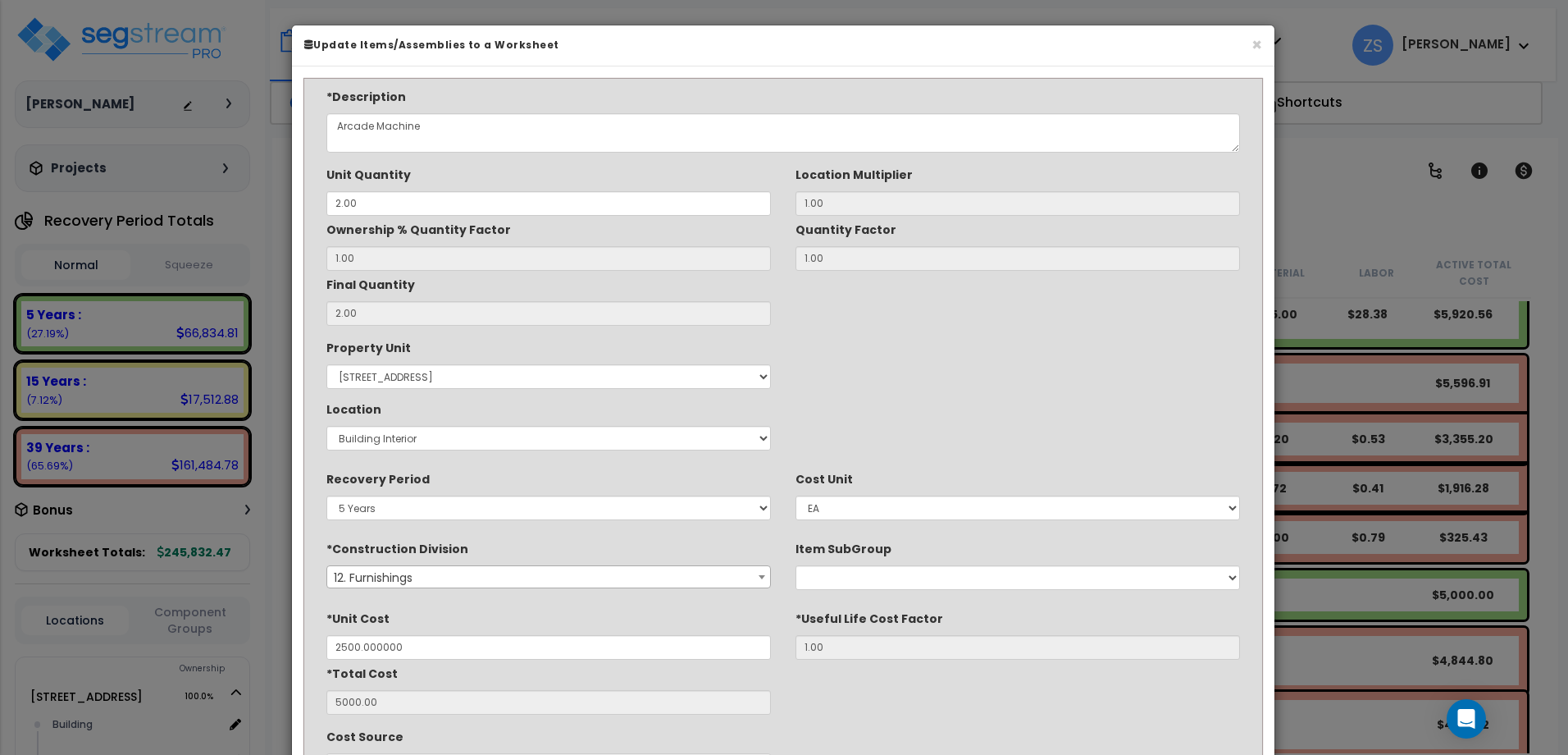
type input "$2,500.00"
type input "$5,000.00"
click at [1254, 51] on button "×" at bounding box center [1256, 44] width 10 height 17
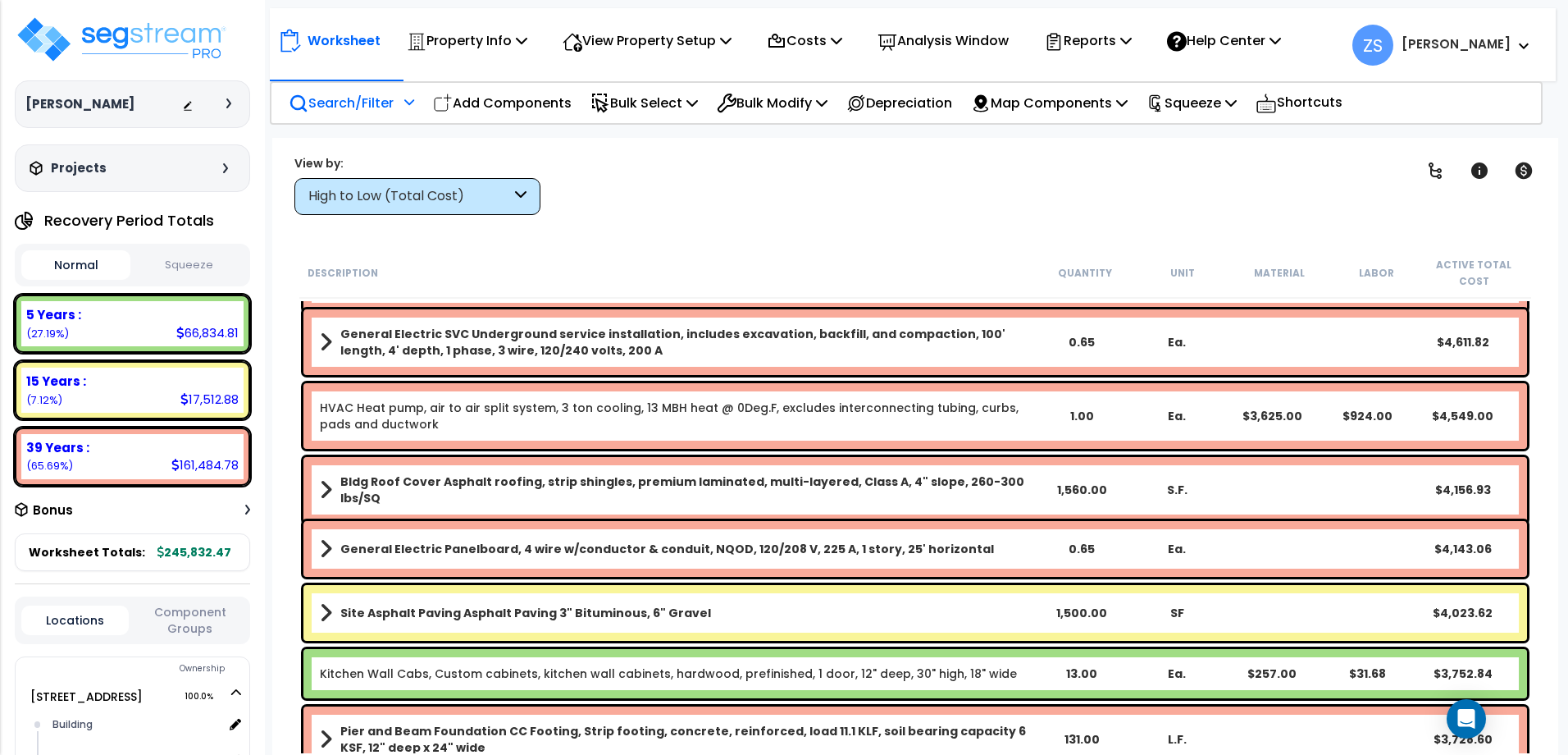
scroll to position [656, 0]
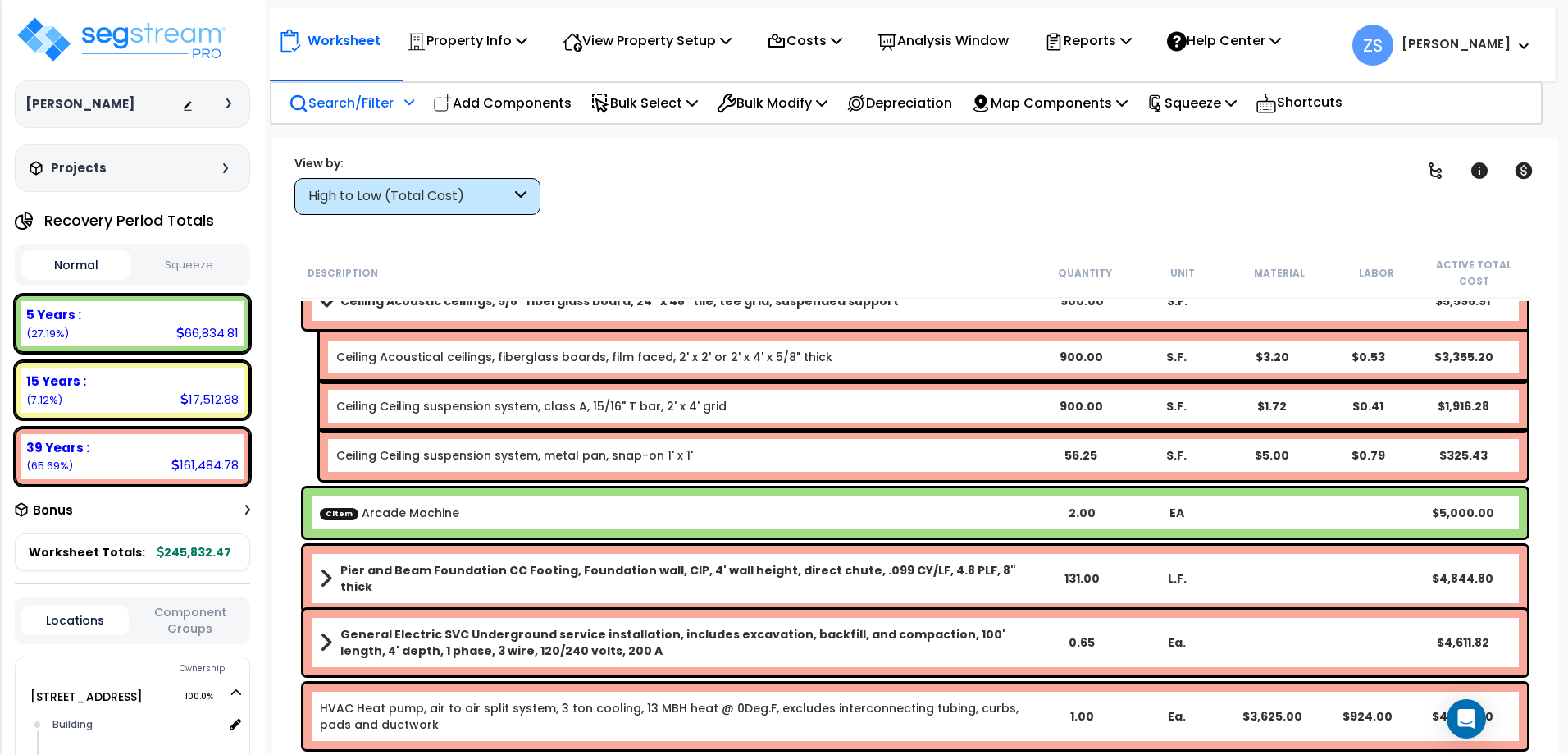
click at [1337, 503] on div "CItem Arcade Machine 2.00 EA $5,000.00" at bounding box center [915, 513] width 1223 height 49
click at [1338, 503] on div "CItem Arcade Machine 2.00 EA $5,000.00" at bounding box center [915, 513] width 1223 height 49
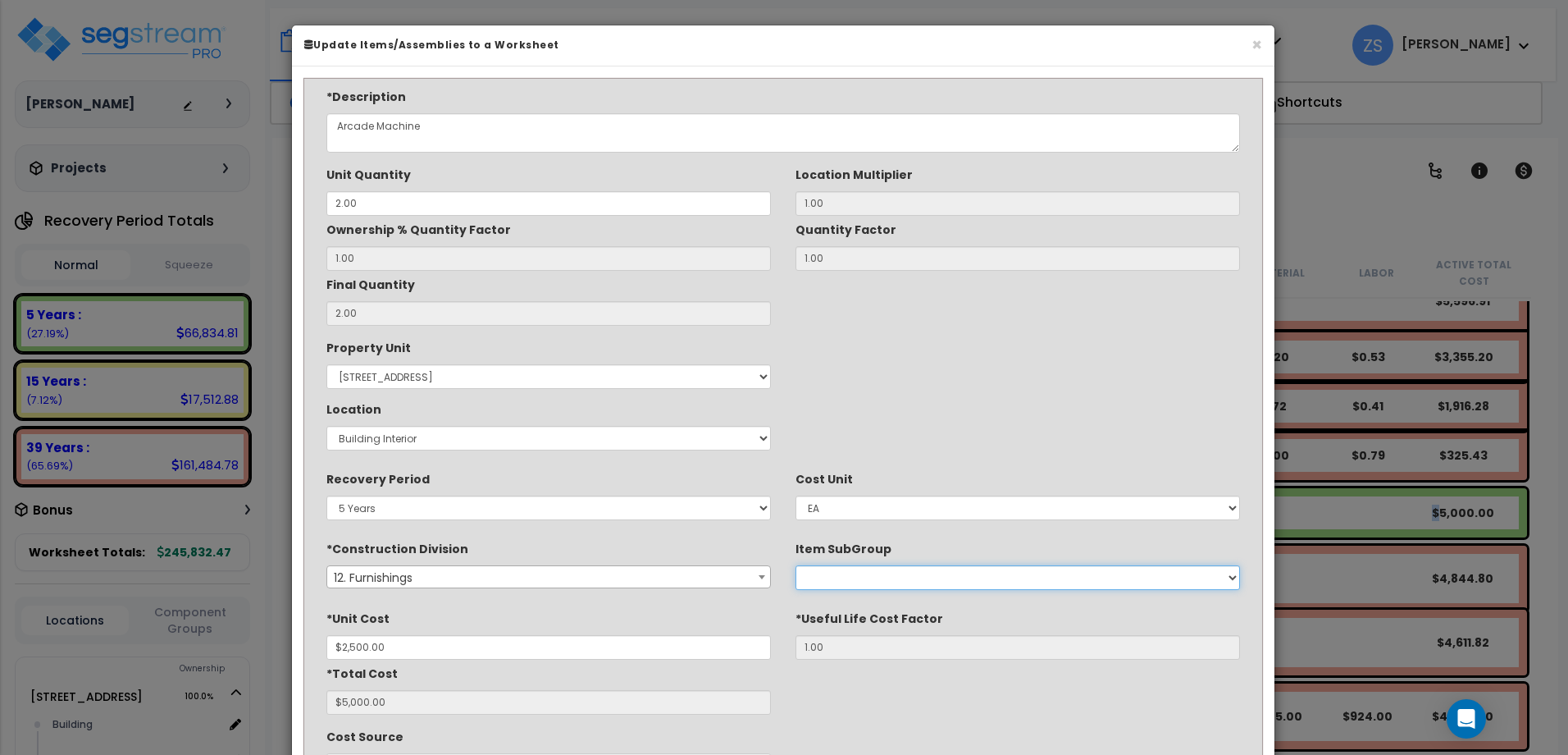
click at [862, 587] on select "Selective Demolition, Interiors Upholstery Materials Art Work Metal Horizontal …" at bounding box center [1017, 578] width 444 height 24
select select "12355910"
click at [795, 565] on select "Selective Demolition, Interiors Upholstery Materials Art Work Metal Horizontal …" at bounding box center [1017, 578] width 444 height 24
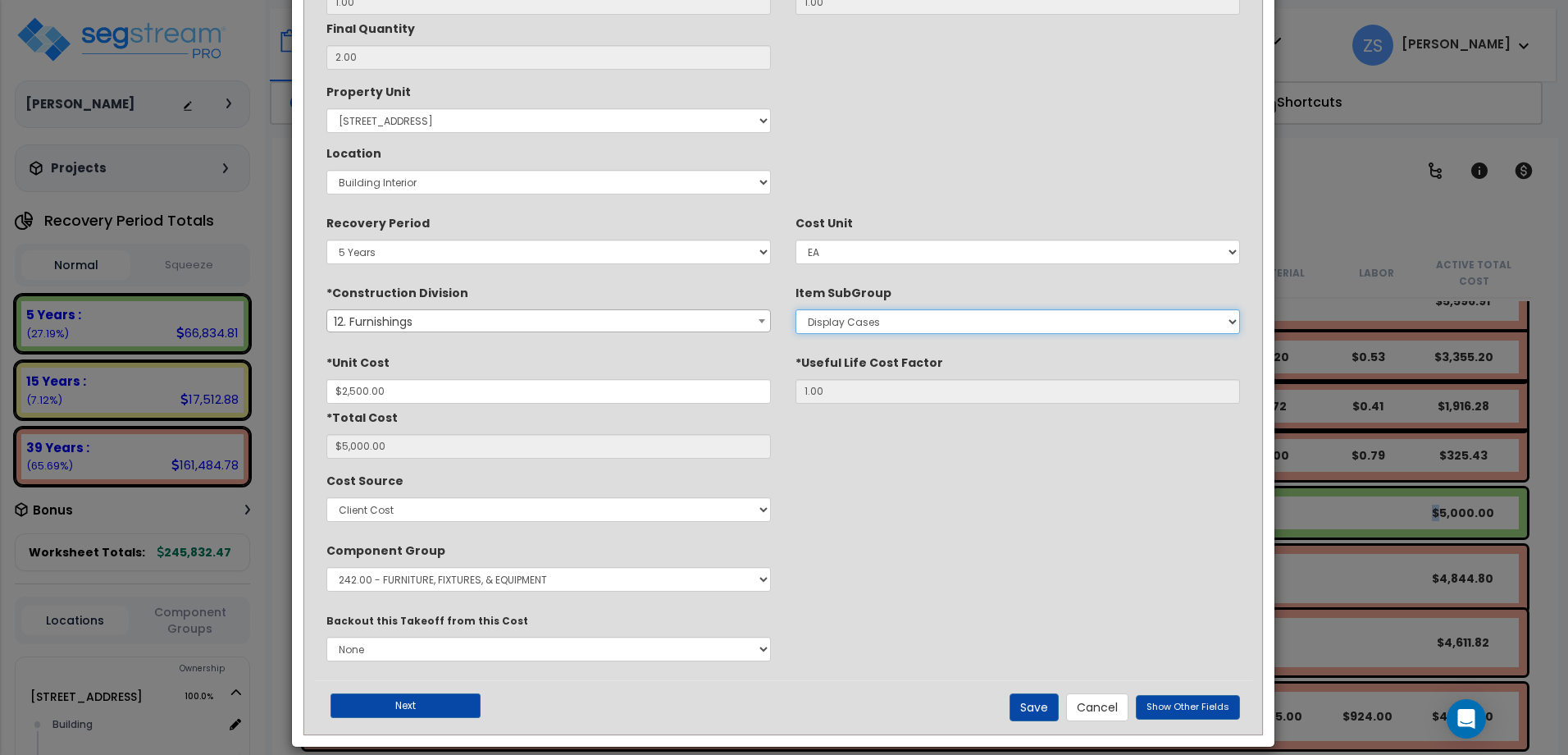
scroll to position [273, 0]
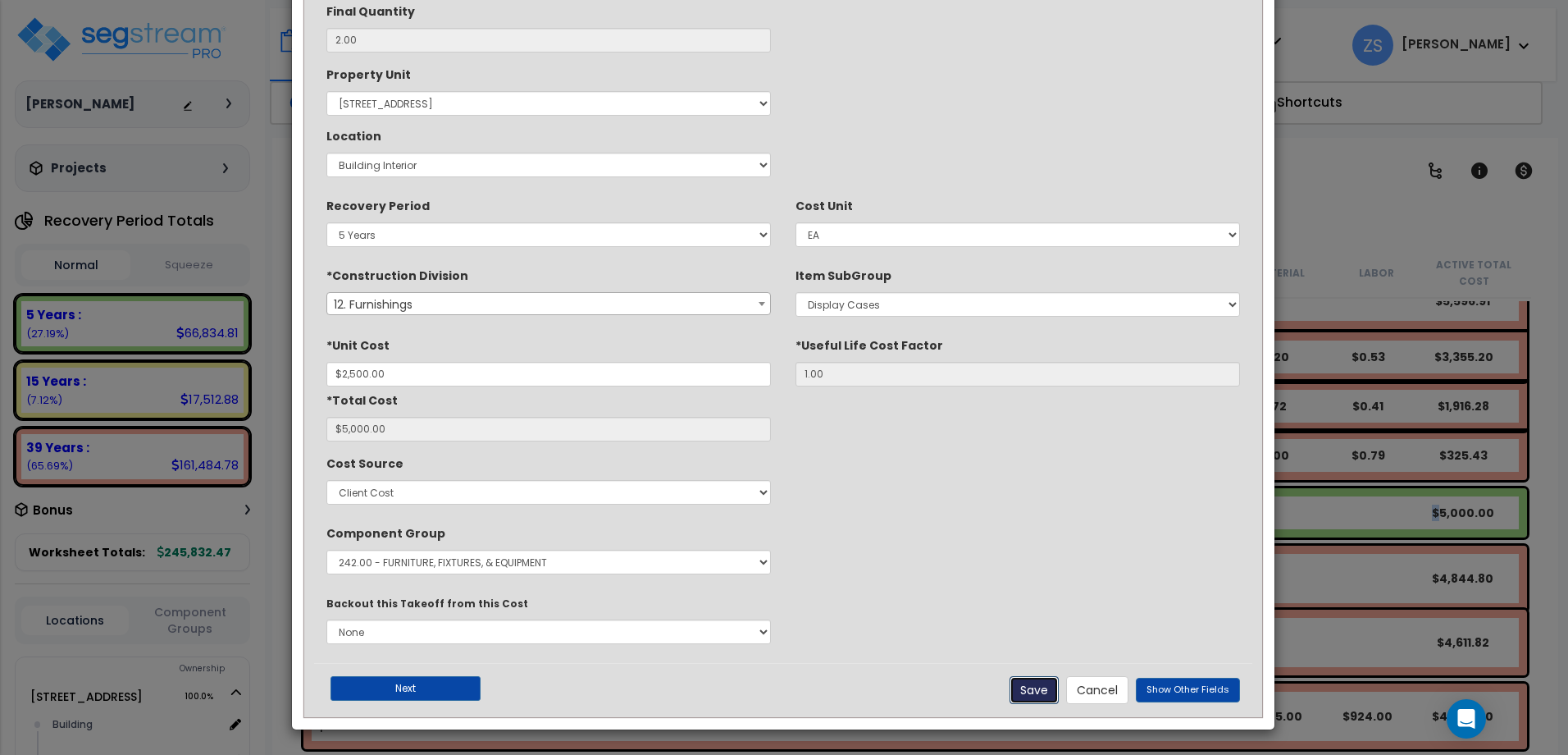
click at [1038, 682] on button "Save" at bounding box center [1034, 690] width 49 height 28
type input "2500.00"
type input "5000.00"
click at [1037, 691] on button "Save" at bounding box center [1034, 690] width 49 height 28
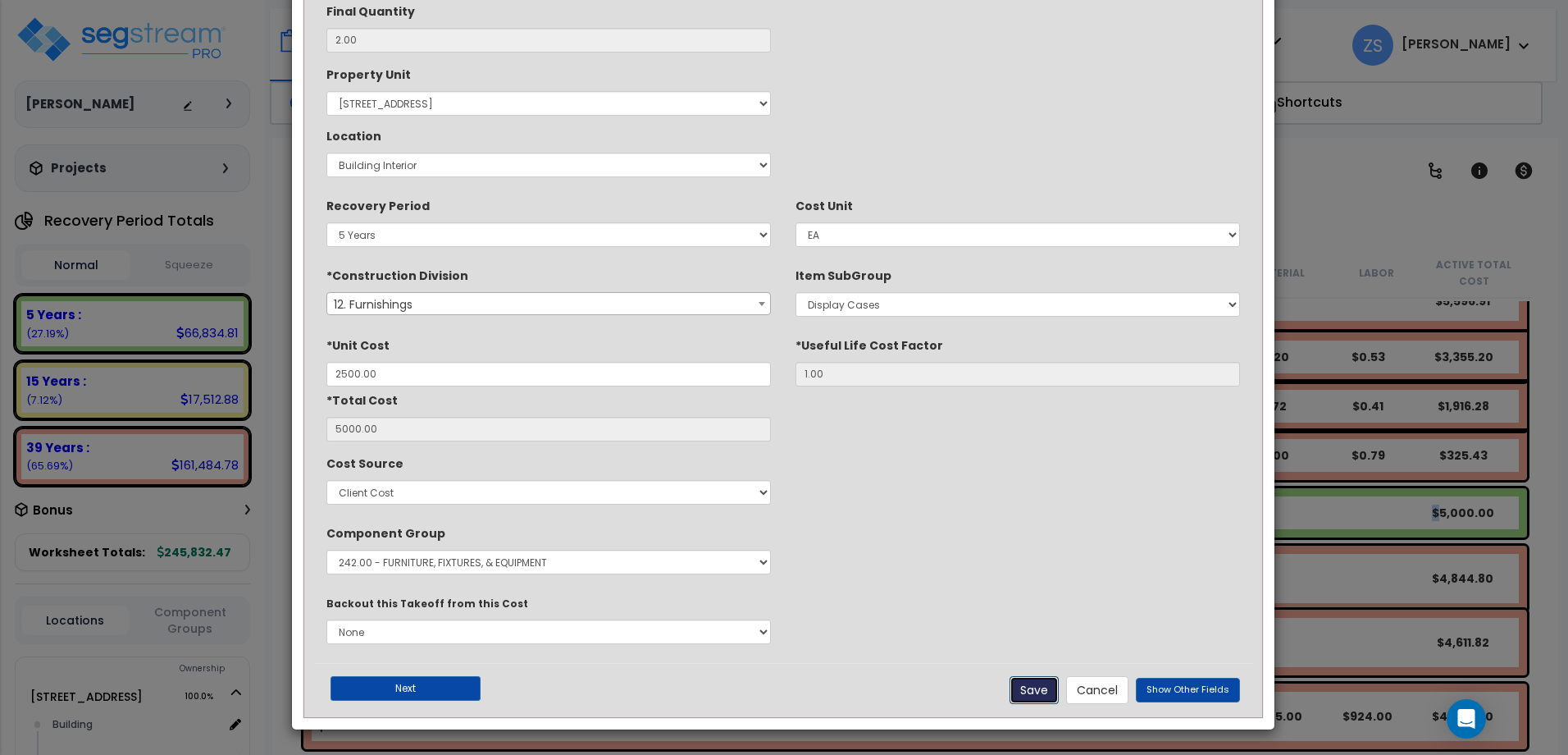
click at [1037, 691] on button "Save" at bounding box center [1034, 690] width 49 height 28
click at [1037, 692] on button "Save" at bounding box center [1034, 690] width 49 height 28
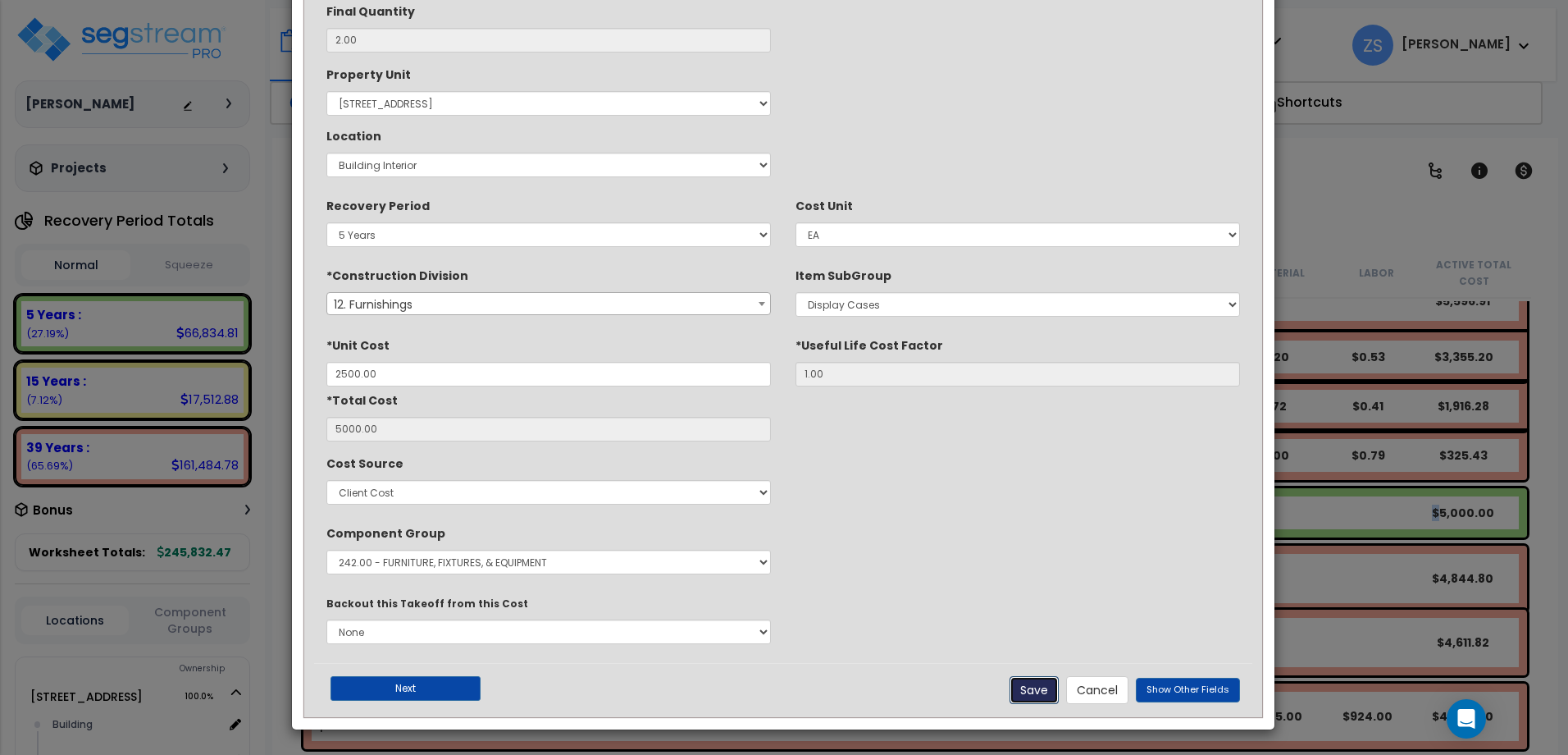
click at [1037, 692] on button "Save" at bounding box center [1034, 690] width 49 height 28
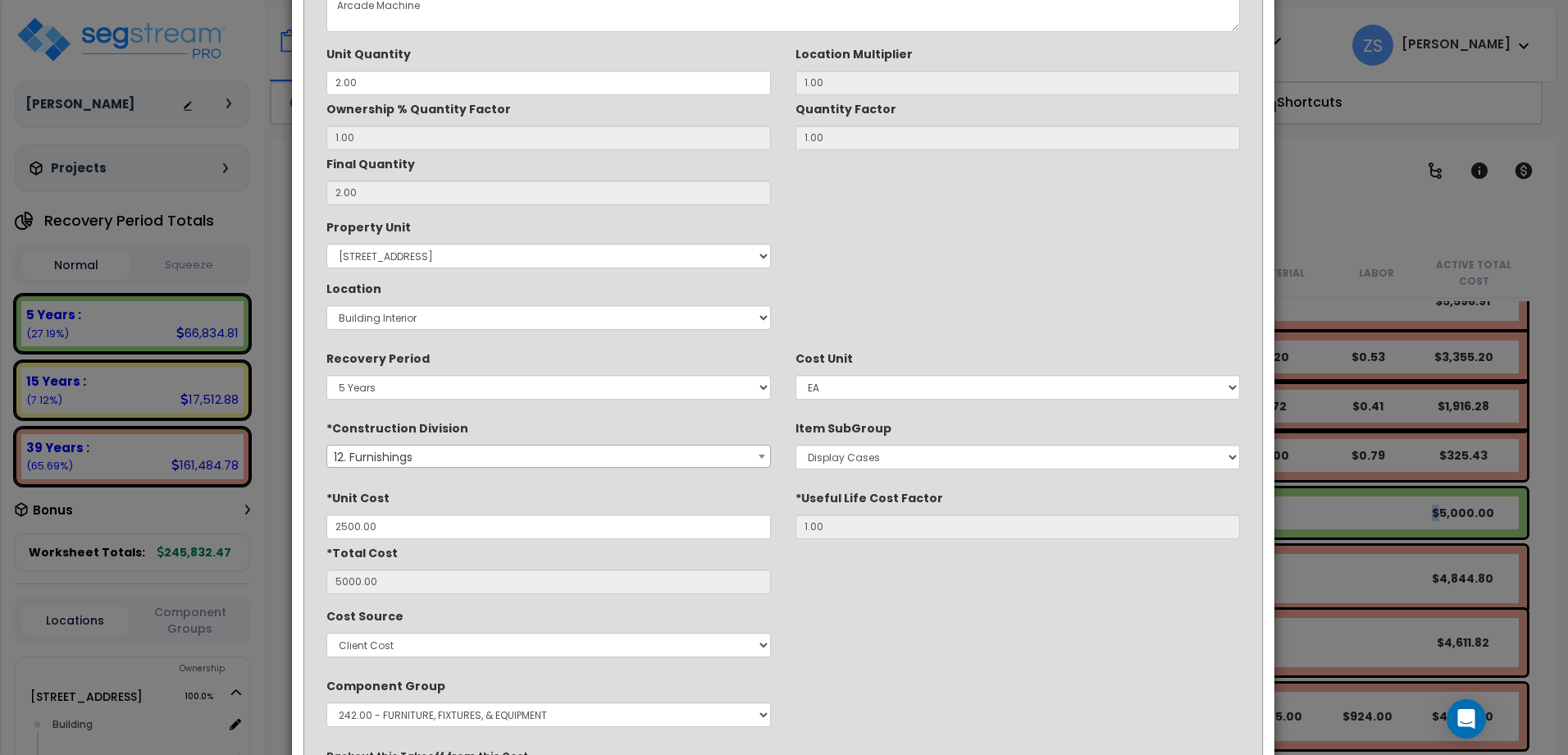
scroll to position [0, 0]
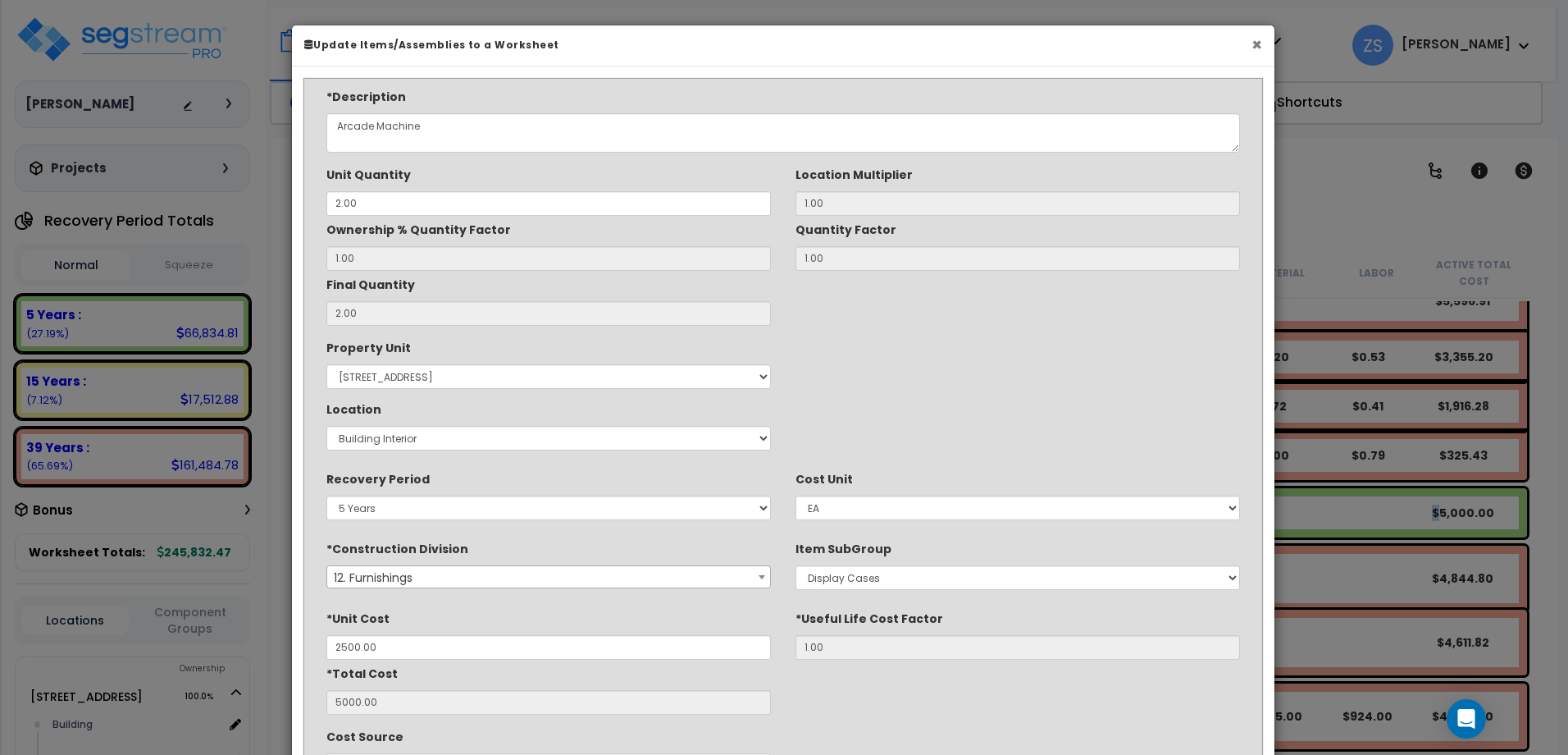
drag, startPoint x: 1255, startPoint y: 43, endPoint x: 1217, endPoint y: 103, distance: 71.0
click at [1255, 44] on button "×" at bounding box center [1256, 44] width 10 height 17
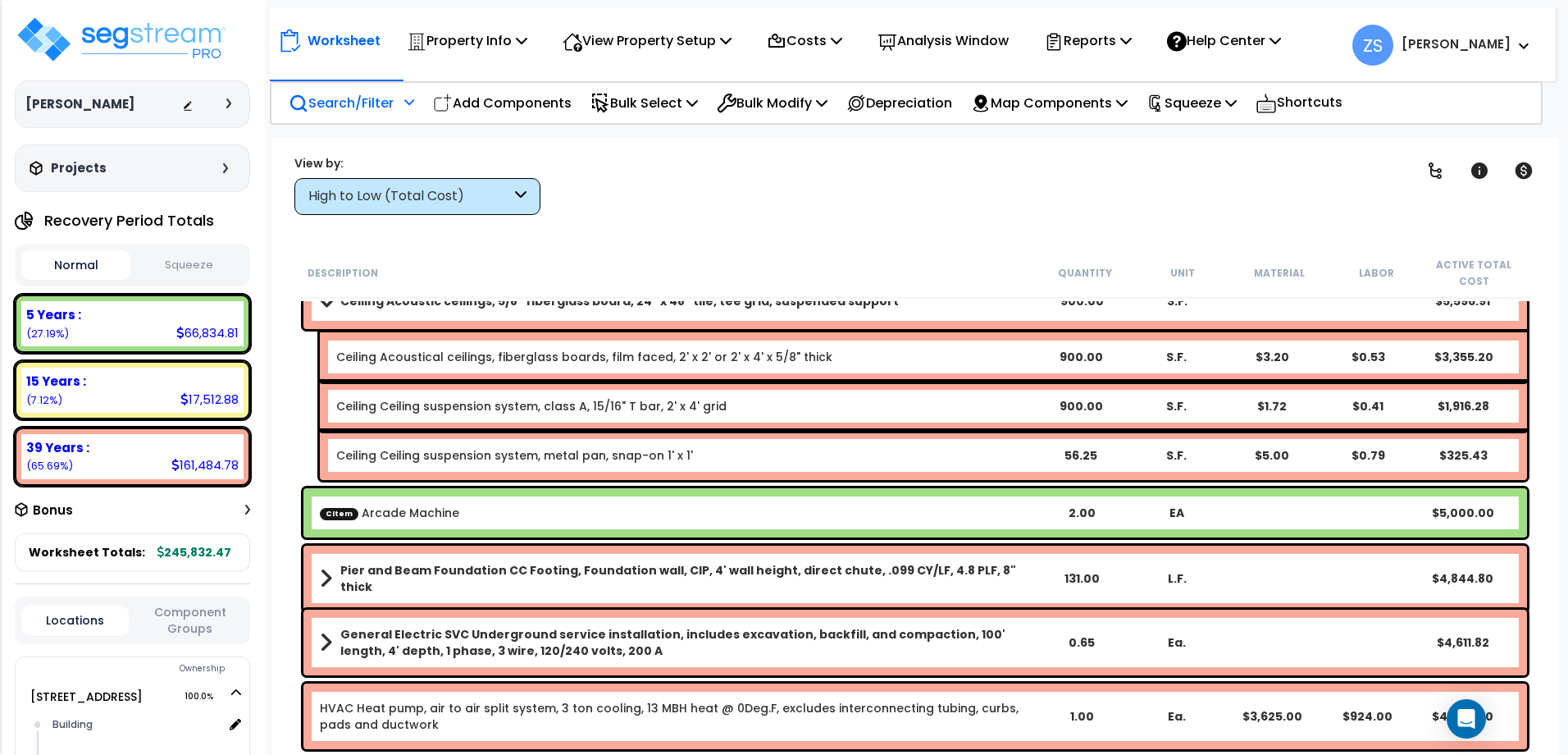
click at [538, 512] on div "CItem Arcade Machine" at bounding box center [677, 512] width 715 height 16
click at [408, 462] on link "Ceiling Ceiling suspension system, metal pan, snap-on 1' x 1'" at bounding box center [515, 455] width 357 height 16
click at [407, 407] on link "Ceiling Ceiling suspension system, class A, 15/16" T bar, 2' x 4' grid" at bounding box center [531, 406] width 391 height 16
click at [386, 529] on div "CItem Arcade Machine 2.00 EA $5,000.00" at bounding box center [915, 513] width 1223 height 49
click at [842, 29] on div "Costs" at bounding box center [805, 40] width 75 height 39
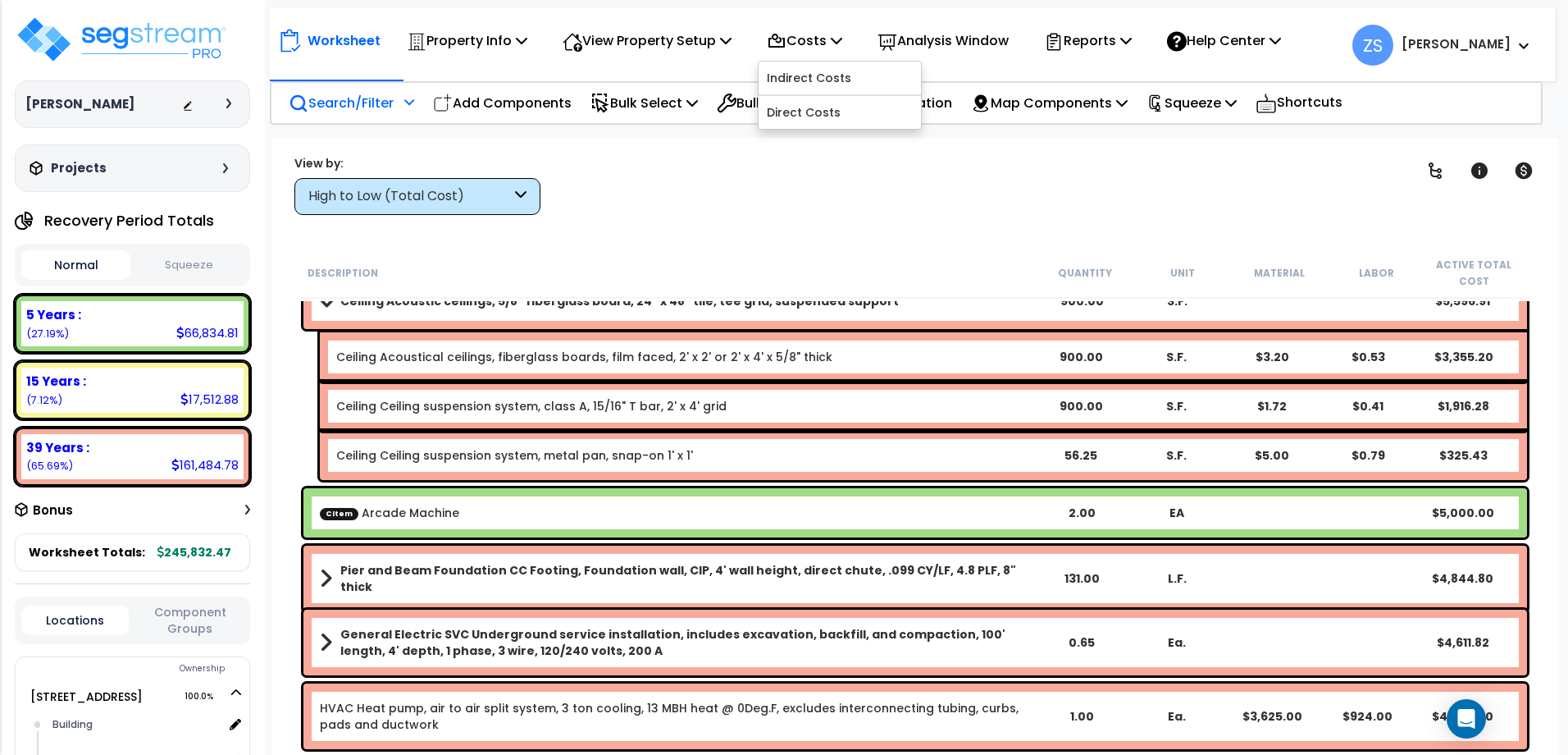
click at [884, 214] on div "Clear Filters" at bounding box center [973, 184] width 823 height 61
click at [1277, 104] on icon at bounding box center [1266, 103] width 22 height 23
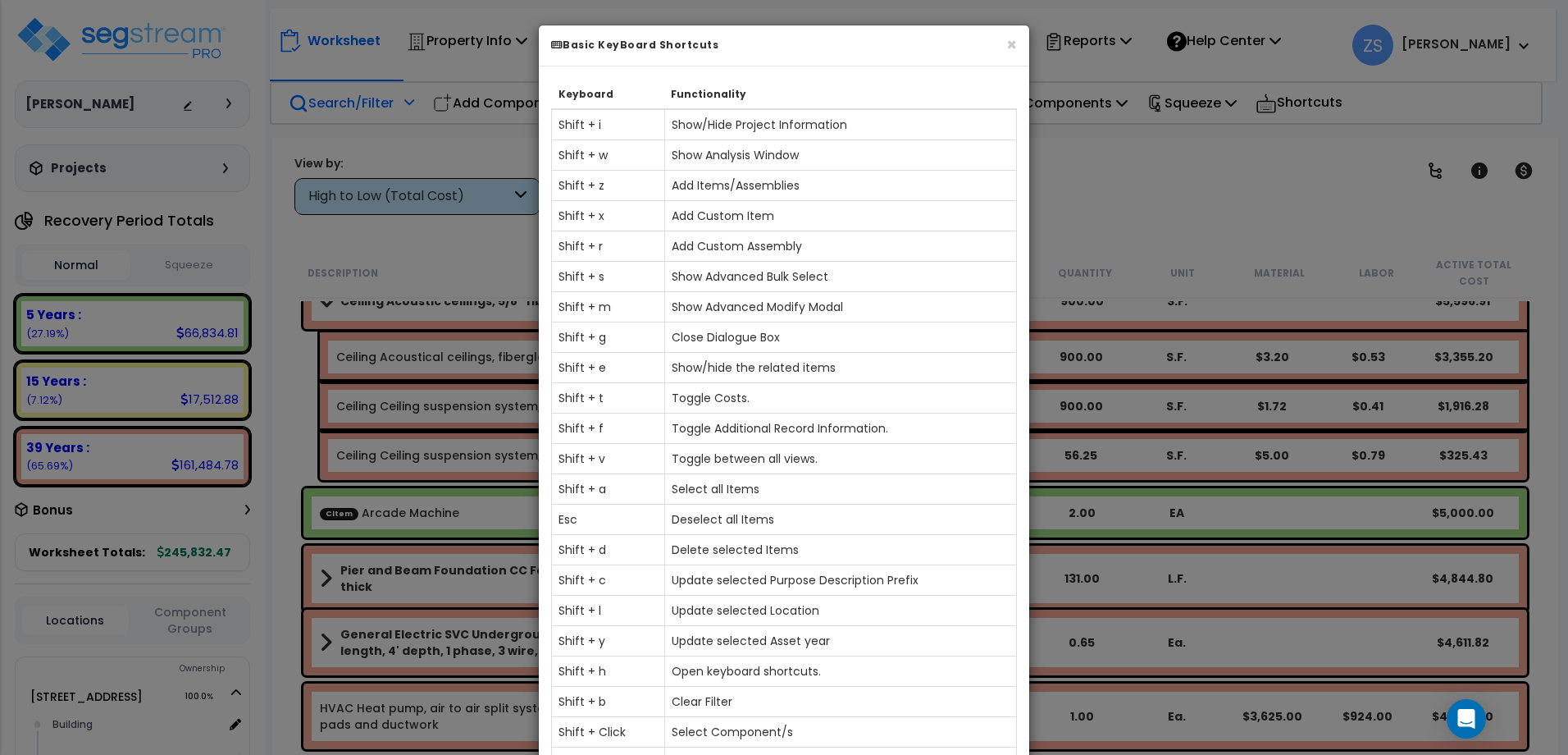
click at [1210, 205] on div "× Basic KeyBoard Shortcuts Keyboard Functionality Shift + i Show/Hide Project I…" at bounding box center [784, 378] width 1568 height 755
click at [1015, 41] on button "×" at bounding box center [1011, 44] width 10 height 17
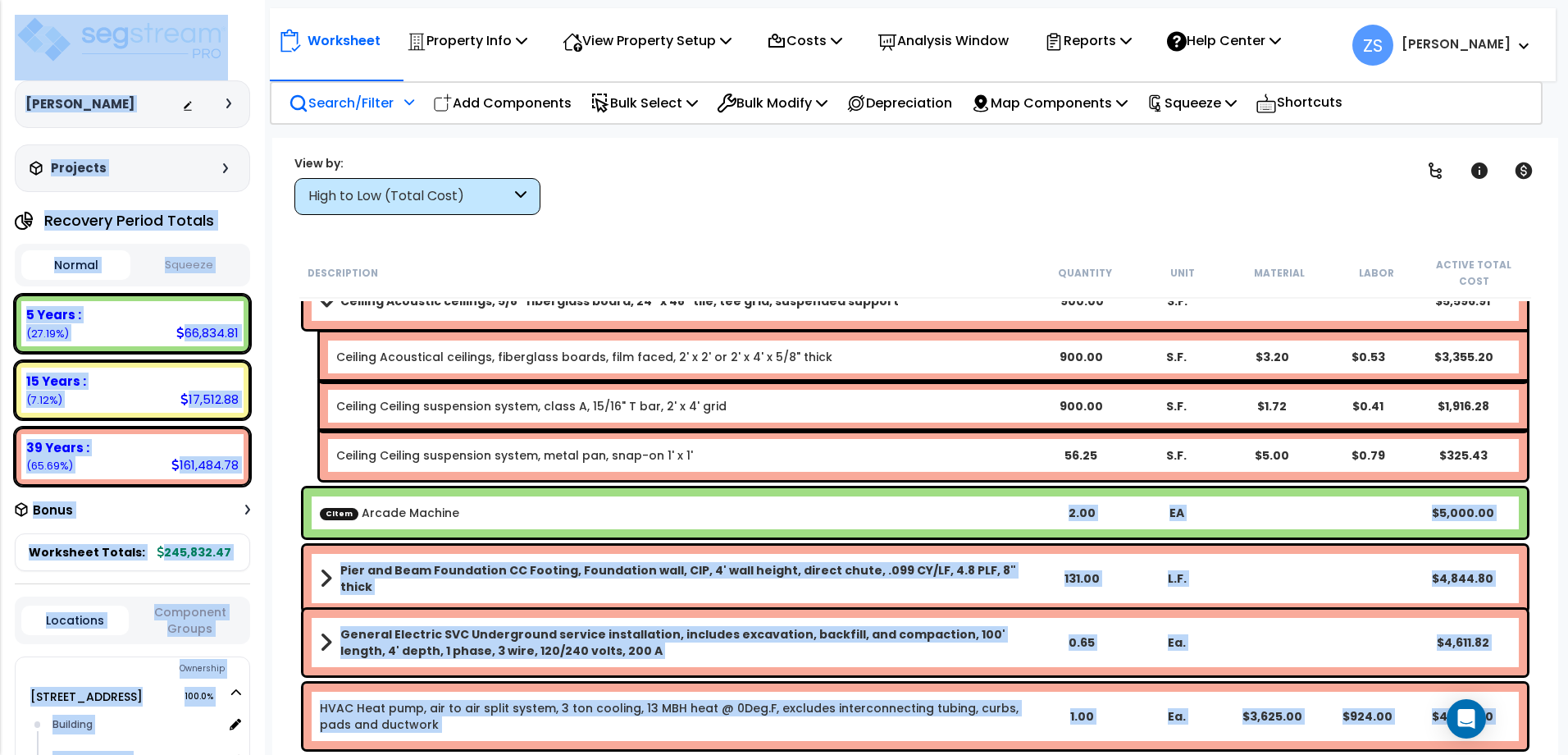
click at [458, 518] on div "CItem Arcade Machine" at bounding box center [677, 512] width 715 height 16
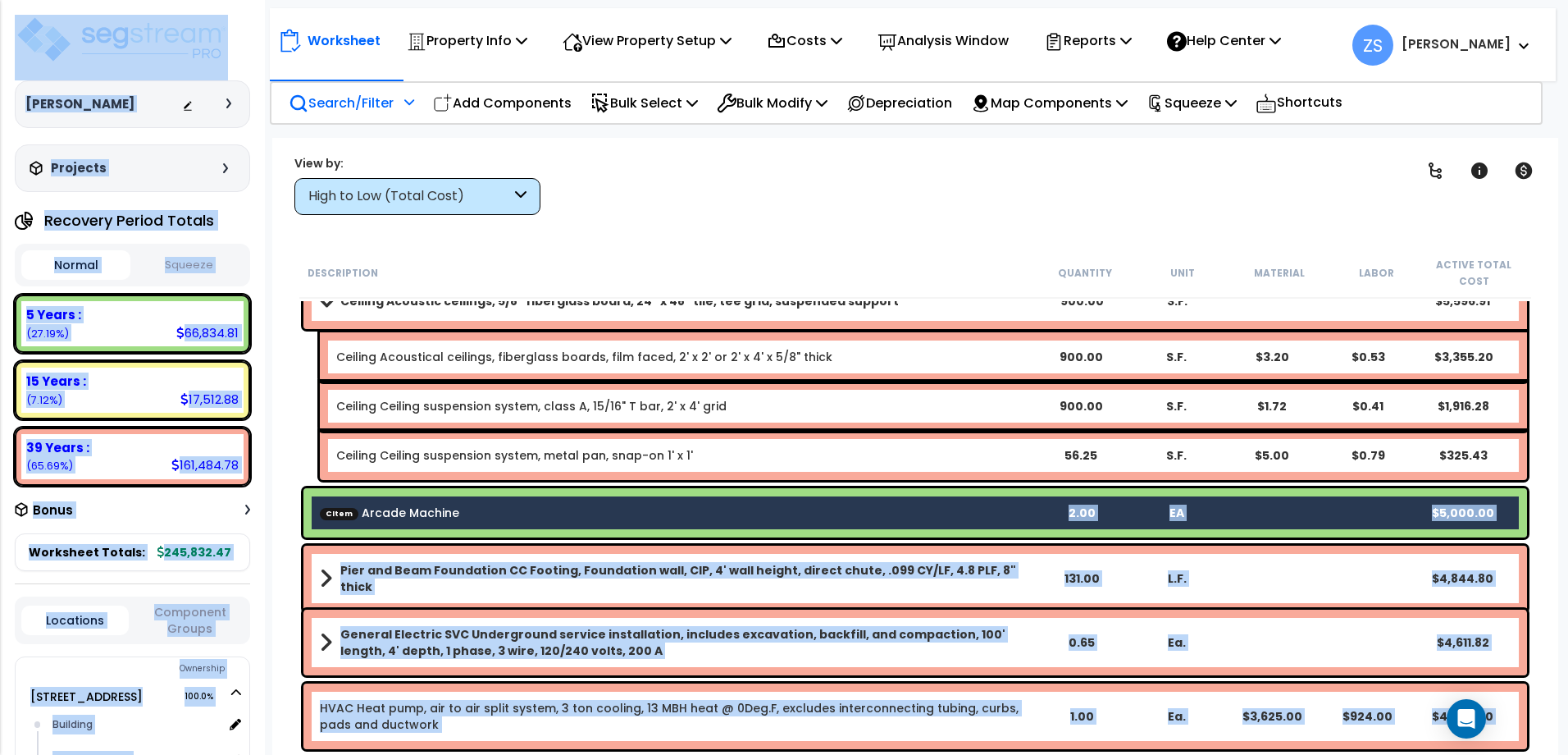
click at [665, 532] on div "CItem Arcade Machine 2.00 EA $5,000.00" at bounding box center [915, 513] width 1223 height 49
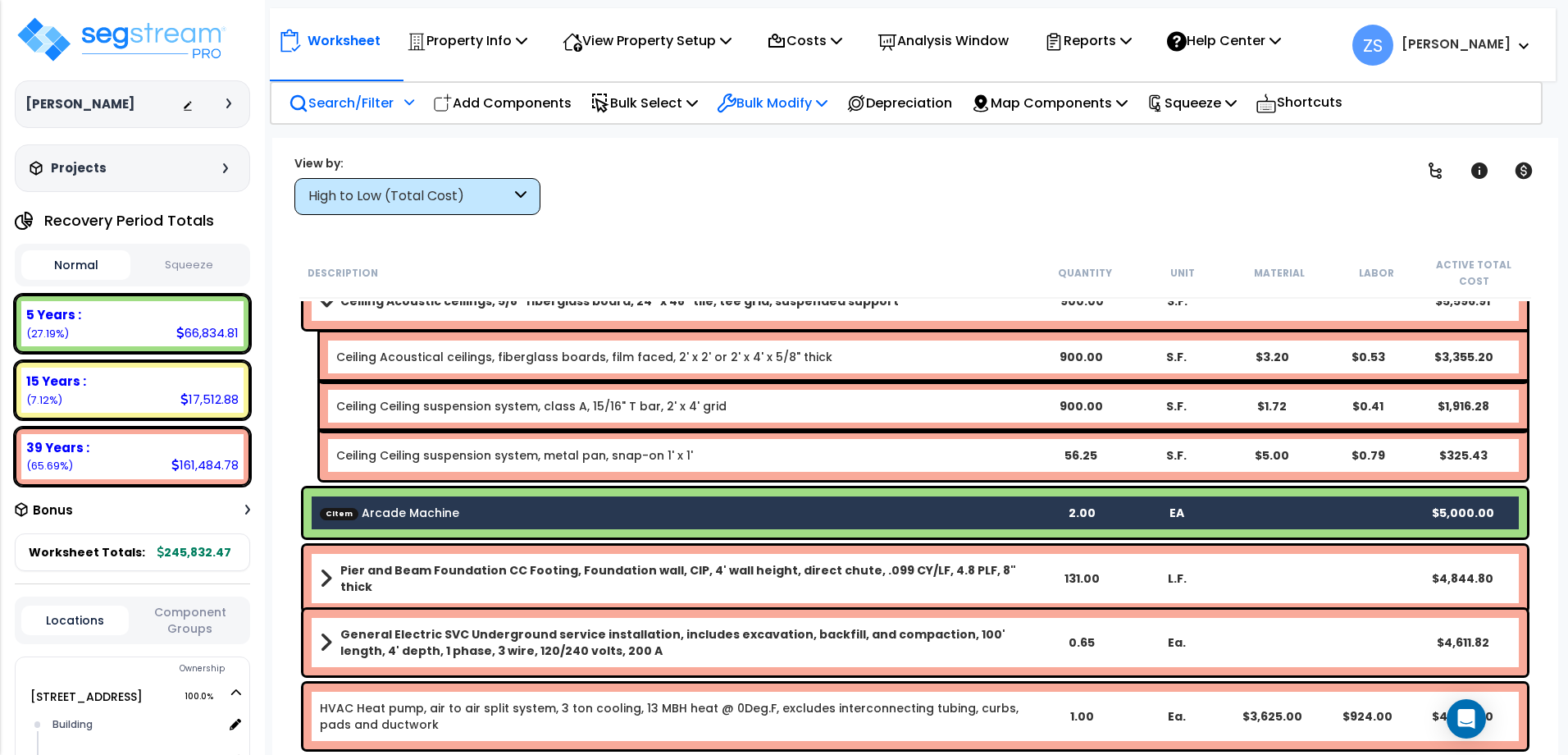
click at [827, 100] on p "Bulk Modify" at bounding box center [772, 103] width 111 height 23
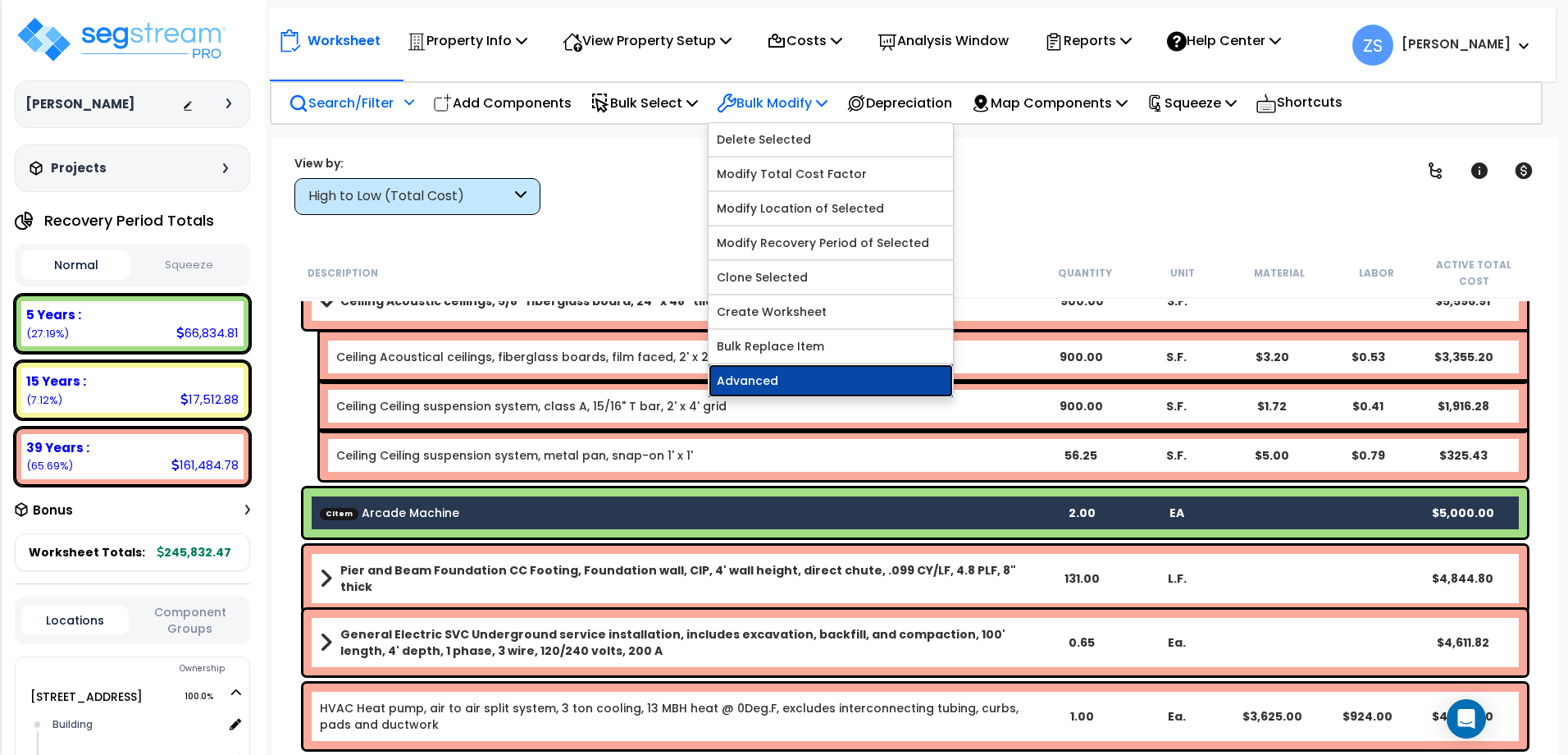
click at [780, 382] on link "Advanced" at bounding box center [831, 380] width 244 height 33
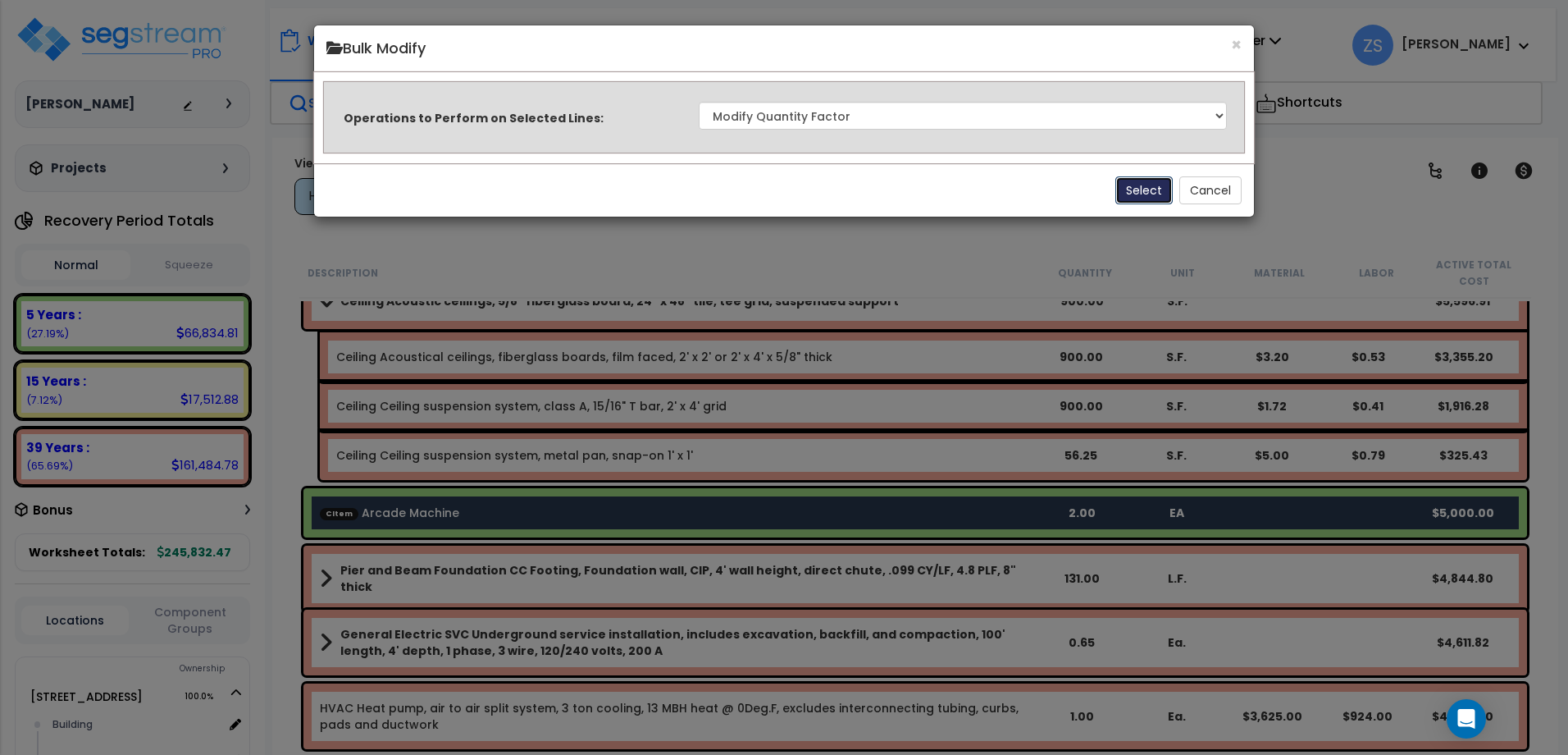
click at [1122, 189] on button "Select" at bounding box center [1144, 191] width 57 height 28
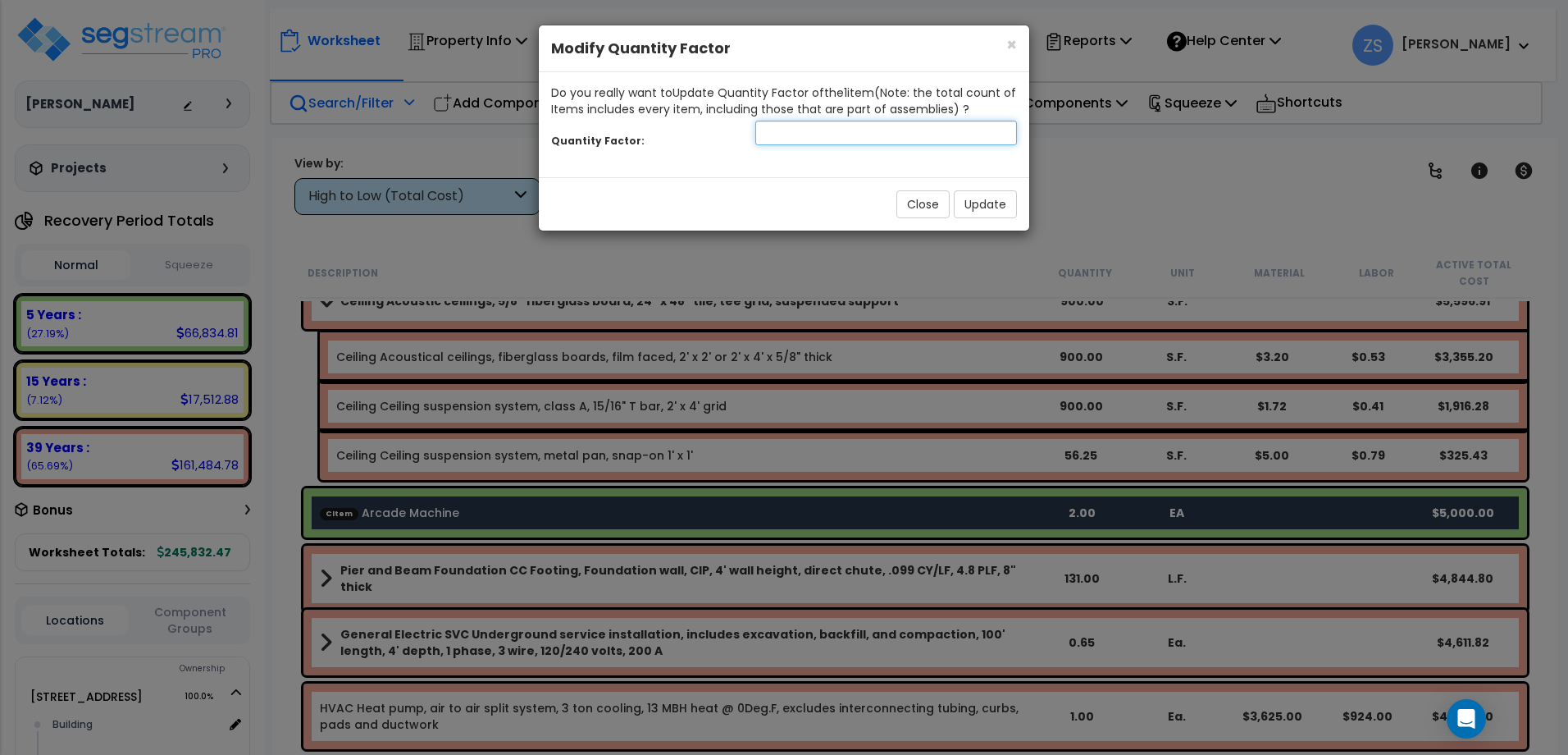
click at [880, 136] on input "number" at bounding box center [886, 132] width 262 height 24
type input "1"
click at [978, 211] on button "Update" at bounding box center [985, 205] width 63 height 28
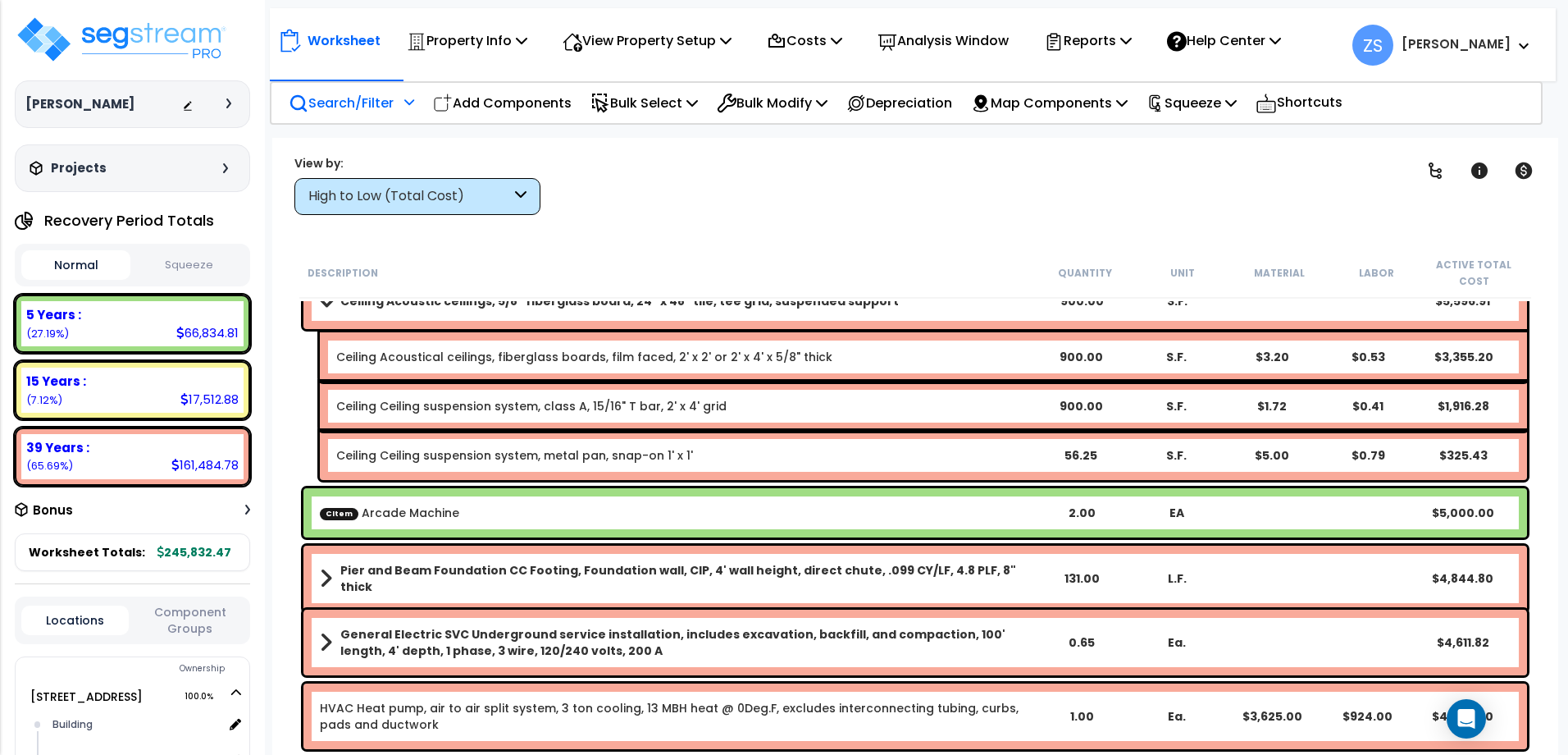
click at [912, 498] on div "CItem Arcade Machine 2.00 EA $5,000.00" at bounding box center [915, 513] width 1223 height 49
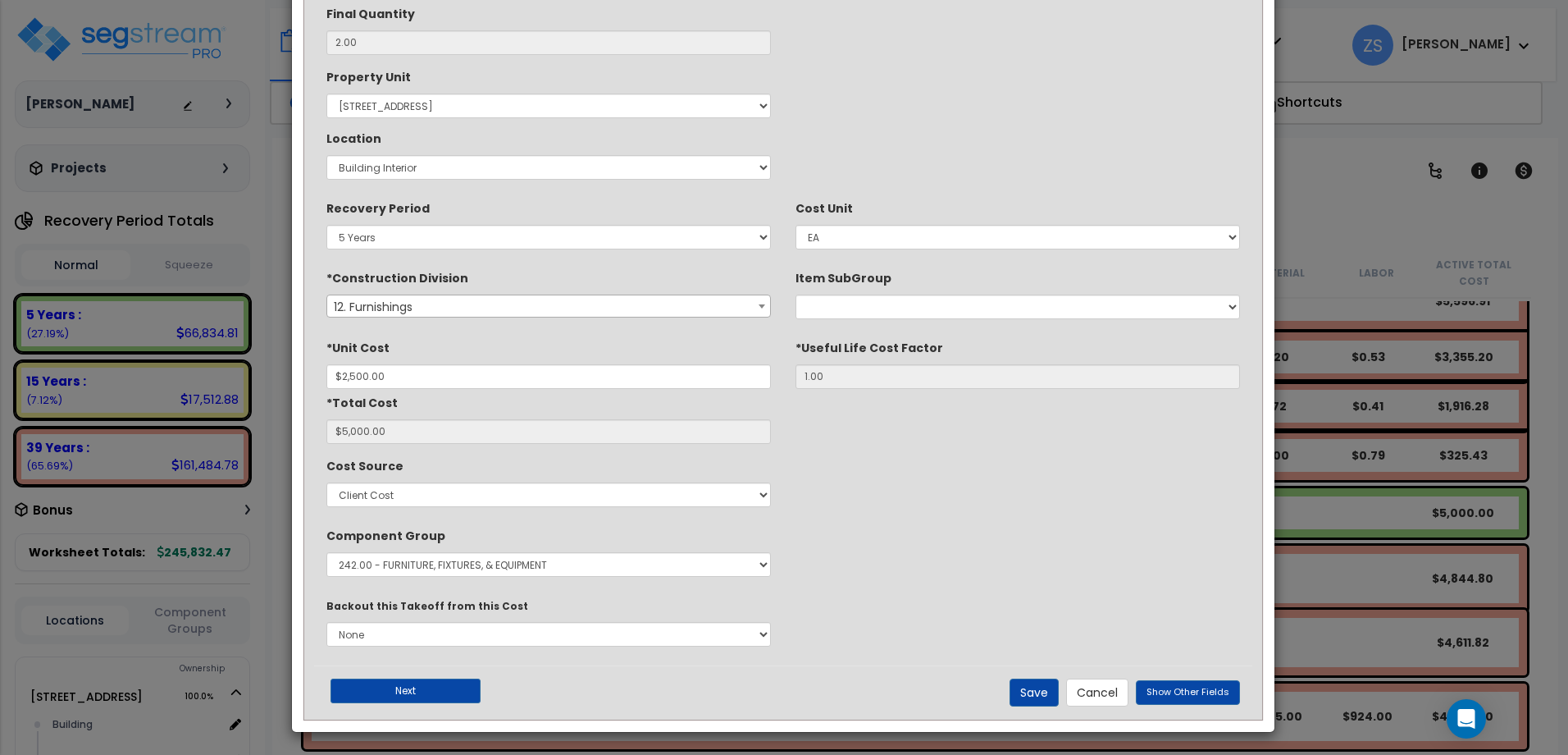
scroll to position [273, 0]
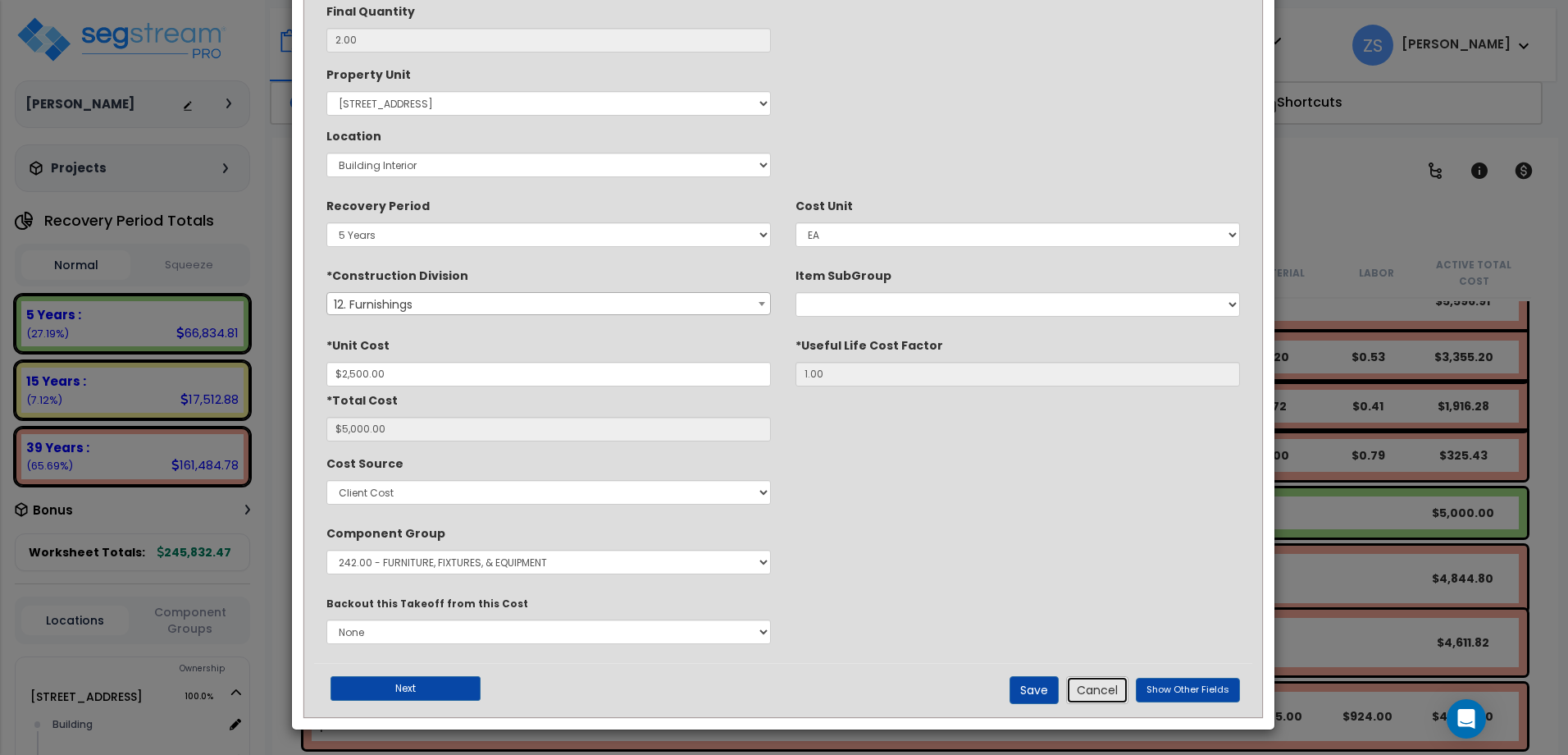
click at [1104, 691] on button "Cancel" at bounding box center [1098, 690] width 62 height 28
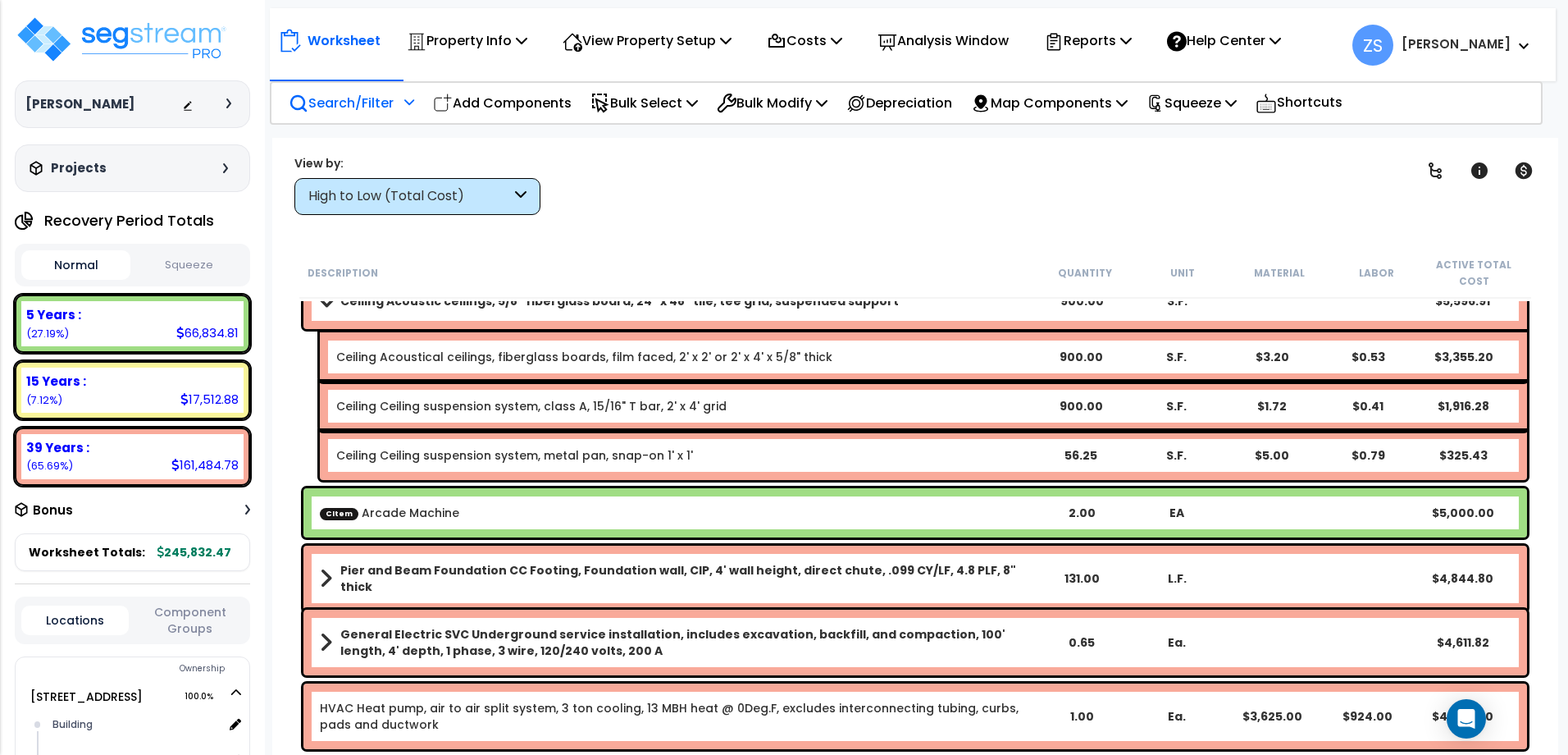
click at [781, 502] on div "CItem Arcade Machine 2.00 EA $5,000.00" at bounding box center [915, 513] width 1223 height 49
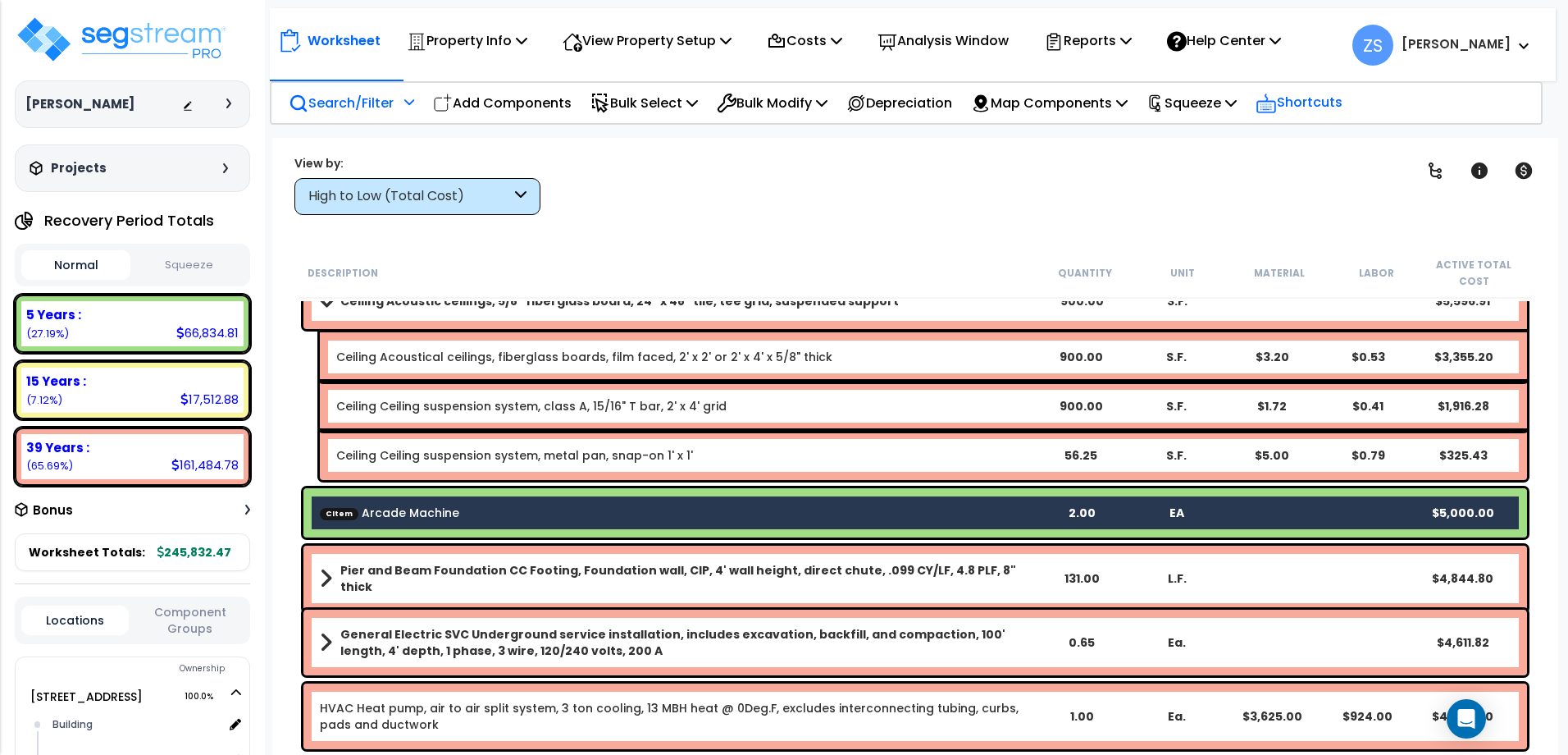
click at [1333, 96] on p "Shortcuts" at bounding box center [1299, 102] width 87 height 23
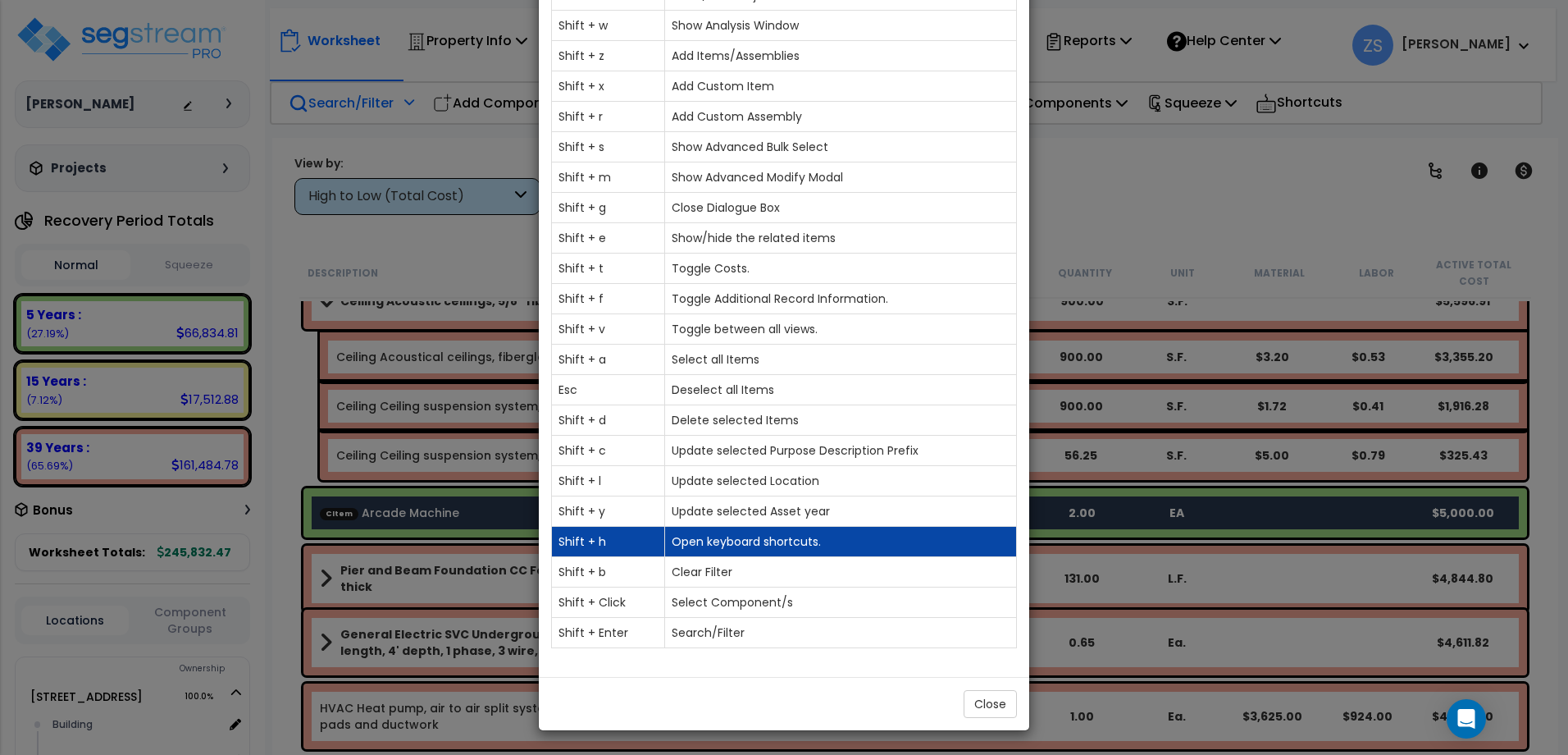
scroll to position [131, 0]
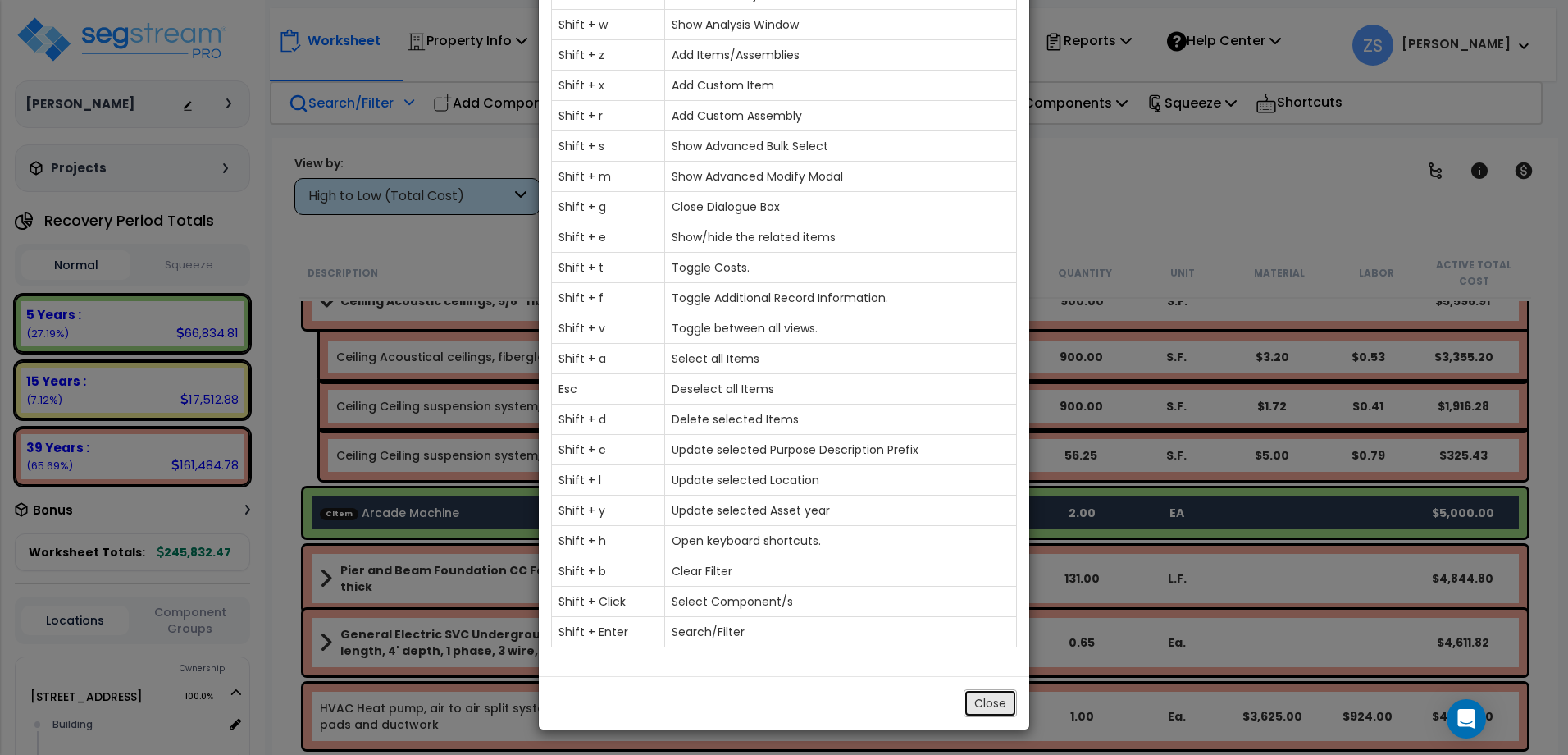
click at [983, 698] on button "Close" at bounding box center [990, 703] width 54 height 28
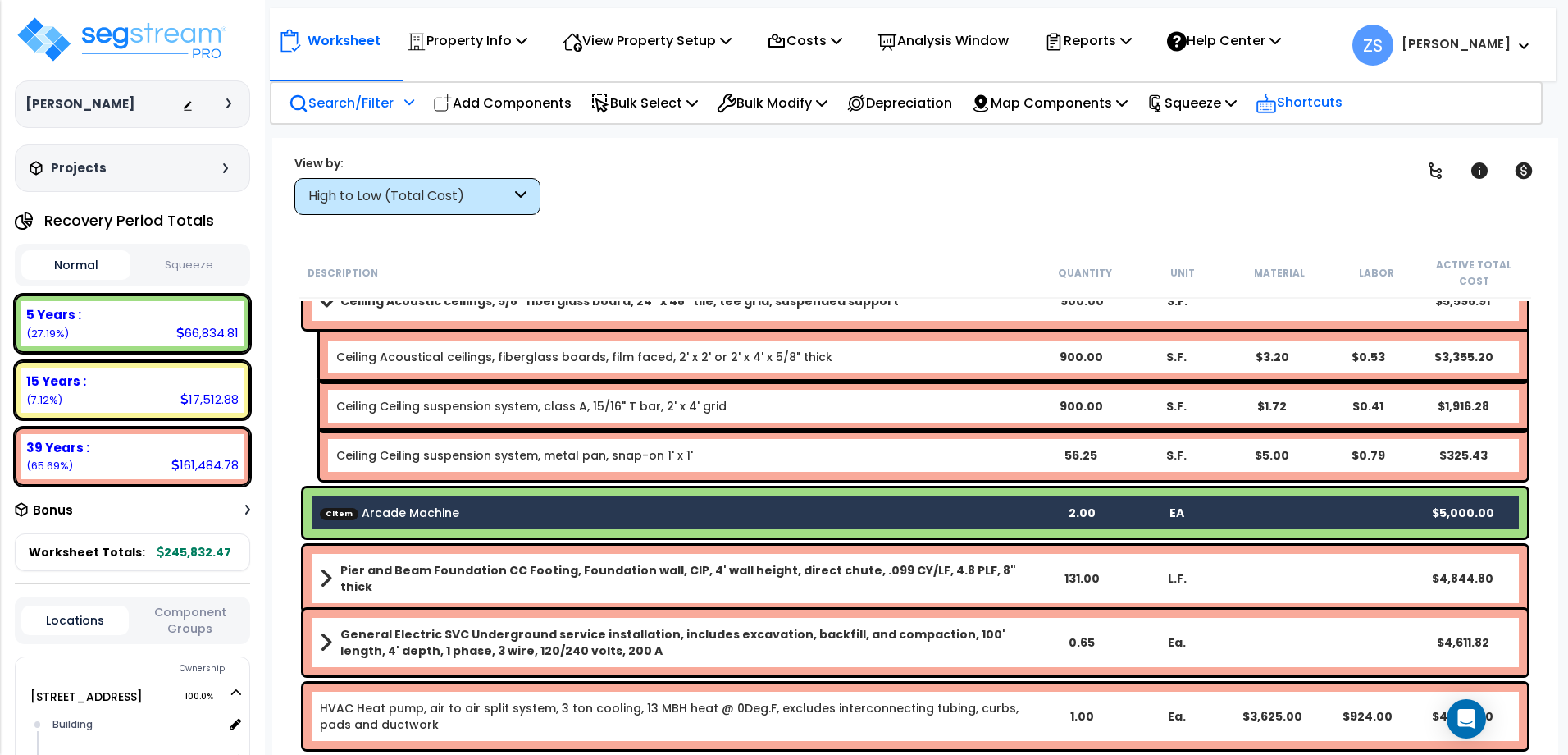
click at [1343, 100] on p "Shortcuts" at bounding box center [1299, 102] width 87 height 23
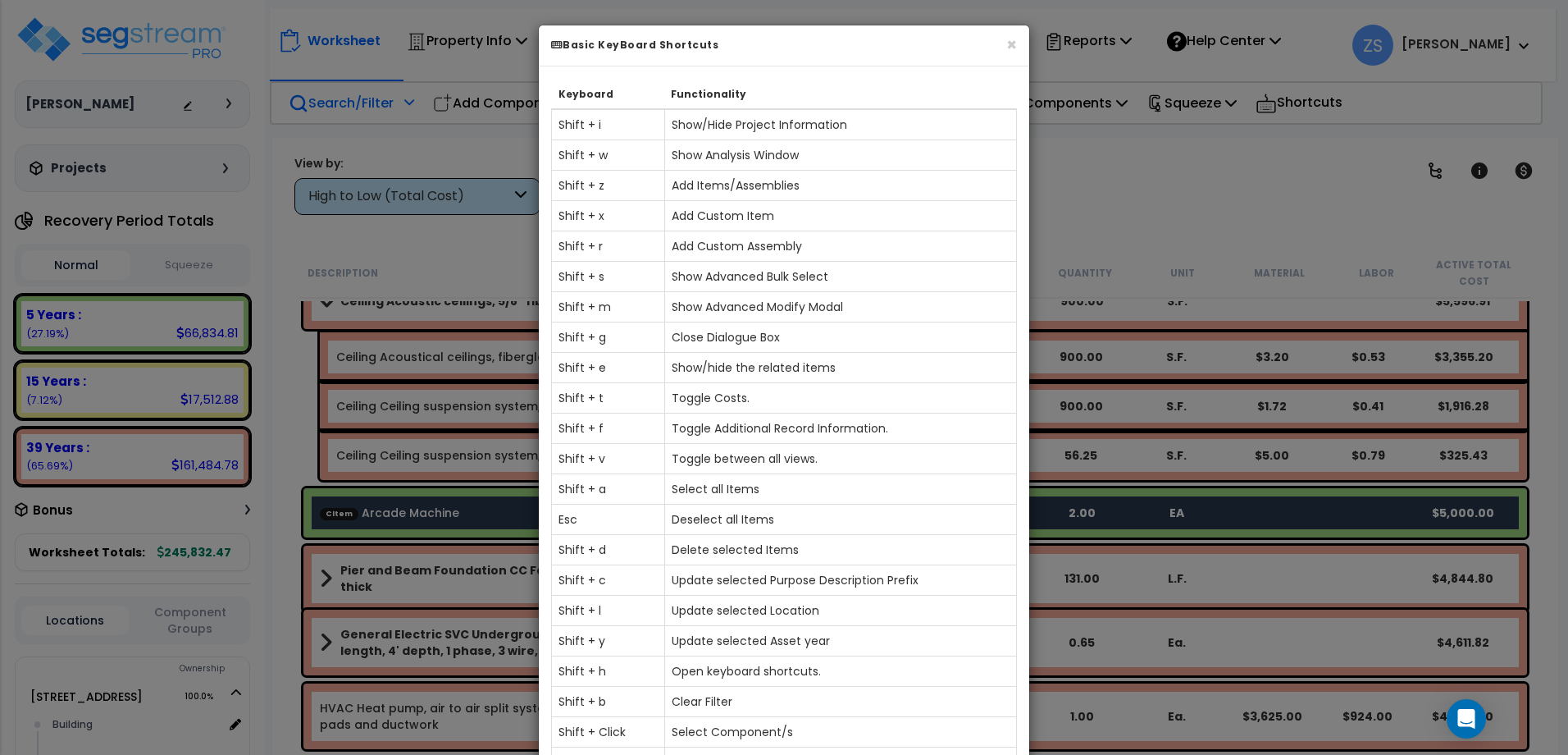
click at [1162, 225] on div "× Basic KeyBoard Shortcuts Keyboard Functionality Shift + i Show/Hide Project I…" at bounding box center [784, 378] width 1568 height 755
click at [1015, 52] on button "×" at bounding box center [1011, 44] width 10 height 17
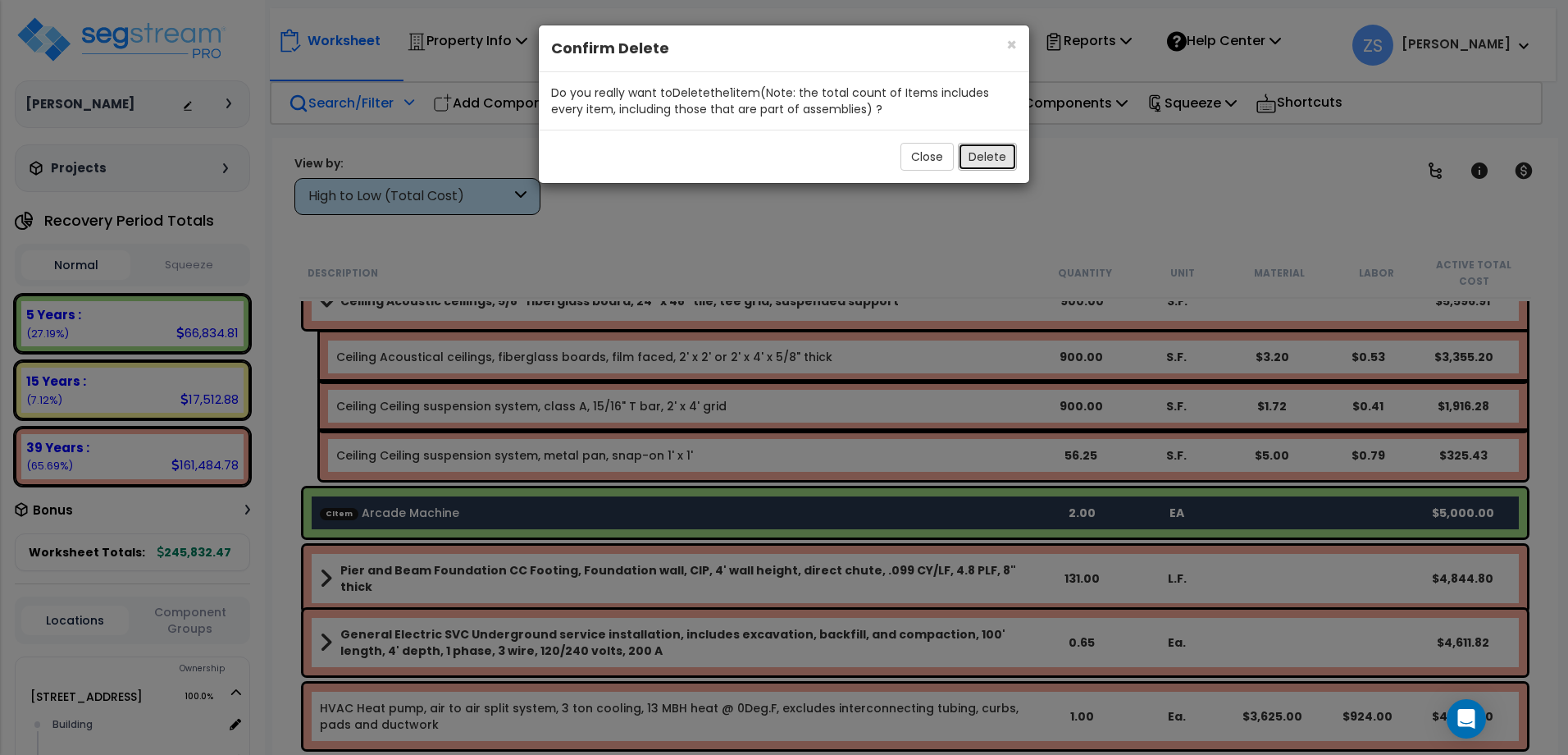
click at [988, 149] on button "Delete" at bounding box center [987, 157] width 59 height 28
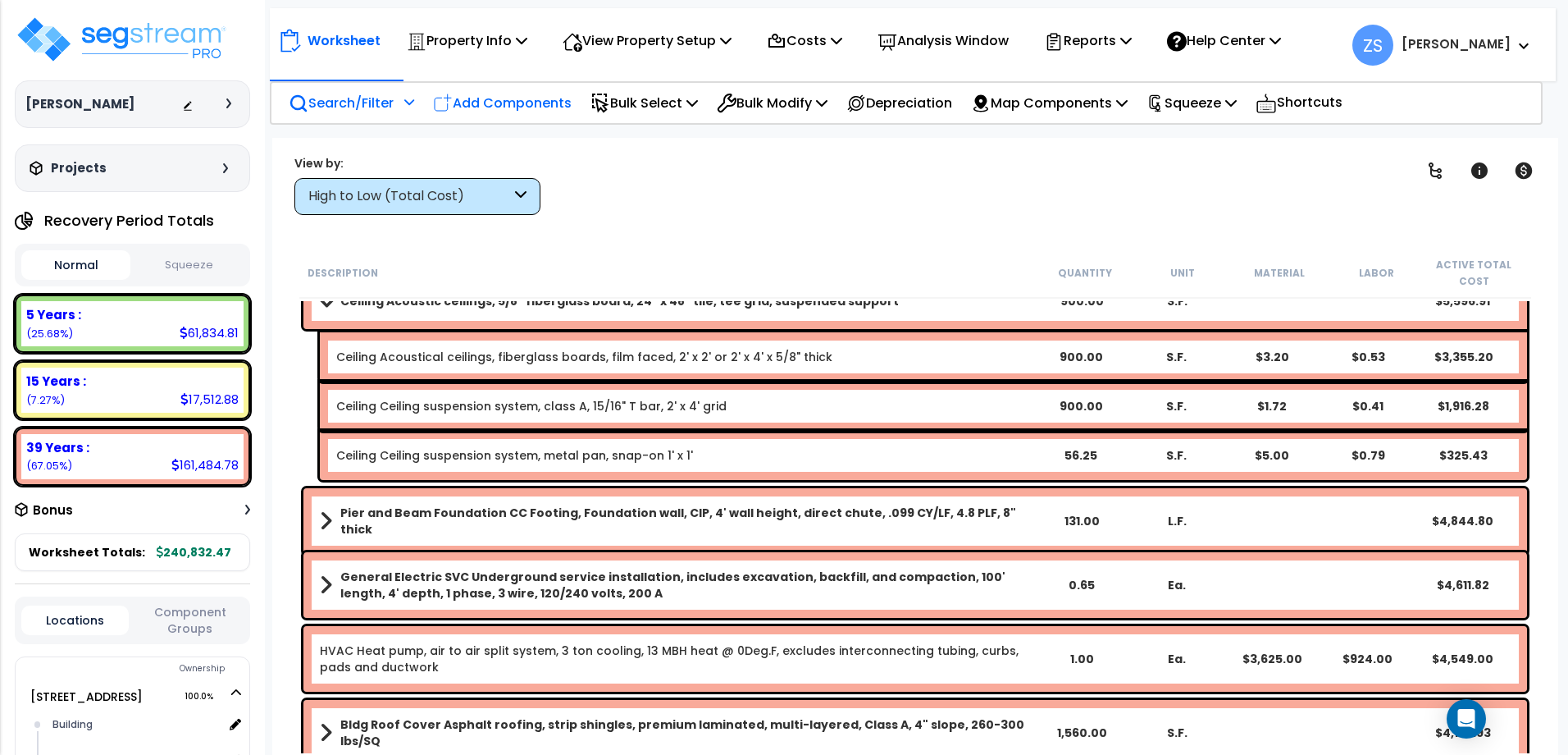
click at [518, 99] on p "Add Components" at bounding box center [502, 103] width 139 height 23
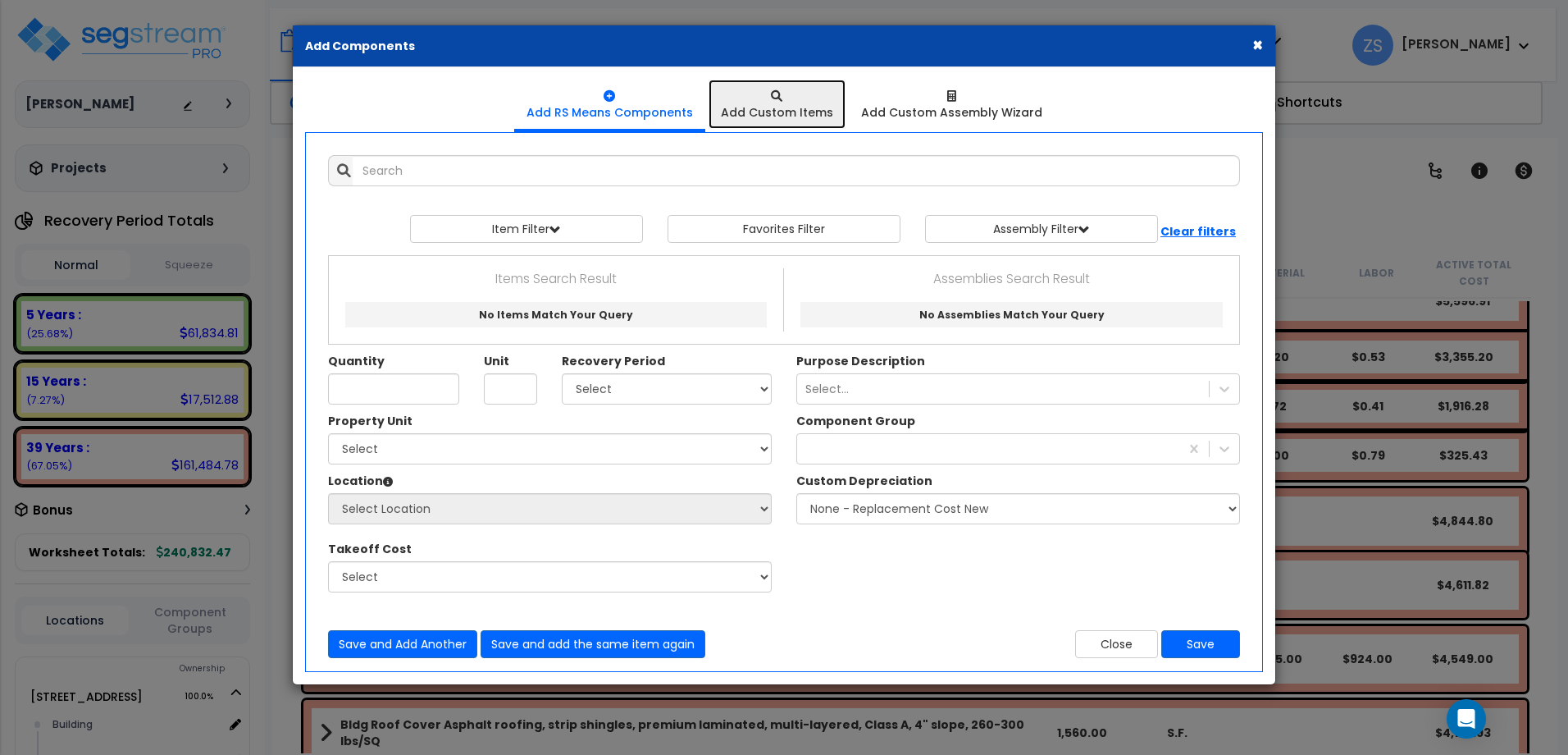
click at [777, 105] on div "Add Custom Items" at bounding box center [777, 112] width 113 height 16
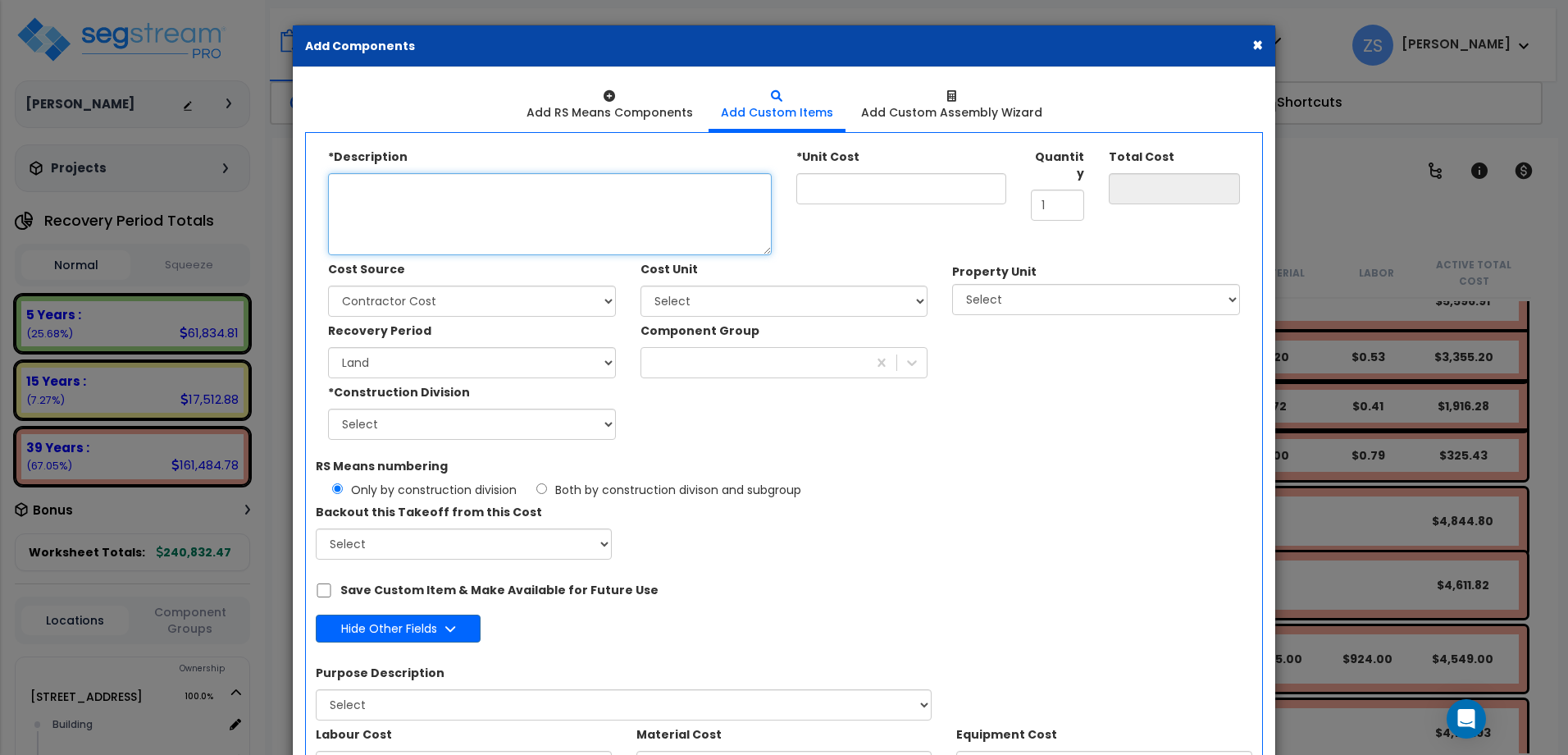
click at [564, 228] on textarea "*Description" at bounding box center [549, 213] width 444 height 82
type textarea "Arcade Machine"
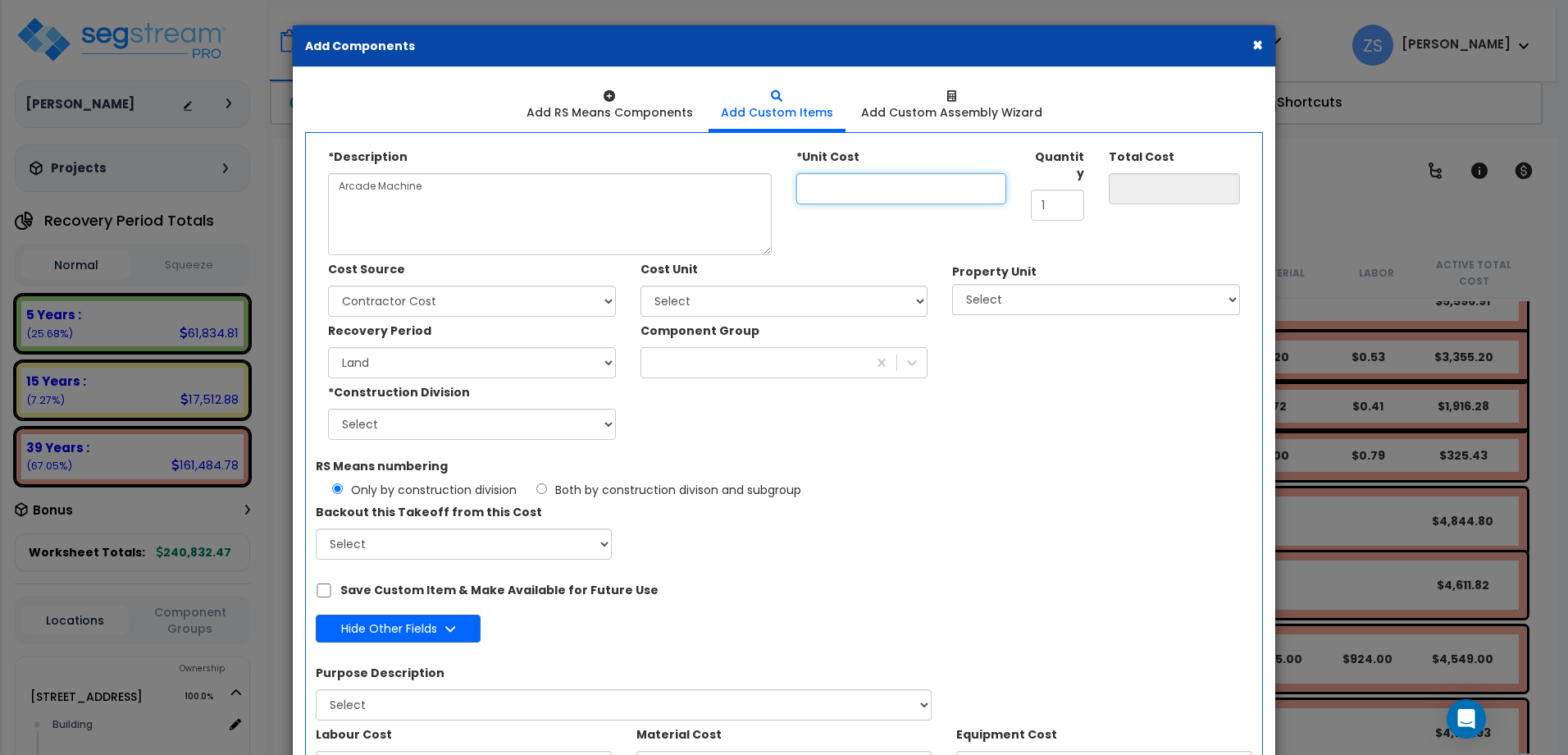
type input "2,500.00"
type input "2,500"
click at [588, 307] on select "Select Client Cost Client Cost - Expense Contractor Cost Contractor Cost - Equi…" at bounding box center [471, 300] width 288 height 31
select select "1996"
click at [328, 285] on select "Select Client Cost Client Cost - Expense Contractor Cost Contractor Cost - Equi…" at bounding box center [471, 300] width 288 height 31
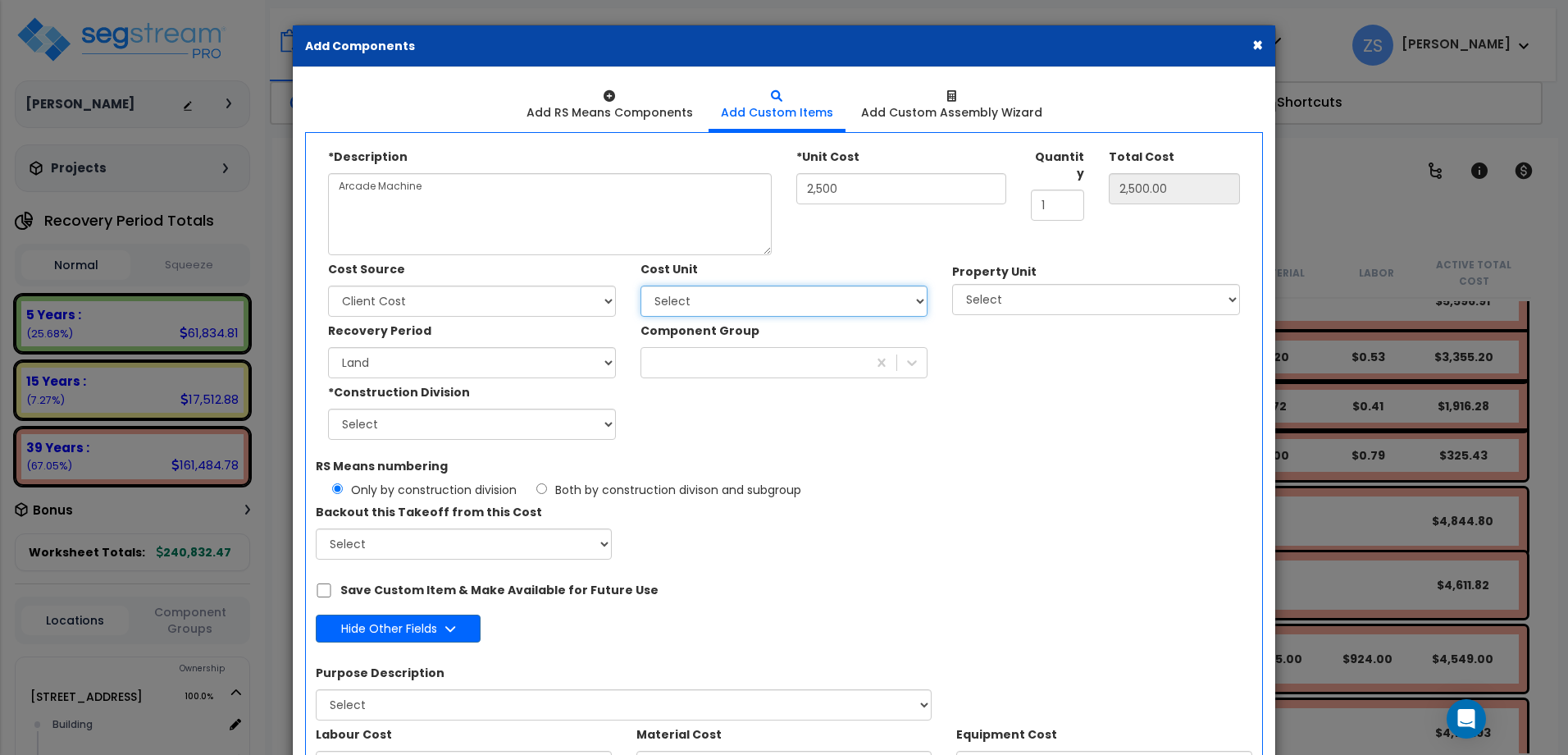
click at [727, 295] on select "Select Add Additional Cost Unit" at bounding box center [784, 300] width 288 height 31
click at [499, 360] on select "Land 5 Years 7 Years 15 Years 39 Years 27.5 Year" at bounding box center [471, 362] width 288 height 31
select select "5Y"
click at [328, 347] on select "Land 5 Years 7 Years 15 Years 39 Years 27.5 Year" at bounding box center [471, 362] width 288 height 31
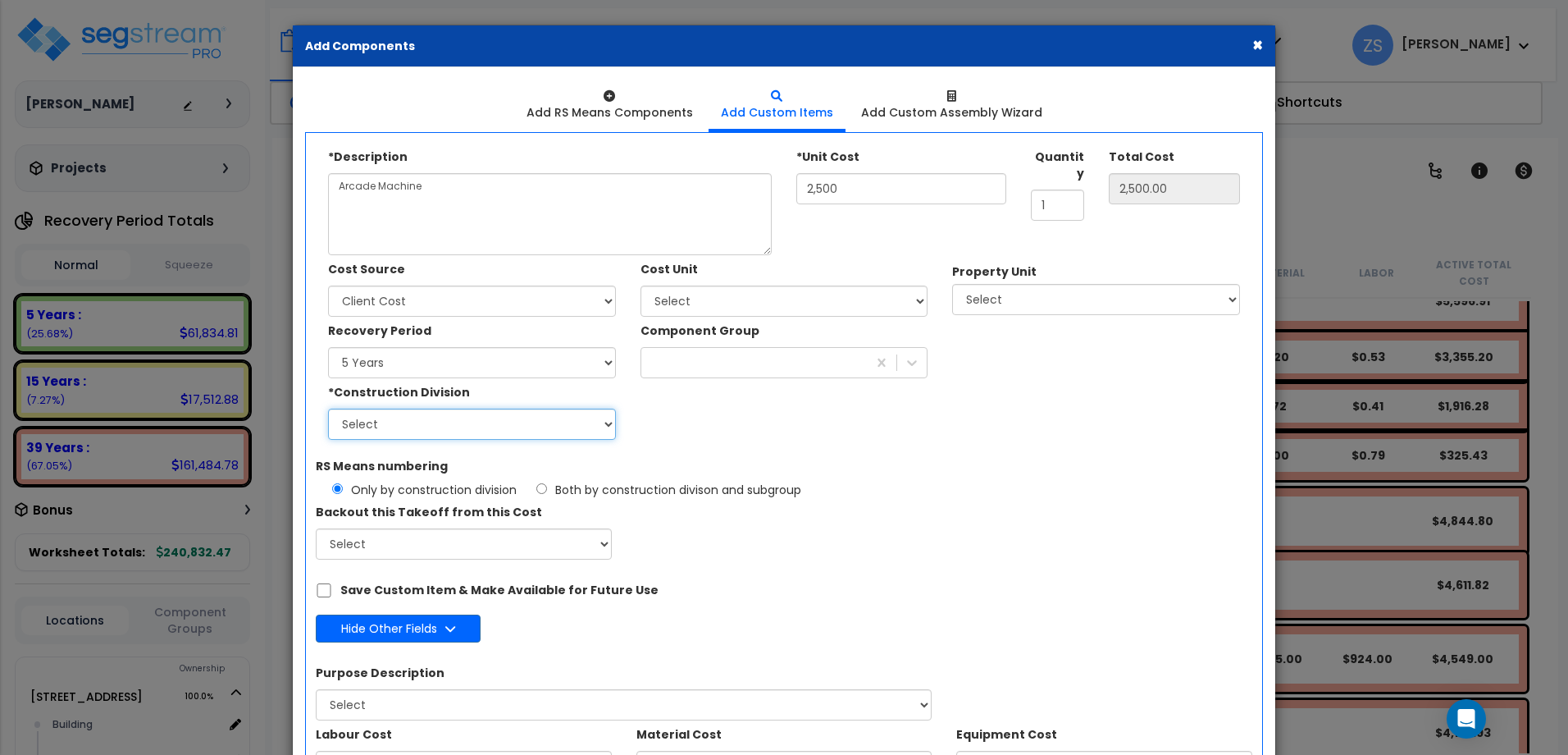
click at [457, 414] on select "Select 1. General Requirements 2. Existing Conditions 3. Concrete 4. Masonry 5.…" at bounding box center [471, 424] width 288 height 31
select select "12"
click at [328, 408] on select "Select 1. General Requirements 2. Existing Conditions 3. Concrete 4. Masonry 5.…" at bounding box center [471, 424] width 288 height 31
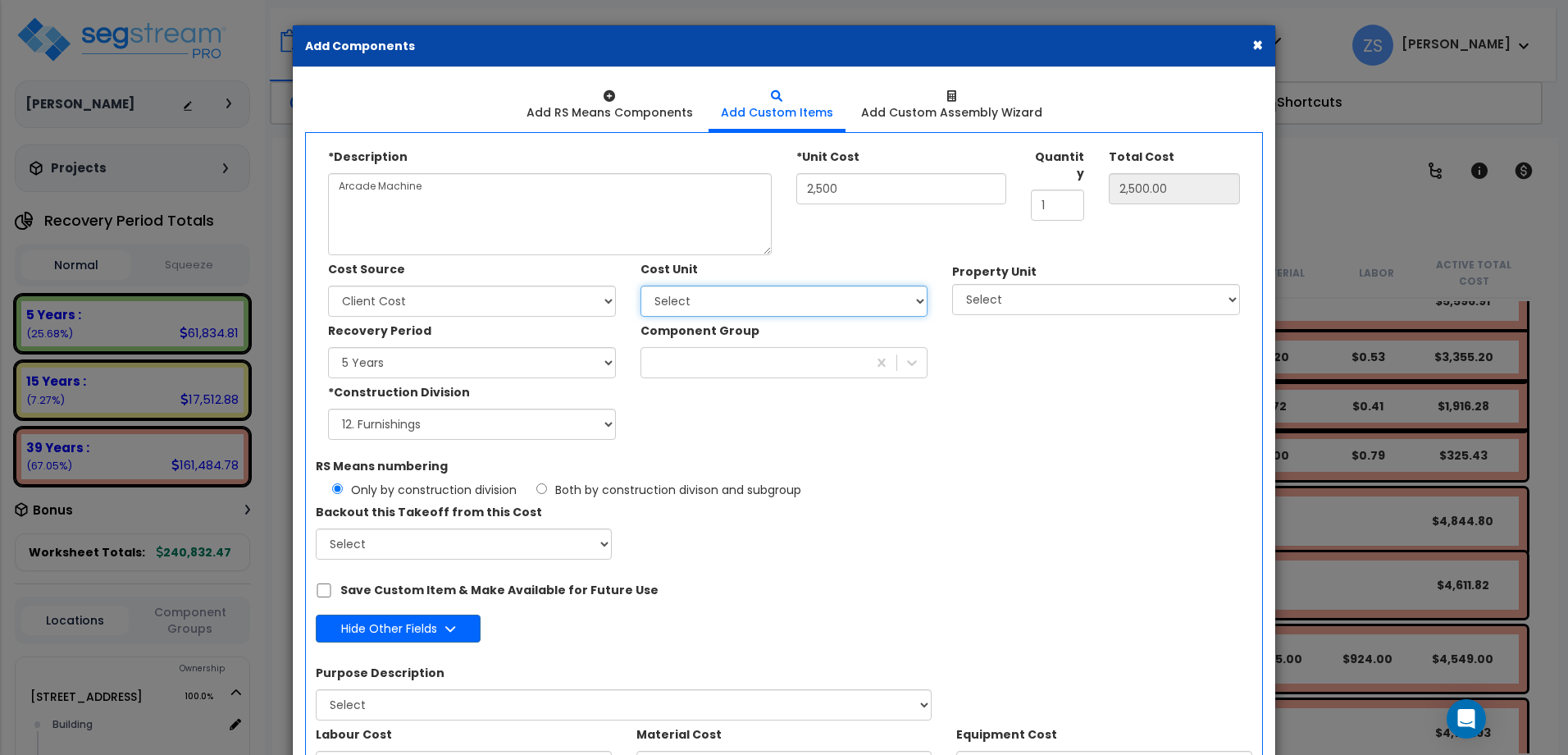
click at [739, 311] on select "Select Add Additional Cost Unit" at bounding box center [784, 300] width 288 height 31
click at [811, 525] on div "RS Means numbering Only by construction division Both by construction divison a…" at bounding box center [784, 505] width 961 height 107
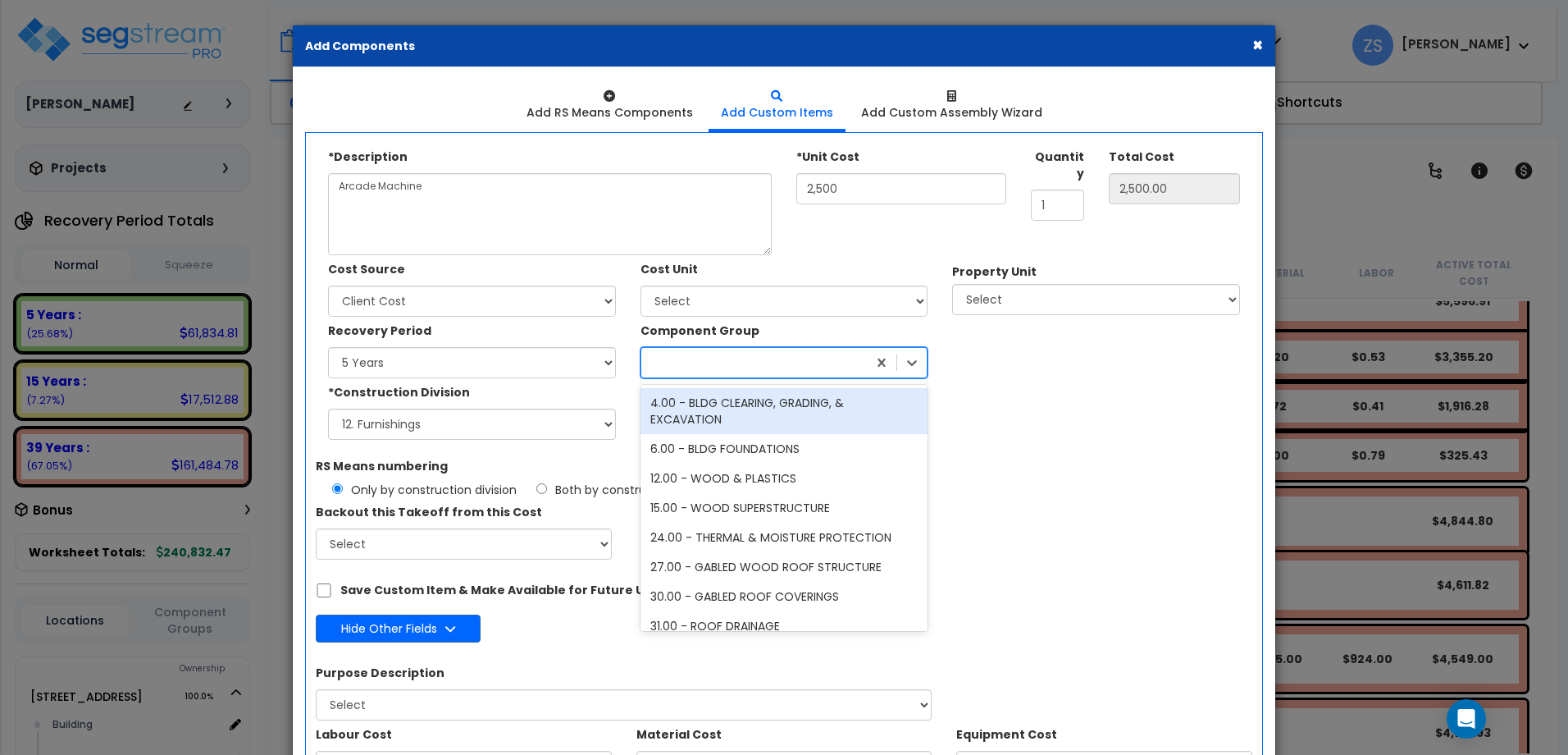
click at [776, 362] on div at bounding box center [754, 362] width 226 height 26
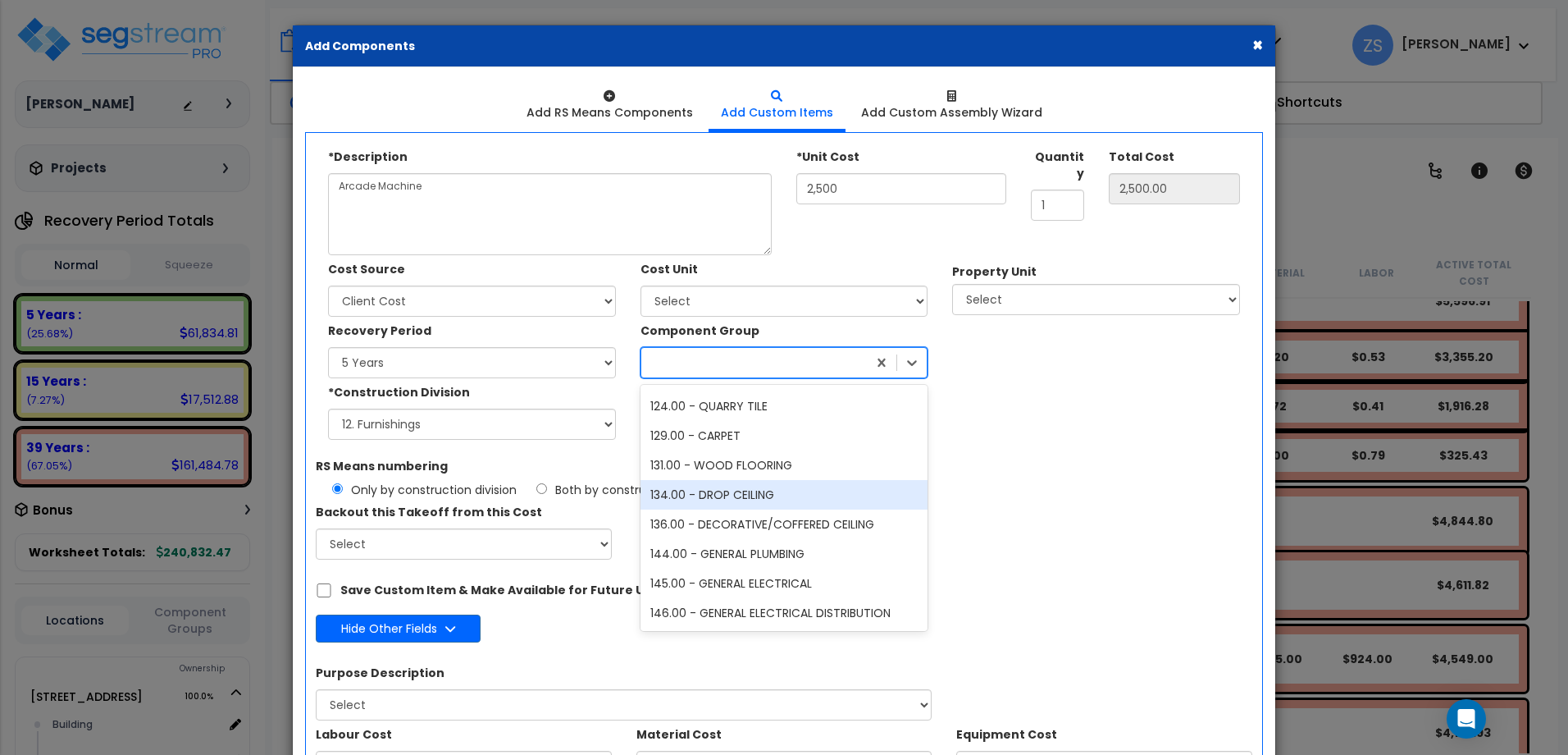
scroll to position [656, 0]
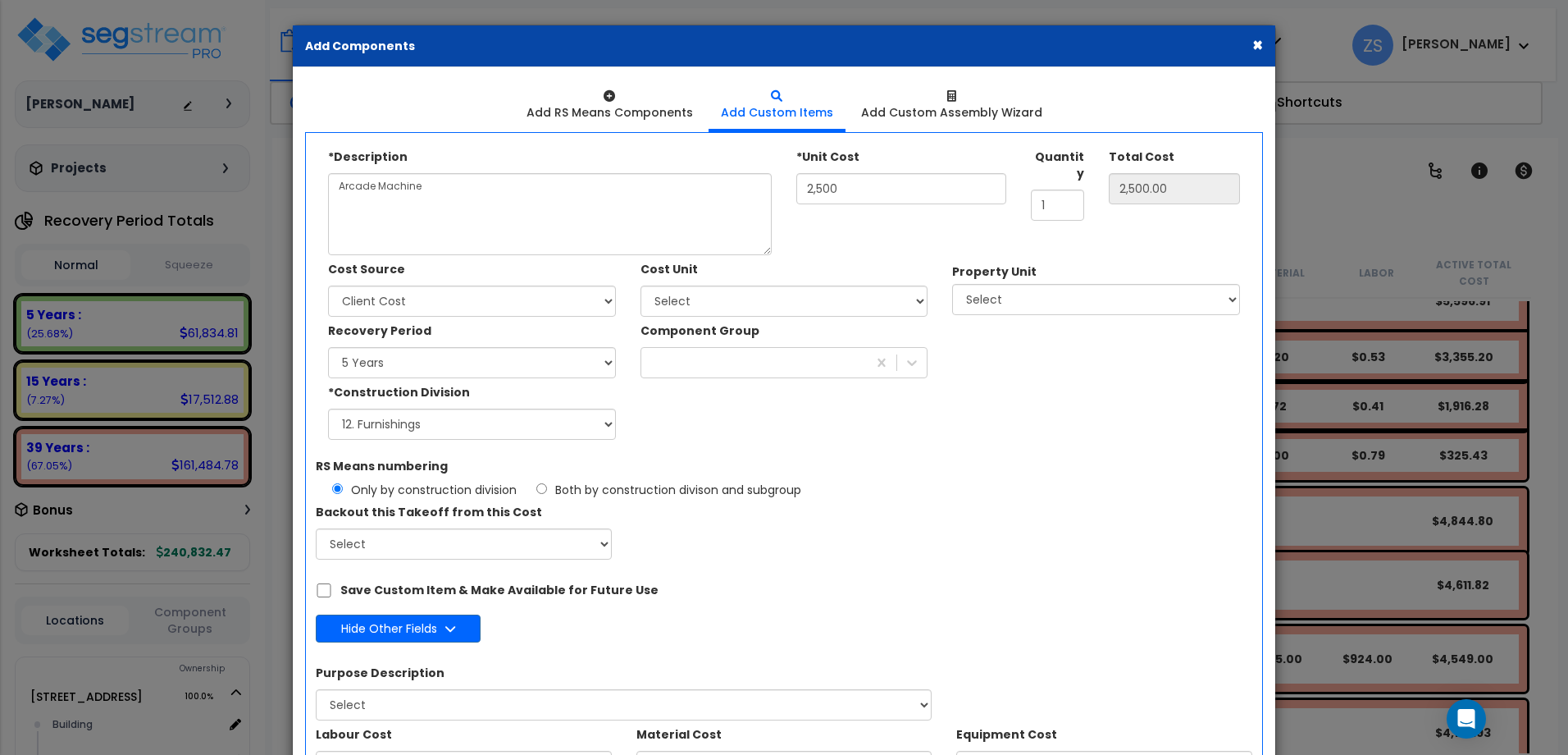
click at [992, 446] on div "*Description Arcade Machine *Unit Cost 2,500 Quantity 1 Total Cost MVS" at bounding box center [784, 297] width 937 height 309
click at [1000, 295] on select "Select 2216 Shooting Star Way Site Improvements" at bounding box center [1096, 299] width 288 height 31
select select "159405"
click at [952, 284] on select "Select 2216 Shooting Star Way Site Improvements" at bounding box center [1096, 299] width 288 height 31
click at [996, 360] on select "Select Building Building Interior Add Additional Location" at bounding box center [1096, 361] width 288 height 31
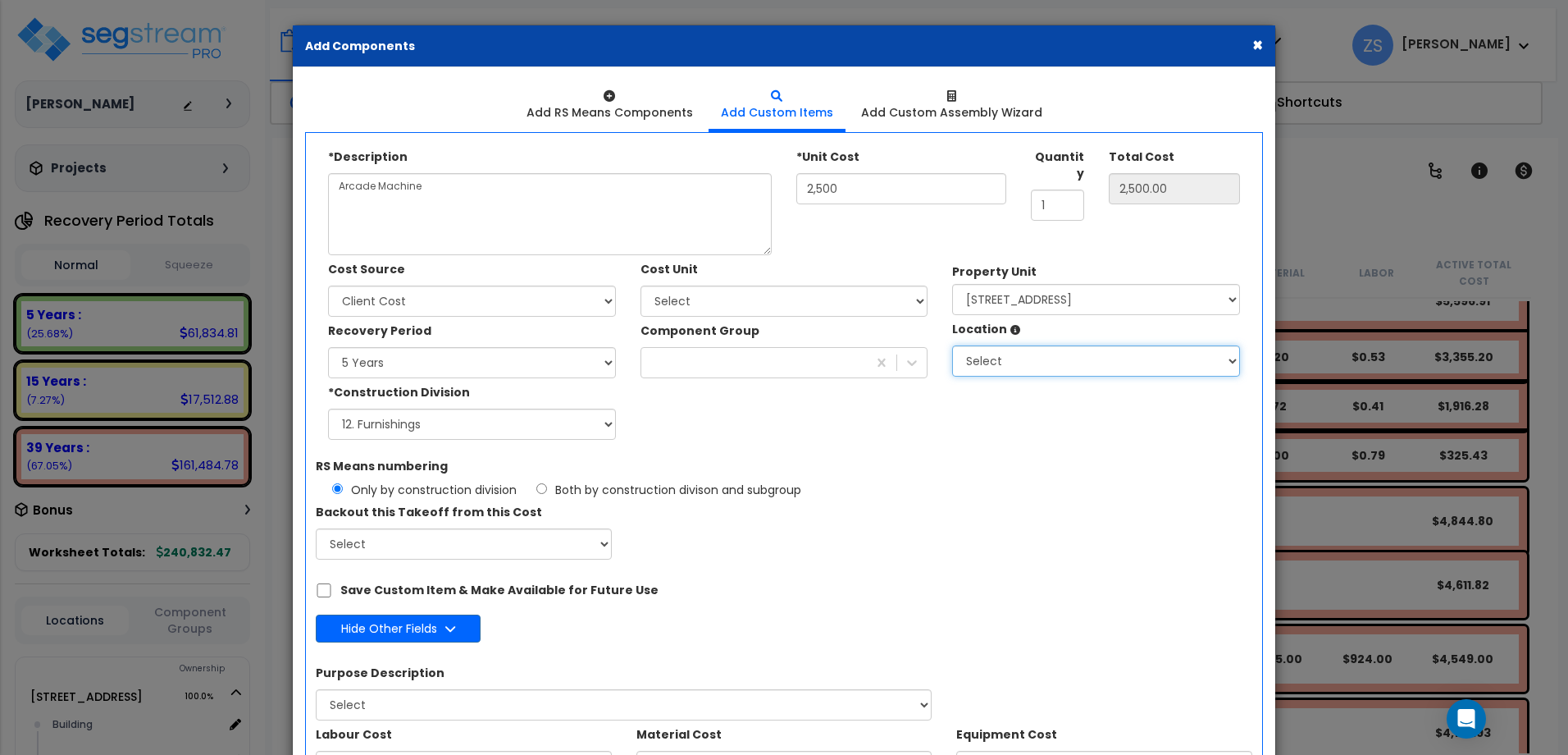
select select "461"
click at [952, 346] on select "Select Building Building Interior Add Additional Location" at bounding box center [1096, 361] width 288 height 31
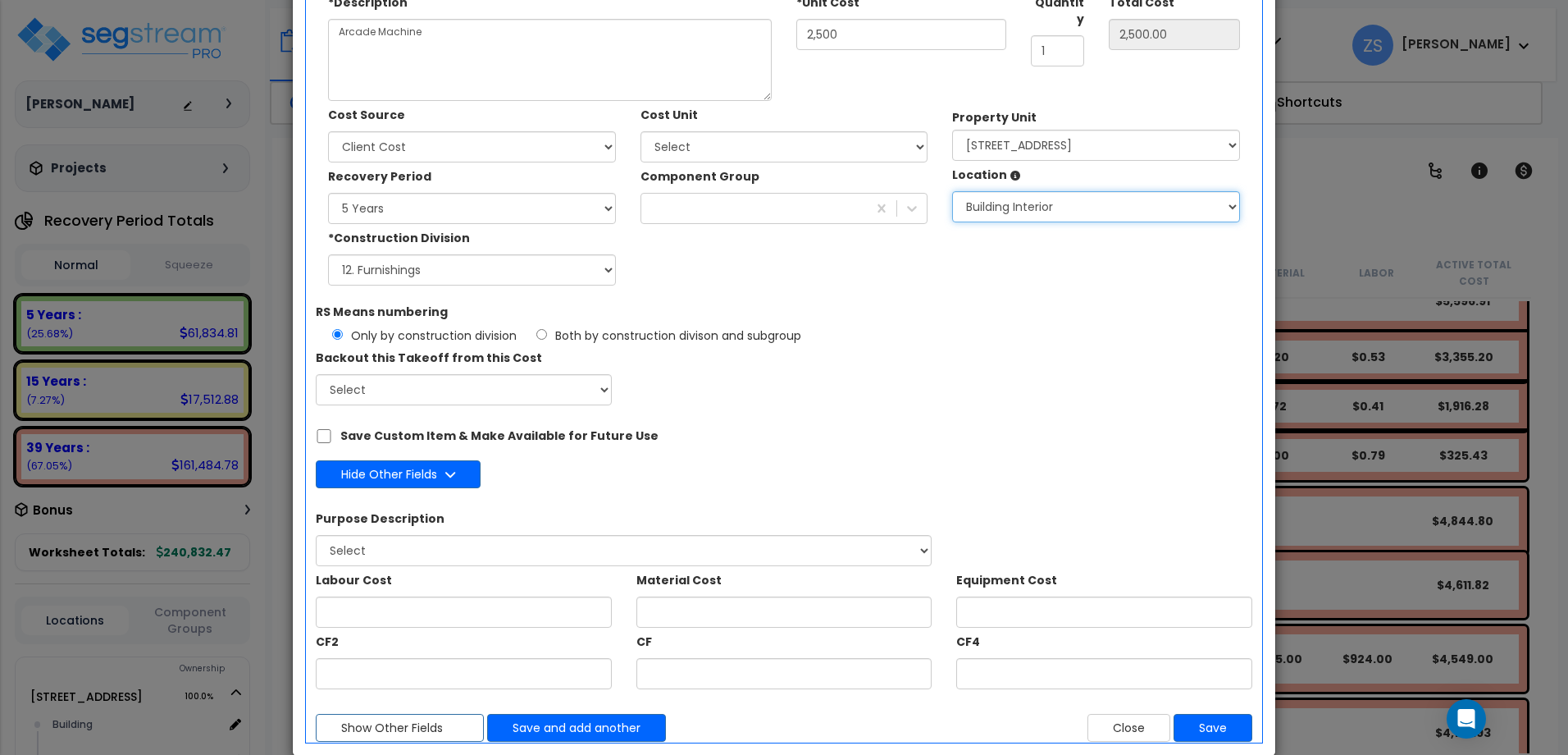
scroll to position [164, 0]
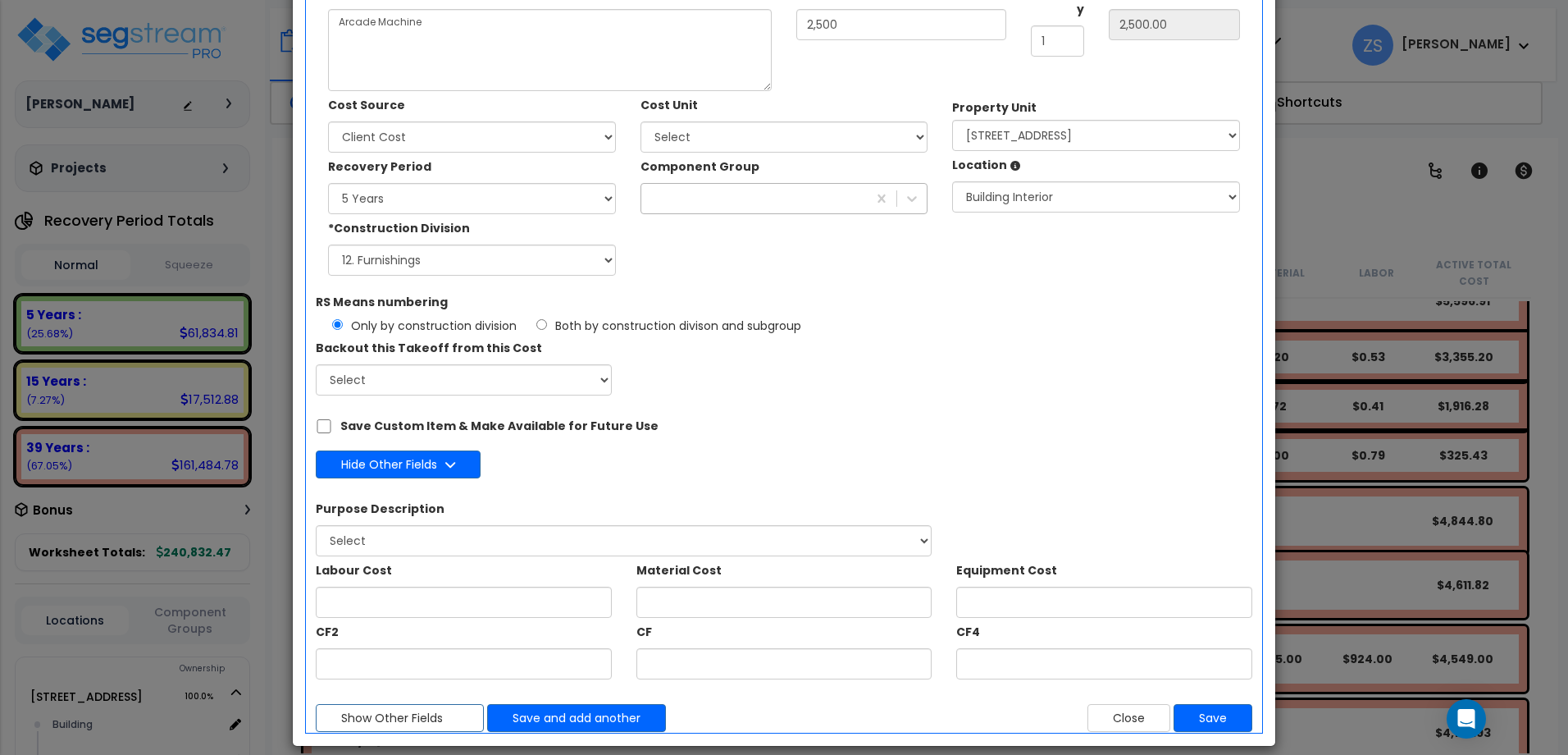
click at [766, 195] on div at bounding box center [754, 198] width 226 height 26
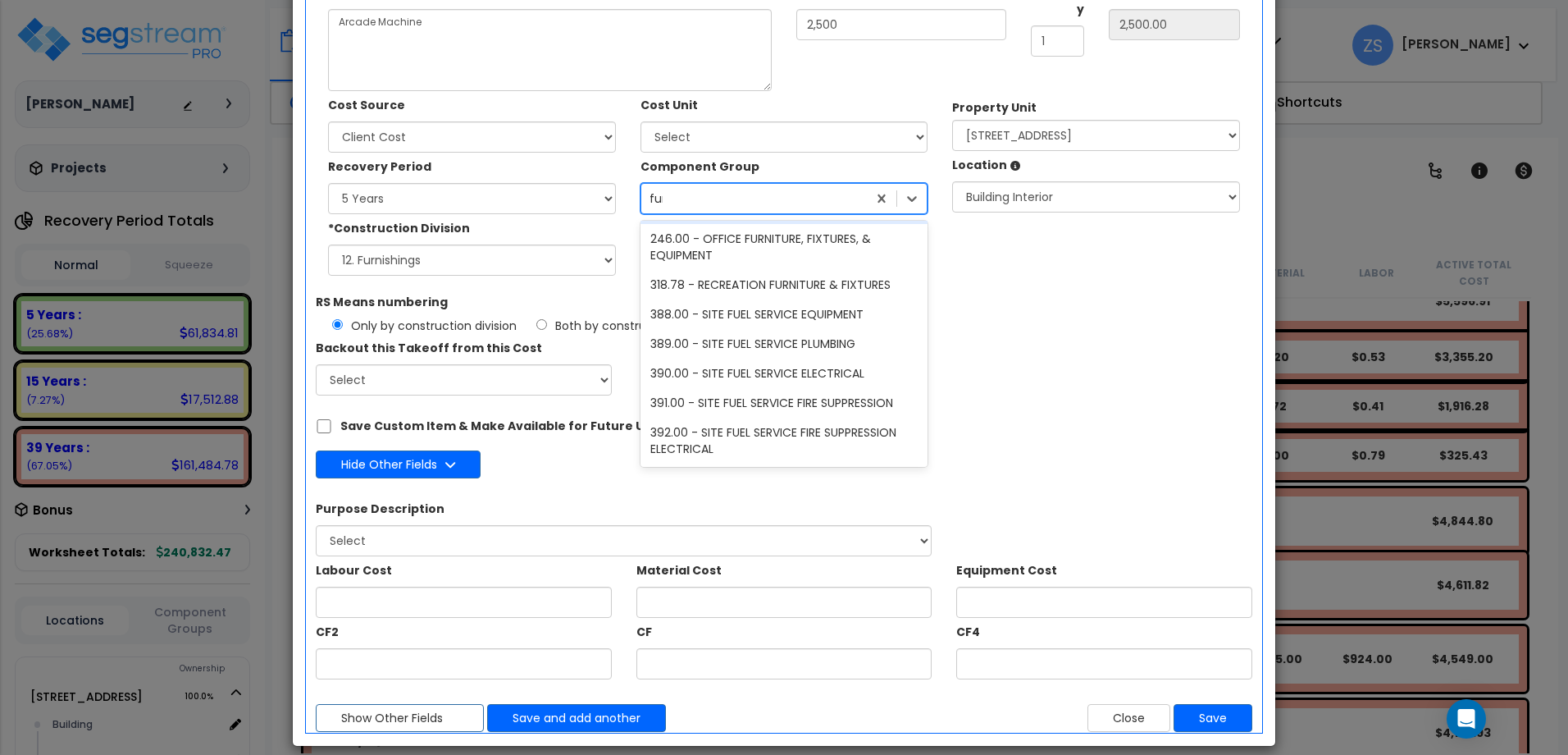
scroll to position [0, 0]
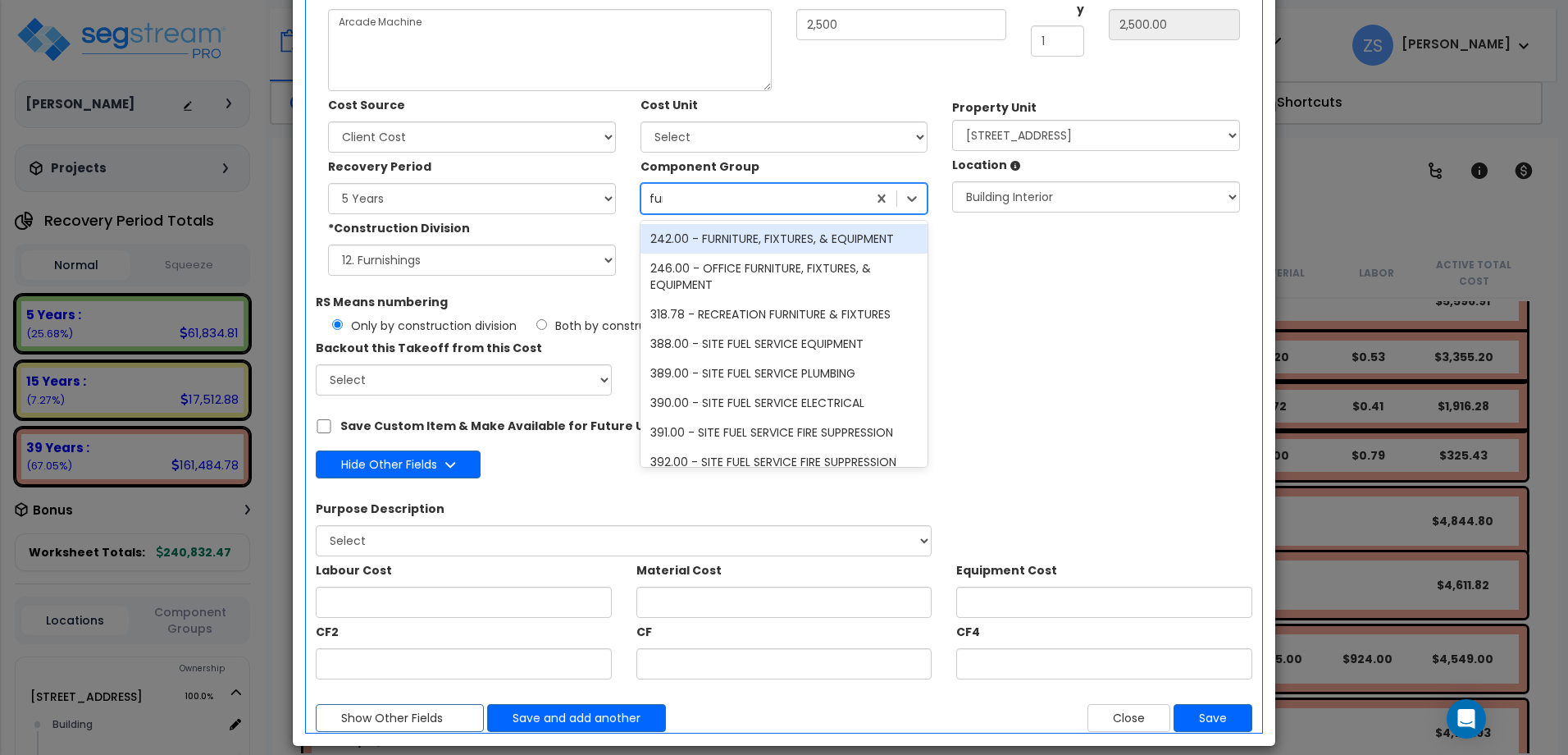
type input "furn"
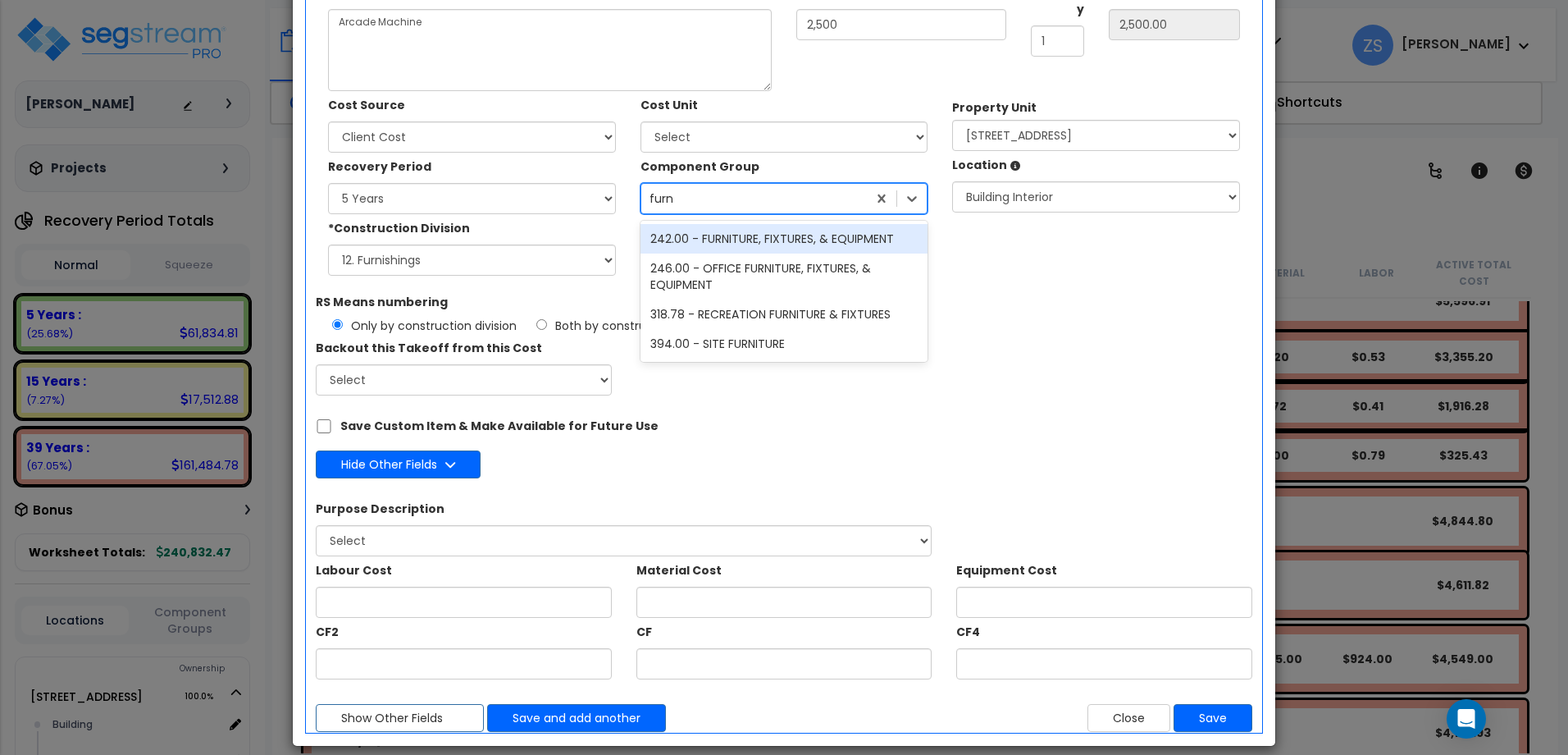
click at [809, 249] on div "242.00 - FURNITURE, FIXTURES, & EQUIPMENT" at bounding box center [784, 238] width 288 height 29
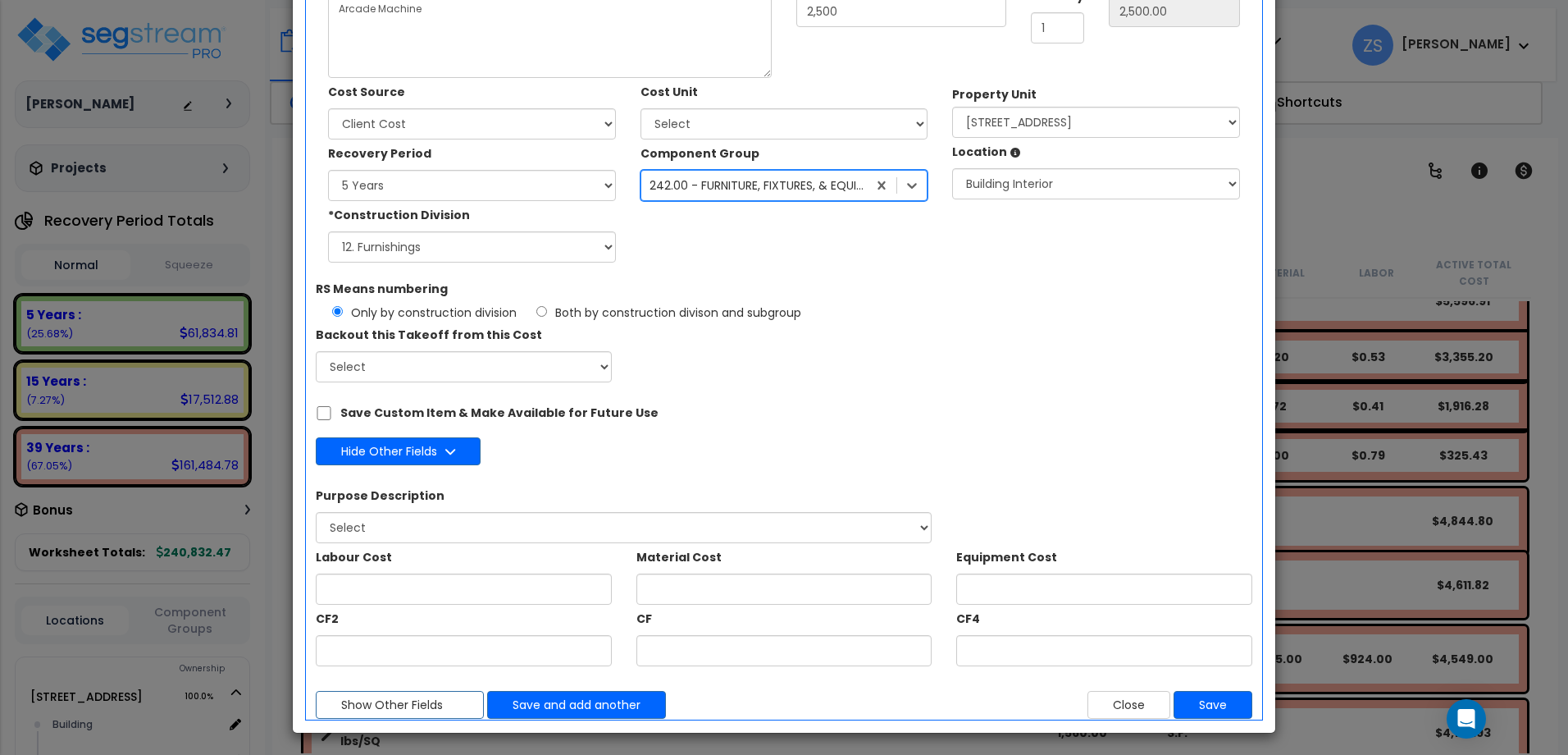
scroll to position [180, 0]
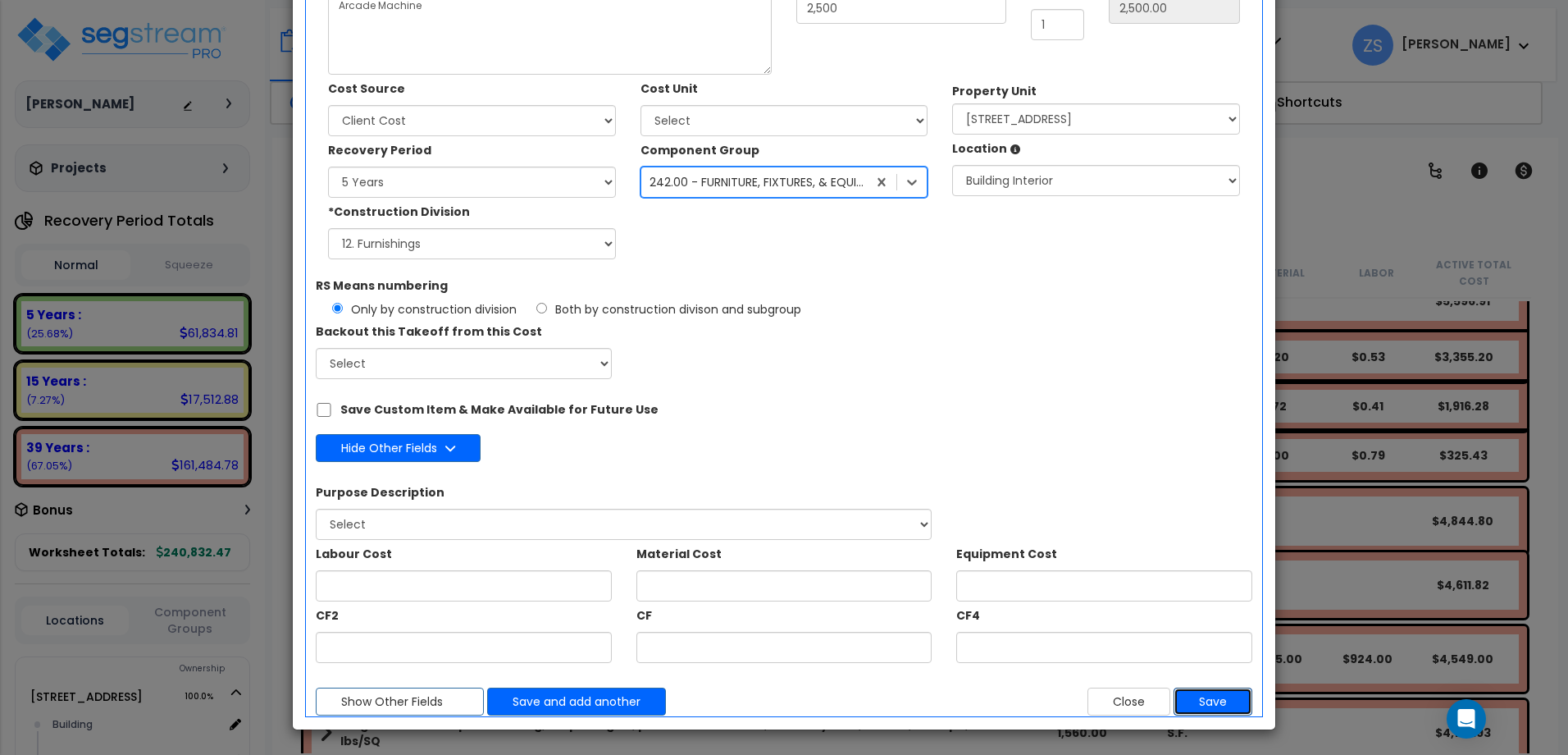
click at [1217, 698] on button "Save" at bounding box center [1213, 701] width 79 height 28
type input "2500"
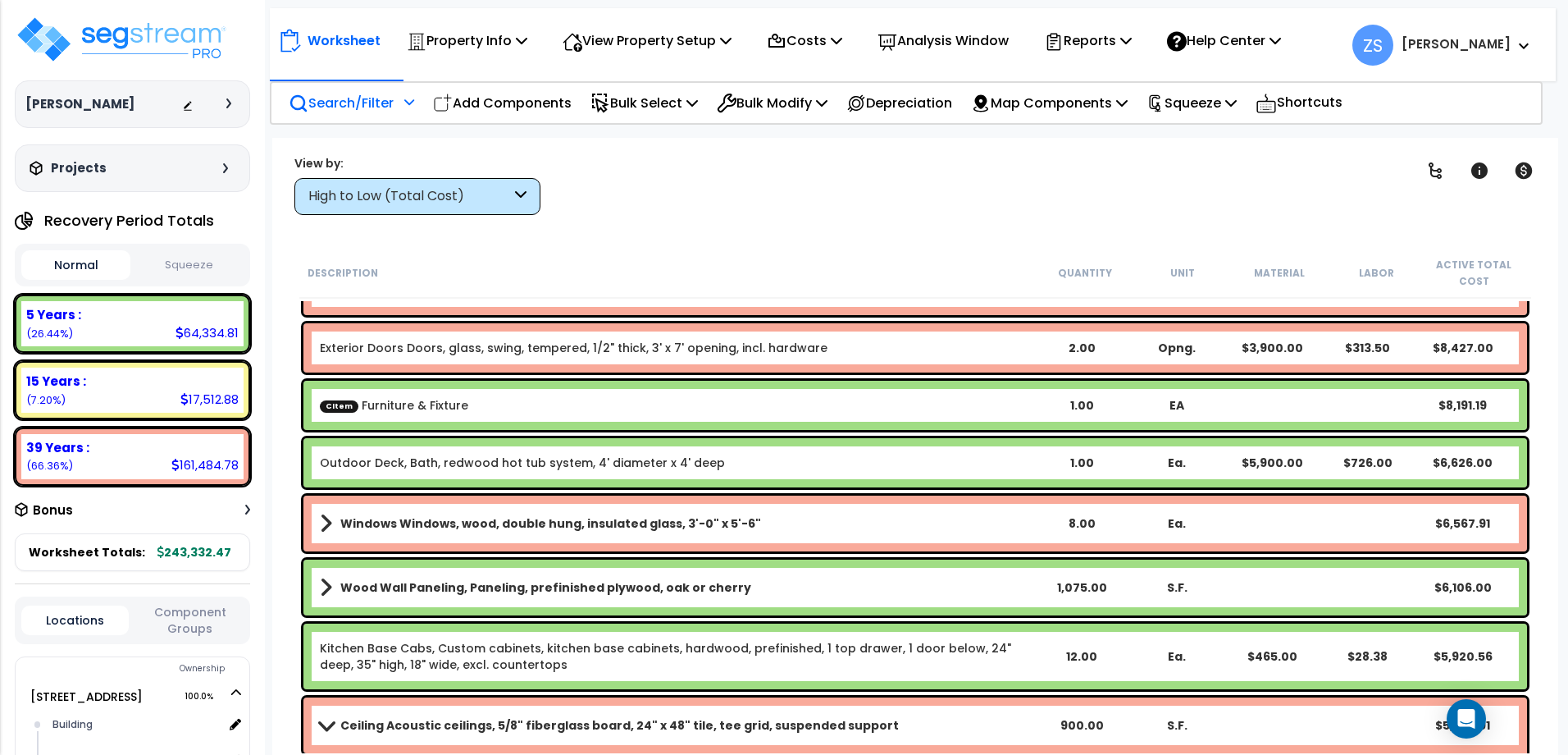
scroll to position [246, 0]
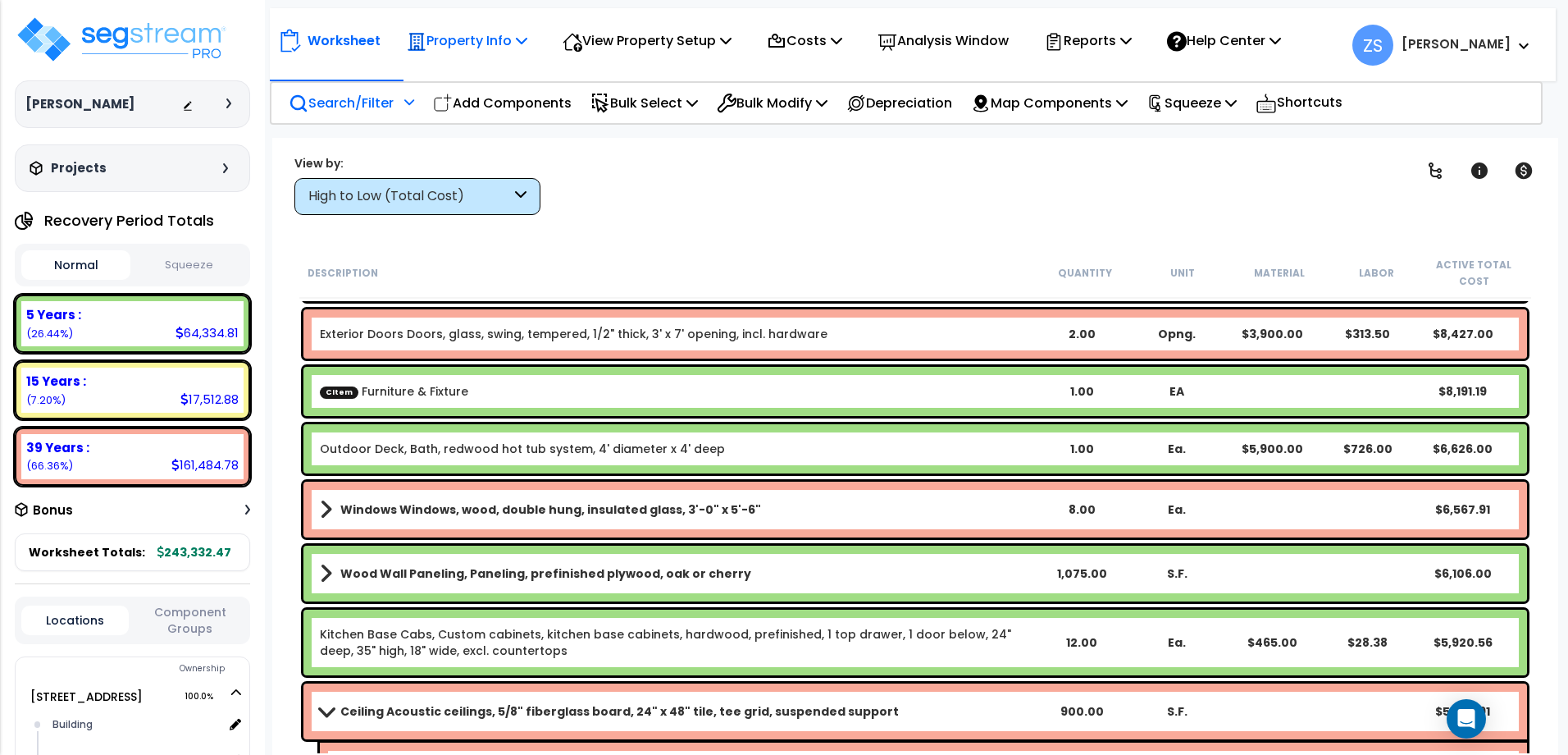
click at [497, 36] on p "Property Info" at bounding box center [467, 40] width 120 height 23
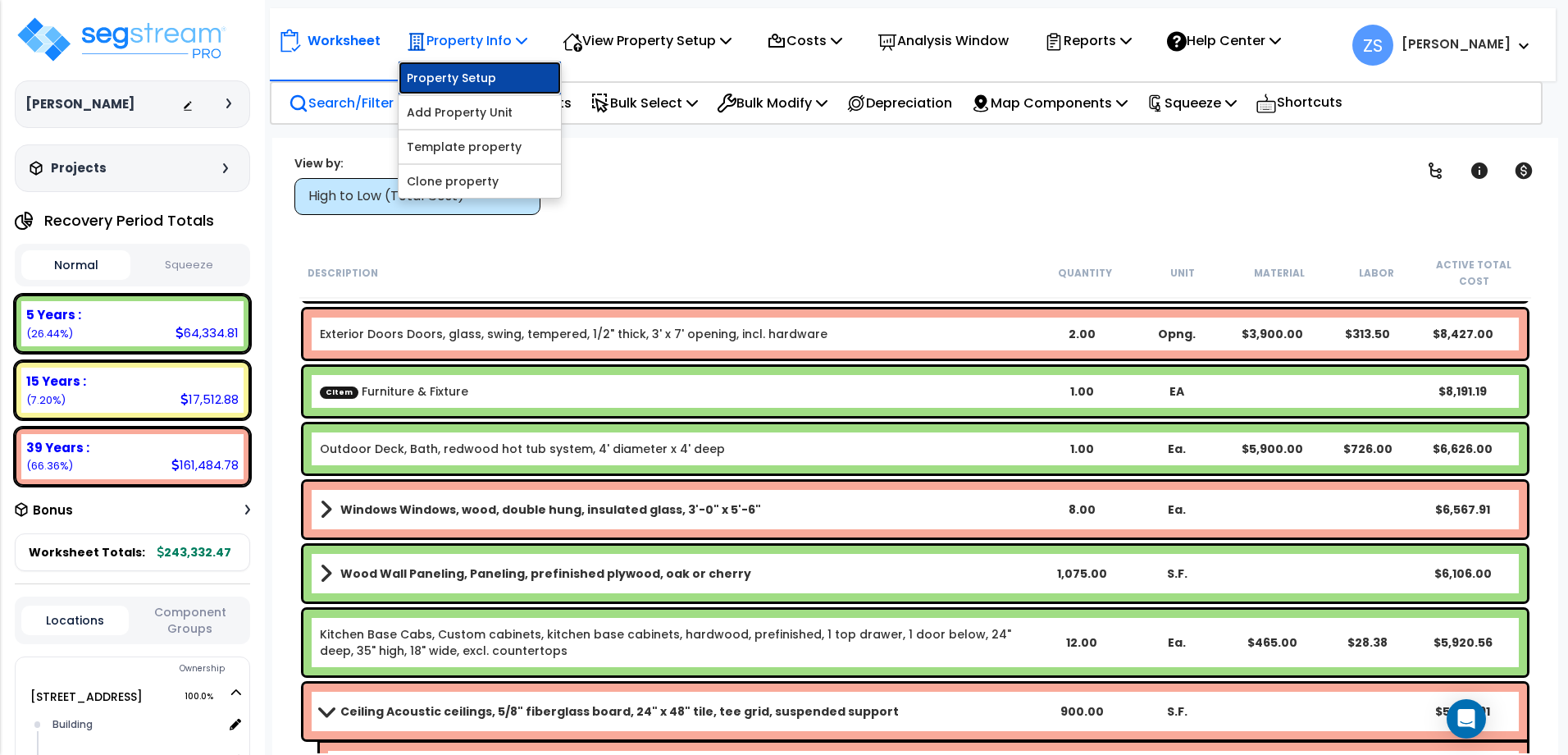
click at [507, 74] on link "Property Setup" at bounding box center [480, 78] width 162 height 33
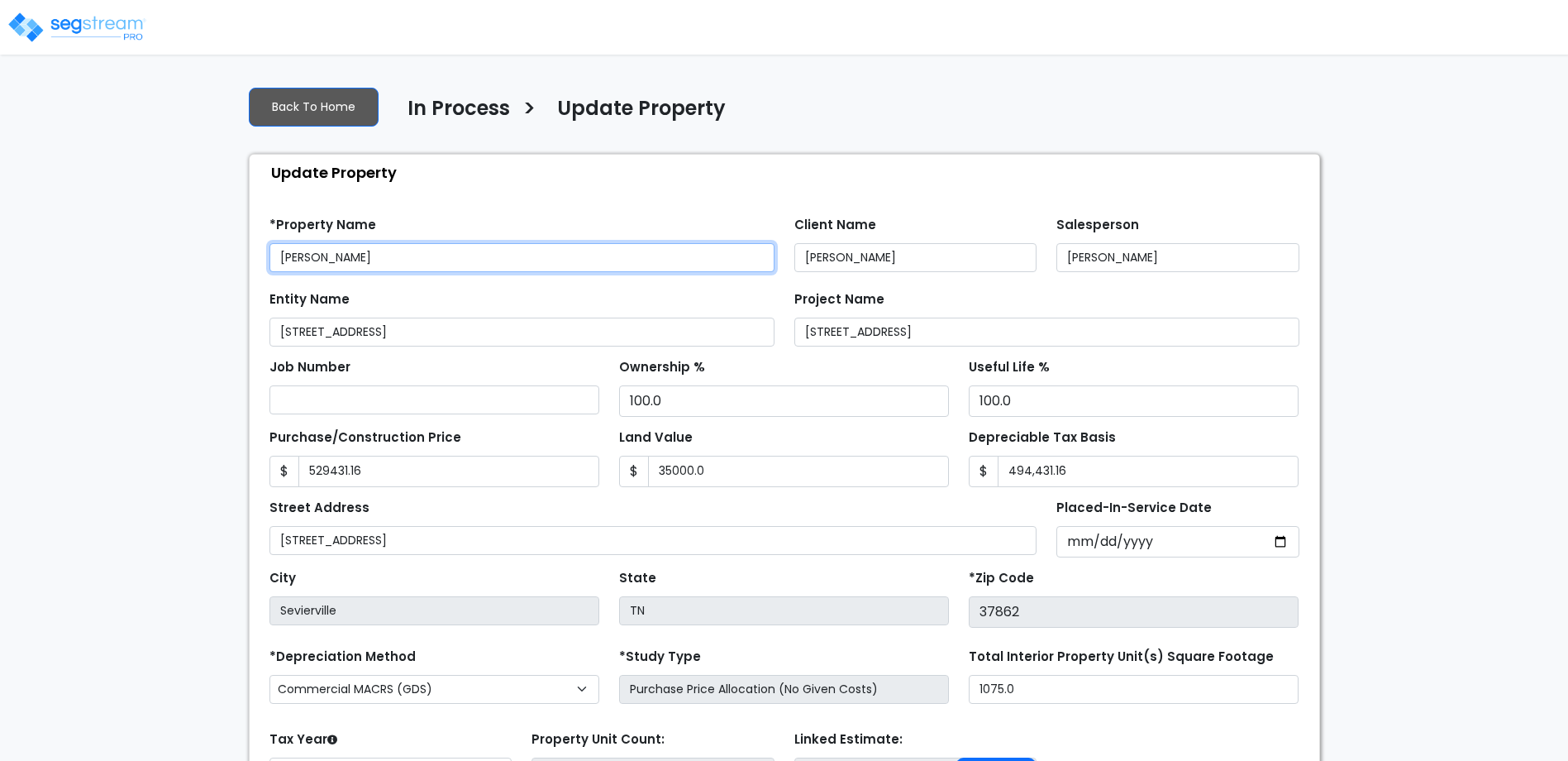
type input "529,431.16"
type input "35,000.0"
select select "2025"
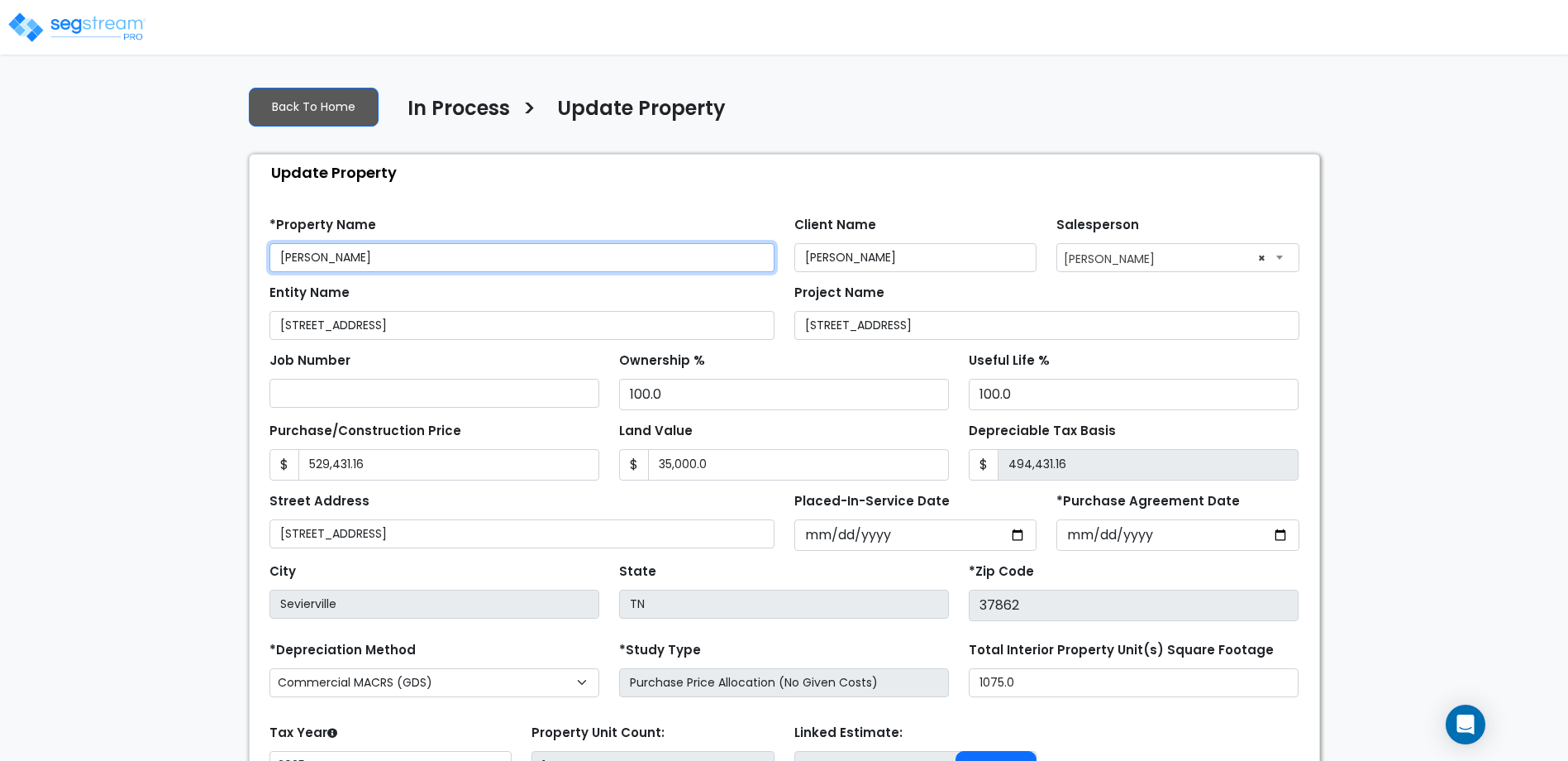
scroll to position [82, 0]
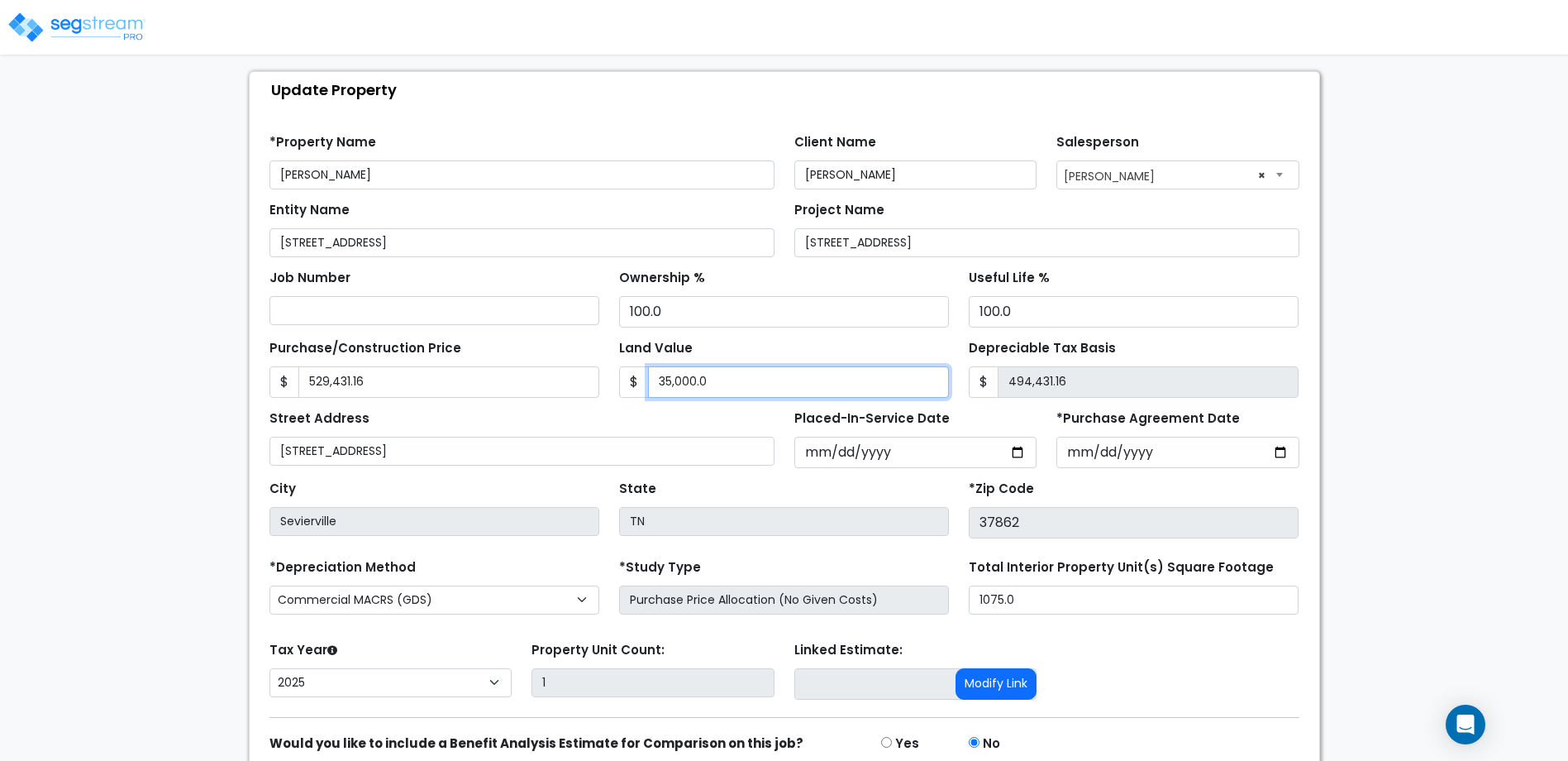
click at [727, 380] on input "35,000.0" at bounding box center [799, 381] width 301 height 31
type input "7"
type input "529424.16"
type input "73"
type input "529358.16"
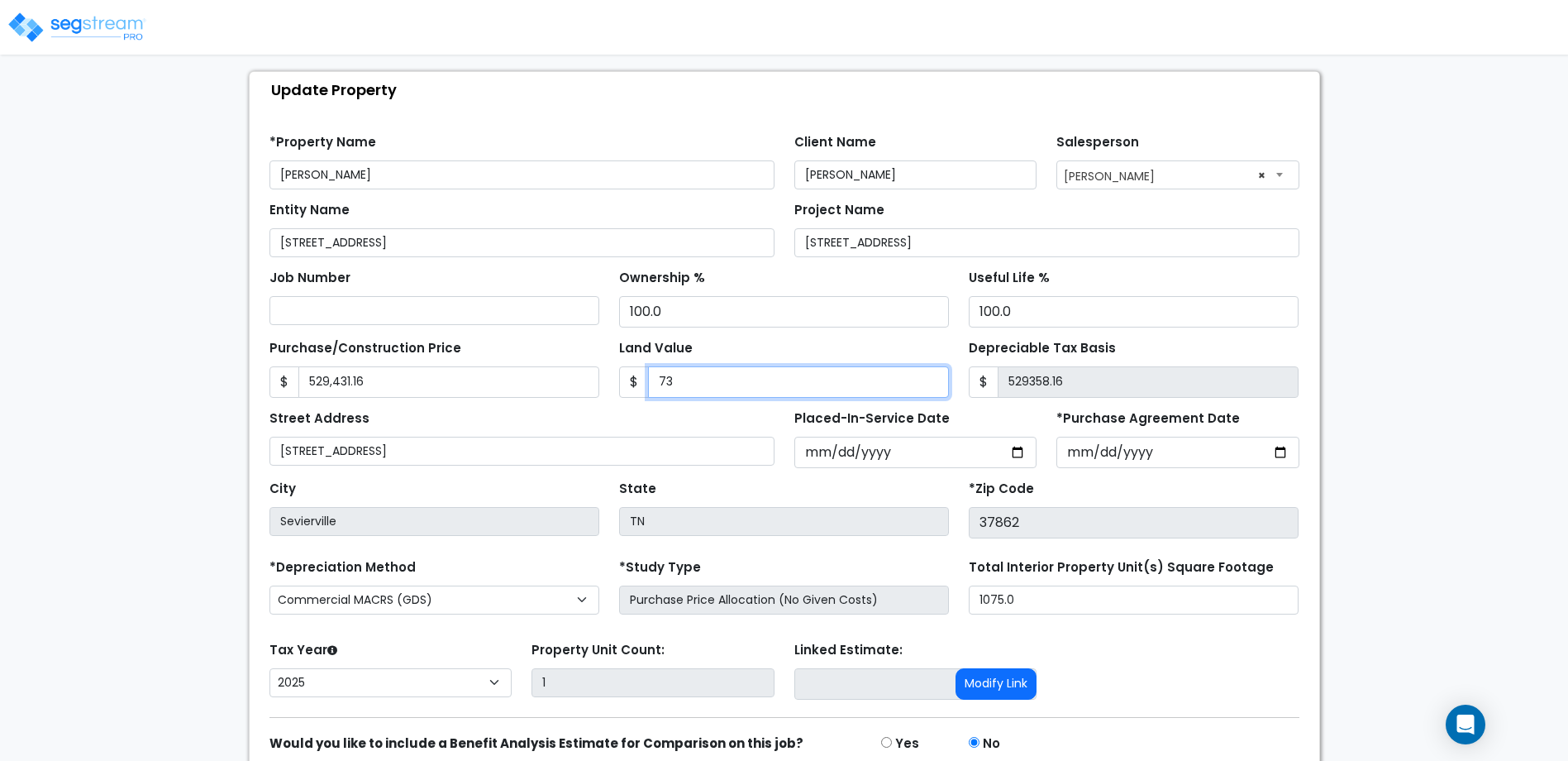
type input "735"
type input "528696.16"
type input "7350"
type input "522081.16"
type input "7,3500"
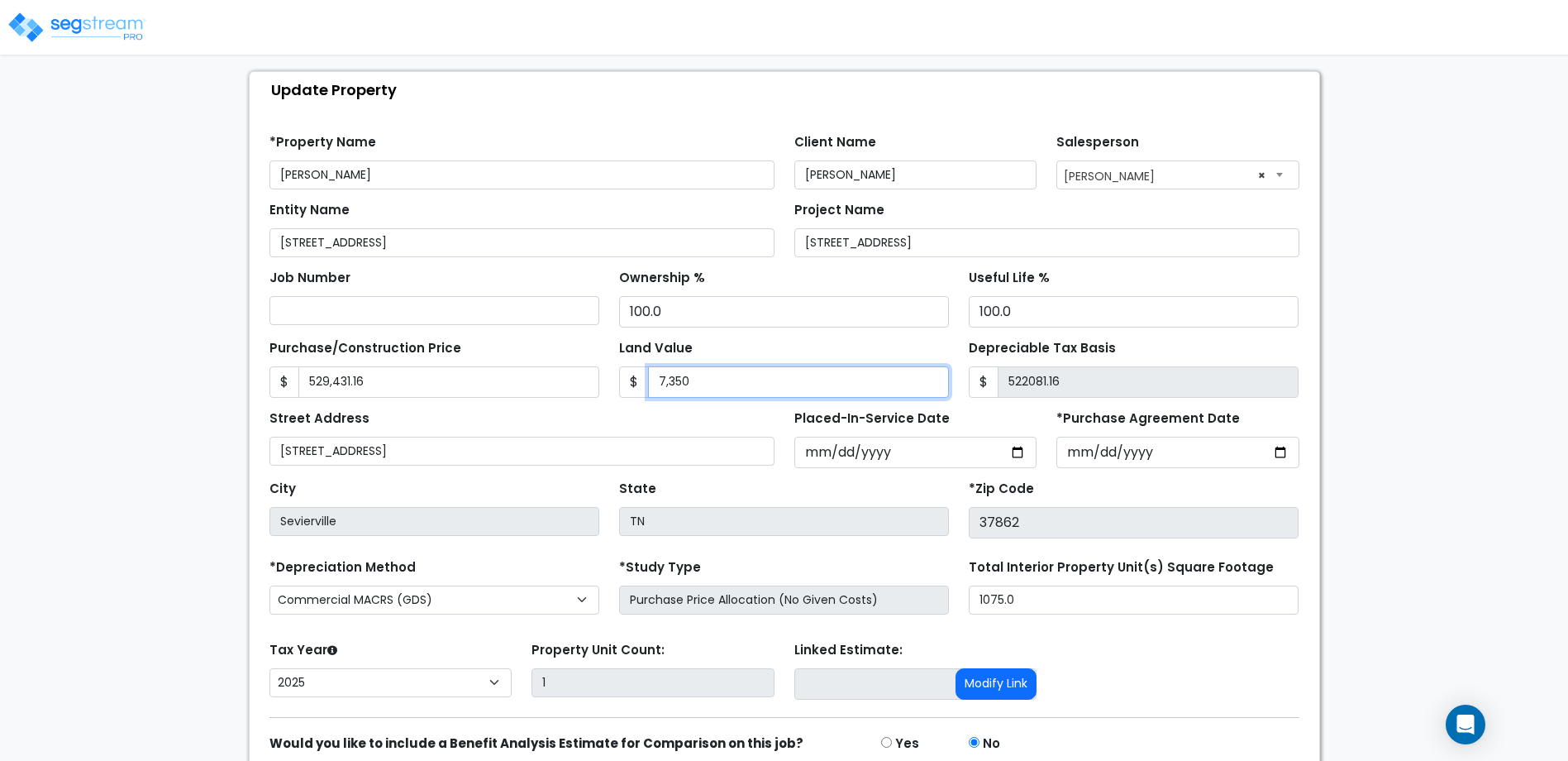
type input "455931.16"
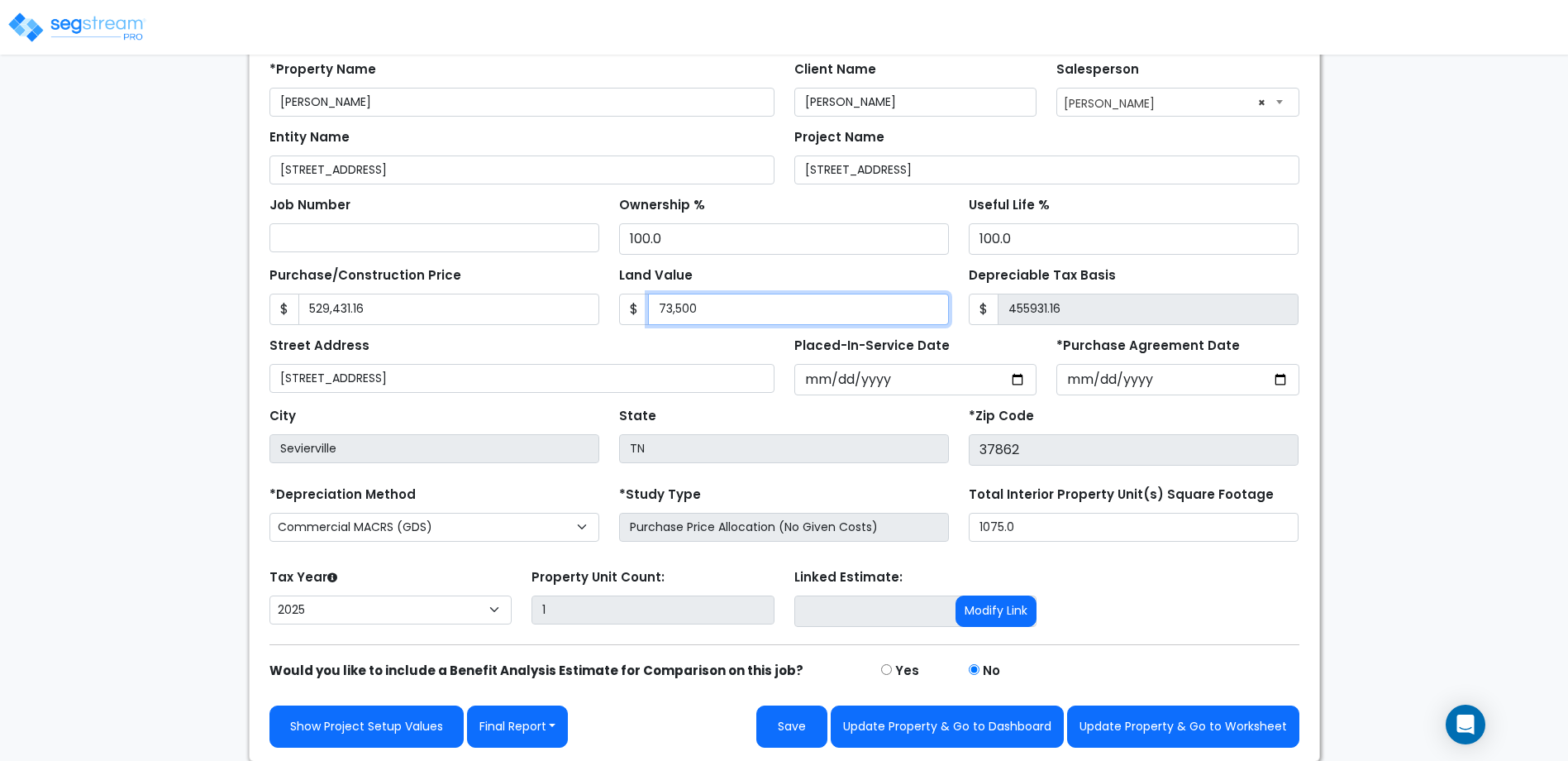
scroll to position [156, 0]
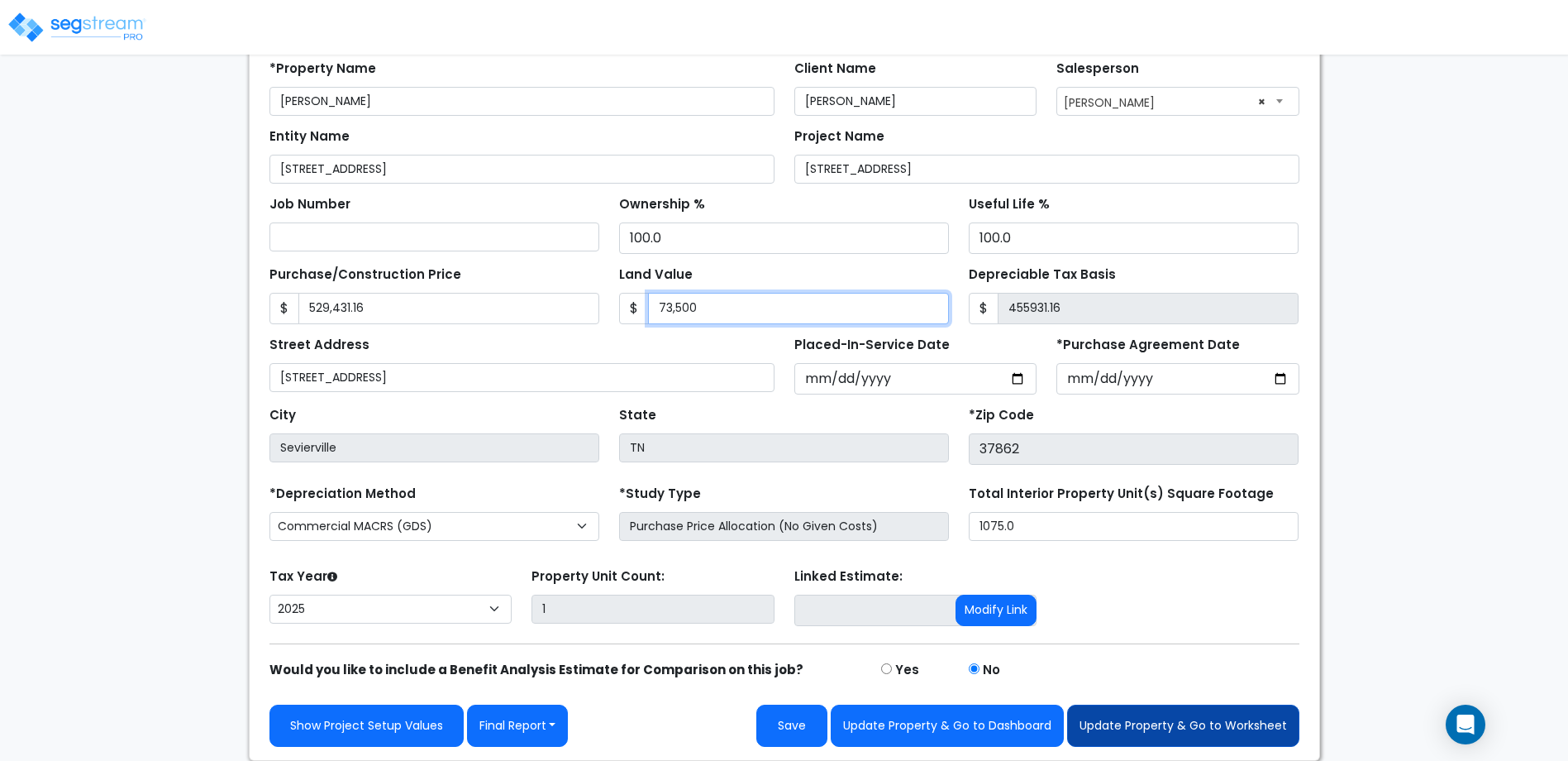
type input "73,500"
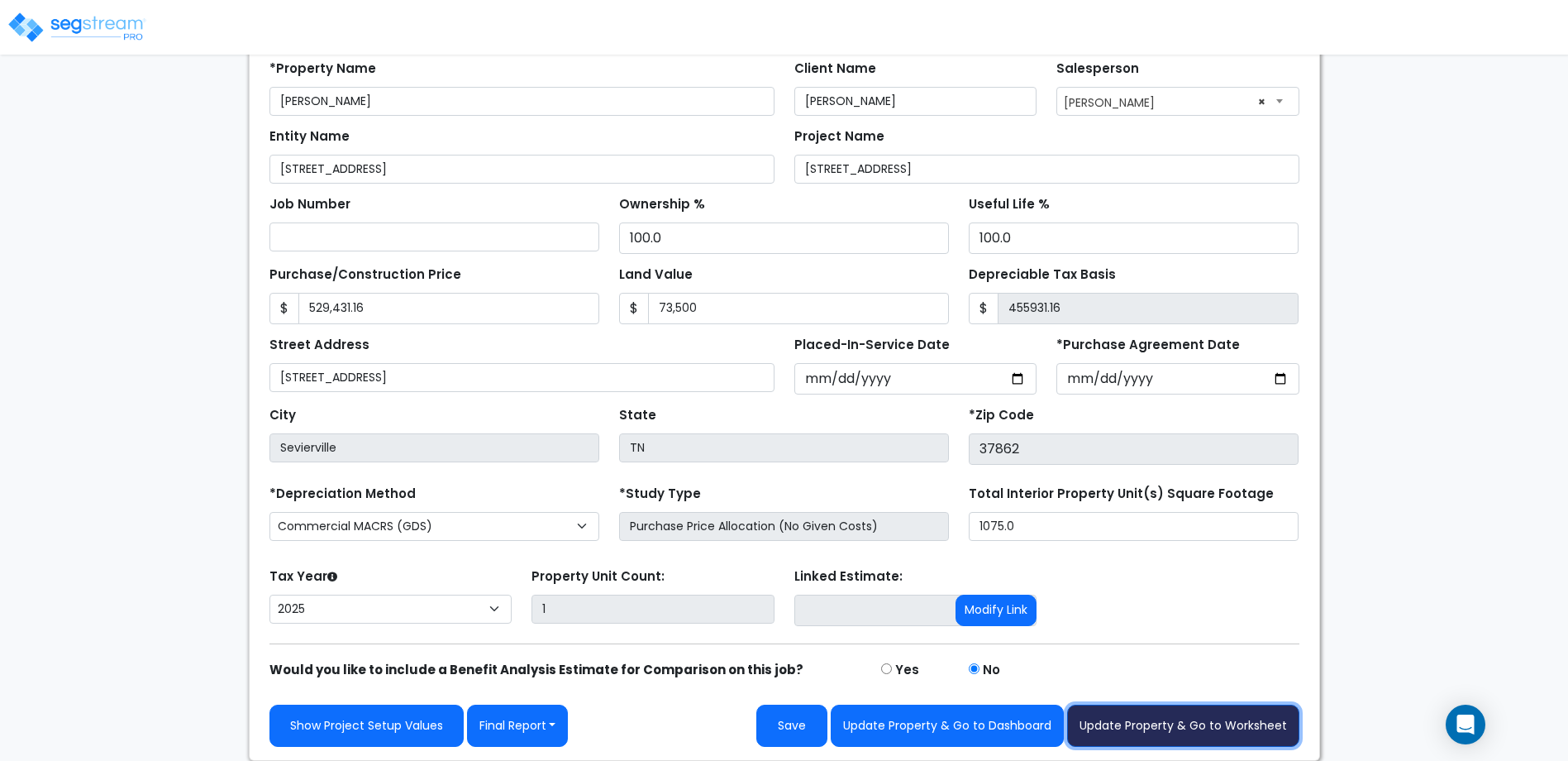
click at [1115, 720] on button "Update Property & Go to Worksheet" at bounding box center [1183, 725] width 232 height 43
type input "529431.16"
type input "73500"
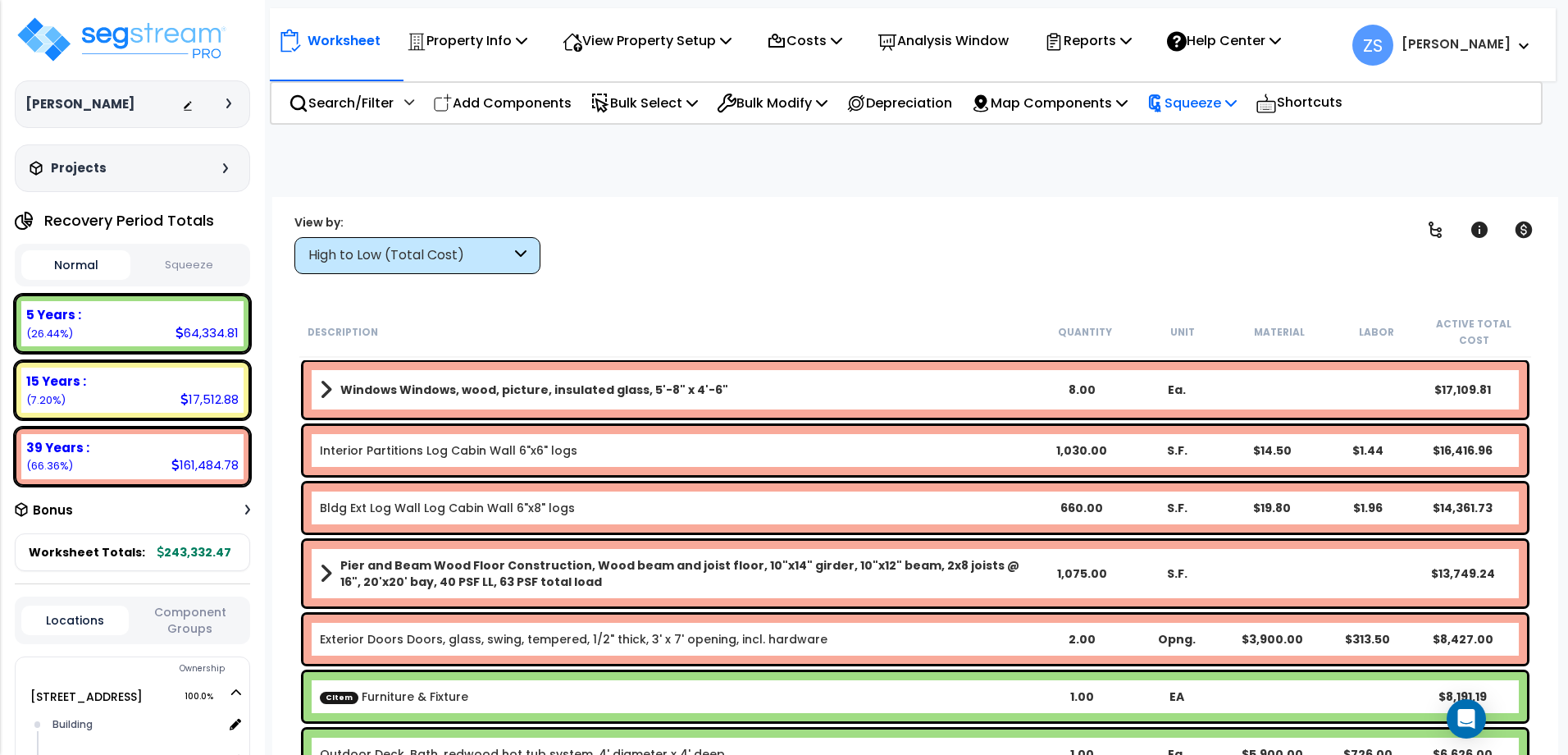
click at [1235, 107] on p "Squeeze" at bounding box center [1191, 103] width 90 height 23
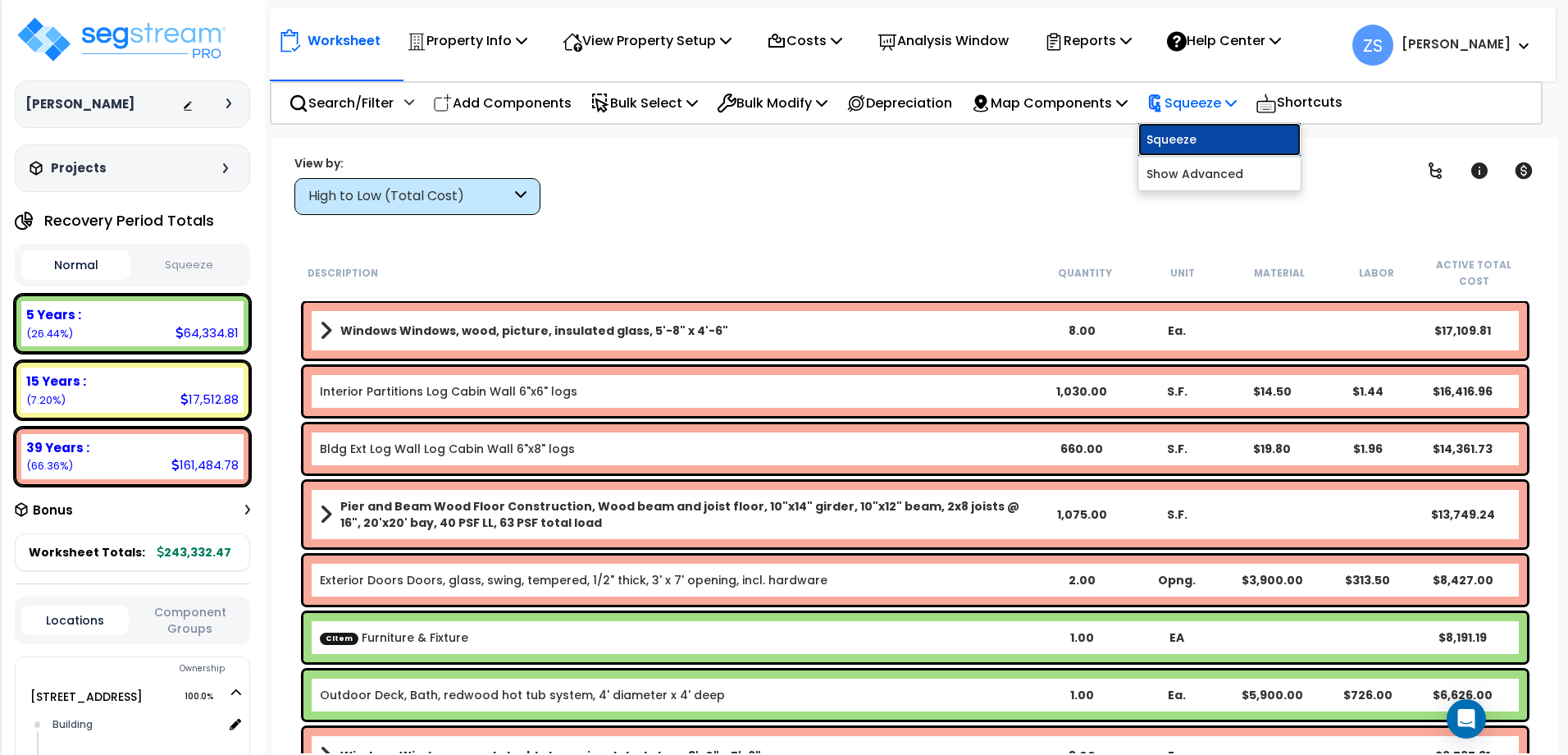
click at [1198, 135] on link "Squeeze" at bounding box center [1220, 139] width 162 height 33
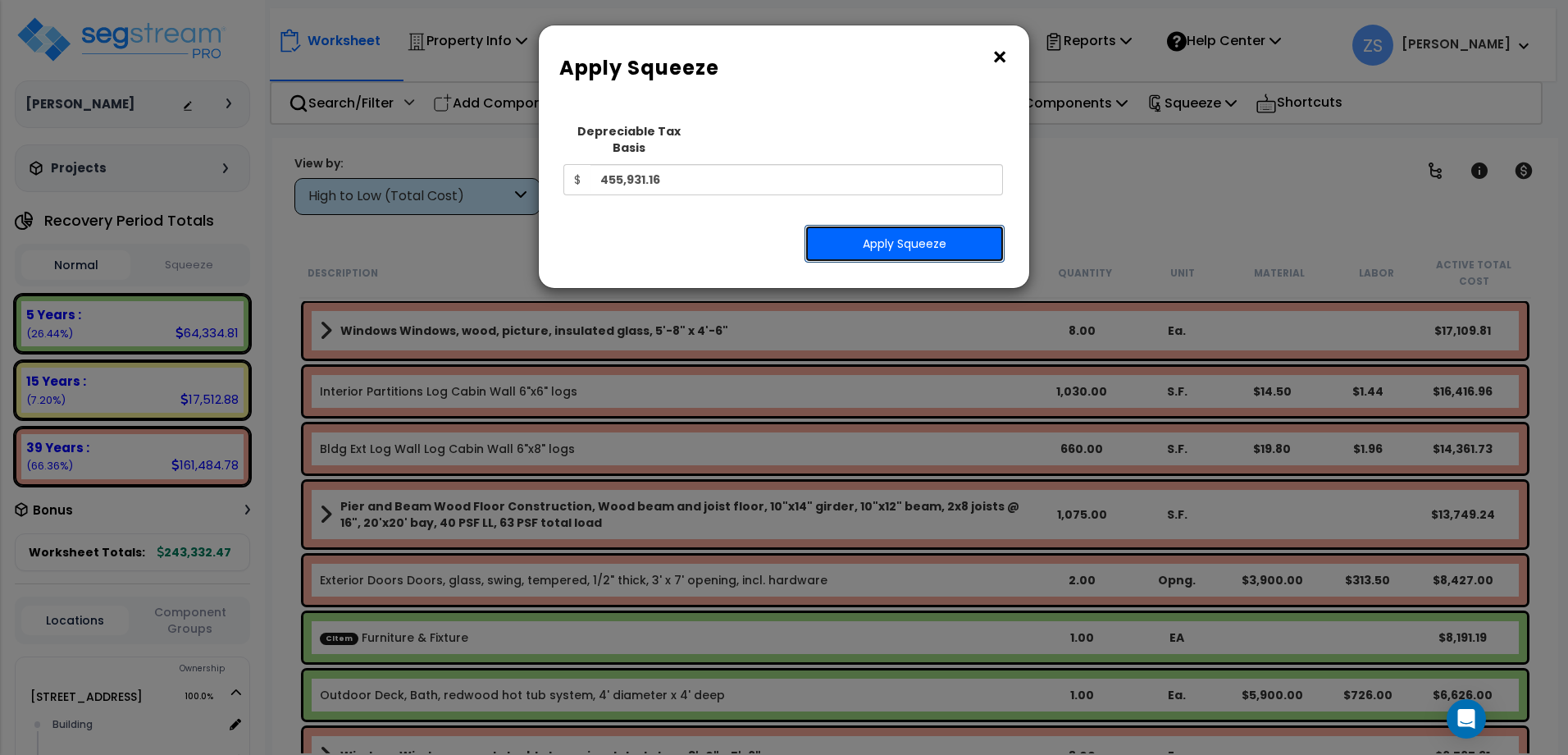
click at [869, 228] on button "Apply Squeeze" at bounding box center [904, 243] width 200 height 38
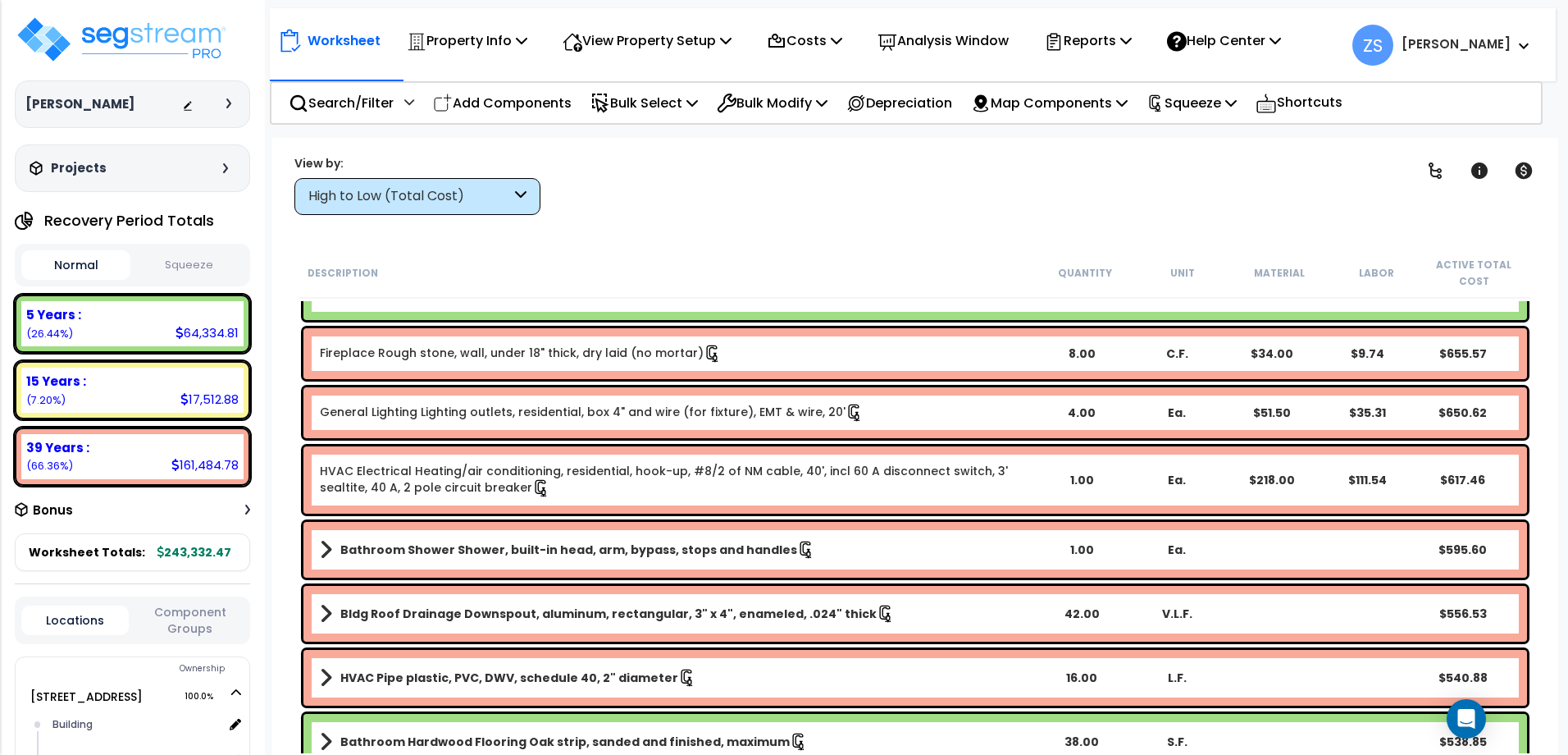
scroll to position [5988, 0]
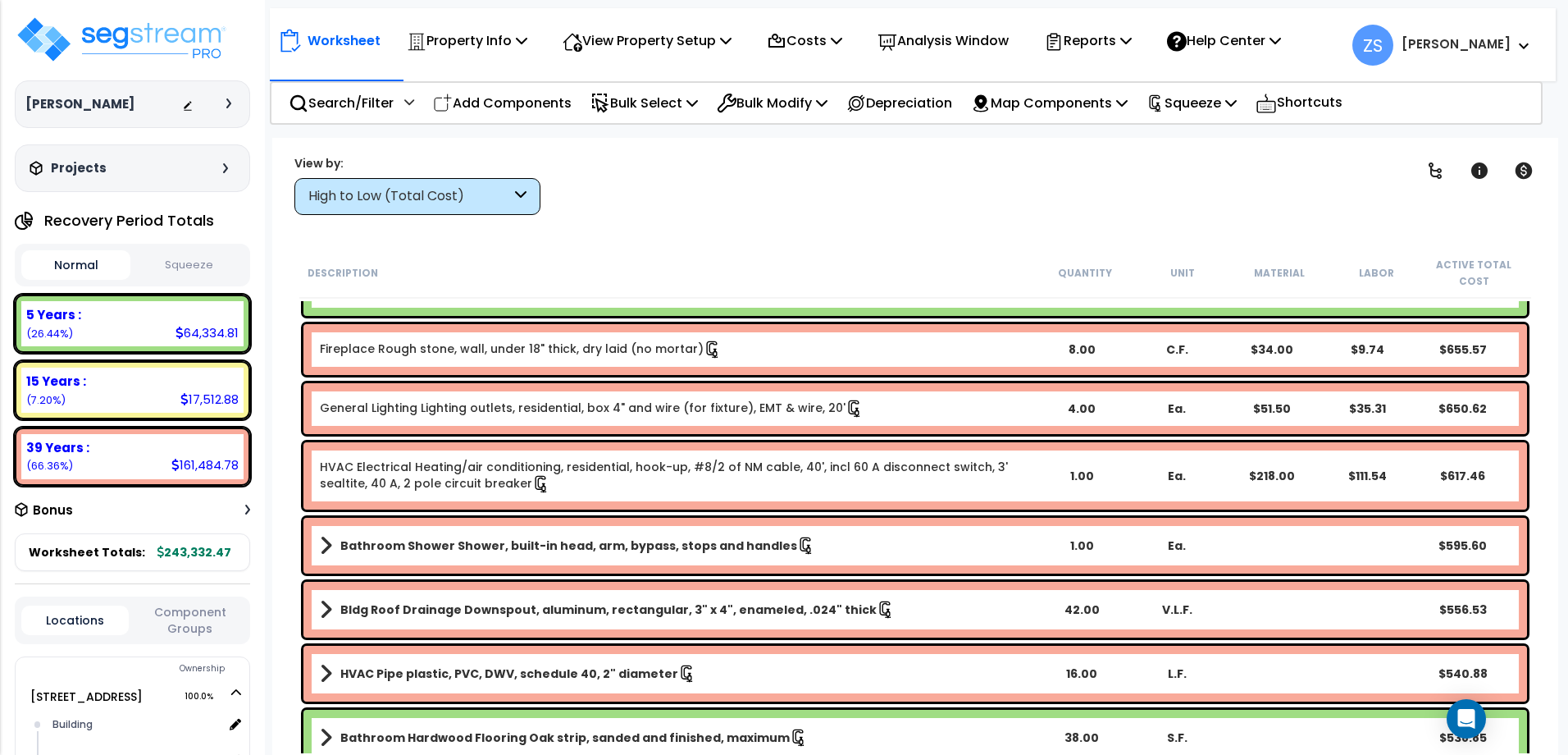
click at [181, 263] on button "Squeeze" at bounding box center [189, 265] width 109 height 29
click at [100, 261] on button "Normal" at bounding box center [76, 265] width 109 height 29
click at [180, 264] on button "Squeeze" at bounding box center [189, 265] width 109 height 29
click at [74, 260] on button "Normal" at bounding box center [76, 265] width 109 height 29
click at [192, 258] on button "Squeeze" at bounding box center [189, 265] width 109 height 29
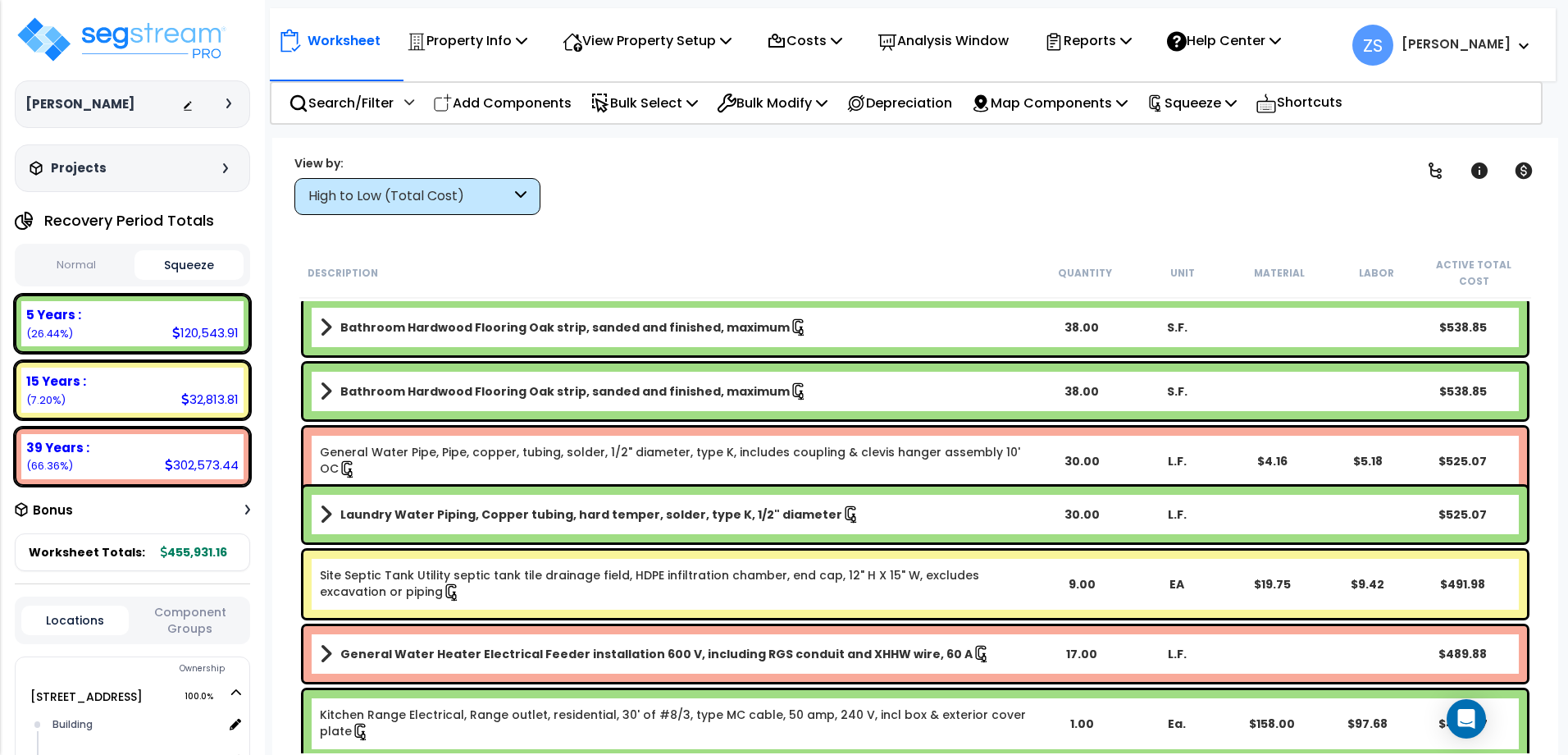
scroll to position [6809, 0]
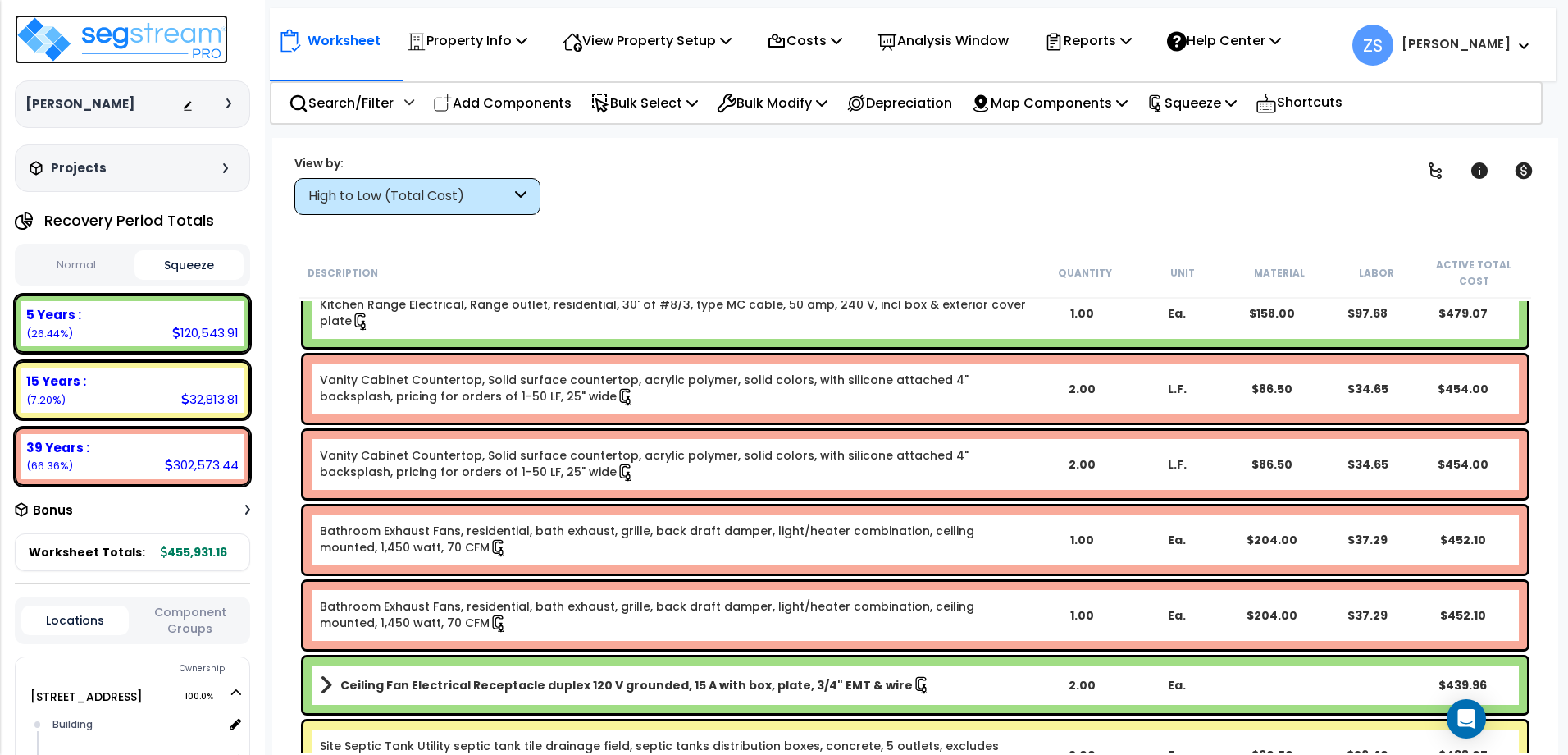
click at [186, 39] on img at bounding box center [121, 39] width 213 height 49
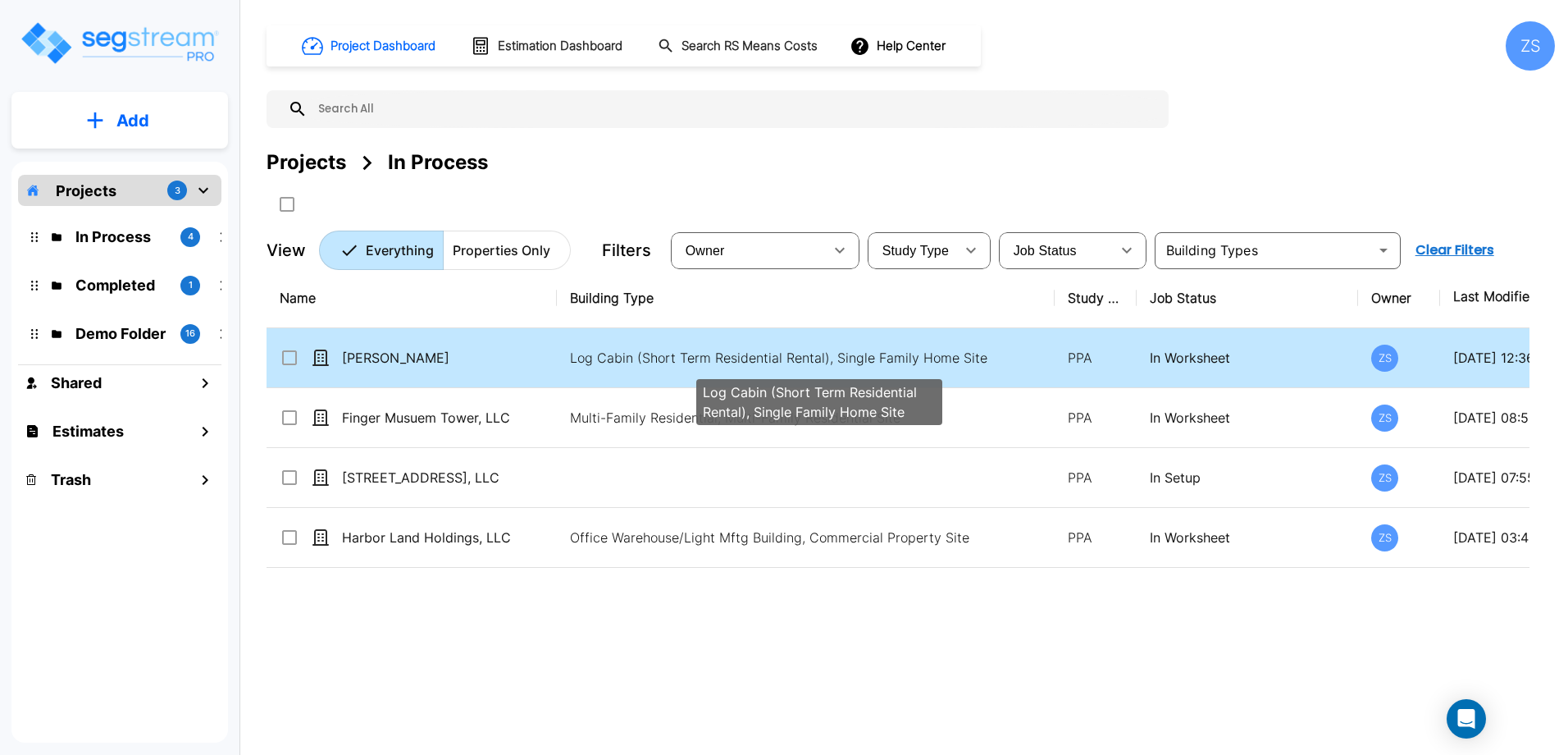
click at [950, 356] on p "Log Cabin (Short Term Residential Rental), Single Family Home Site" at bounding box center [819, 357] width 498 height 20
checkbox input "true"
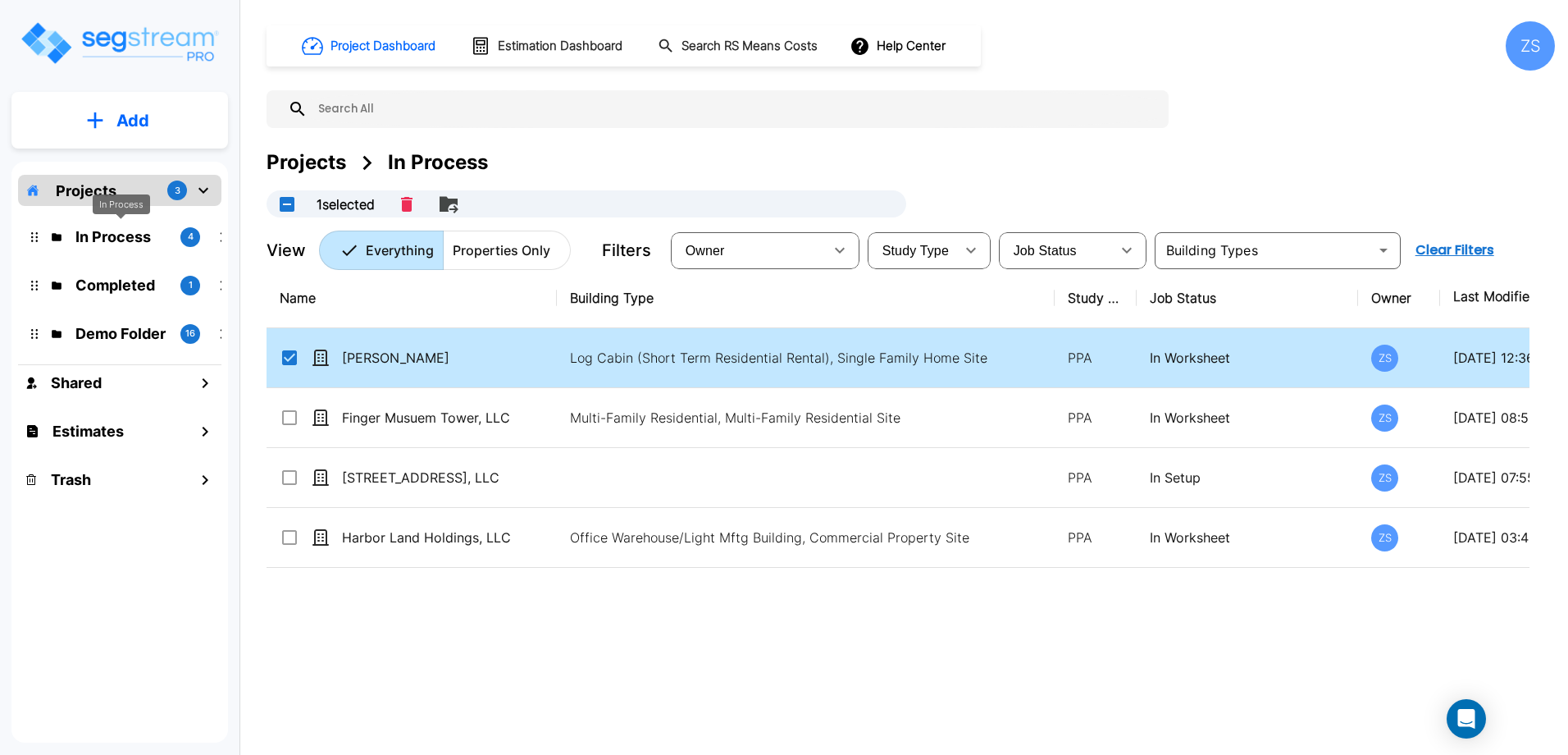
click at [106, 237] on p "In Process" at bounding box center [121, 237] width 92 height 23
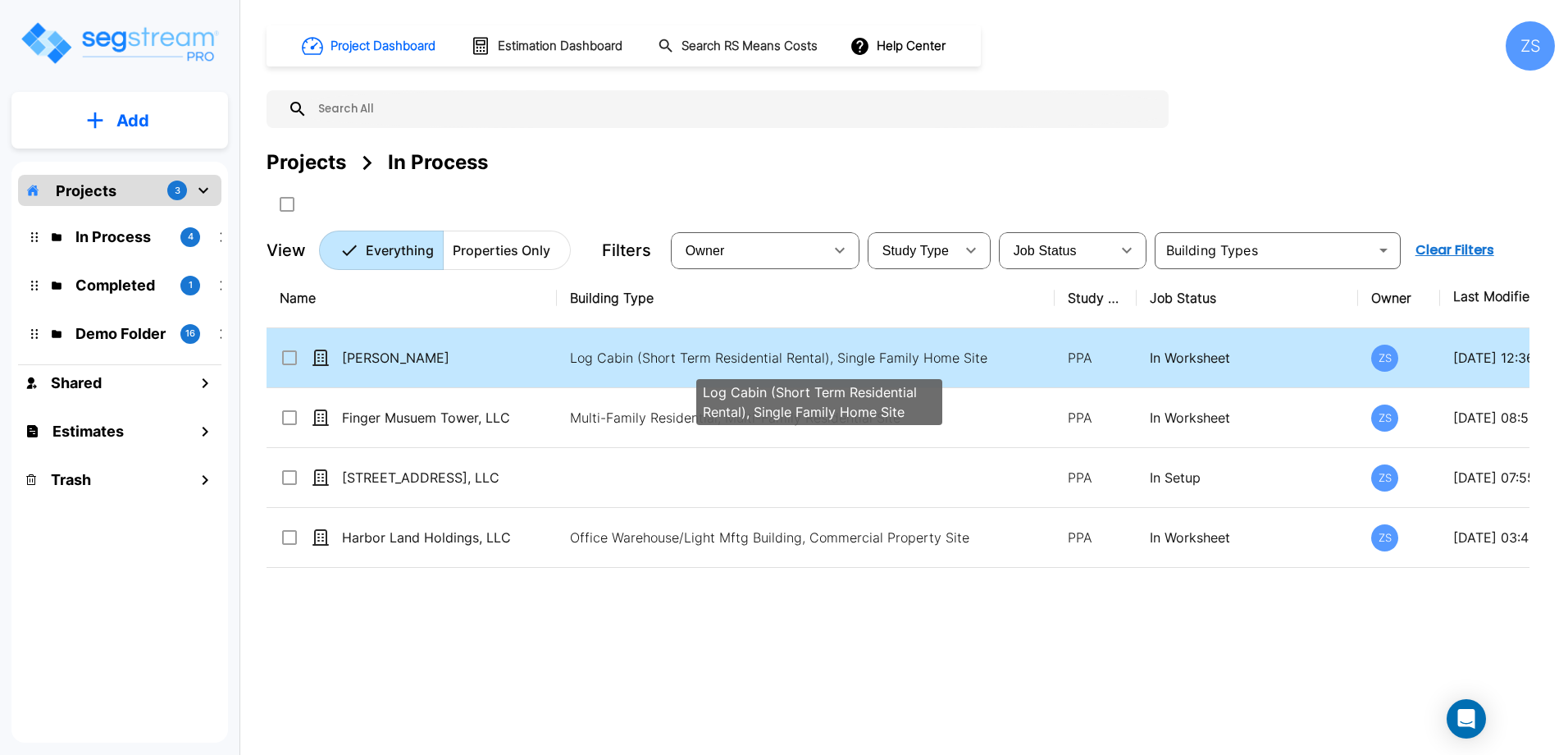
click at [845, 360] on p "Log Cabin (Short Term Residential Rental), Single Family Home Site" at bounding box center [819, 357] width 498 height 20
checkbox input "true"
click at [845, 360] on p "Log Cabin (Short Term Residential Rental), Single Family Home Site" at bounding box center [819, 357] width 498 height 20
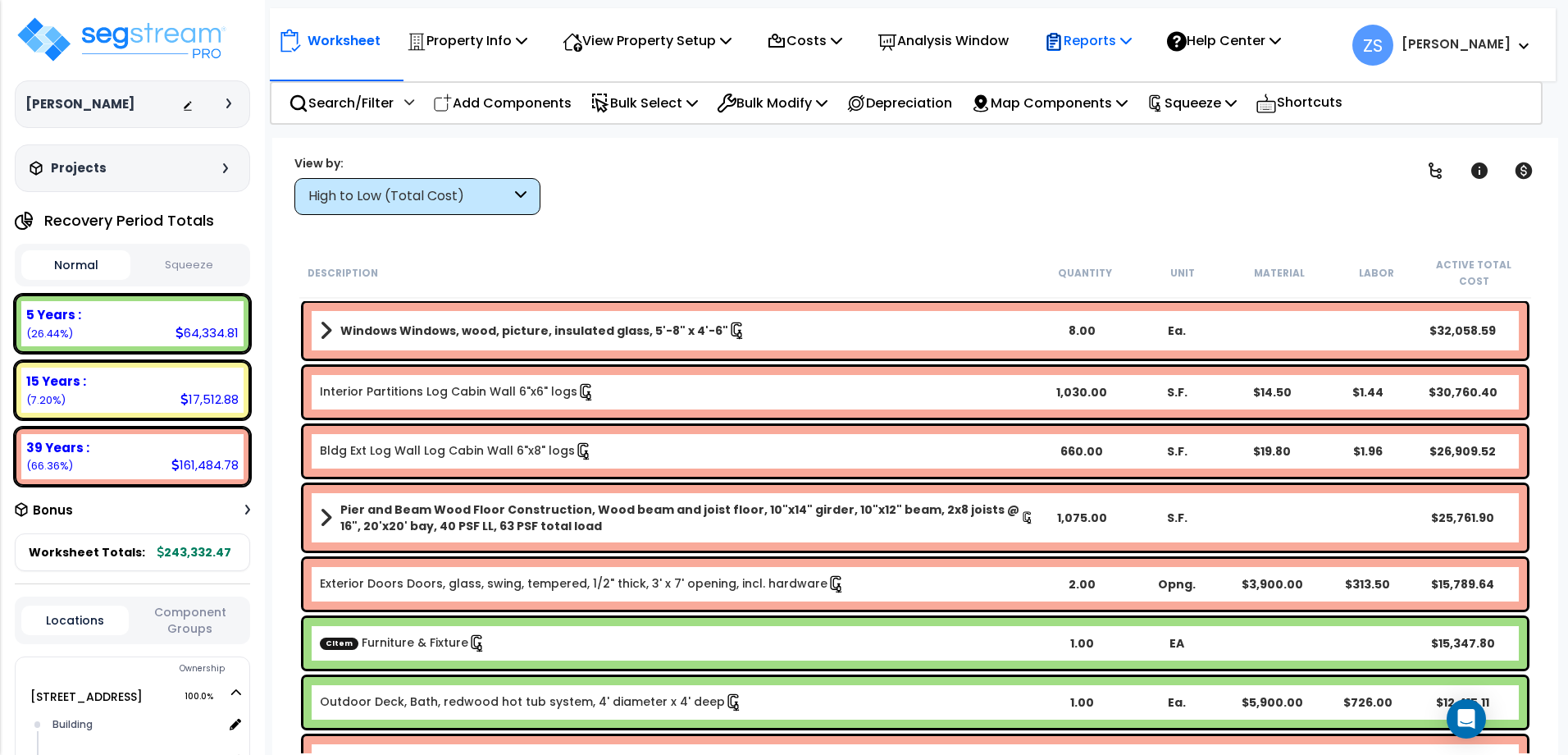
click at [1132, 41] on p "Reports" at bounding box center [1087, 40] width 87 height 23
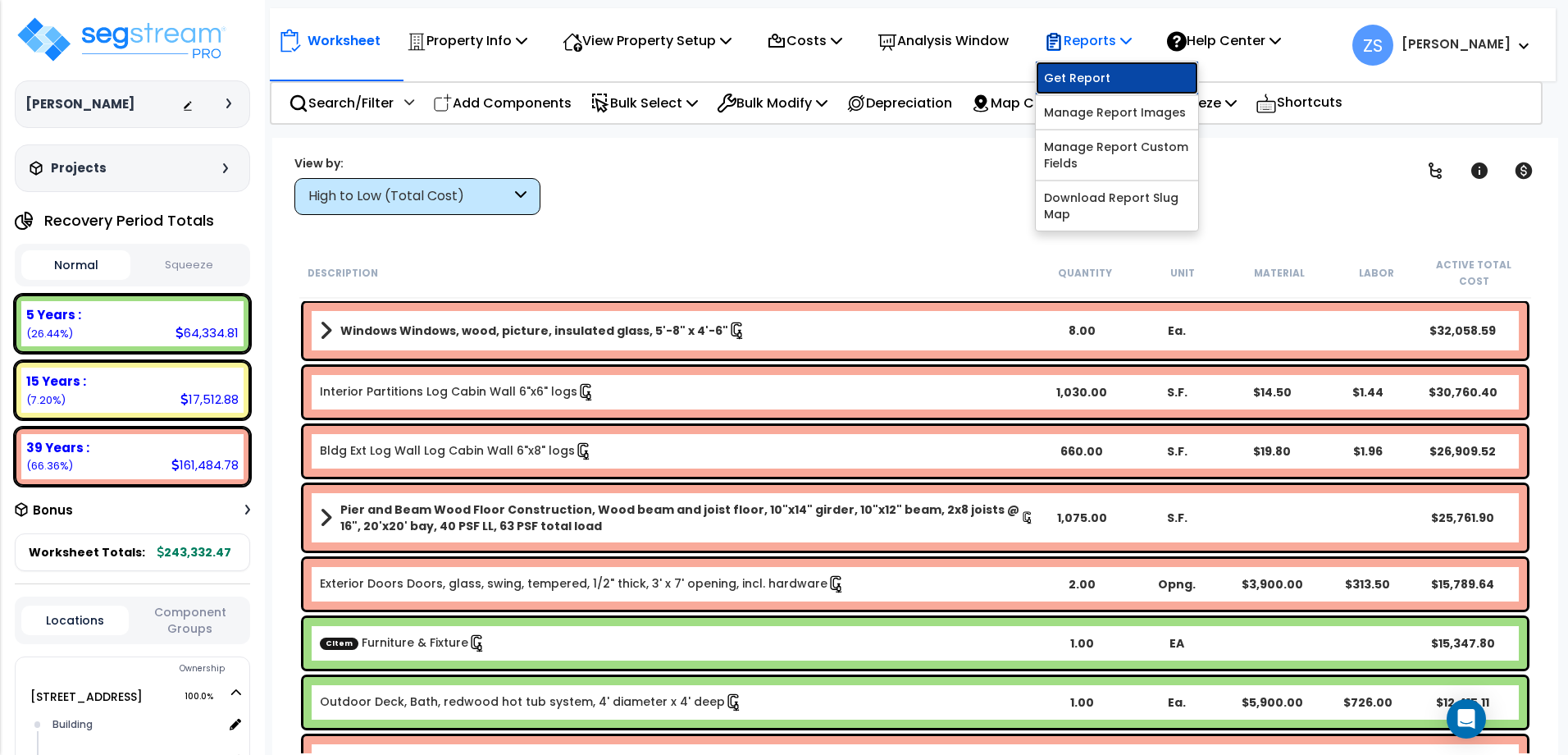
click at [1139, 77] on link "Get Report" at bounding box center [1116, 78] width 162 height 33
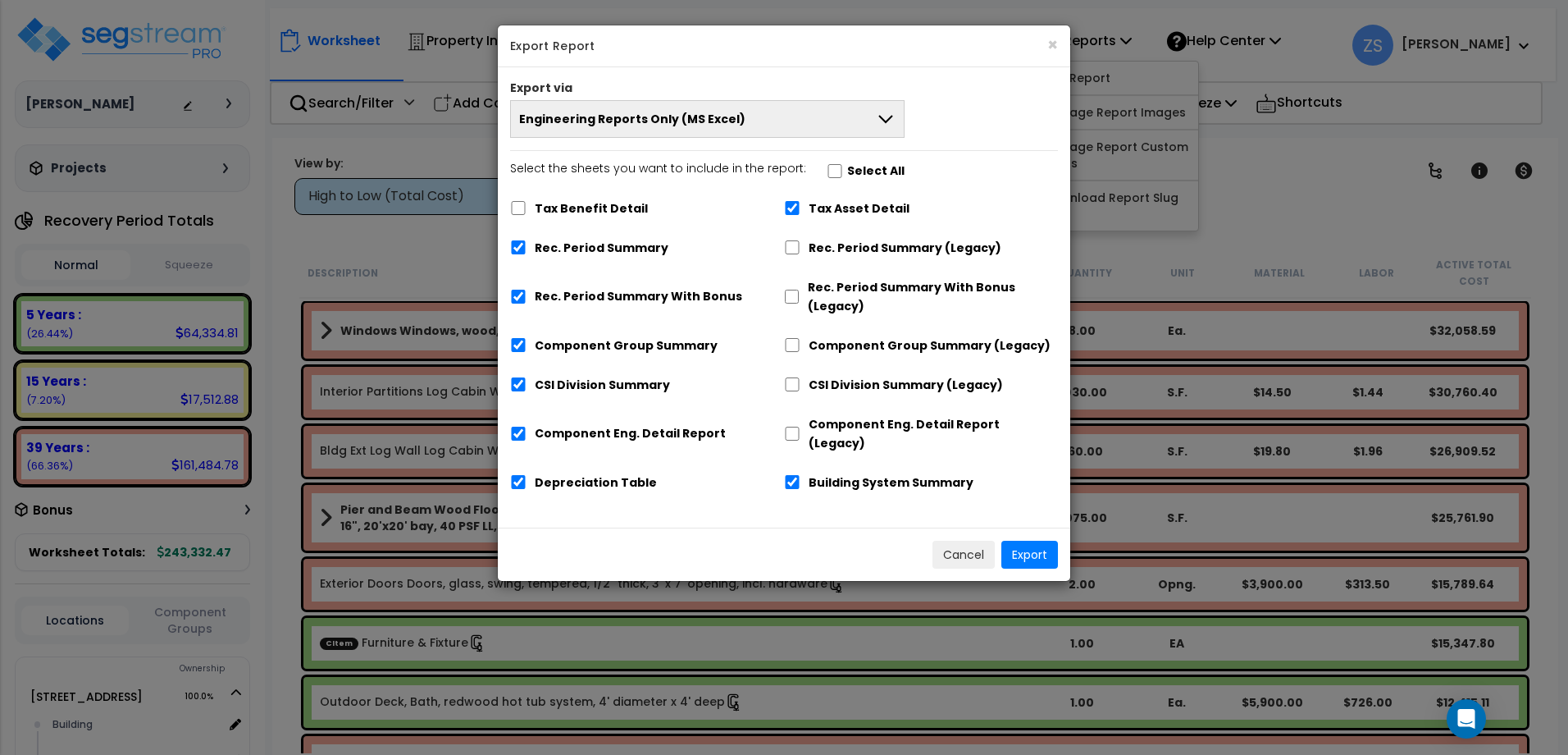
drag, startPoint x: 592, startPoint y: 253, endPoint x: 626, endPoint y: 276, distance: 41.0
click at [593, 253] on label "Rec. Period Summary" at bounding box center [602, 248] width 133 height 19
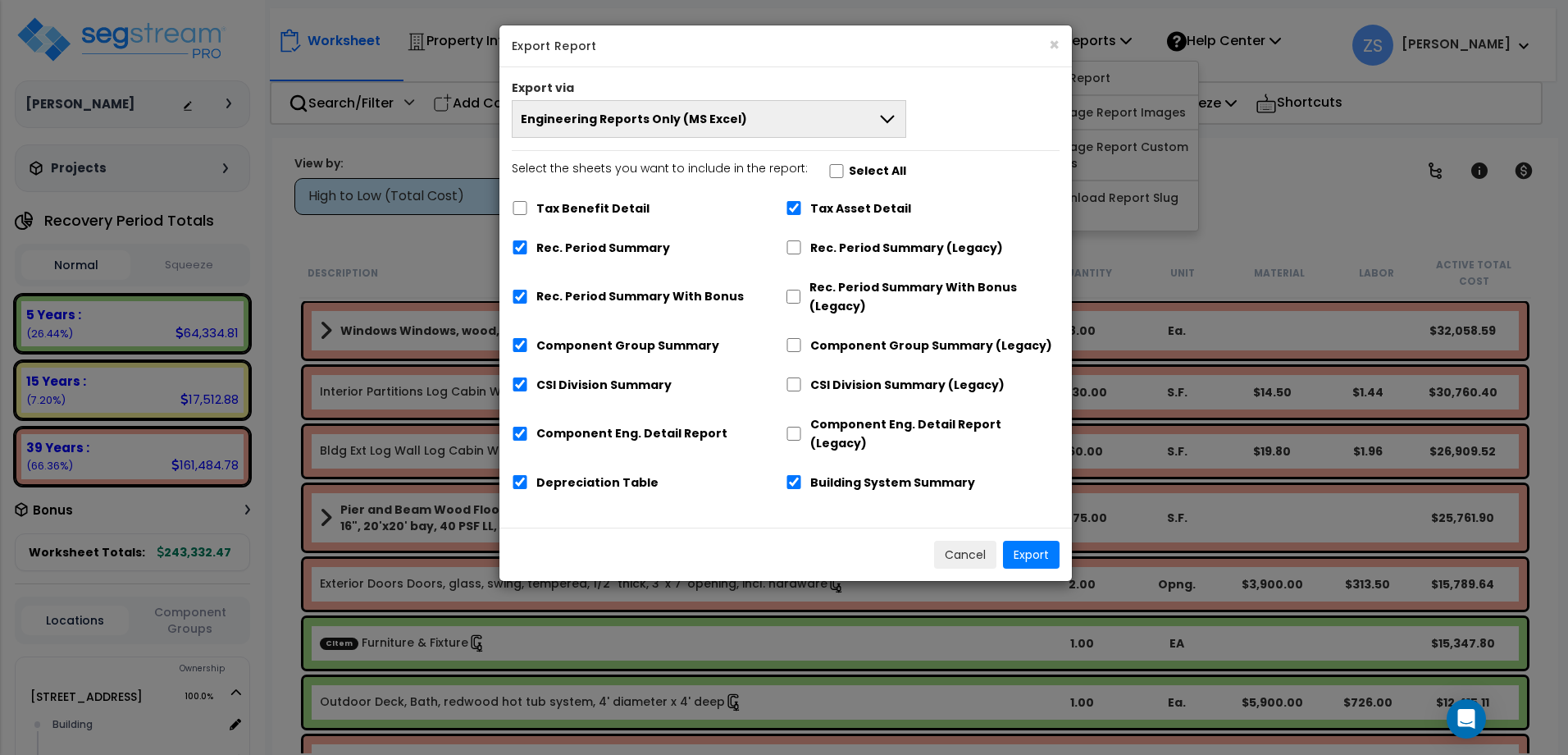
click at [581, 250] on label "Rec. Period Summary" at bounding box center [603, 248] width 133 height 19
click at [529, 250] on input "Rec. Period Summary" at bounding box center [519, 247] width 16 height 14
checkbox input "false"
click at [679, 125] on span "Engineering Reports Only (MS Excel)" at bounding box center [634, 118] width 226 height 16
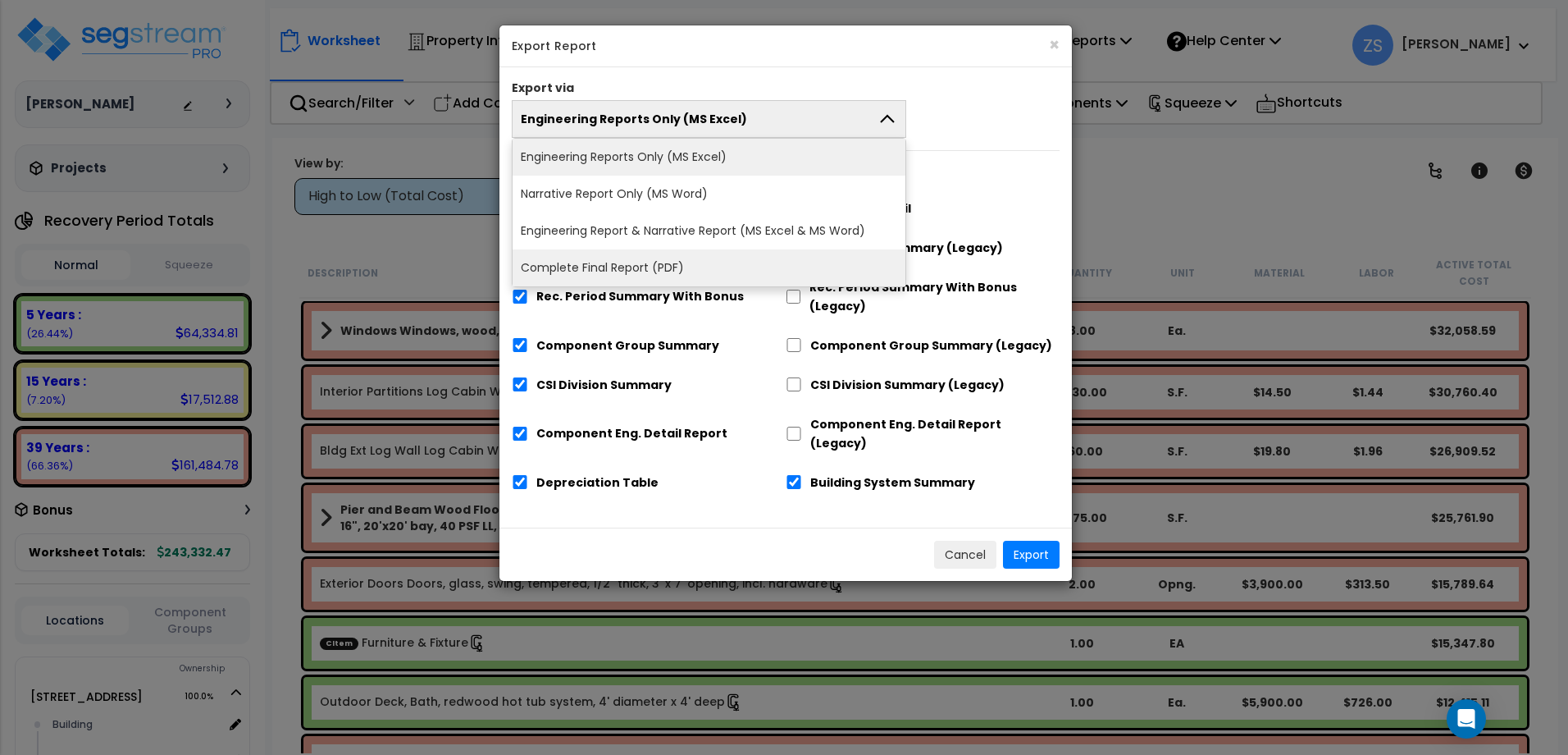
click at [650, 263] on li "Complete Final Report (PDF)" at bounding box center [709, 268] width 392 height 37
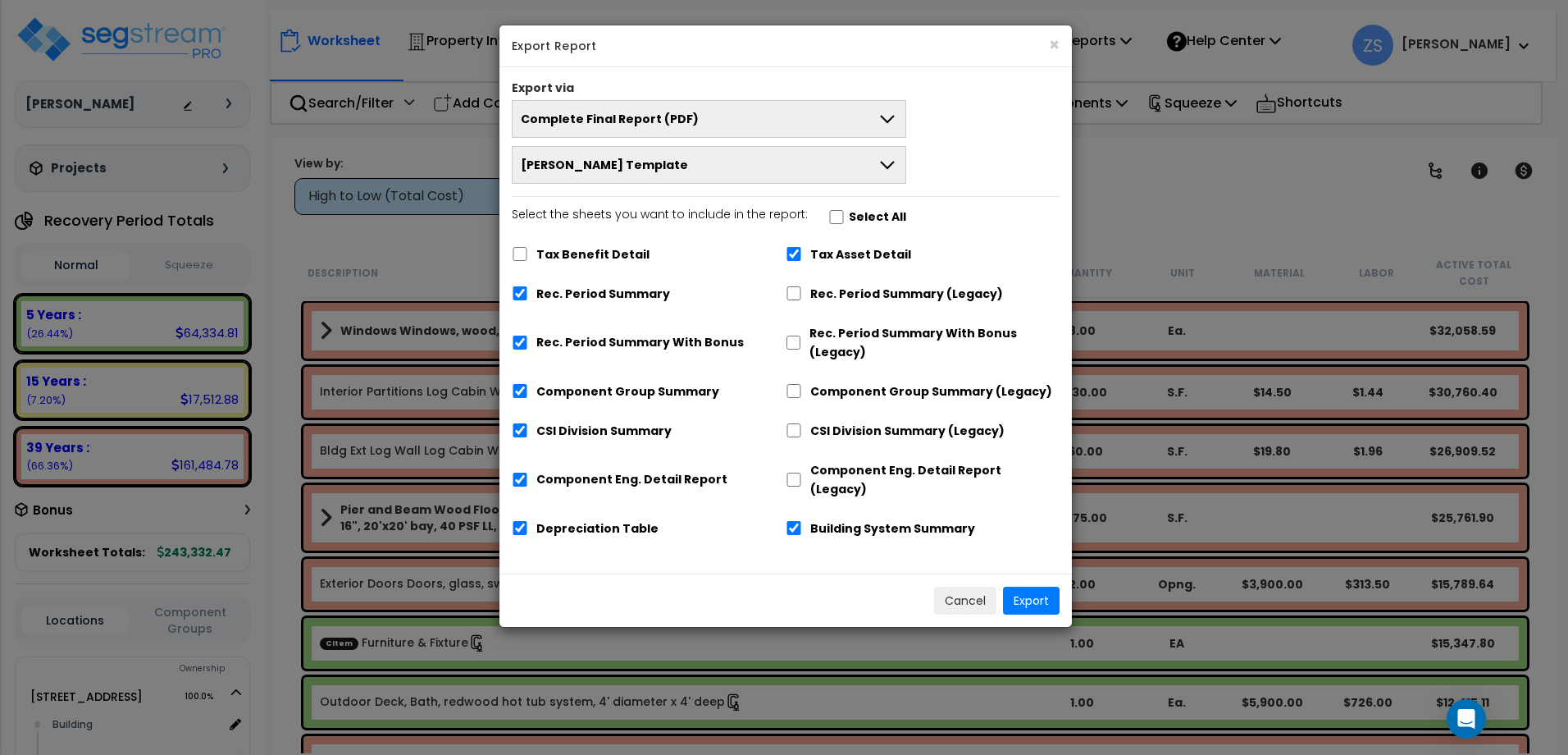
click at [574, 285] on label "Rec. Period Summary" at bounding box center [603, 294] width 133 height 19
click at [529, 286] on input "Rec. Period Summary" at bounding box center [519, 293] width 16 height 14
checkbox input "false"
click at [1041, 587] on button "Export" at bounding box center [1031, 601] width 56 height 28
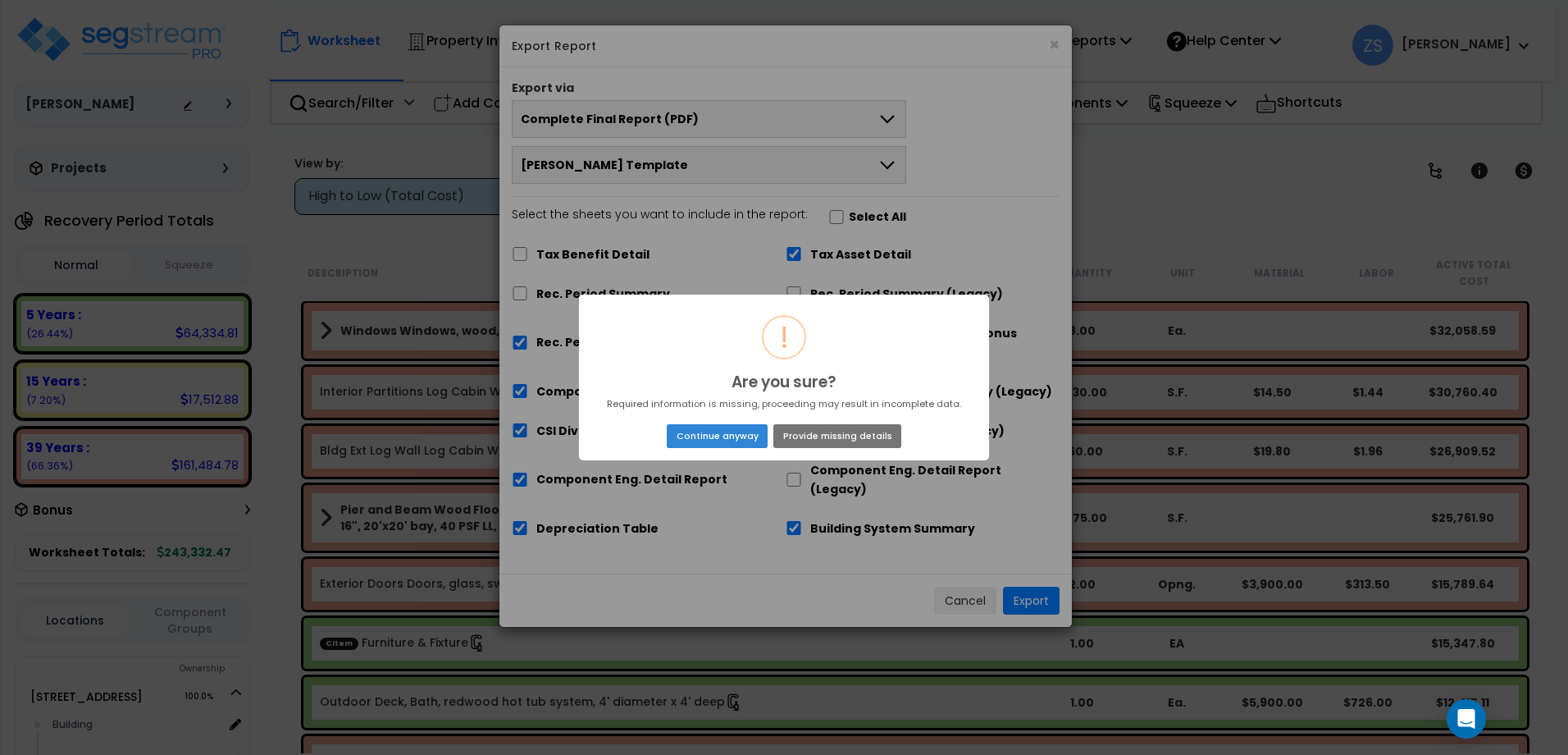
drag, startPoint x: 824, startPoint y: 437, endPoint x: 817, endPoint y: 425, distance: 13.9
click at [825, 437] on button "Provide missing details" at bounding box center [838, 436] width 128 height 23
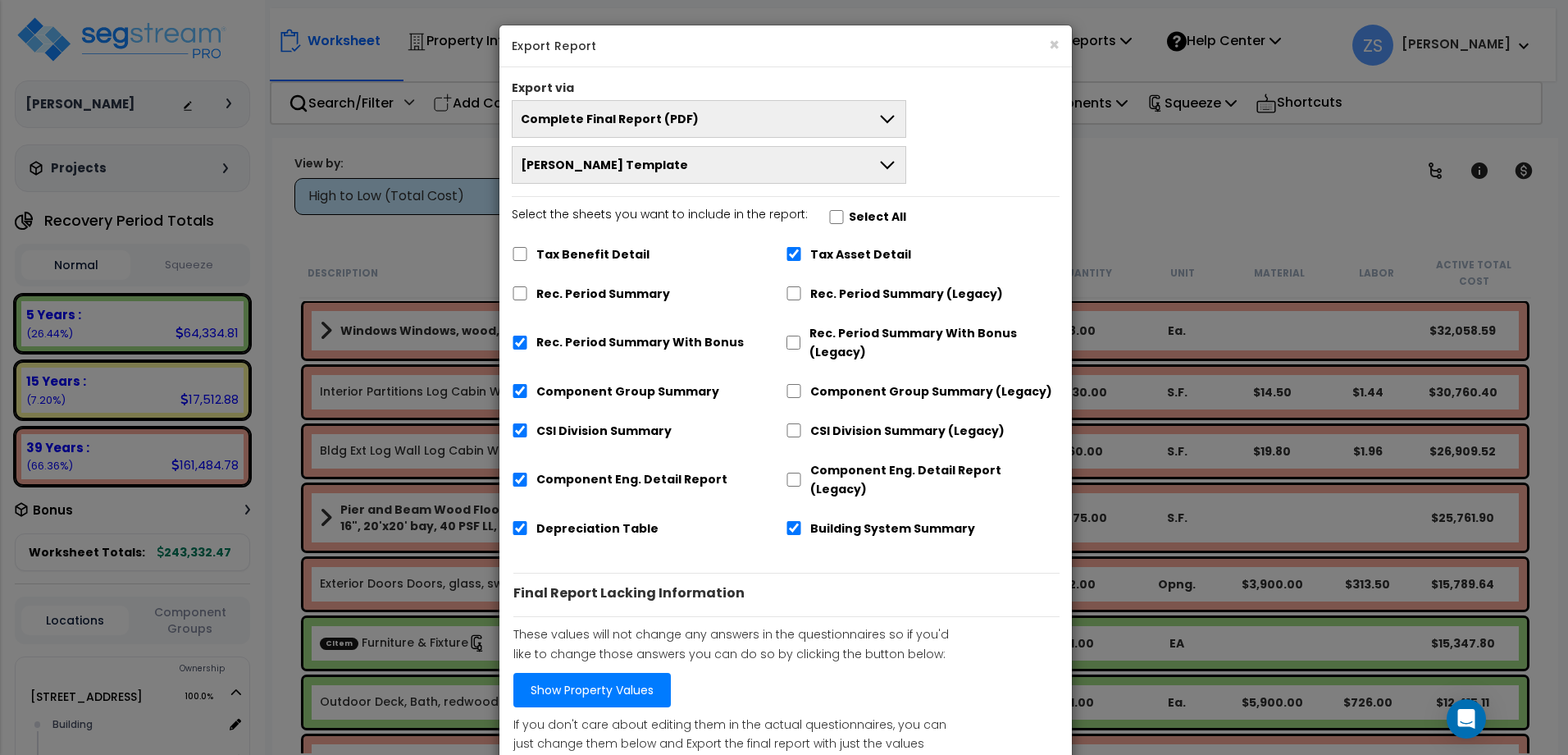
scroll to position [139, 0]
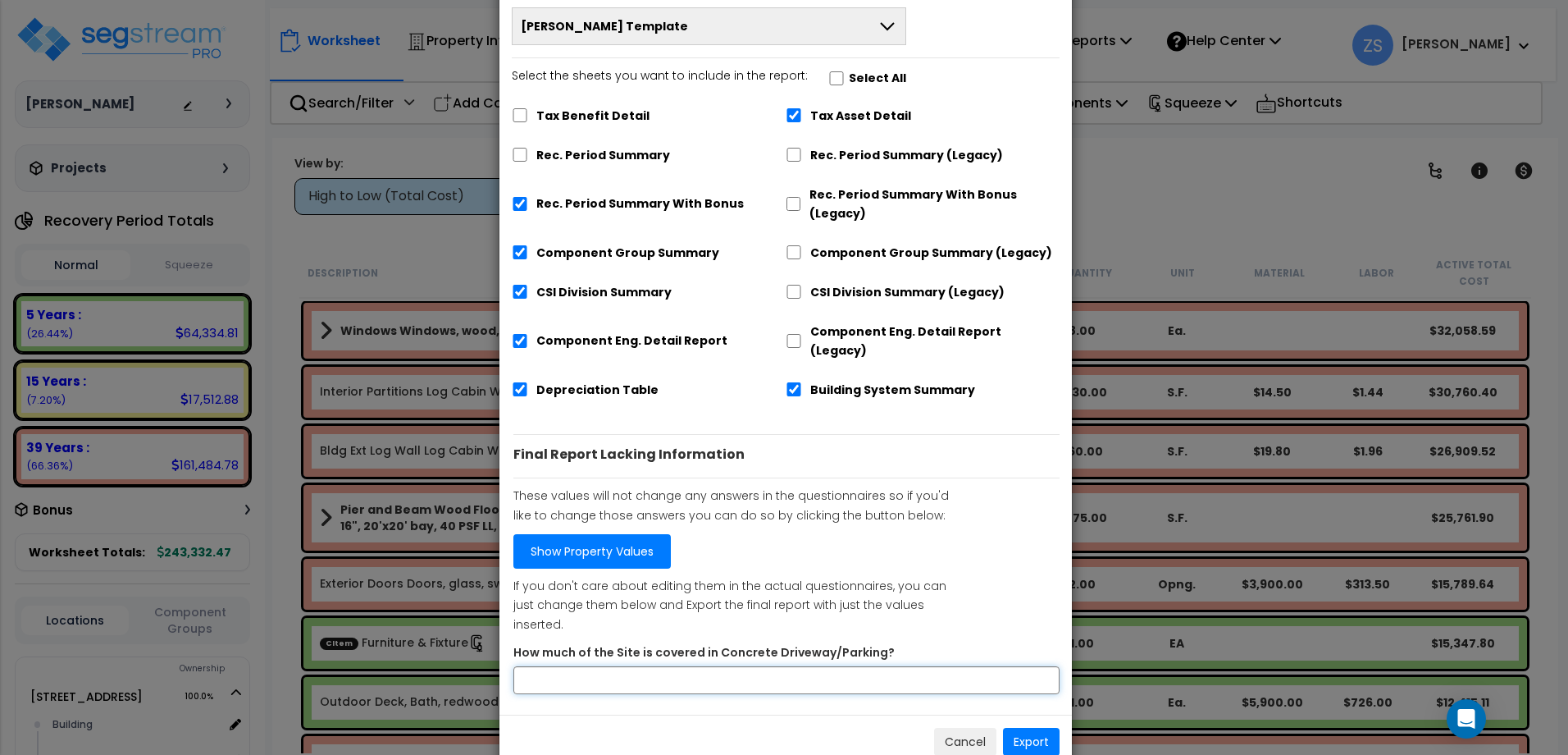
click at [895, 666] on input "How much of the Site is covered in Concrete Driveway/Parking?" at bounding box center [787, 680] width 546 height 28
type input "0"
click at [637, 534] on link "Show Property Values" at bounding box center [592, 551] width 158 height 35
click at [1023, 728] on button "Export" at bounding box center [1031, 742] width 56 height 28
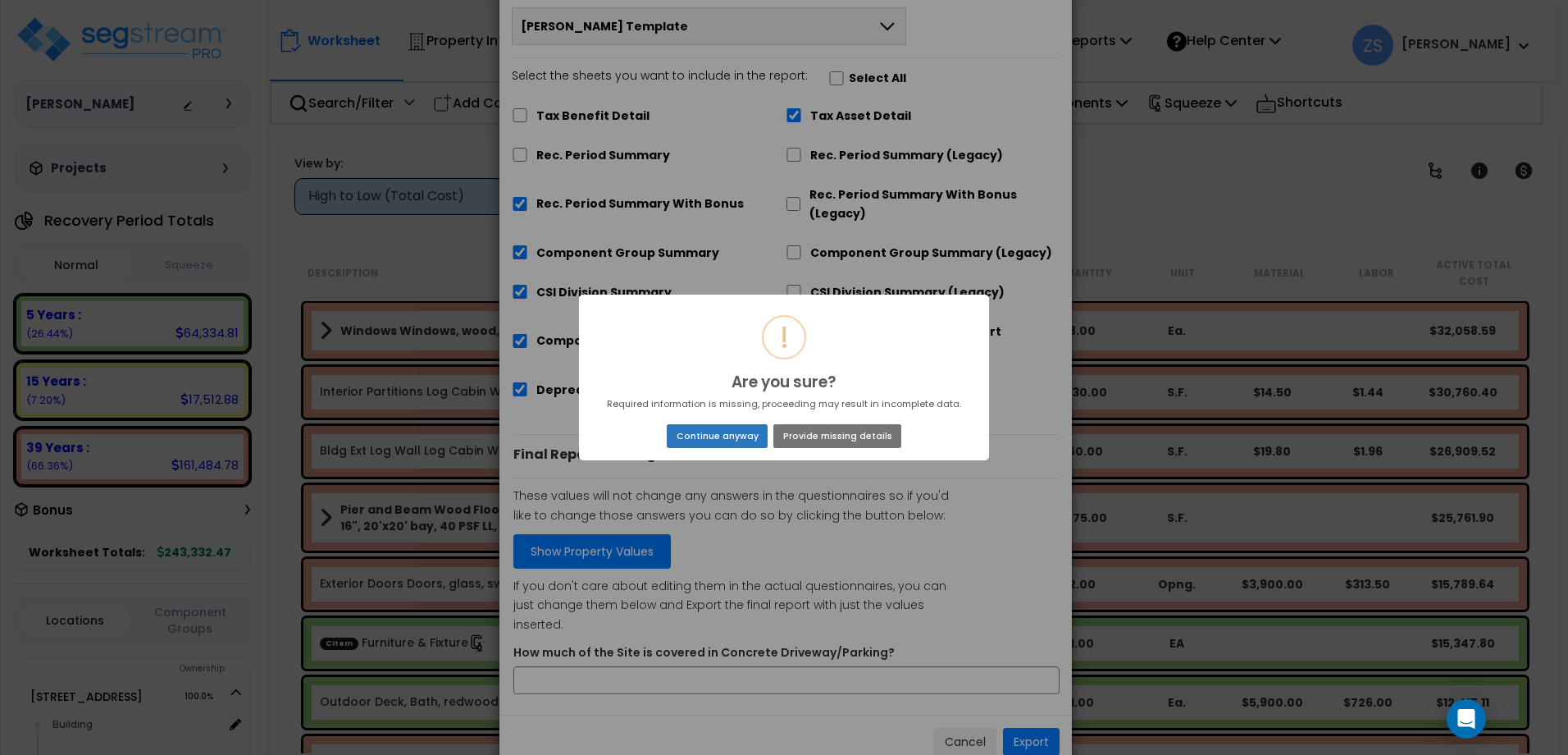
click at [720, 434] on button "Continue anyway" at bounding box center [716, 436] width 100 height 23
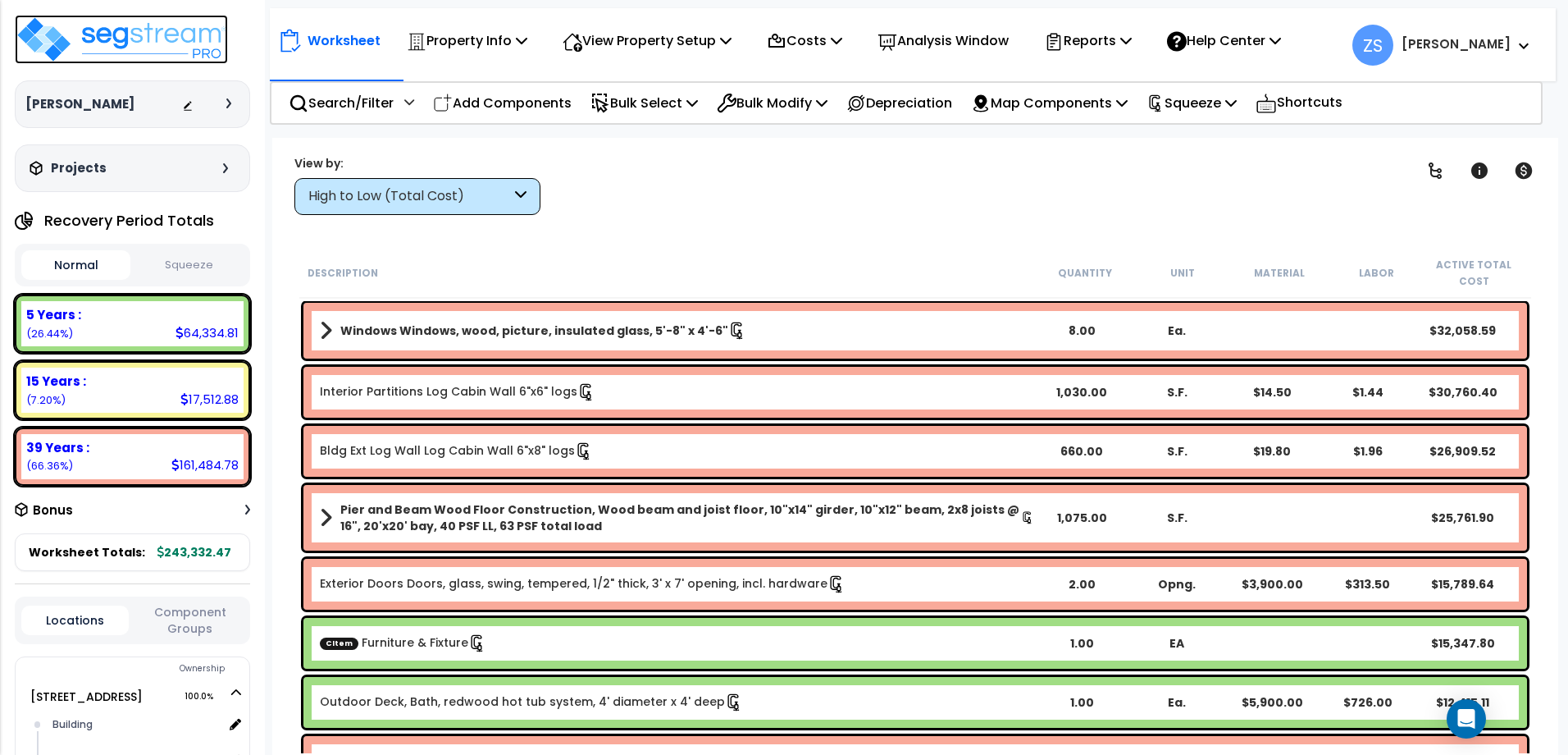
click at [176, 39] on img at bounding box center [121, 39] width 213 height 49
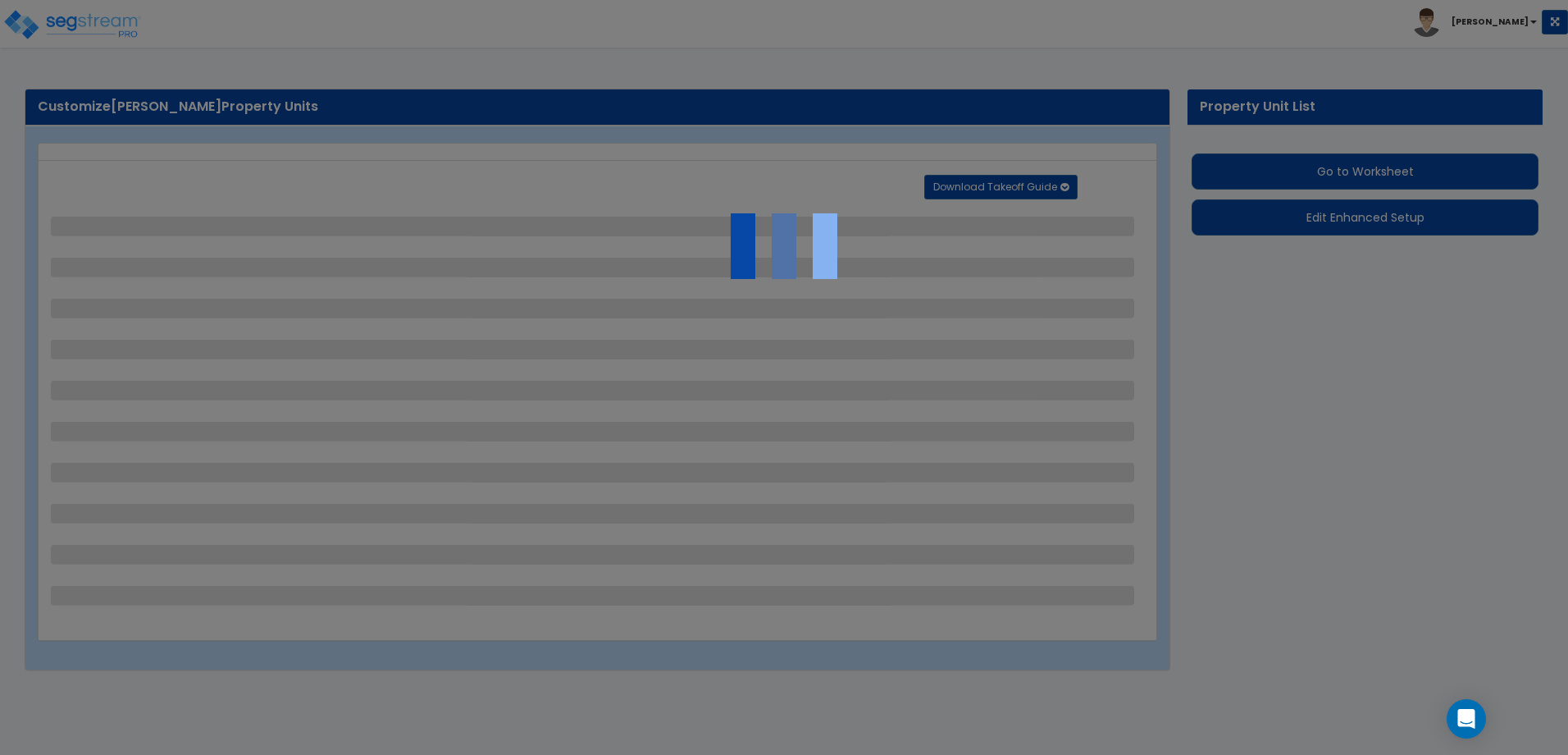
select select "2"
select select "1"
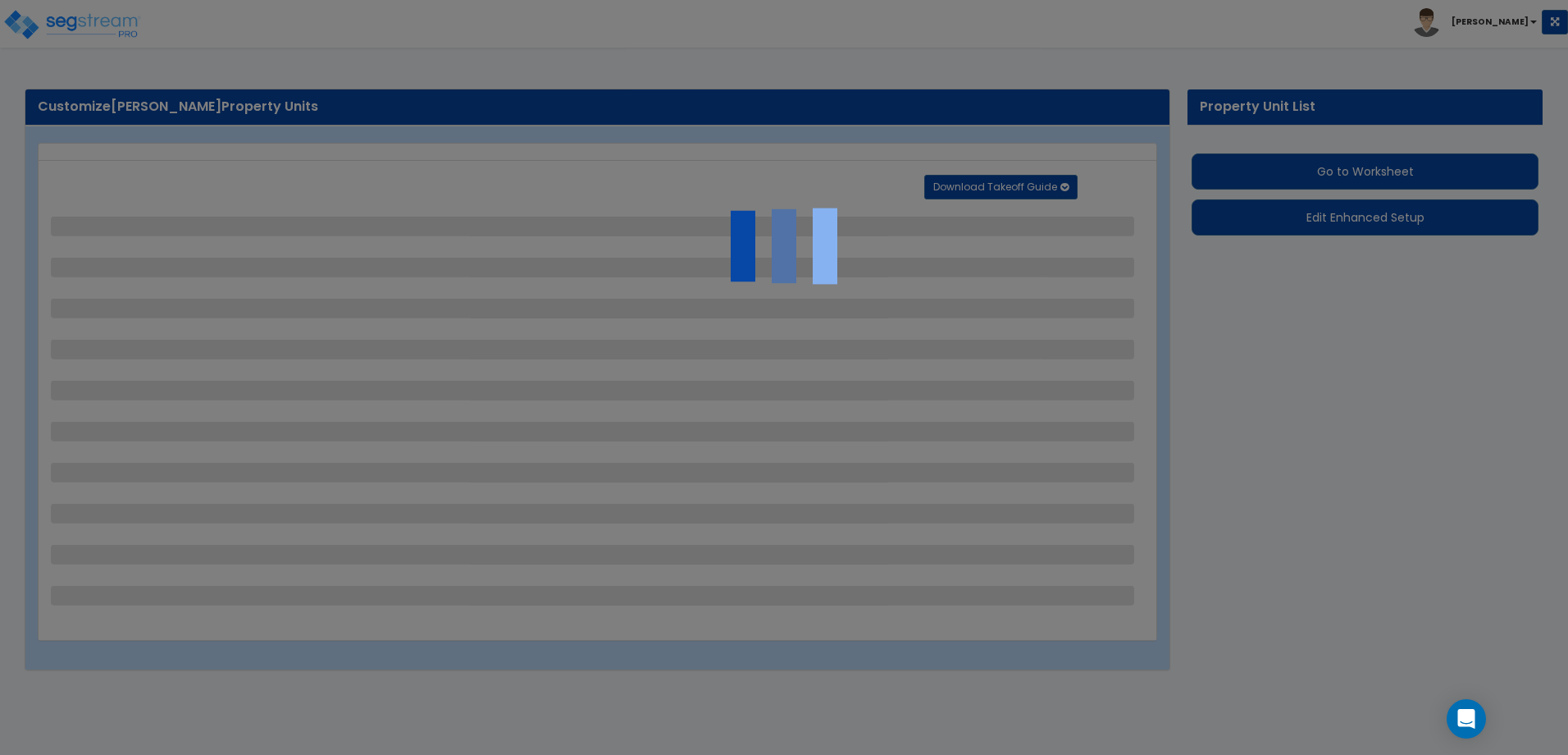
select select "1"
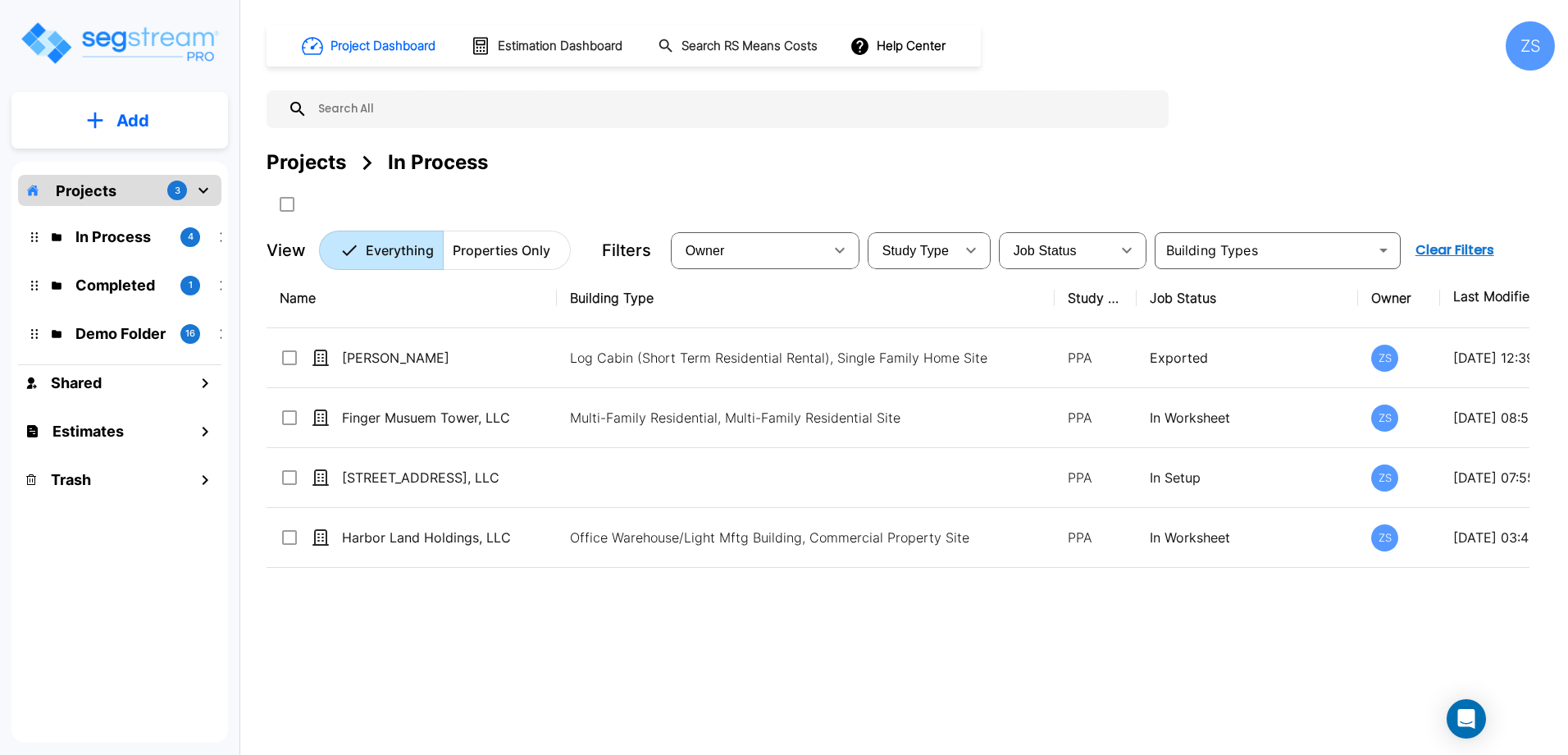
click at [633, 641] on div "Name Building Type Study Type Job Status Owner Last Modified Action [PERSON_NAM…" at bounding box center [898, 502] width 1263 height 468
click at [185, 126] on button "Add" at bounding box center [119, 120] width 217 height 48
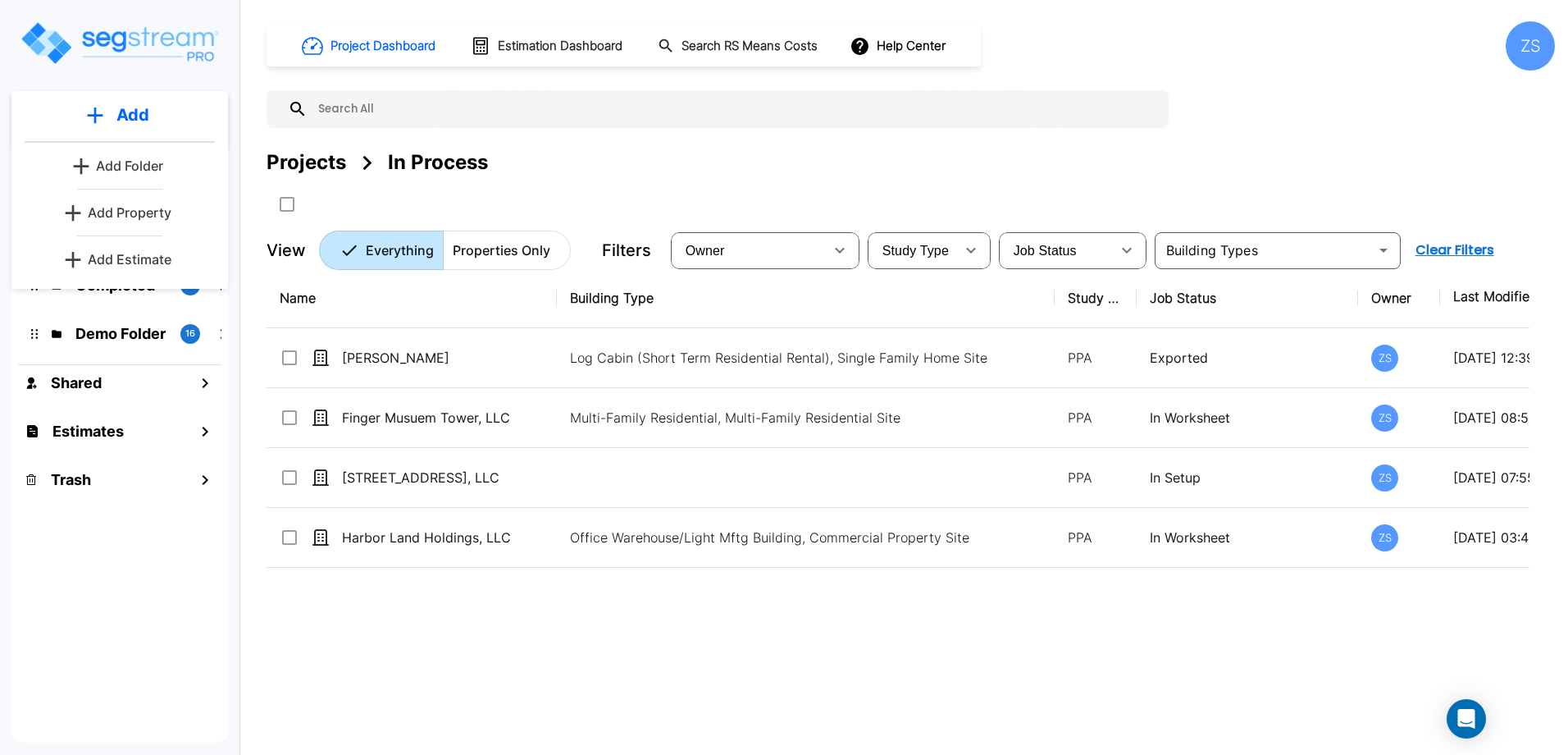
click at [115, 338] on p "Demo Folder" at bounding box center [121, 333] width 92 height 23
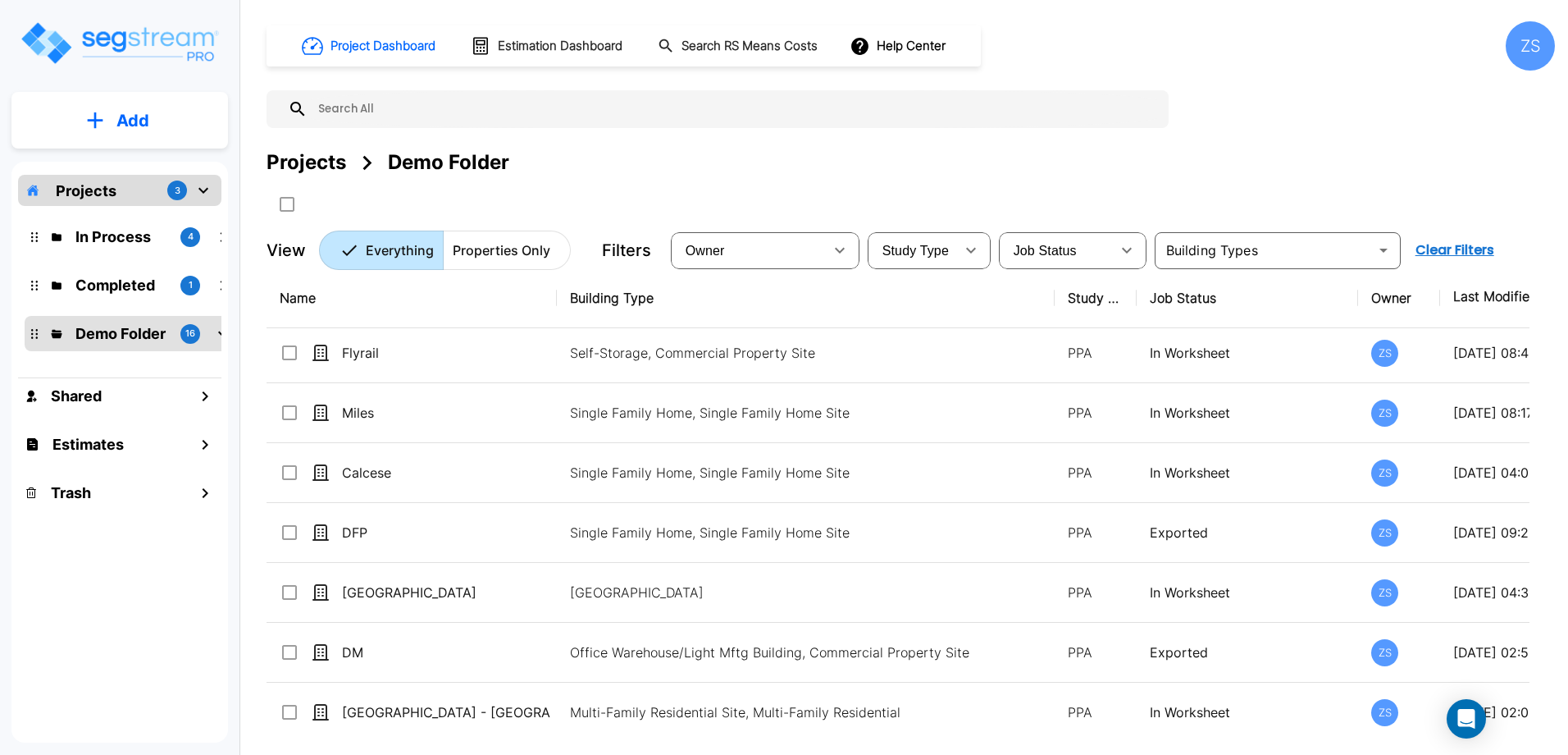
scroll to position [492, 0]
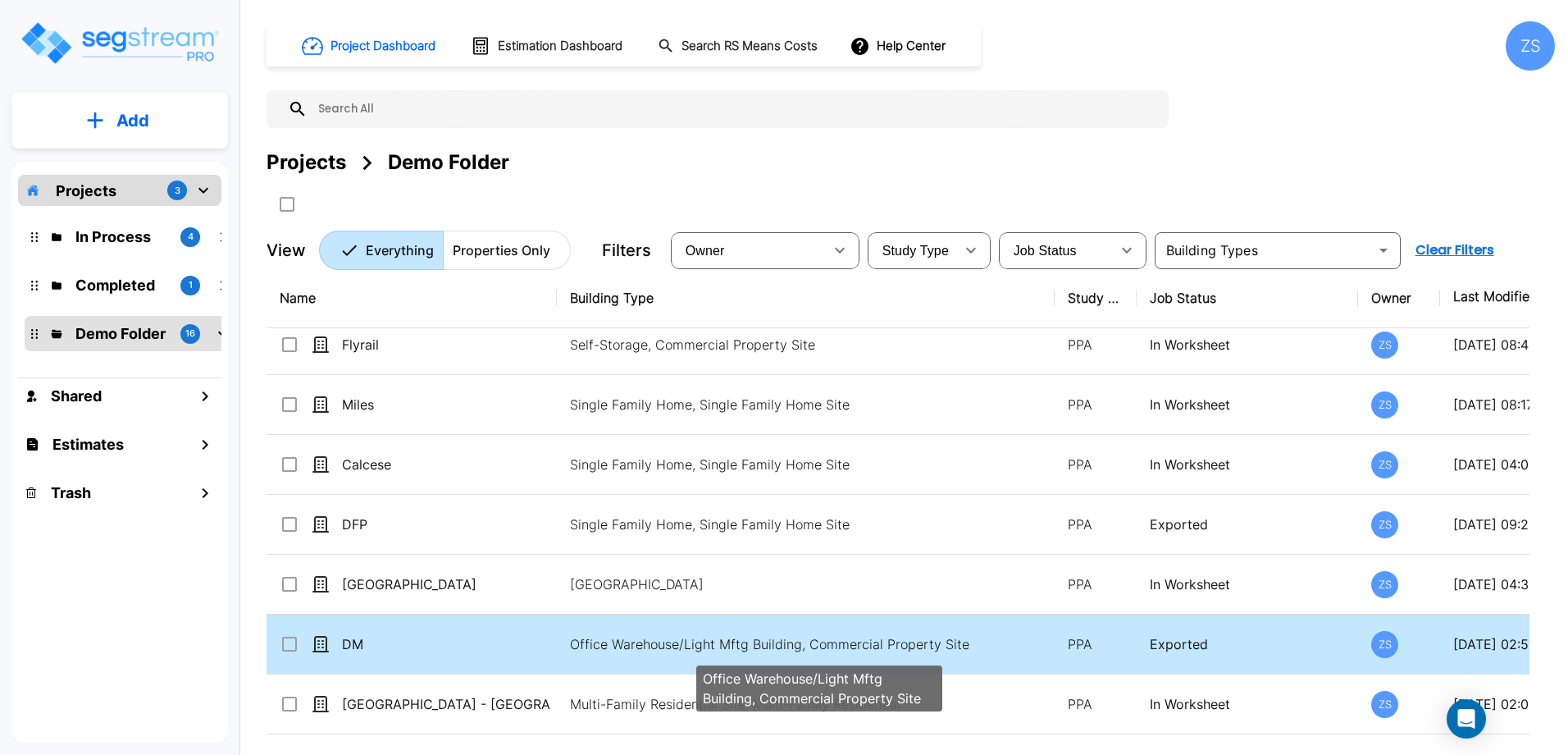
click at [593, 644] on p "Office Warehouse/Light Mftg Building, Commercial Property Site" at bounding box center [819, 643] width 498 height 20
checkbox input "true"
click at [593, 644] on p "Office Warehouse/Light Mftg Building, Commercial Property Site" at bounding box center [819, 643] width 498 height 20
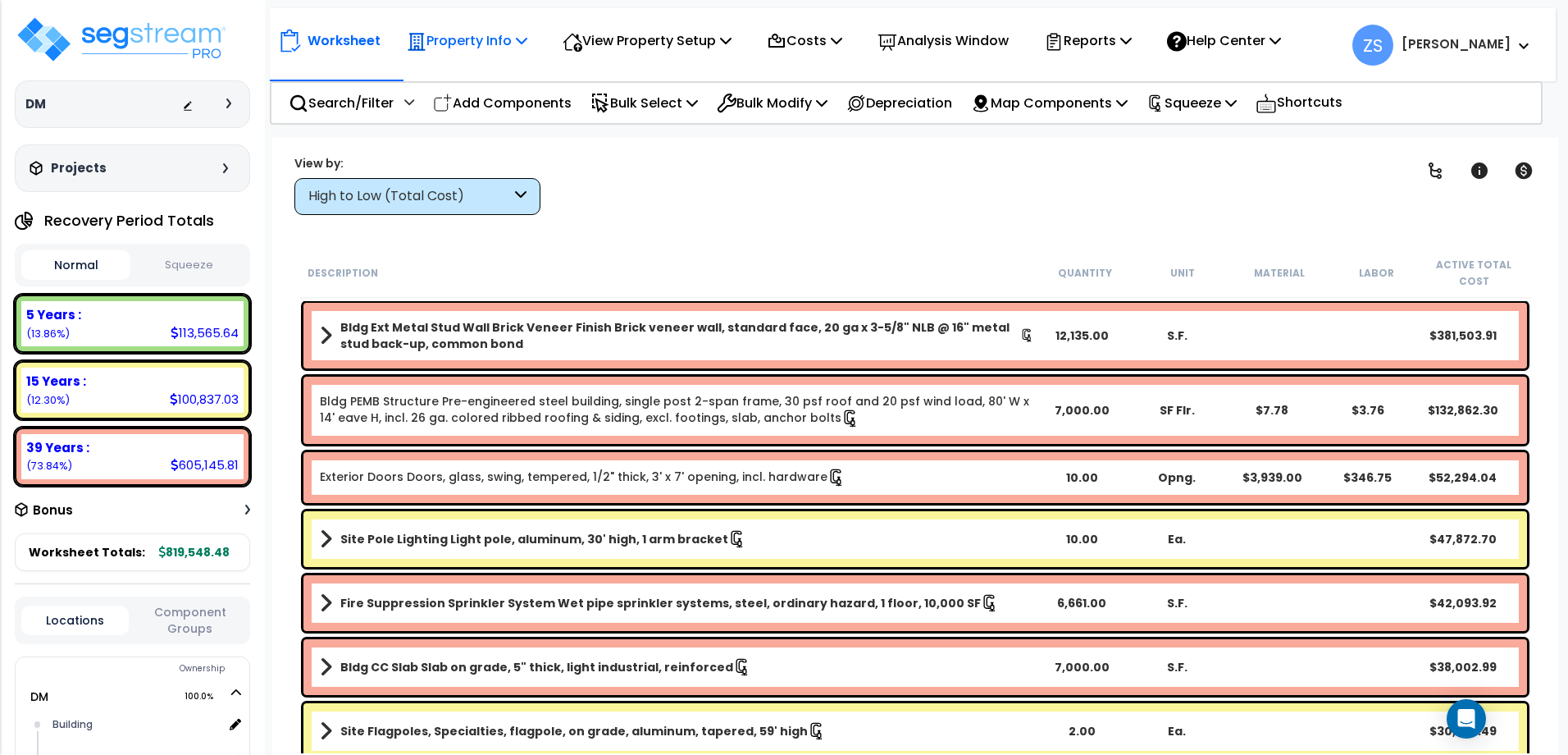
click at [528, 40] on icon at bounding box center [521, 40] width 11 height 13
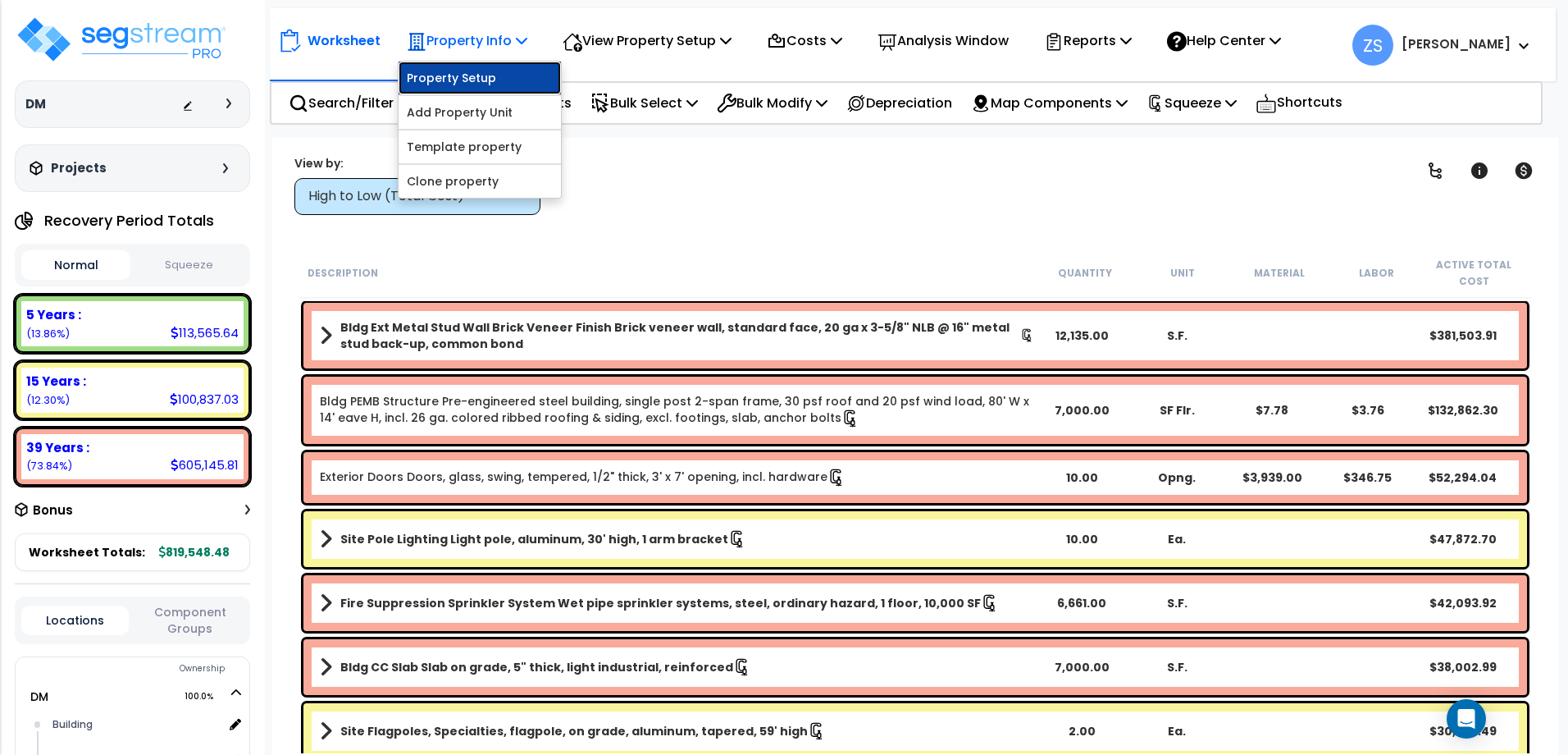
click at [526, 74] on link "Property Setup" at bounding box center [480, 78] width 162 height 33
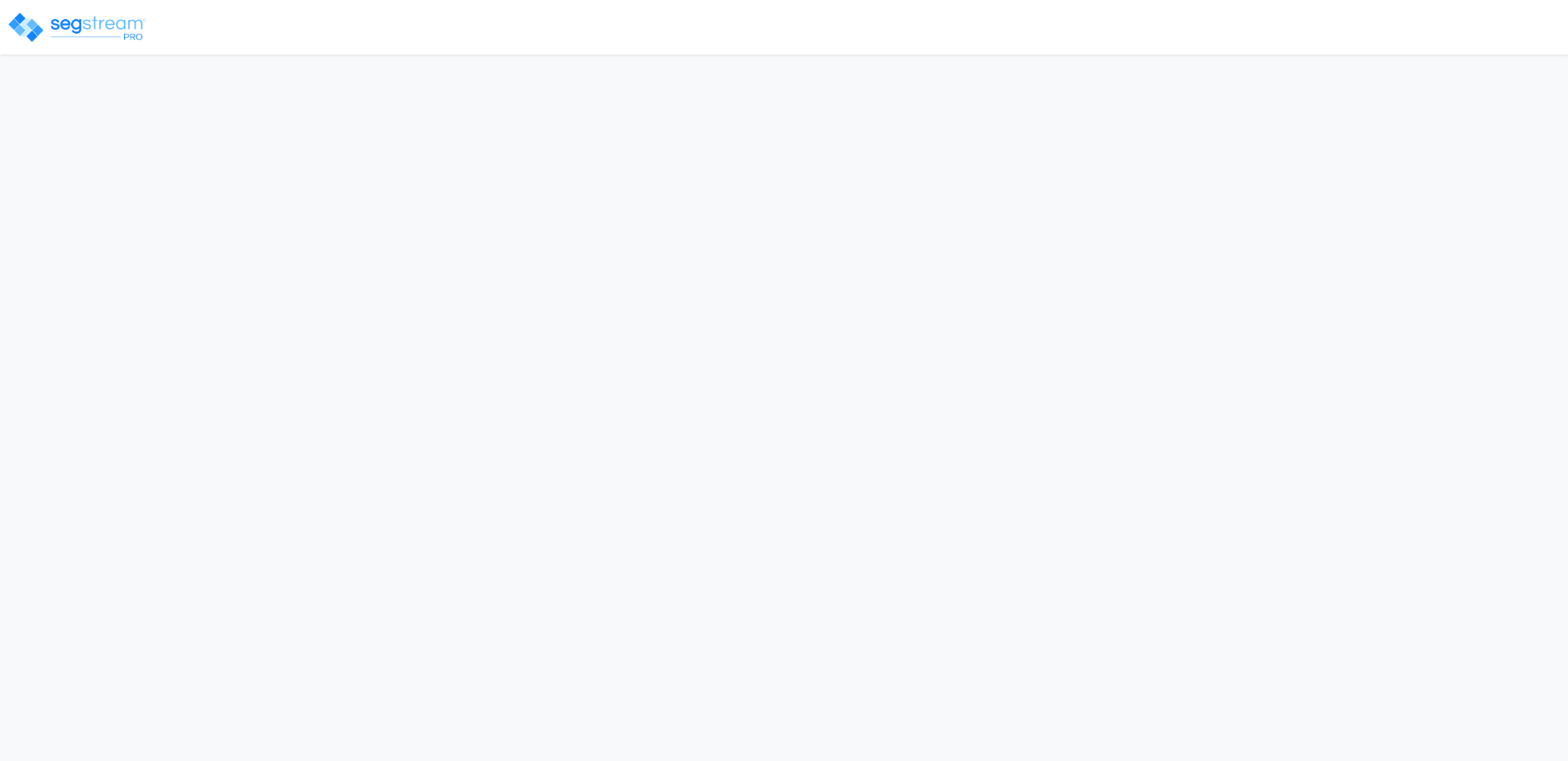
select select
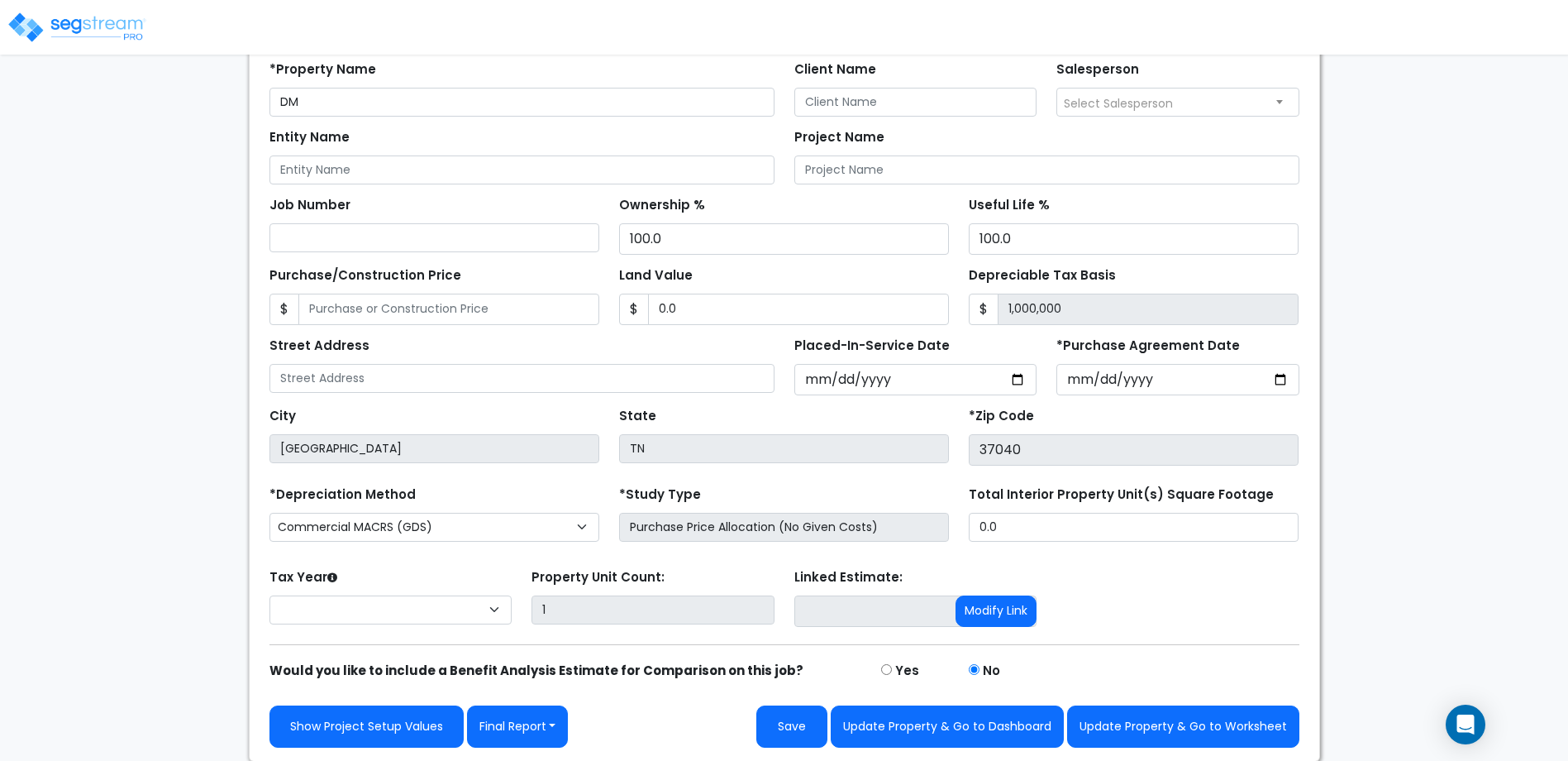
scroll to position [156, 0]
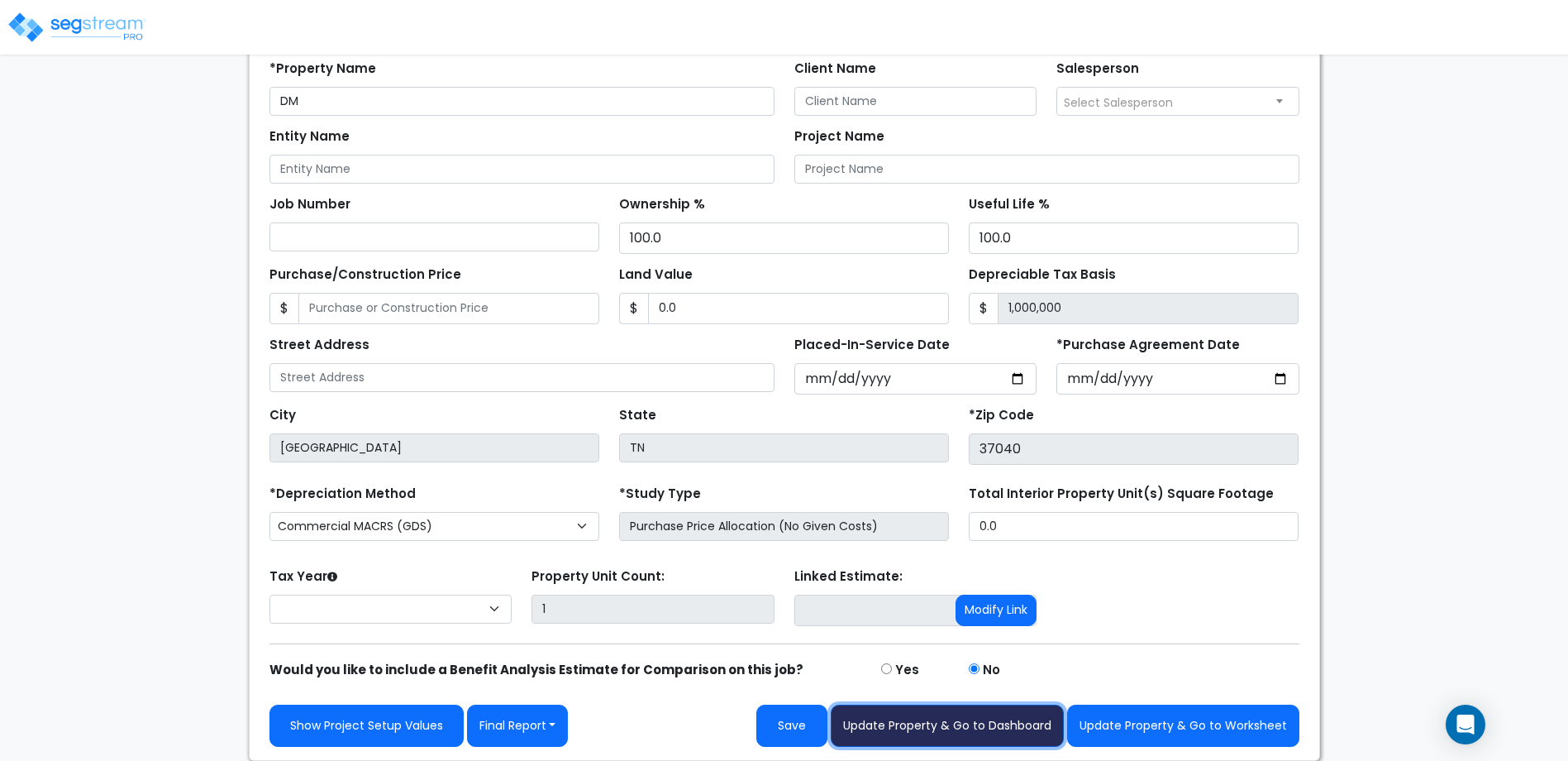
click at [928, 720] on button "Update Property & Go to Dashboard" at bounding box center [947, 725] width 233 height 43
type input "0"
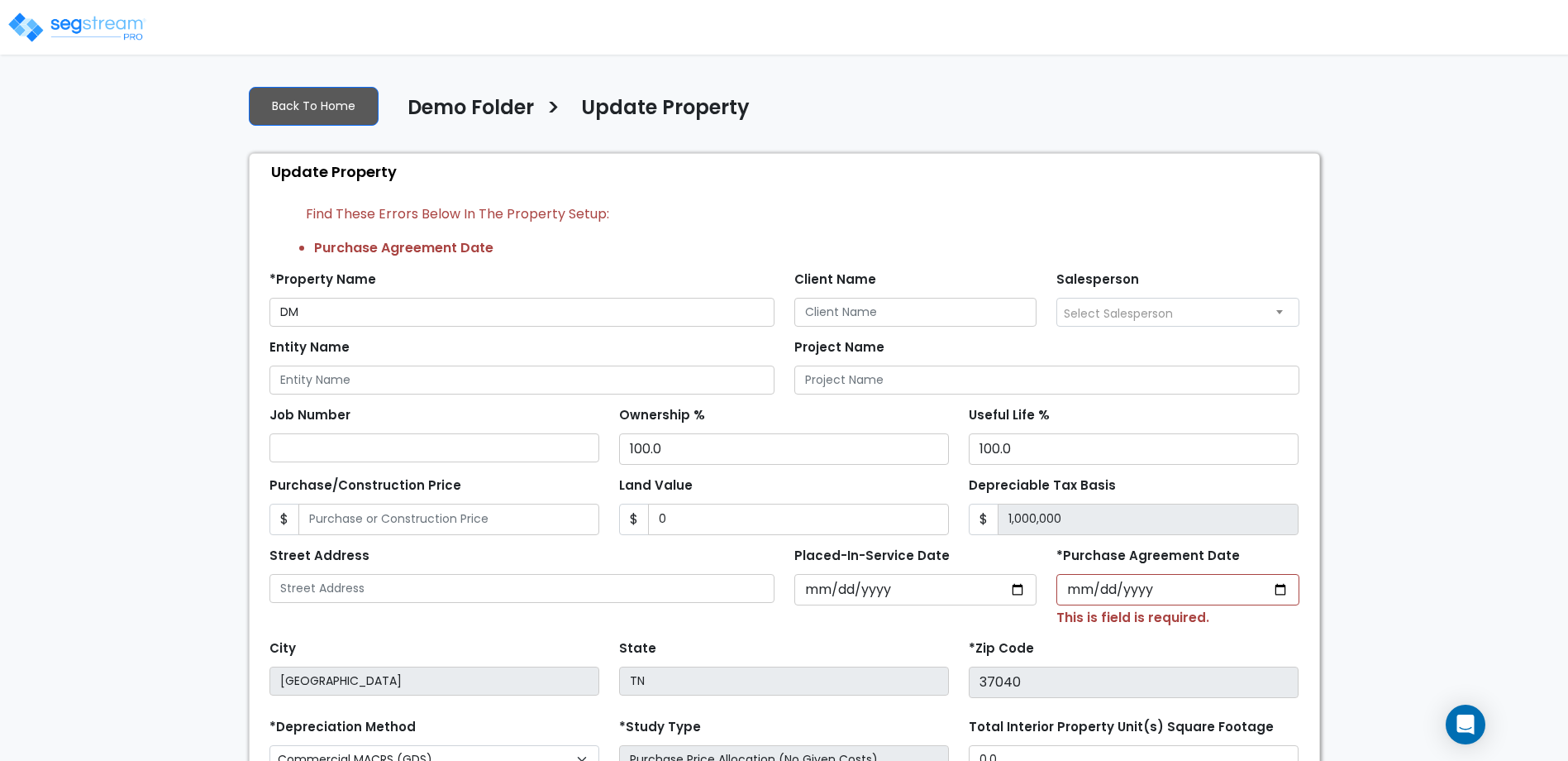
scroll to position [0, 0]
click at [327, 108] on link "Back To Home" at bounding box center [313, 107] width 130 height 39
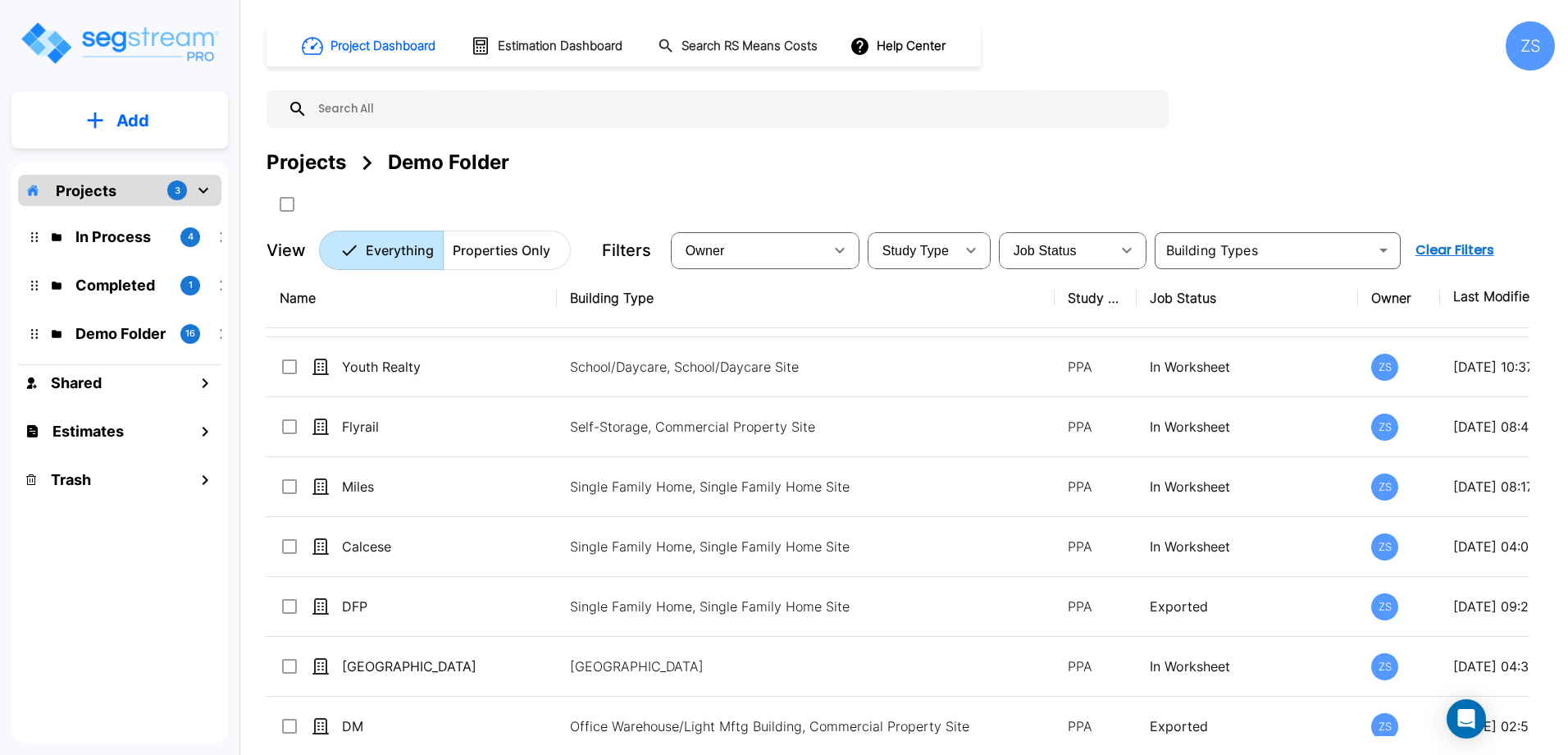
scroll to position [550, 0]
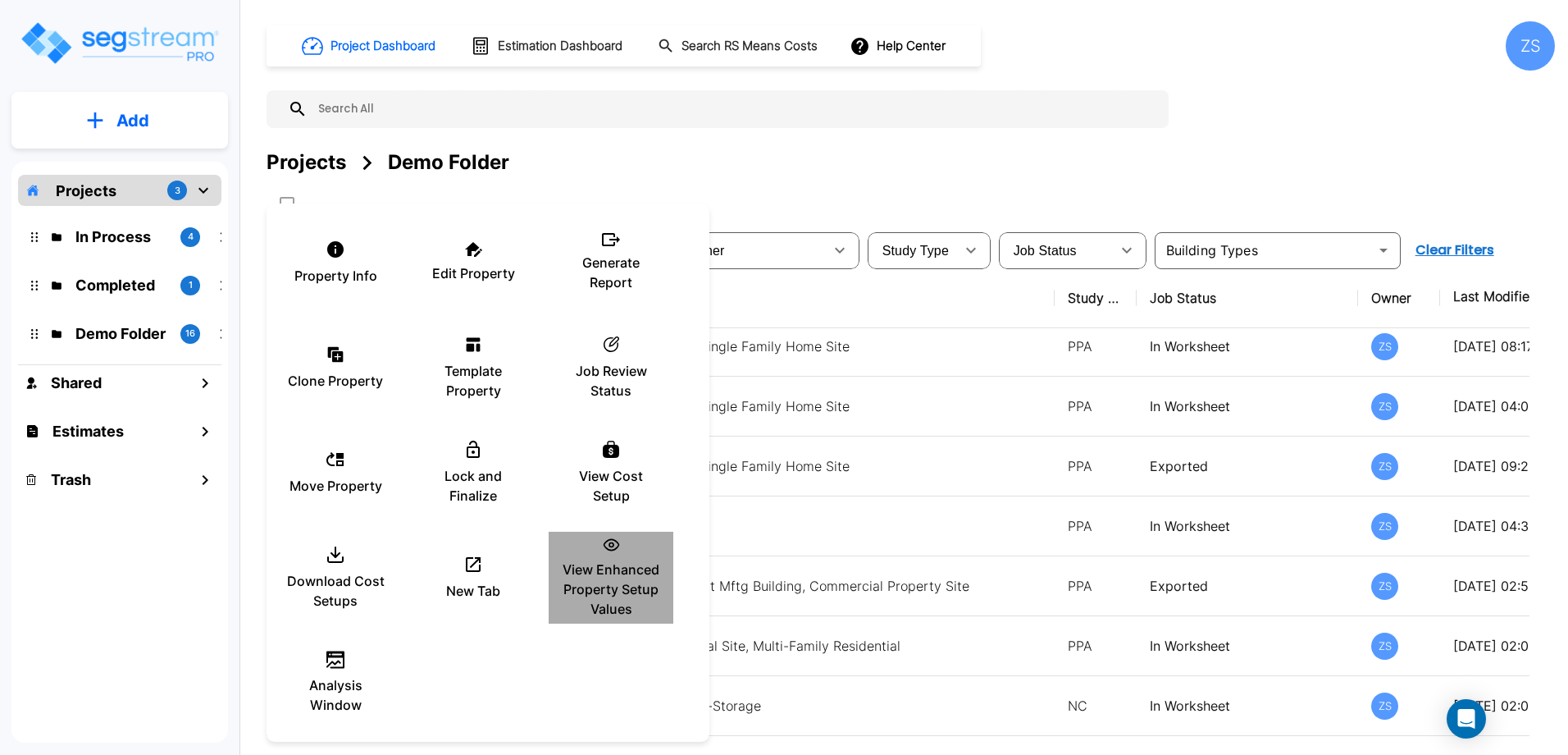
click at [603, 580] on p "View Enhanced Property Setup Values" at bounding box center [610, 589] width 99 height 59
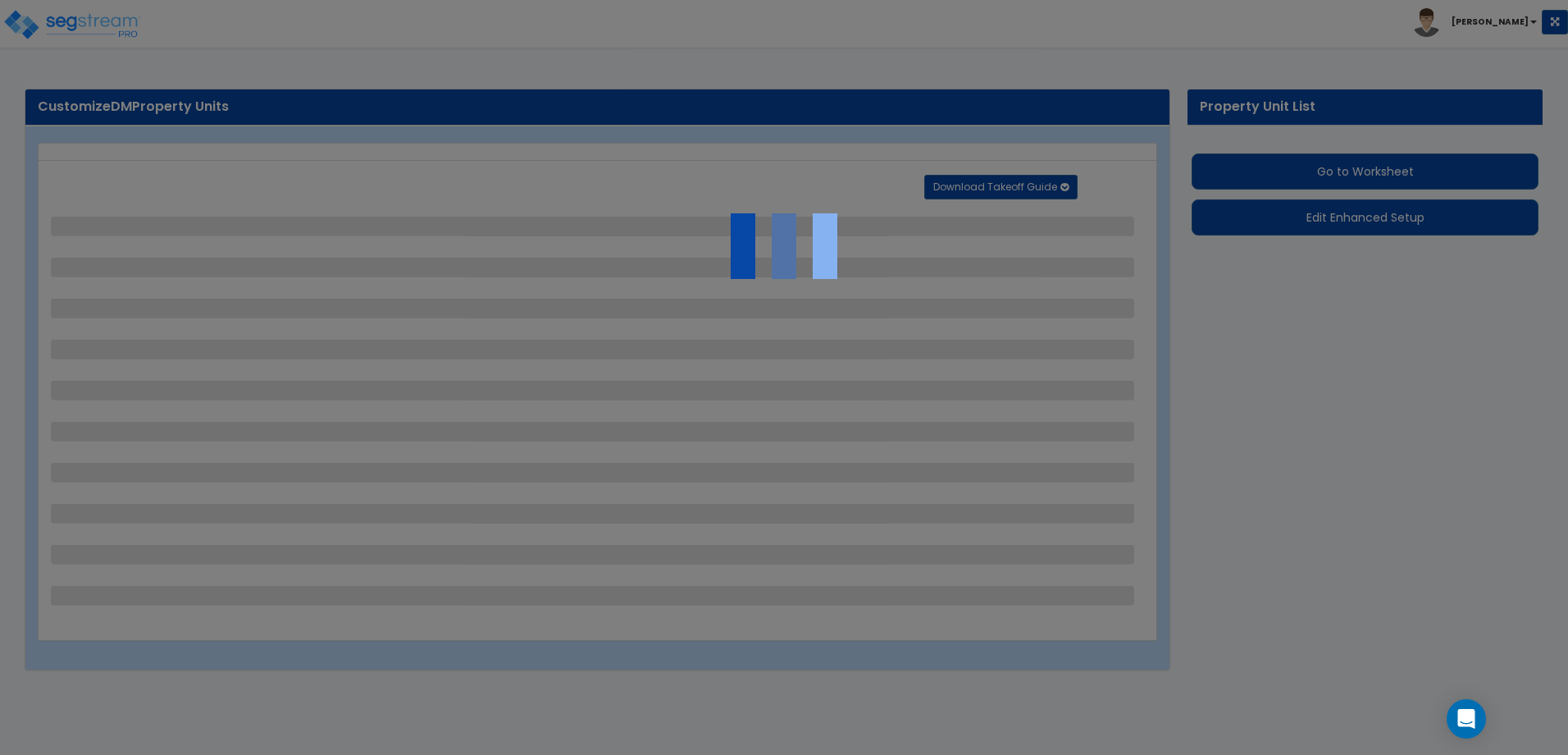
select select "2"
select select "1"
select select "2"
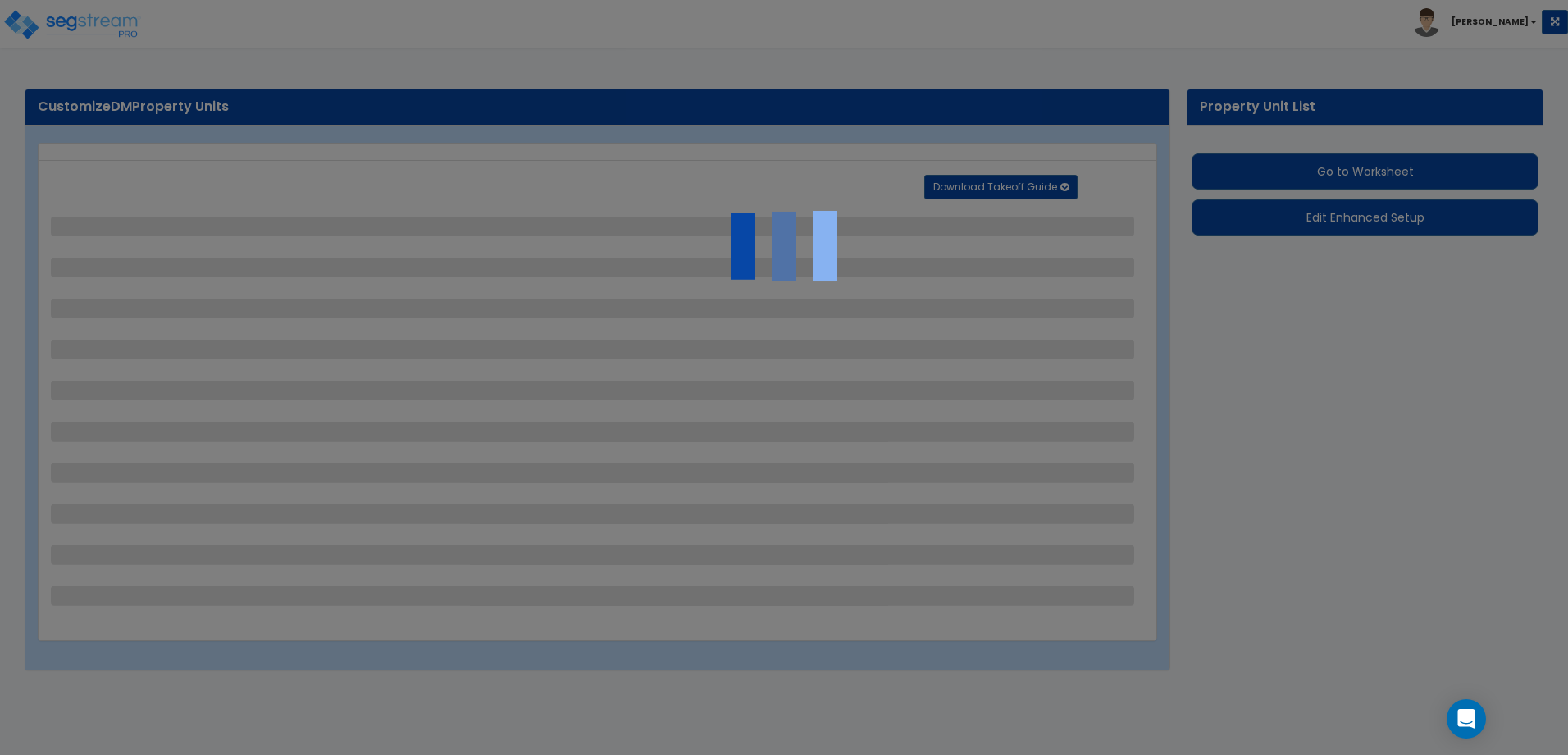
select select "2"
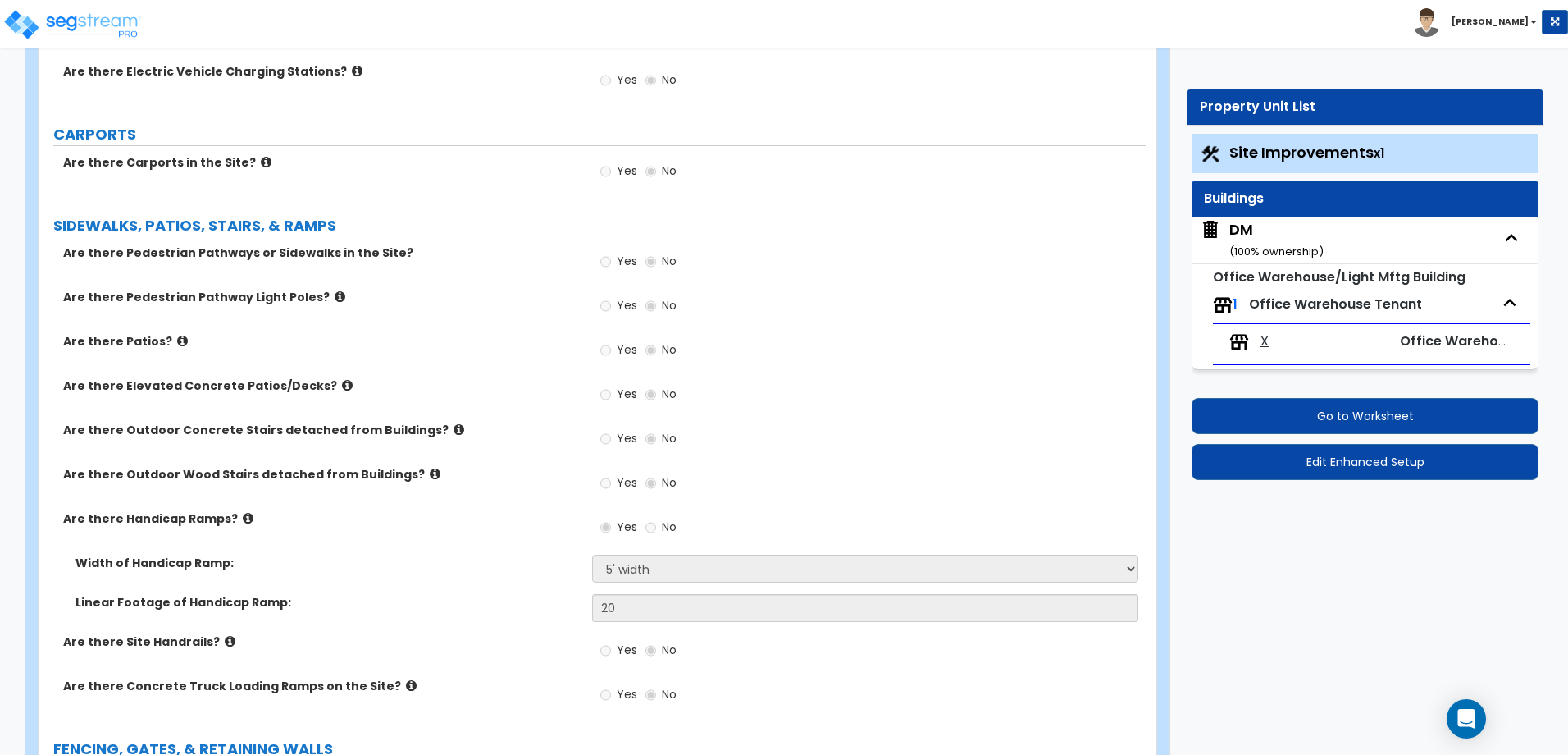
scroll to position [1313, 0]
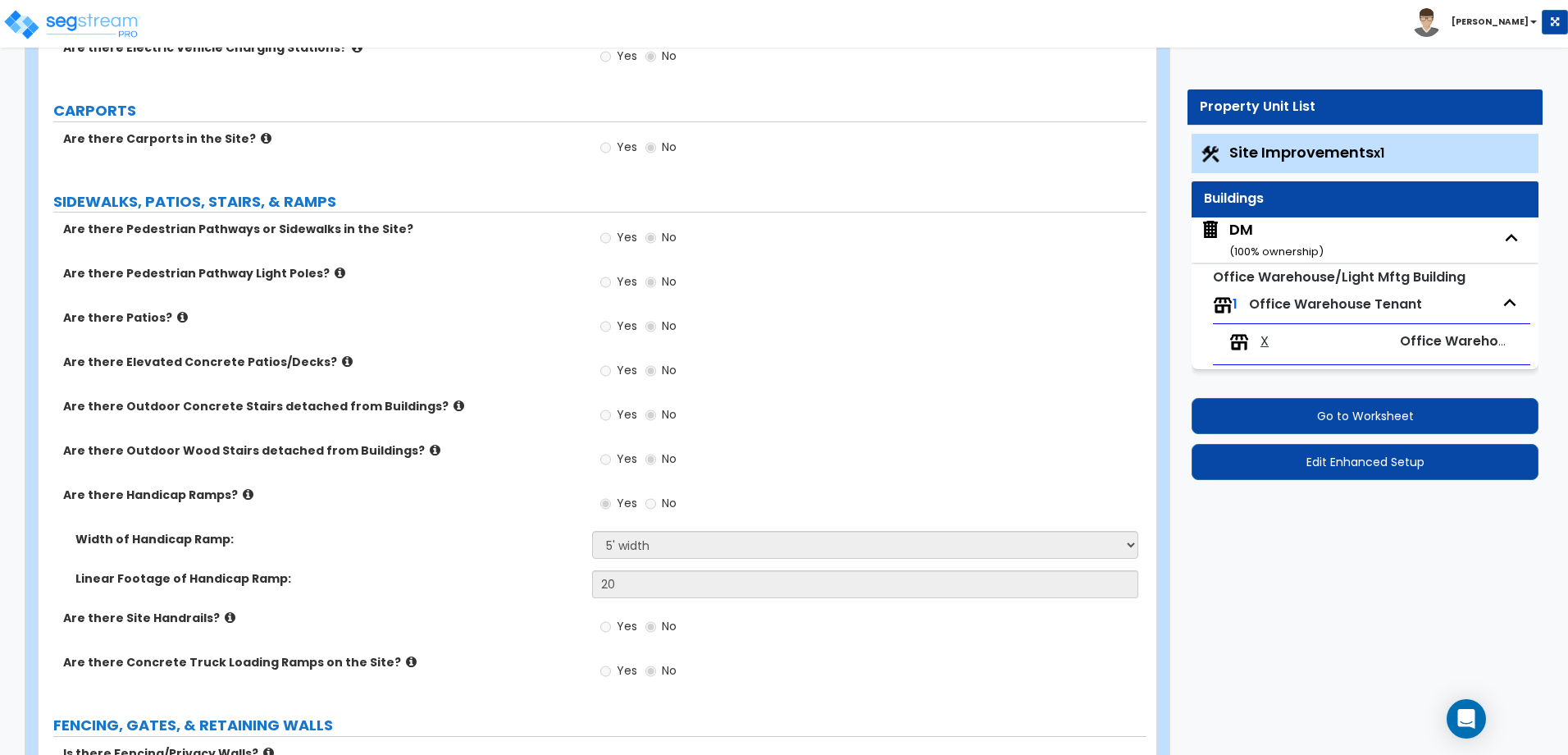
click at [1294, 285] on small "Office Warehouse/Light Mftg Building" at bounding box center [1339, 277] width 253 height 19
click at [1279, 300] on span "Office Warehouse Tenant" at bounding box center [1335, 304] width 173 height 19
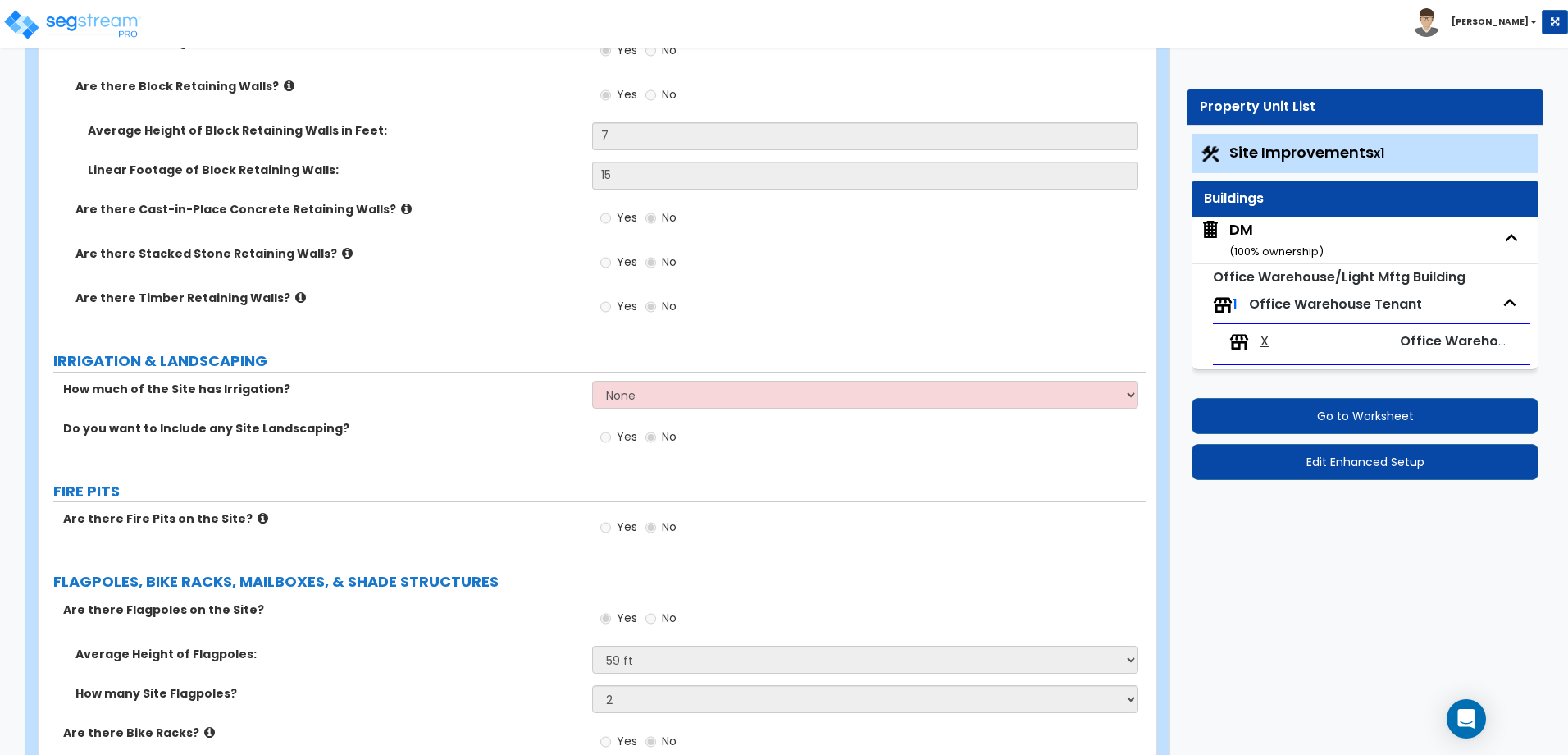
scroll to position [2379, 0]
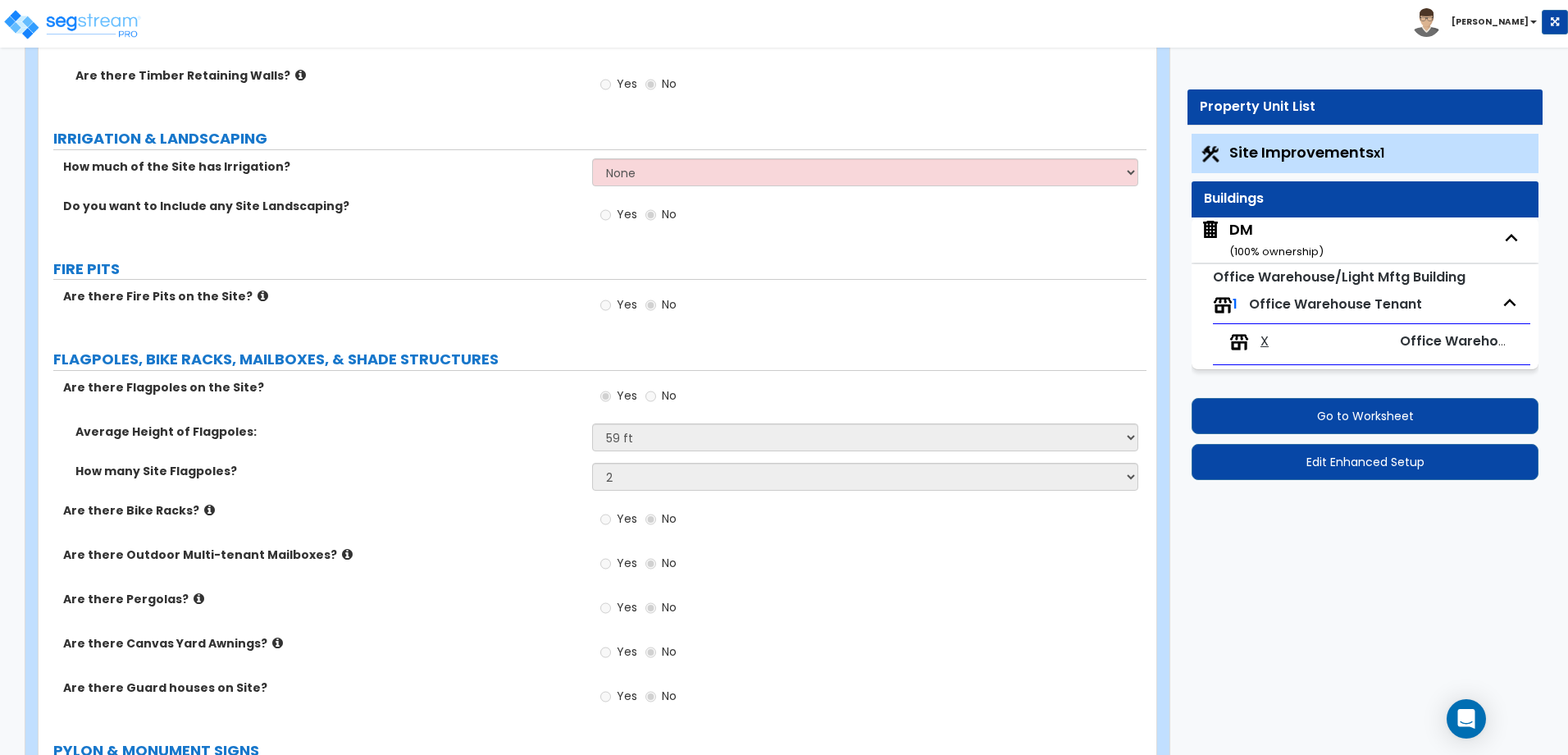
click at [1273, 233] on div "DM ( 100 % ownership)" at bounding box center [1276, 239] width 94 height 42
select select "1"
select select "2"
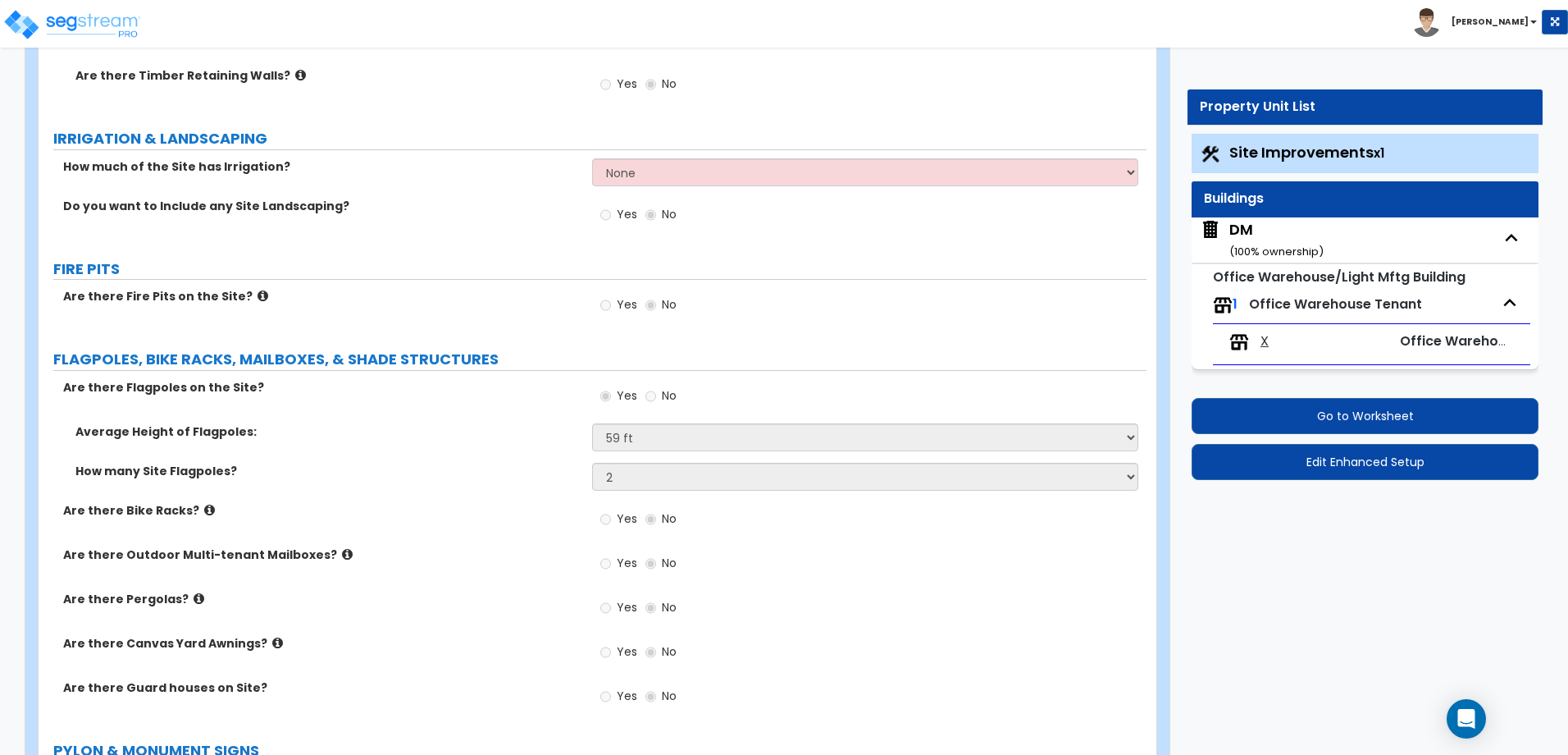
select select "7"
select select "1"
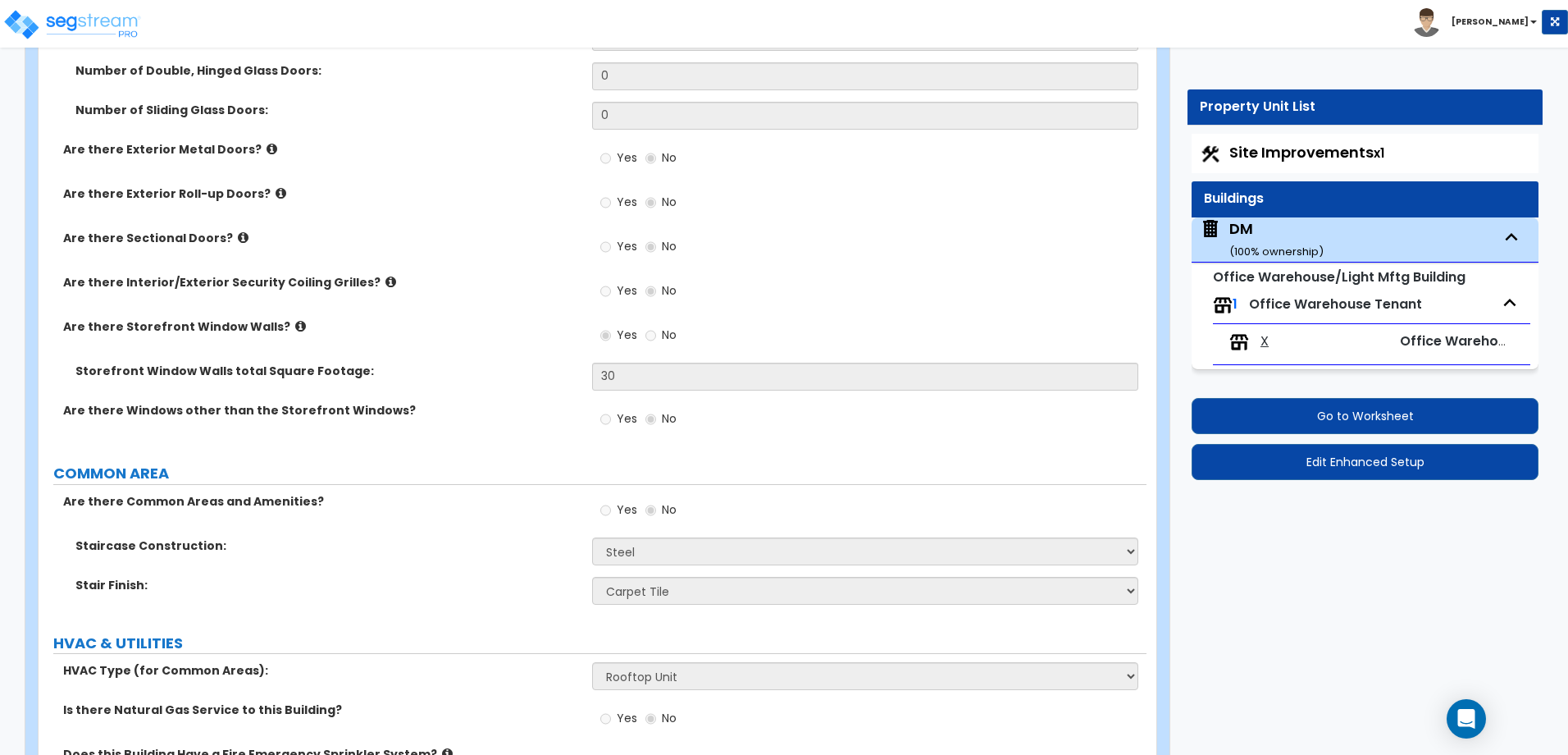
scroll to position [1795, 0]
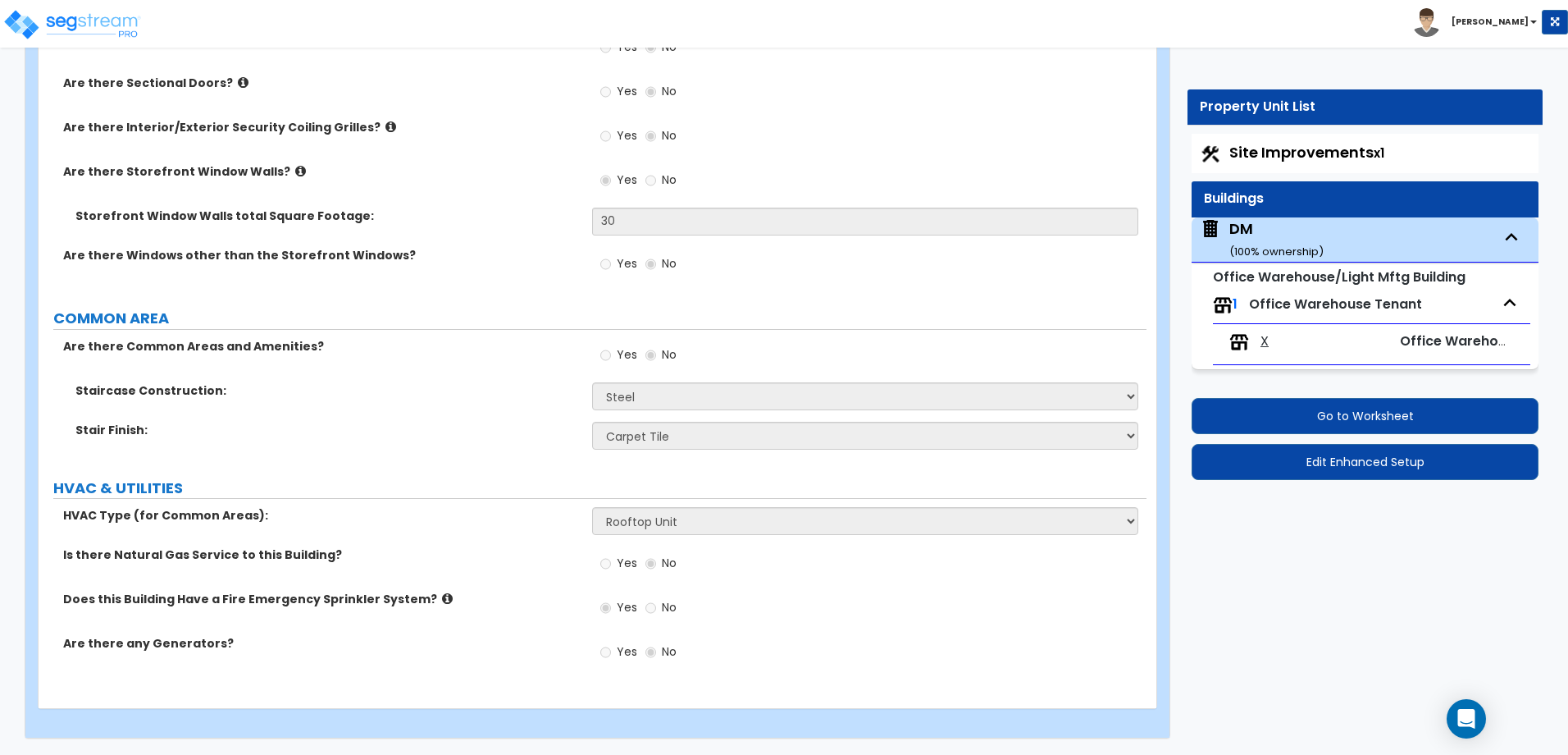
click at [1294, 344] on div "X" at bounding box center [1307, 342] width 157 height 20
click at [1279, 307] on span "Office Warehouse Tenant" at bounding box center [1335, 304] width 173 height 19
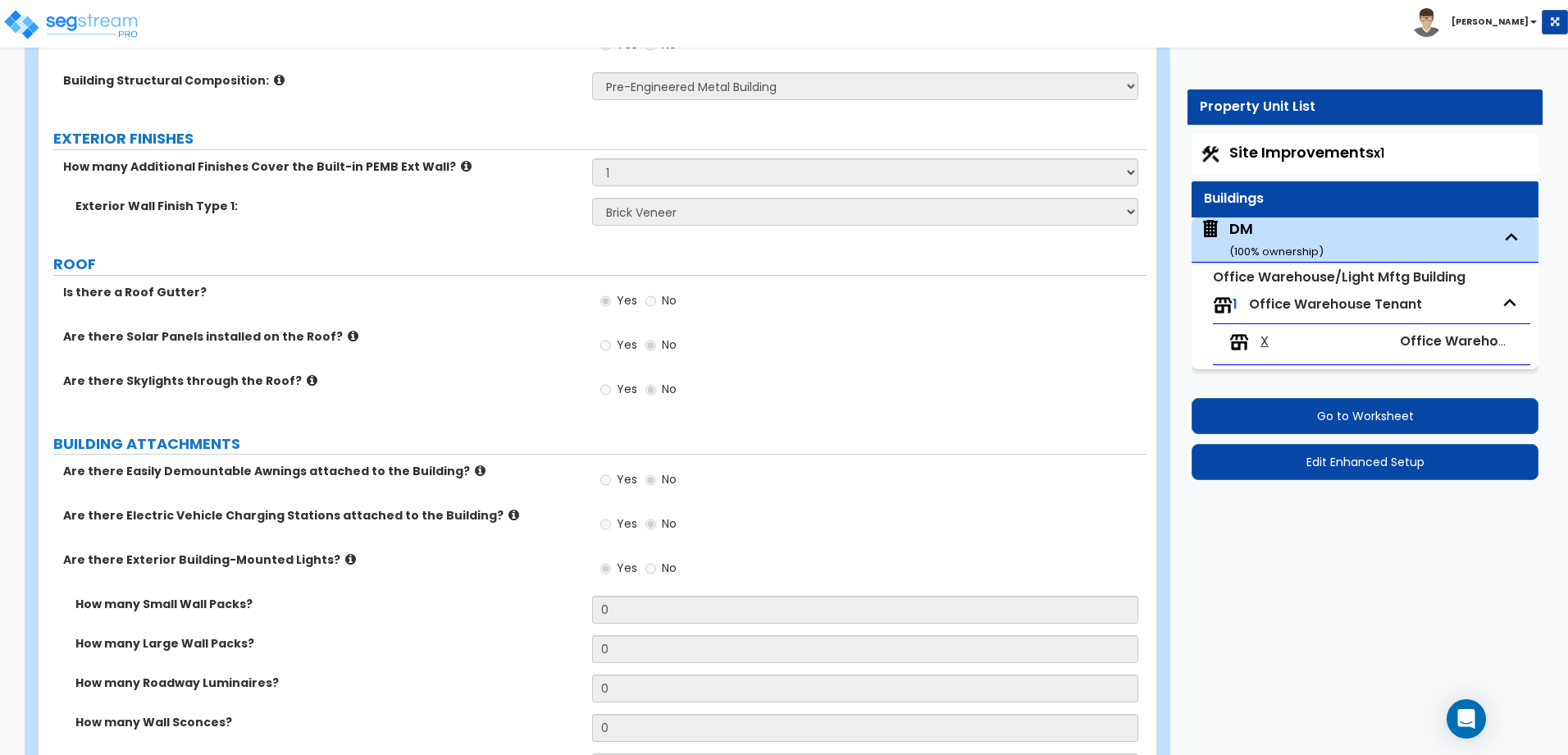
scroll to position [492, 0]
